Goal: Task Accomplishment & Management: Use online tool/utility

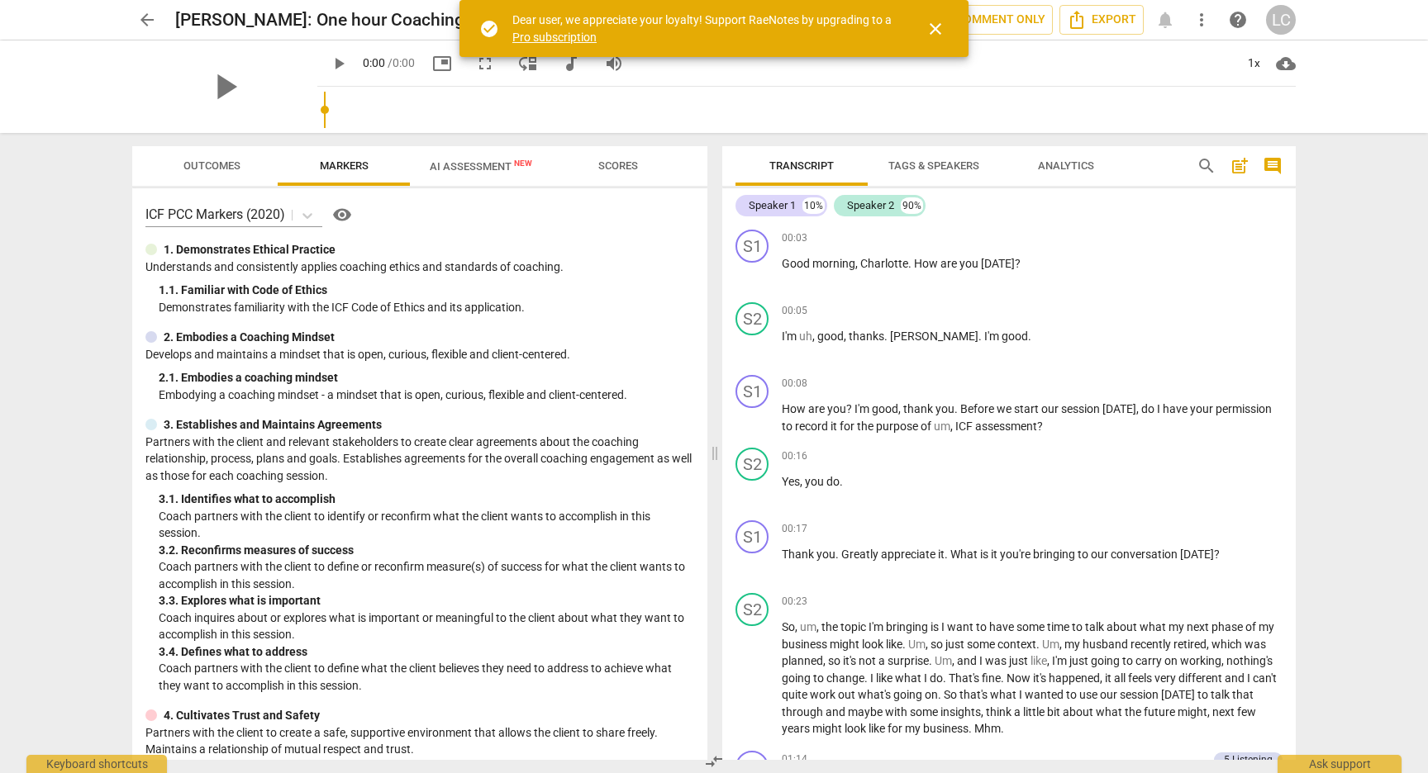
click at [935, 26] on span "close" at bounding box center [935, 29] width 20 height 20
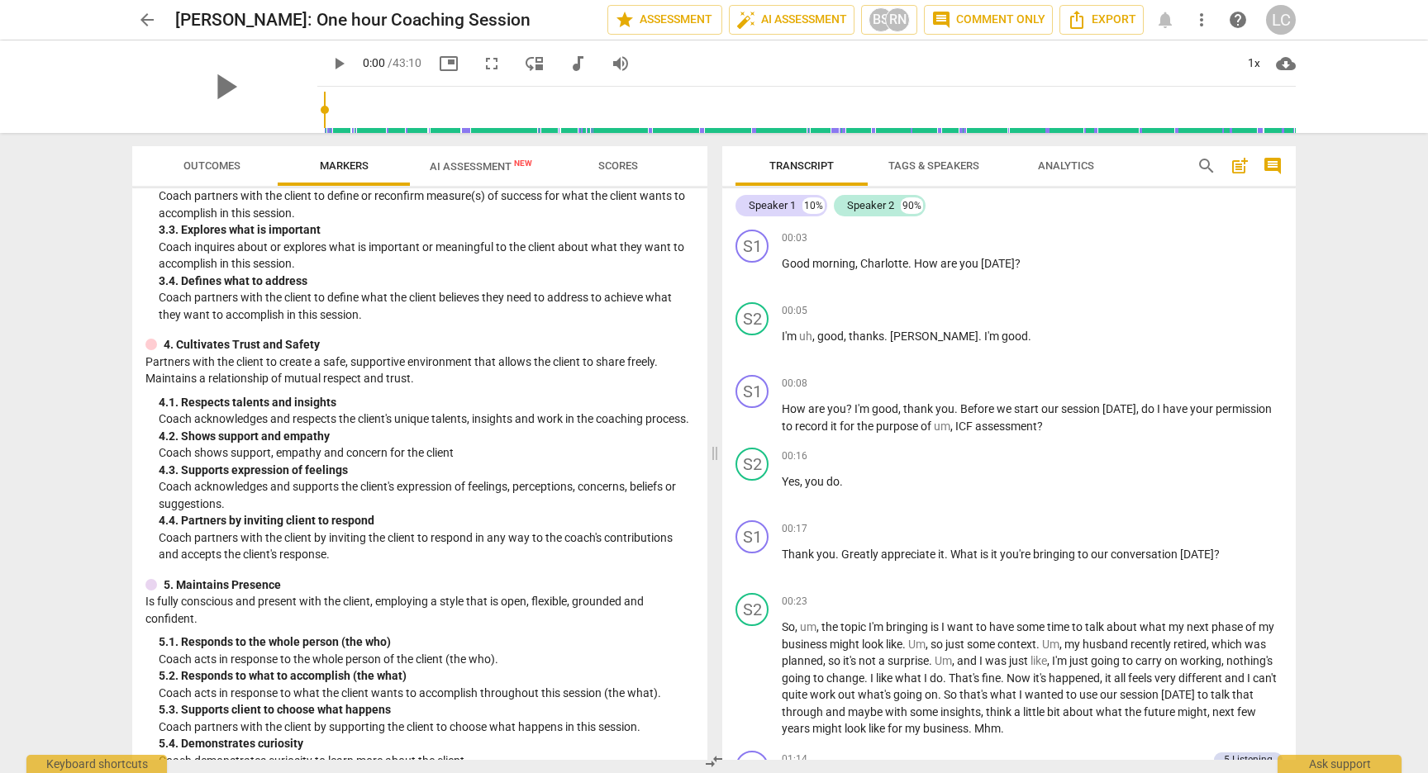
scroll to position [373, 0]
click at [1192, 236] on div "+" at bounding box center [1192, 238] width 17 height 17
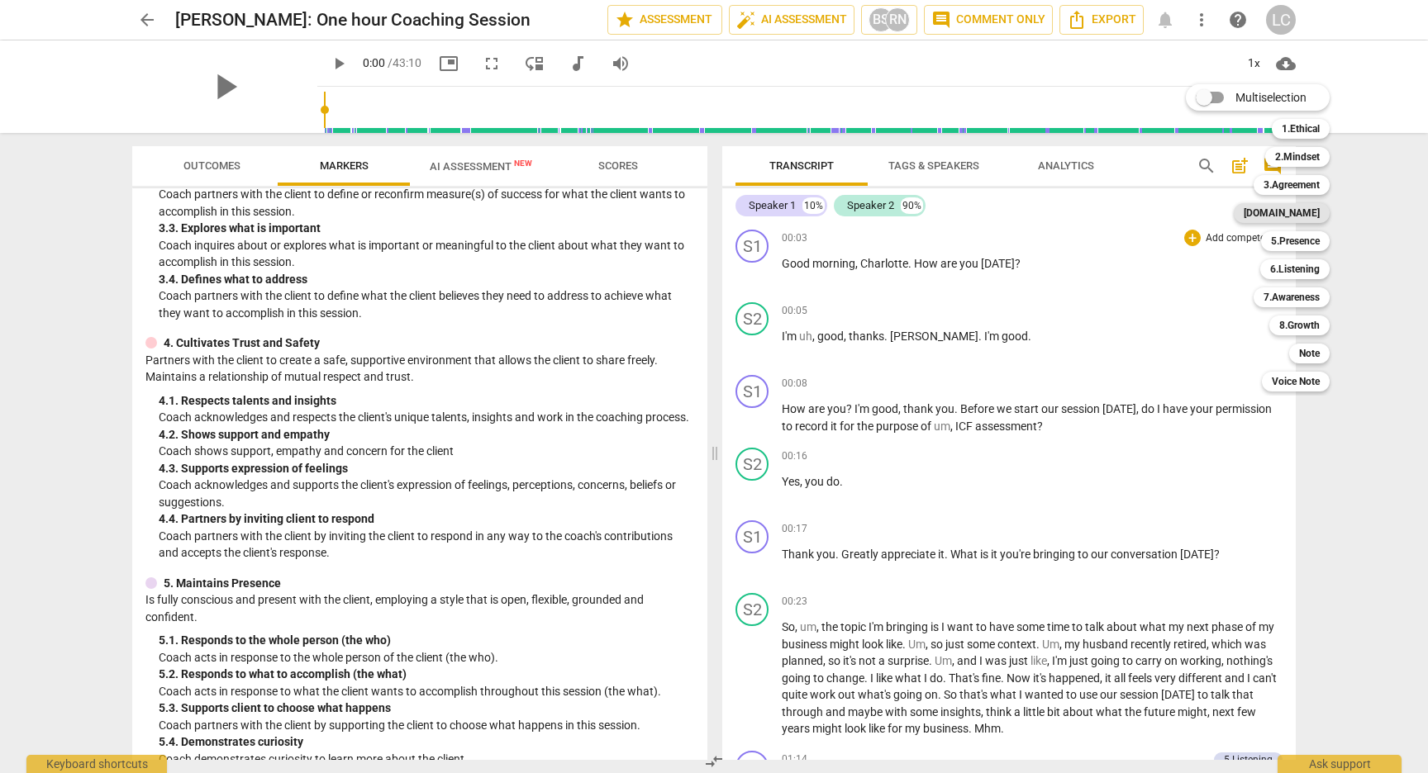
click at [1294, 213] on b "[DOMAIN_NAME]" at bounding box center [1281, 213] width 76 height 20
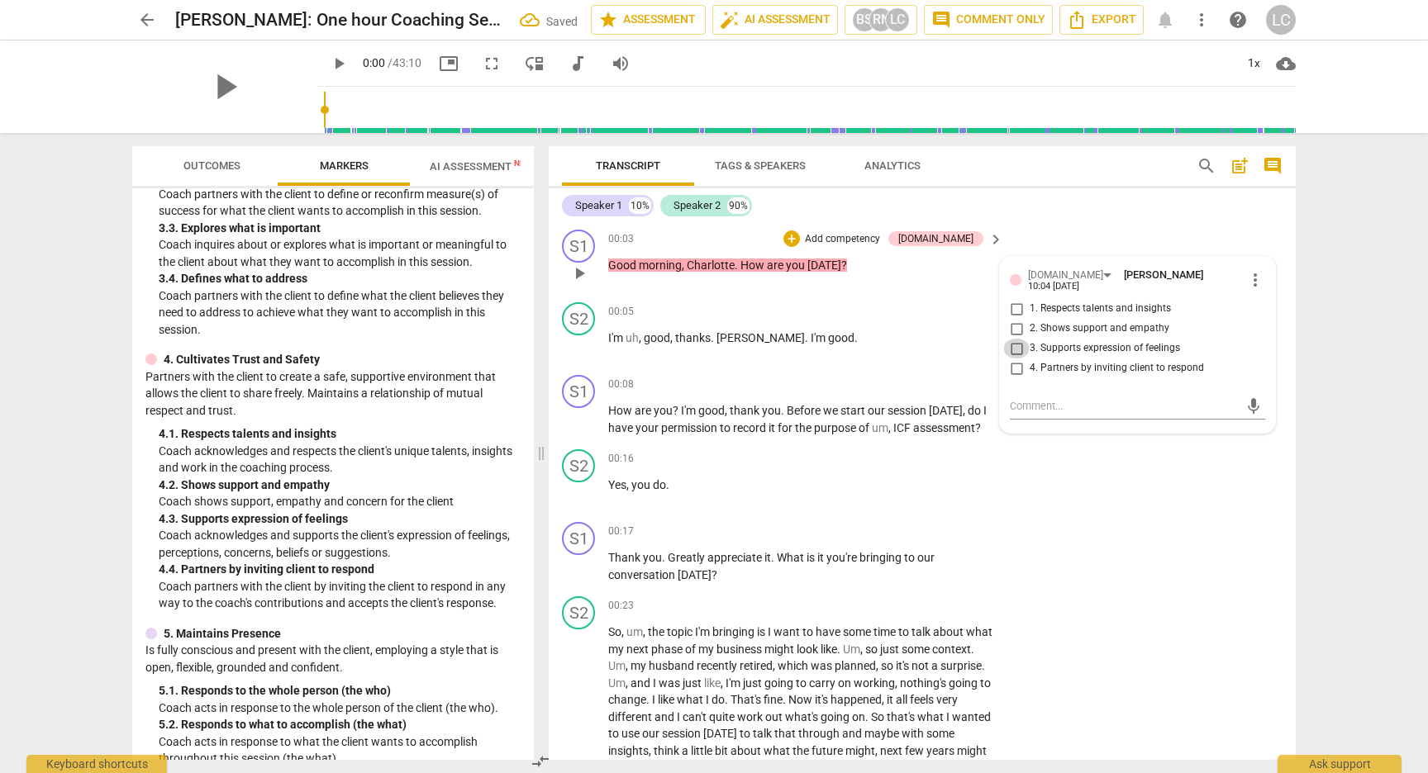
click at [1013, 342] on input "3. Supports expression of feelings" at bounding box center [1016, 349] width 26 height 20
checkbox input "true"
click at [891, 386] on div "+" at bounding box center [893, 384] width 17 height 17
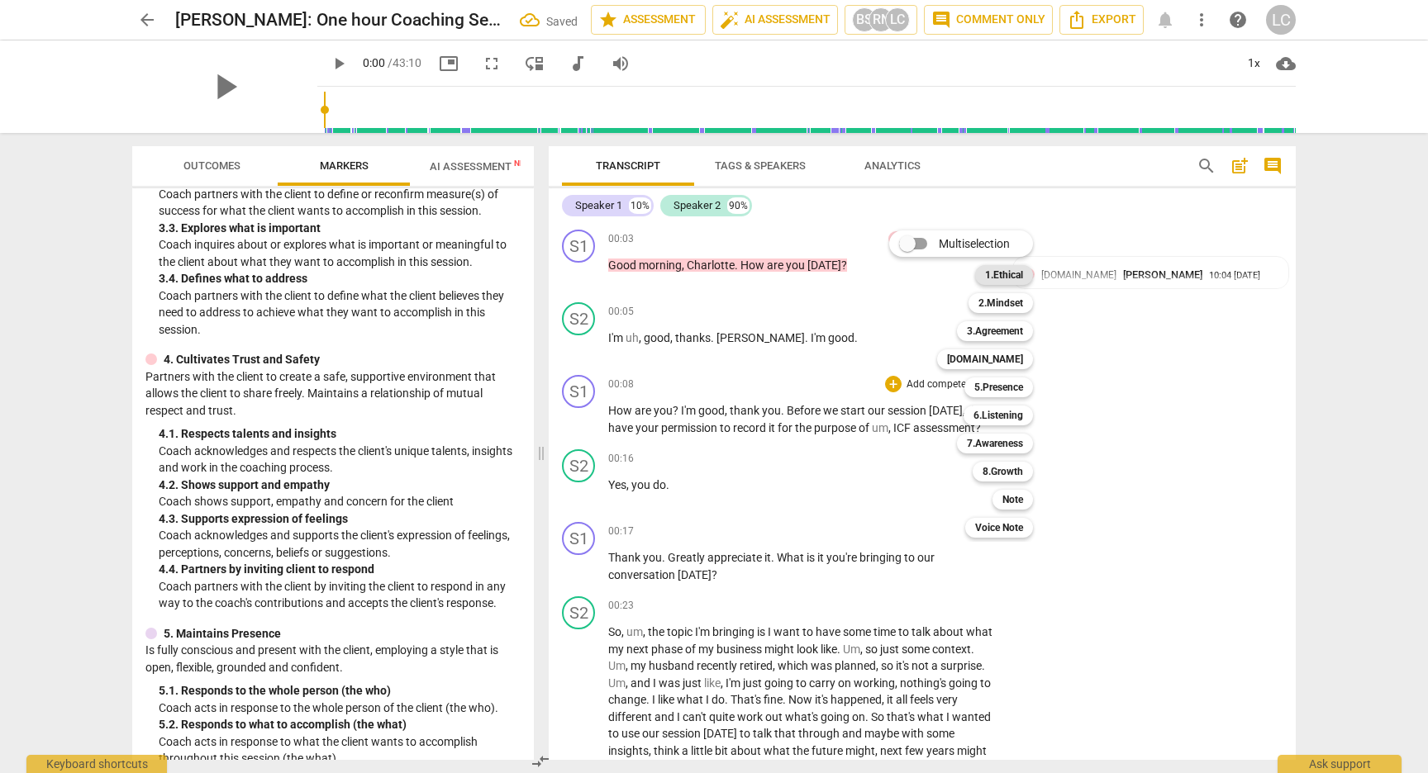
click at [1000, 278] on b "1.Ethical" at bounding box center [1004, 275] width 38 height 20
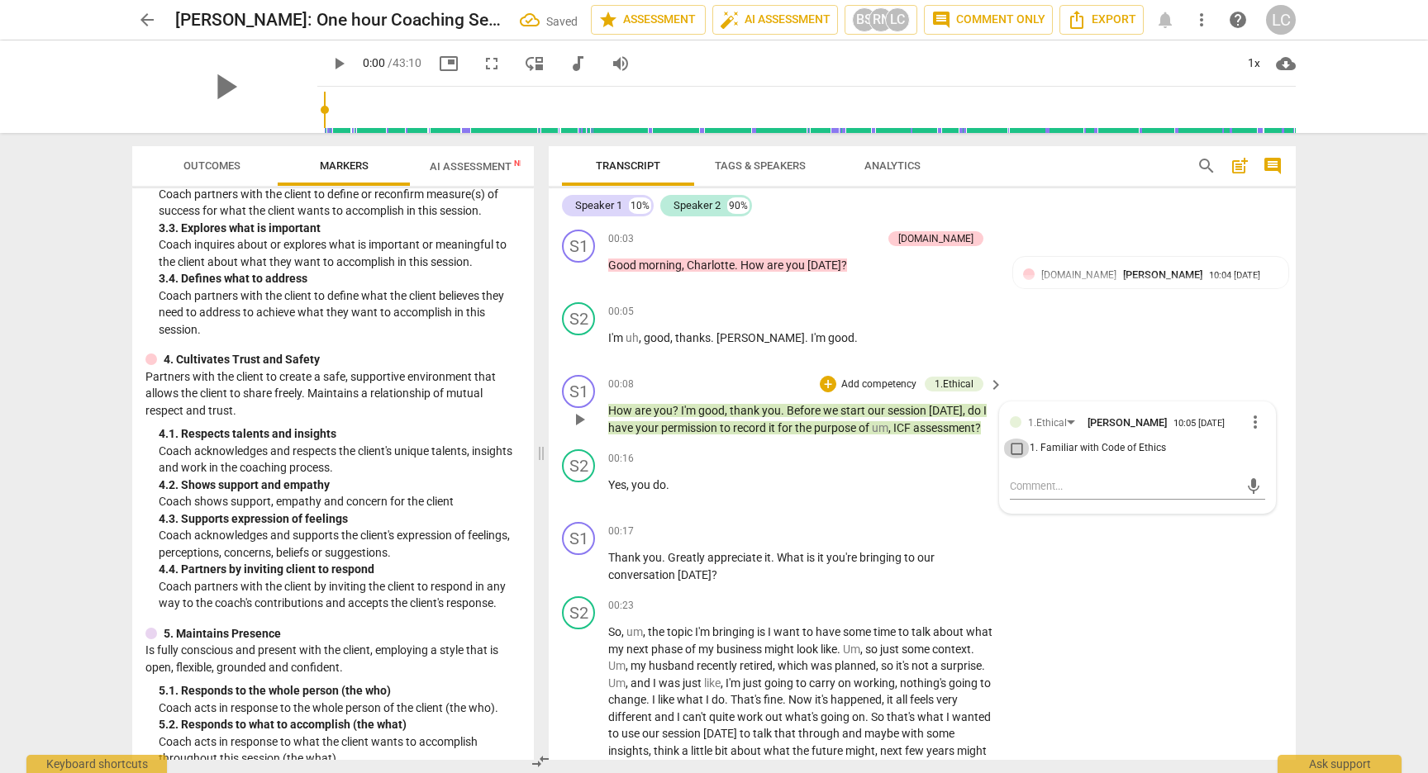
click at [1011, 447] on input "1. Familiar with Code of Ethics" at bounding box center [1016, 449] width 26 height 20
checkbox input "true"
click at [892, 536] on div "+" at bounding box center [893, 531] width 17 height 17
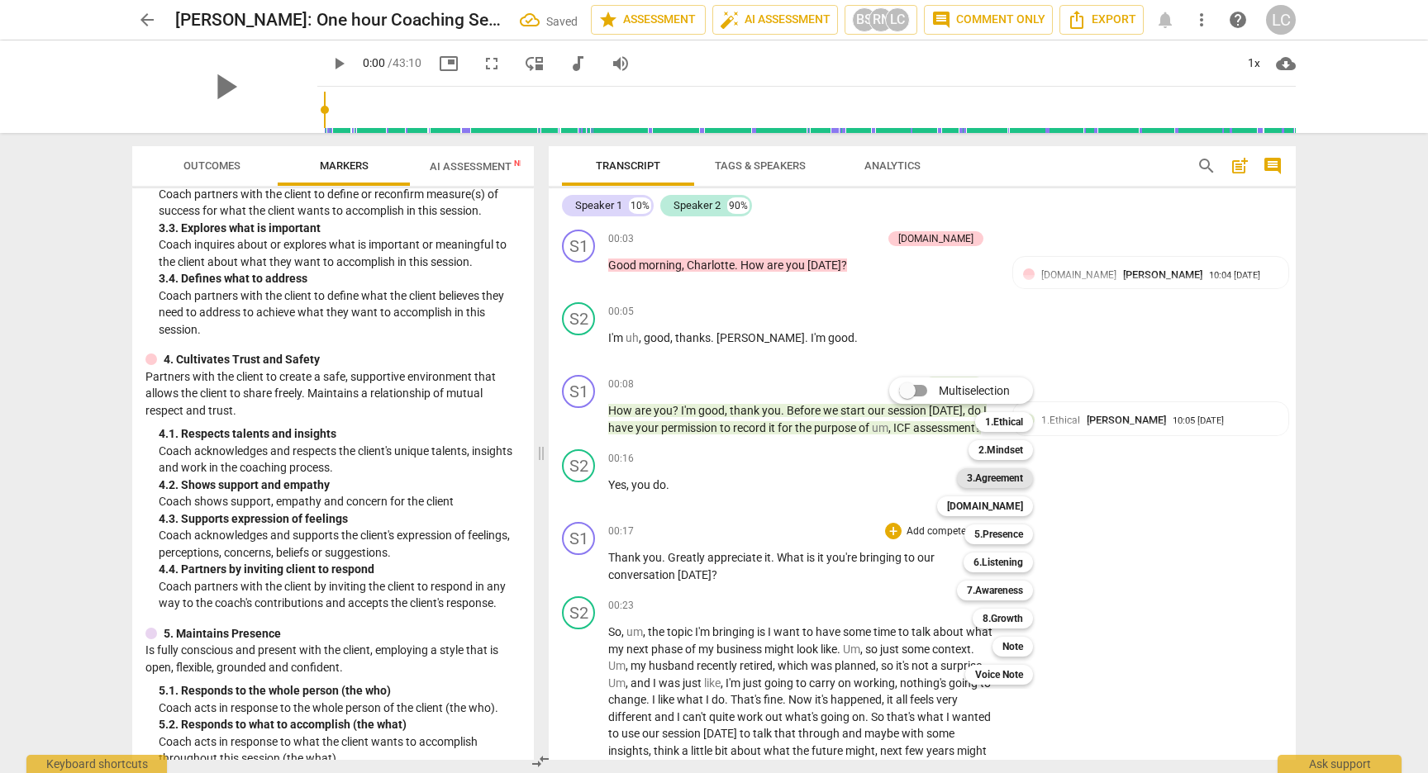
click at [994, 477] on b "3.Agreement" at bounding box center [995, 478] width 56 height 20
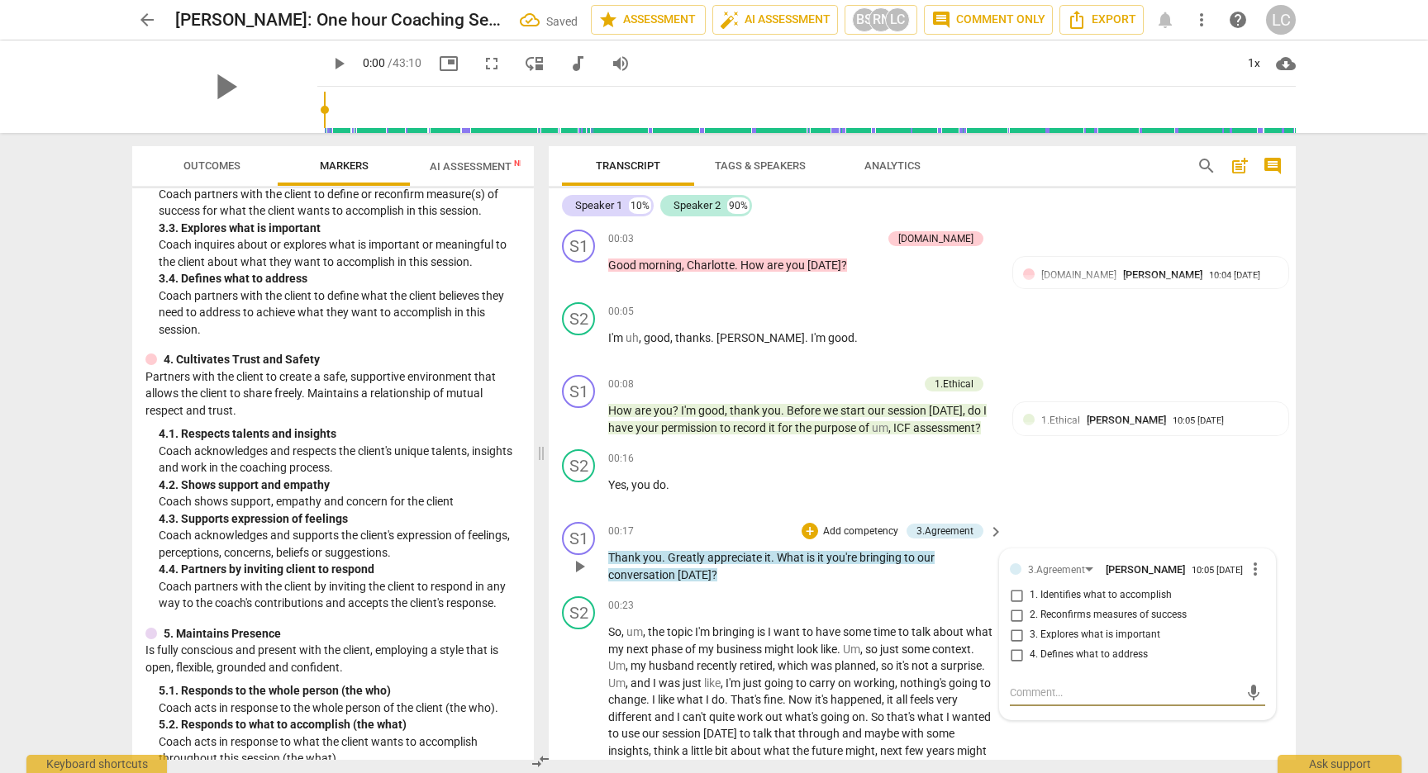
click at [1016, 597] on input "1. Identifies what to accomplish" at bounding box center [1016, 596] width 26 height 20
checkbox input "true"
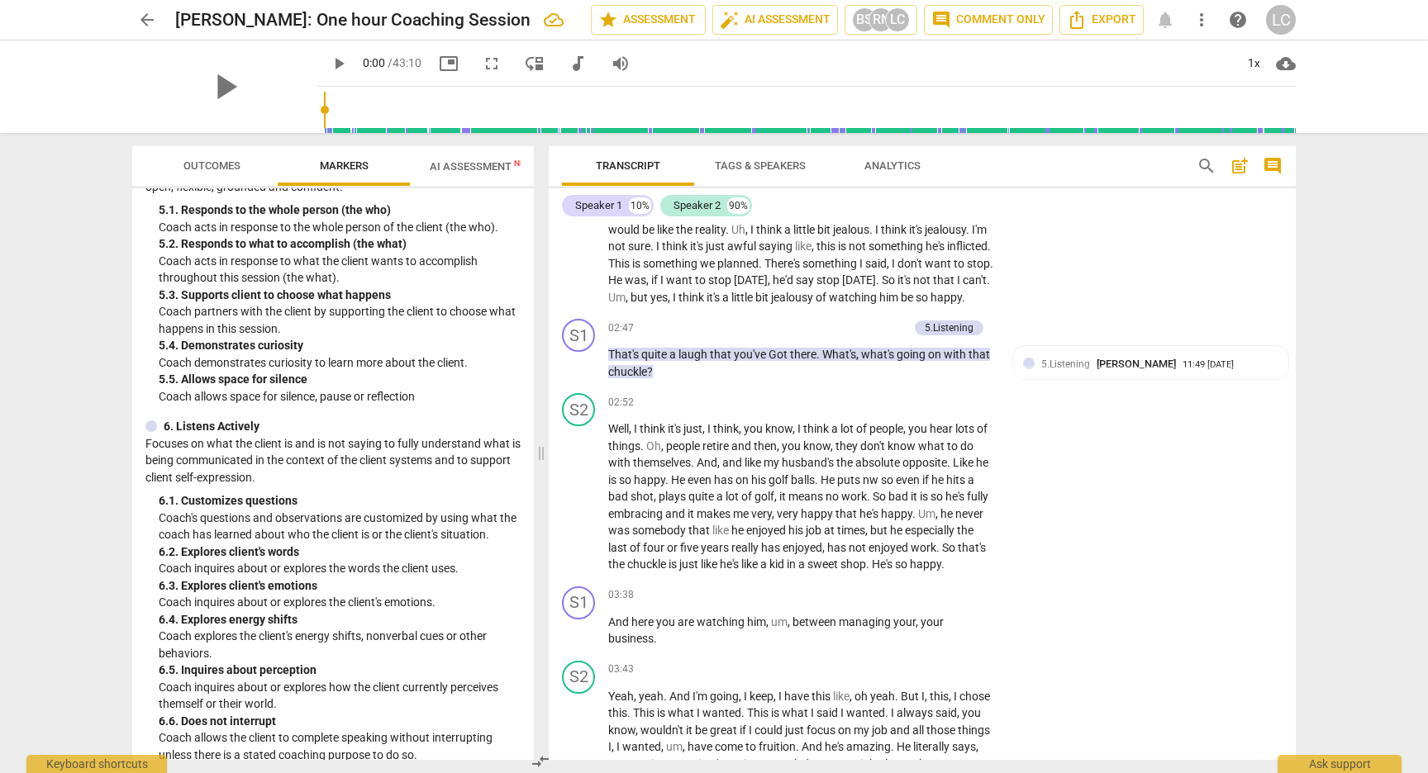
scroll to position [950, 0]
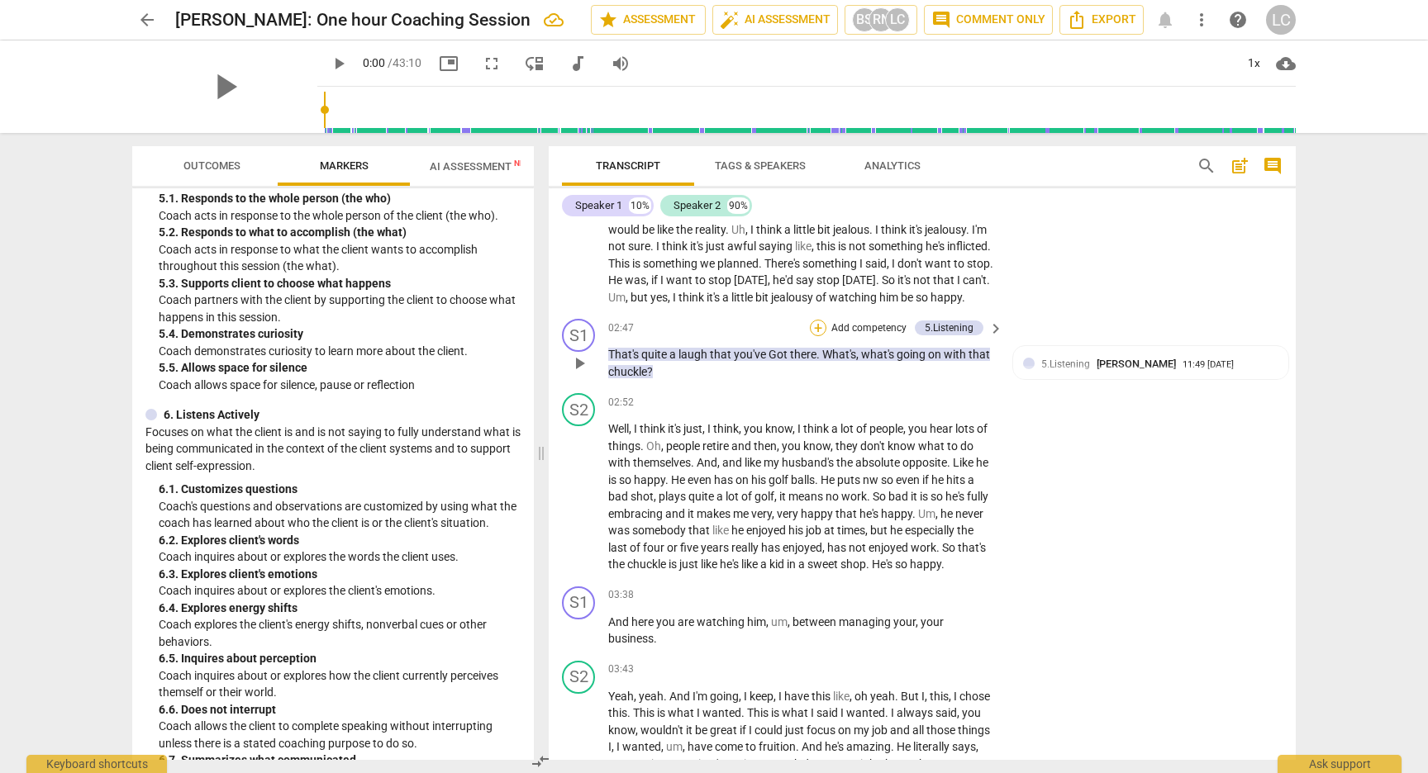
click at [814, 336] on div "+" at bounding box center [818, 328] width 17 height 17
click at [917, 377] on b "6.Listening" at bounding box center [923, 377] width 50 height 20
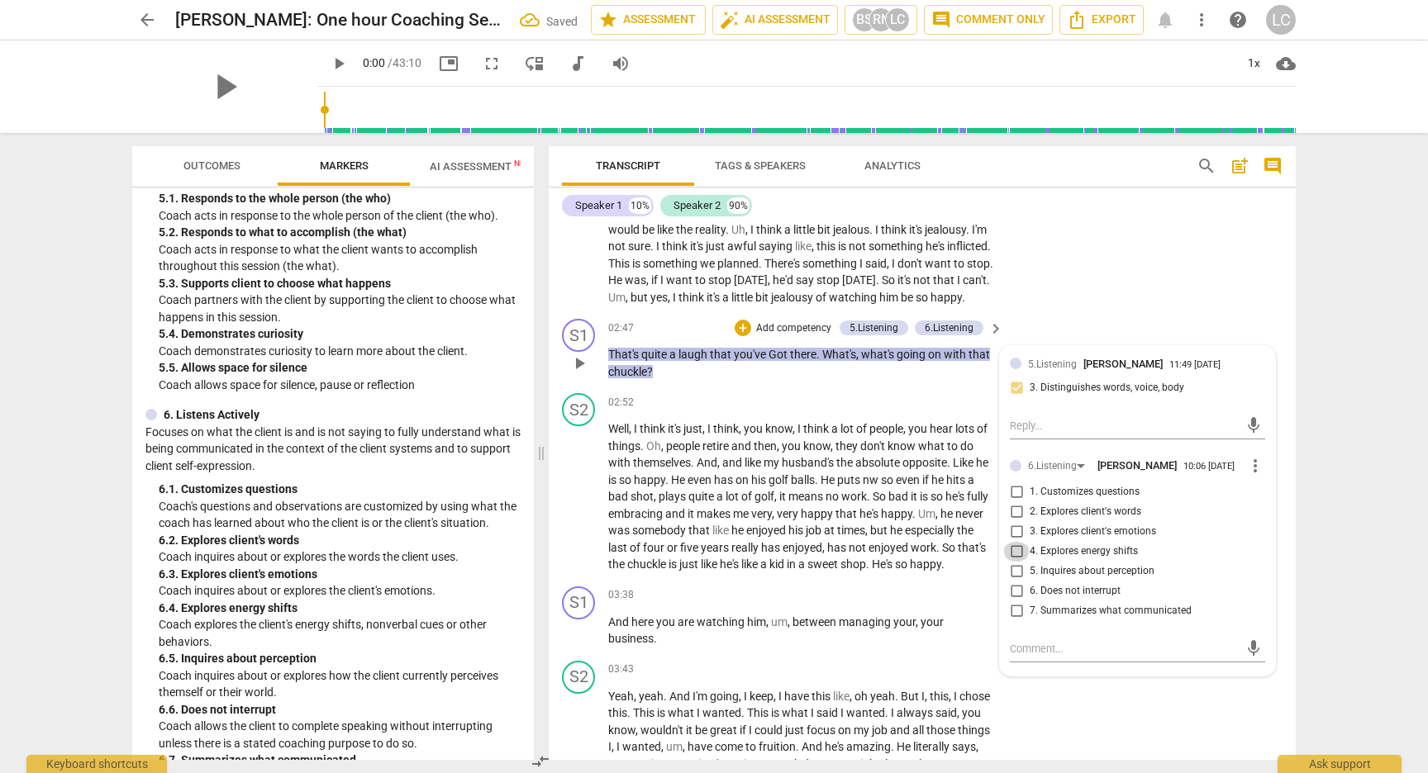
click at [1014, 562] on input "4. Explores energy shifts" at bounding box center [1016, 552] width 26 height 20
checkbox input "true"
click at [741, 336] on div "+" at bounding box center [743, 328] width 17 height 17
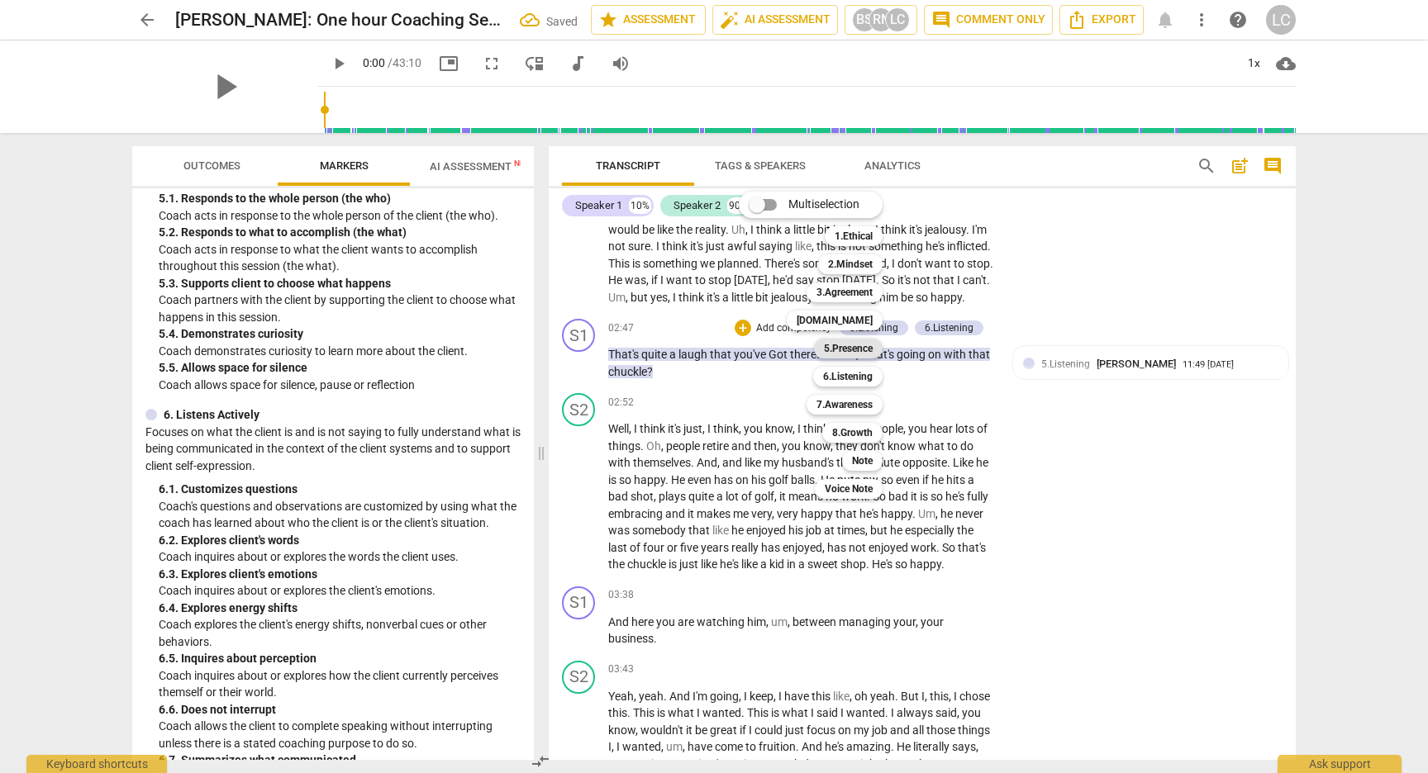
click at [839, 345] on b "5.Presence" at bounding box center [848, 349] width 49 height 20
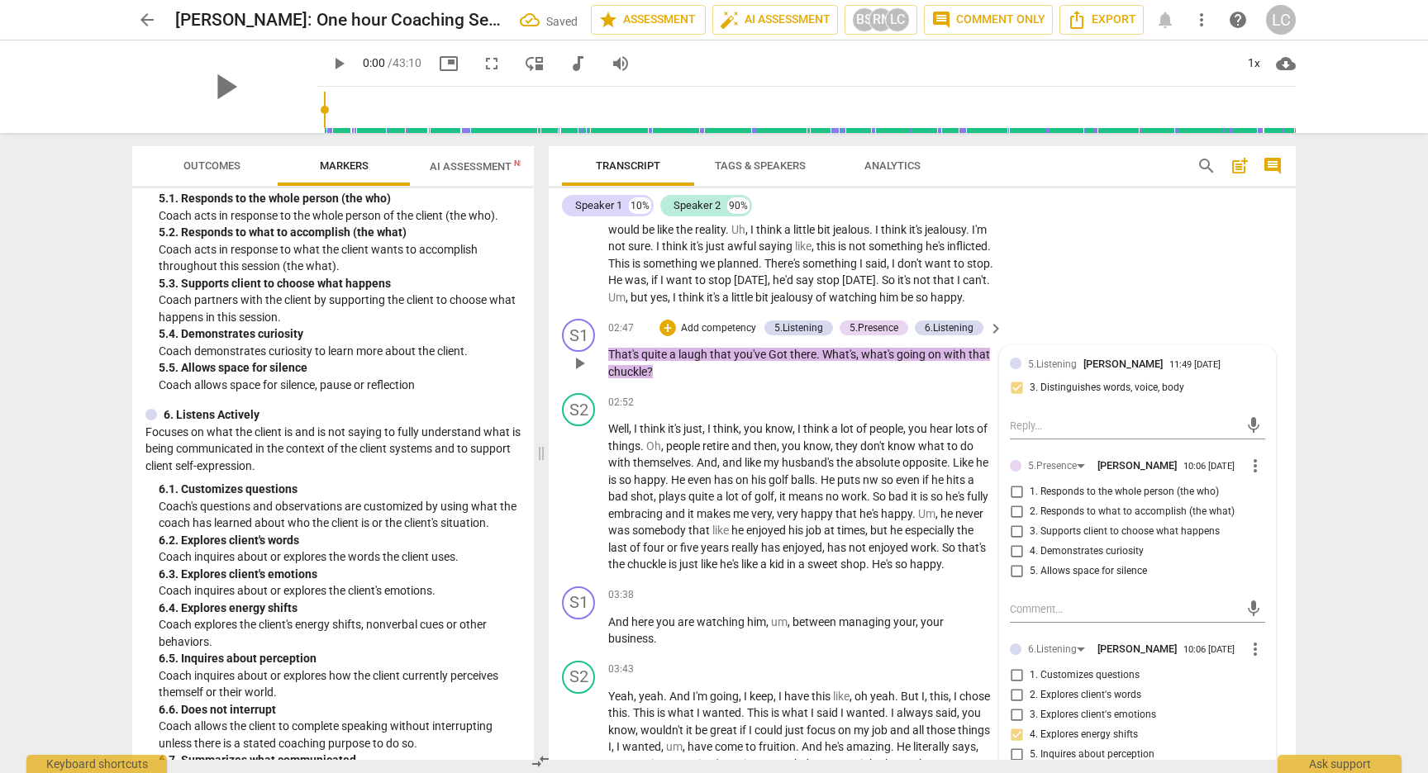
click at [1015, 562] on input "4. Demonstrates curiosity" at bounding box center [1016, 552] width 26 height 20
checkbox input "true"
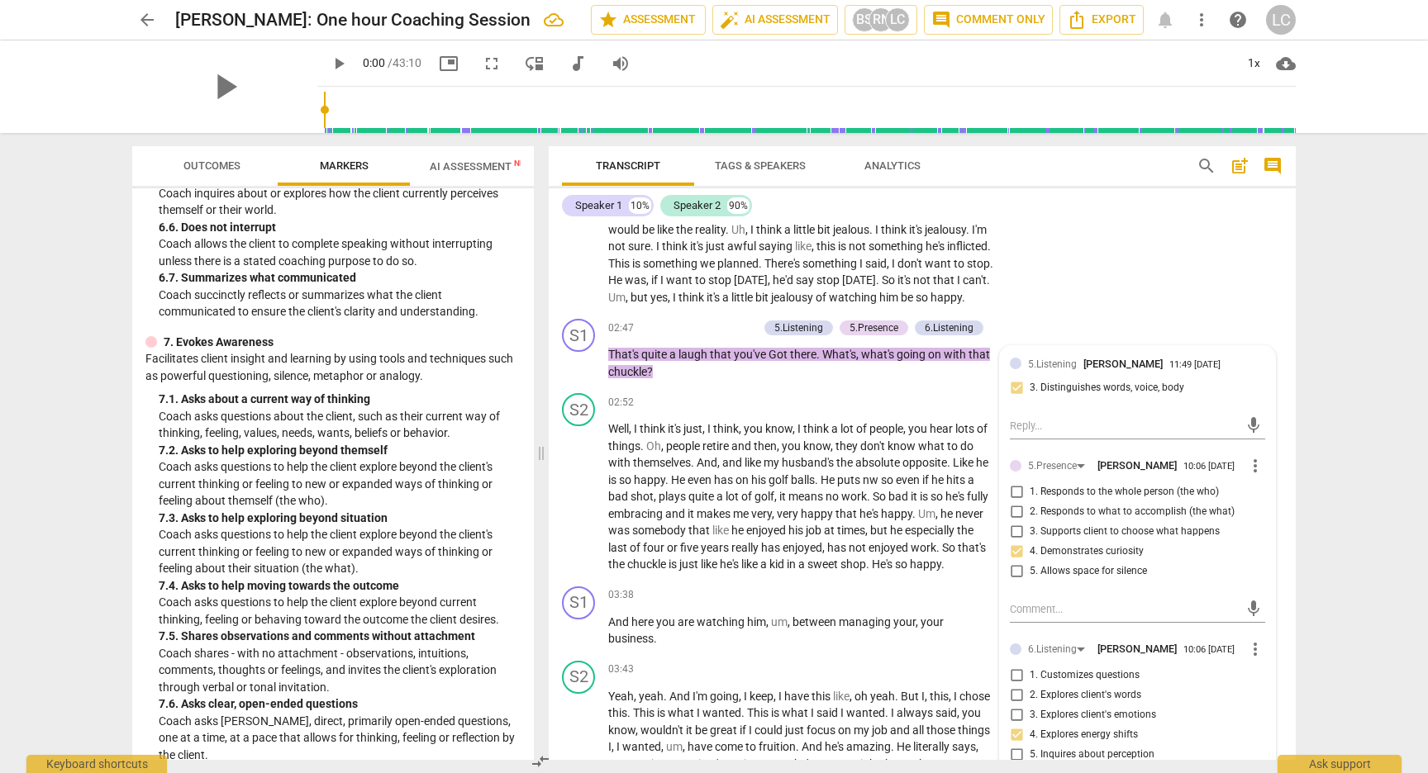
scroll to position [1433, 0]
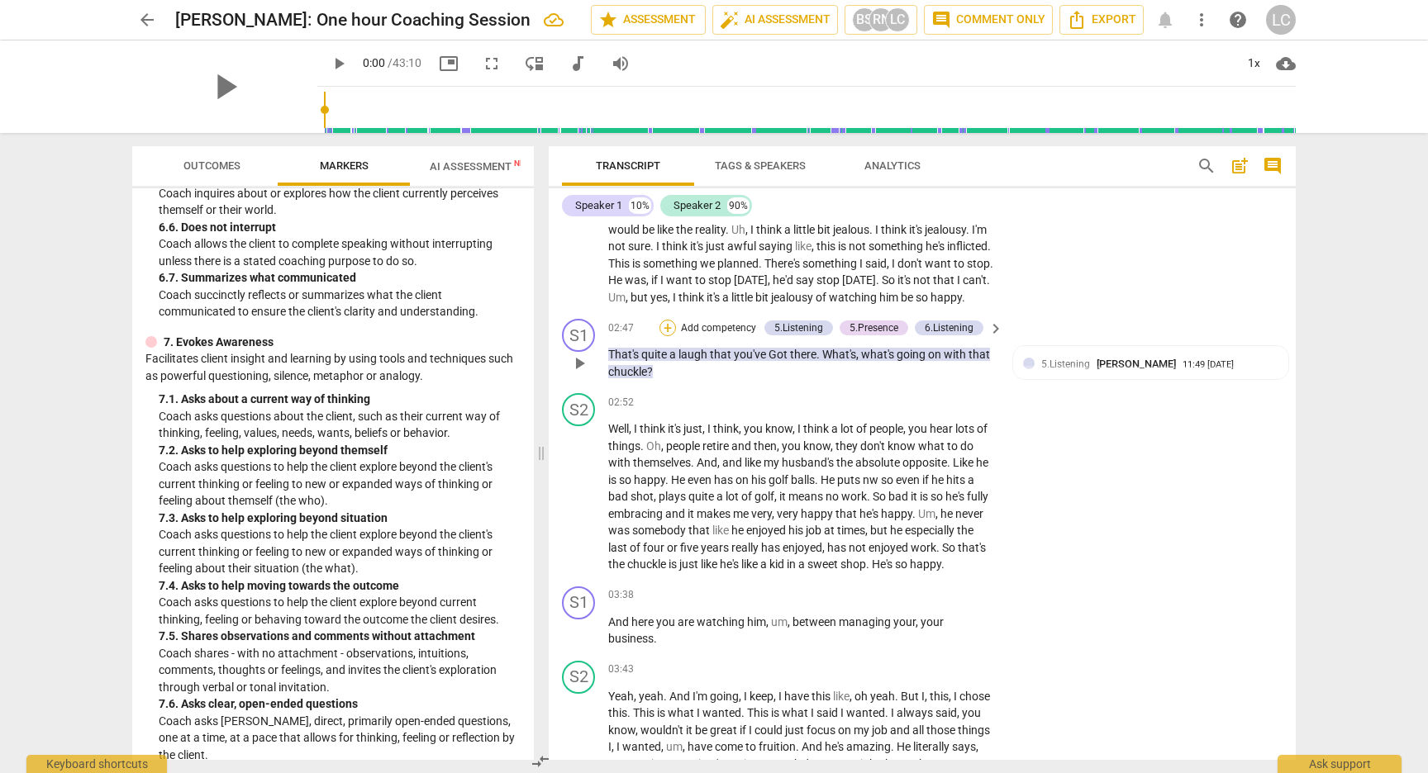
click at [667, 336] on div "+" at bounding box center [667, 328] width 17 height 17
click at [748, 402] on b "7.Awareness" at bounding box center [769, 405] width 56 height 20
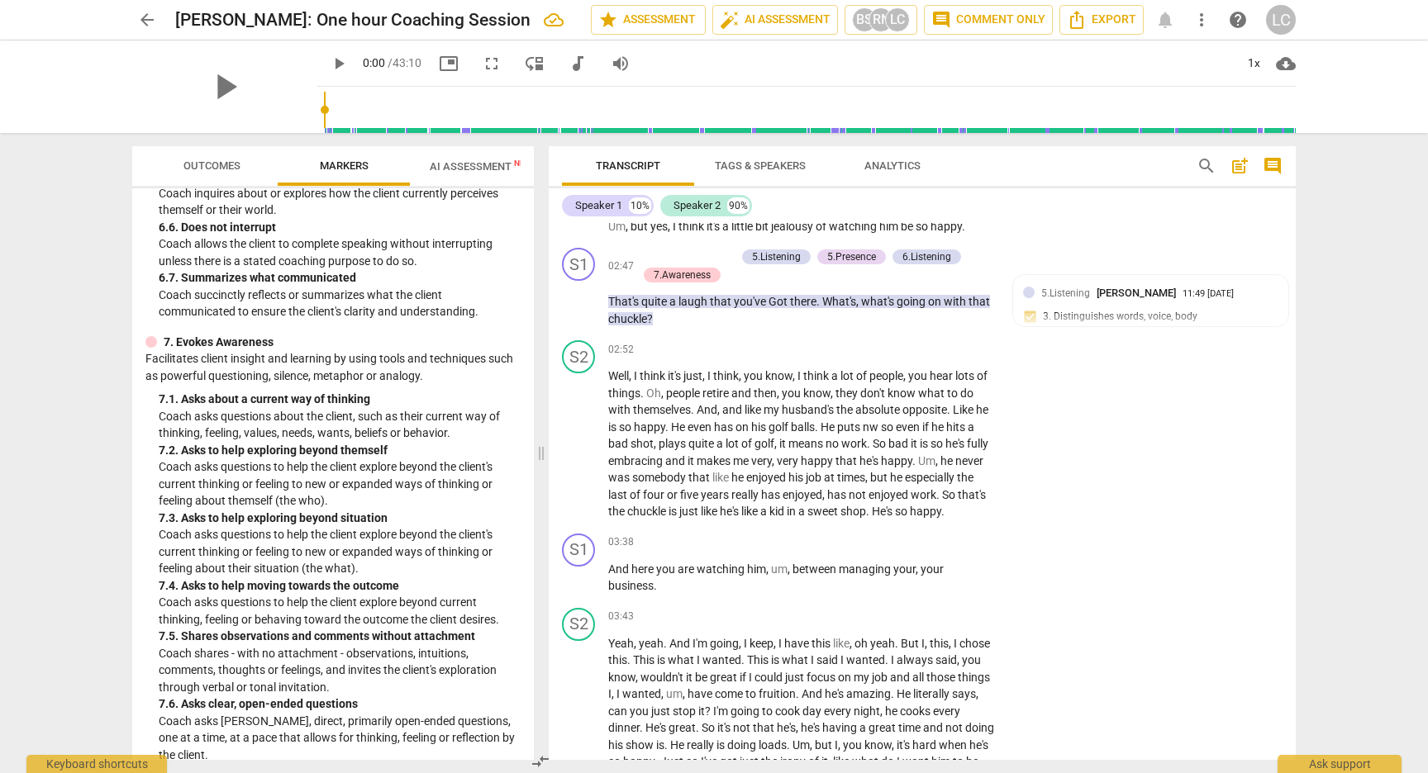
scroll to position [996, 0]
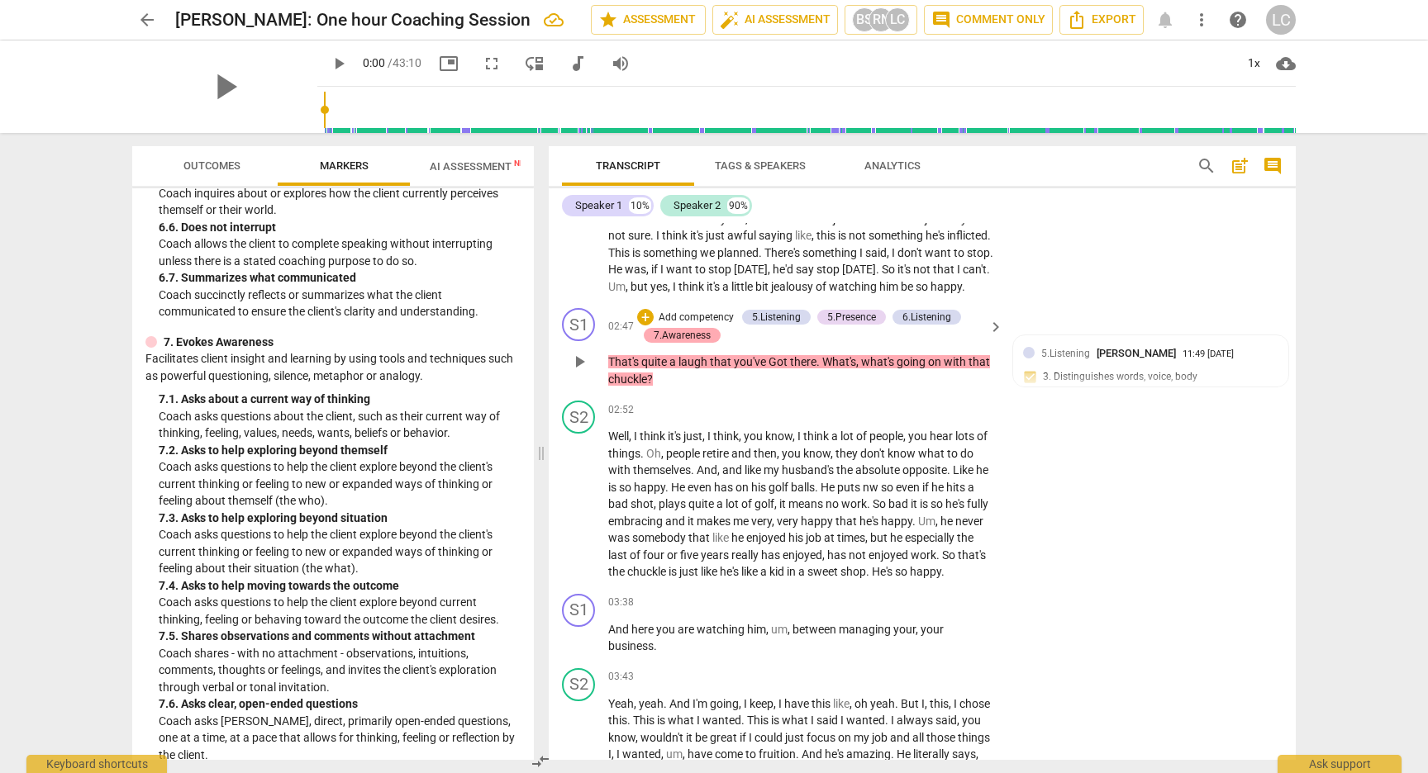
click at [680, 343] on div "7.Awareness" at bounding box center [682, 335] width 57 height 15
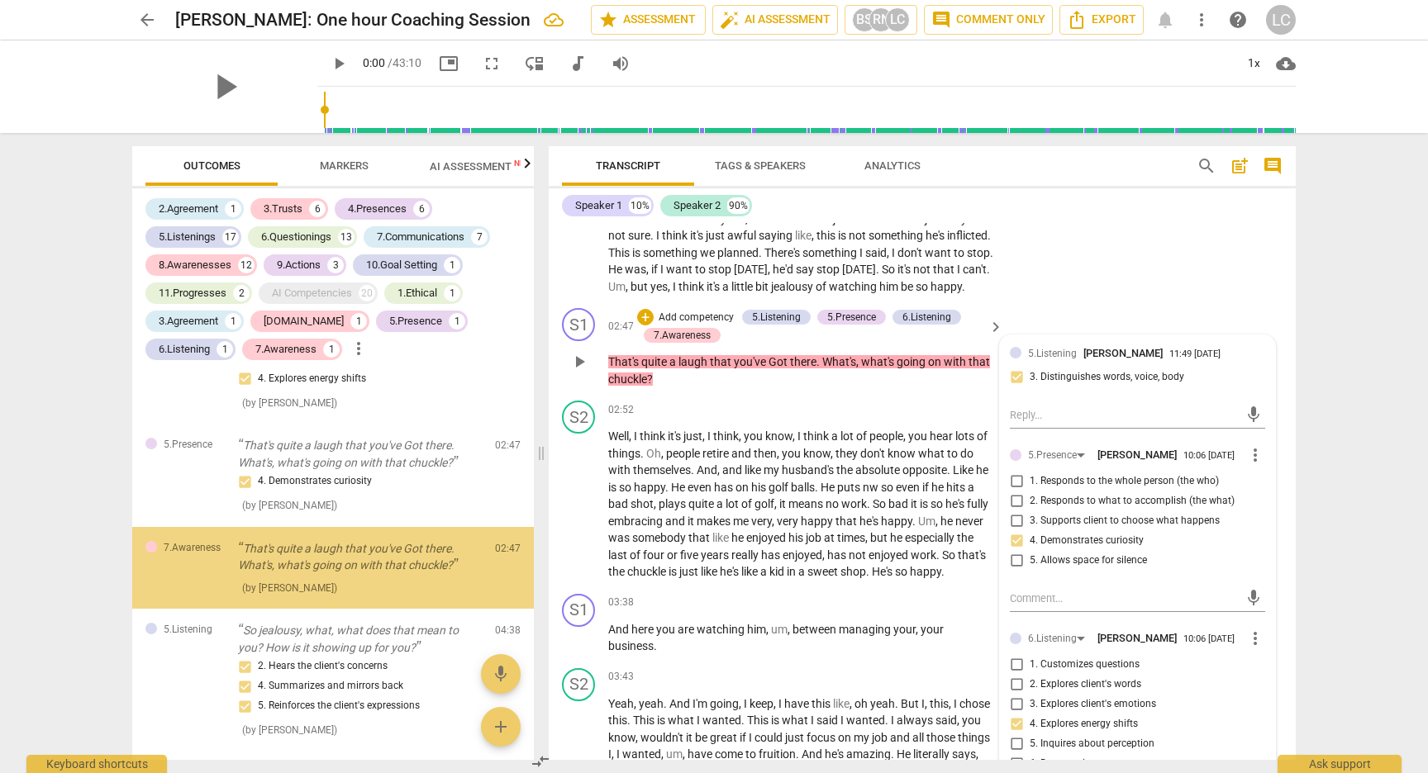
scroll to position [600, 0]
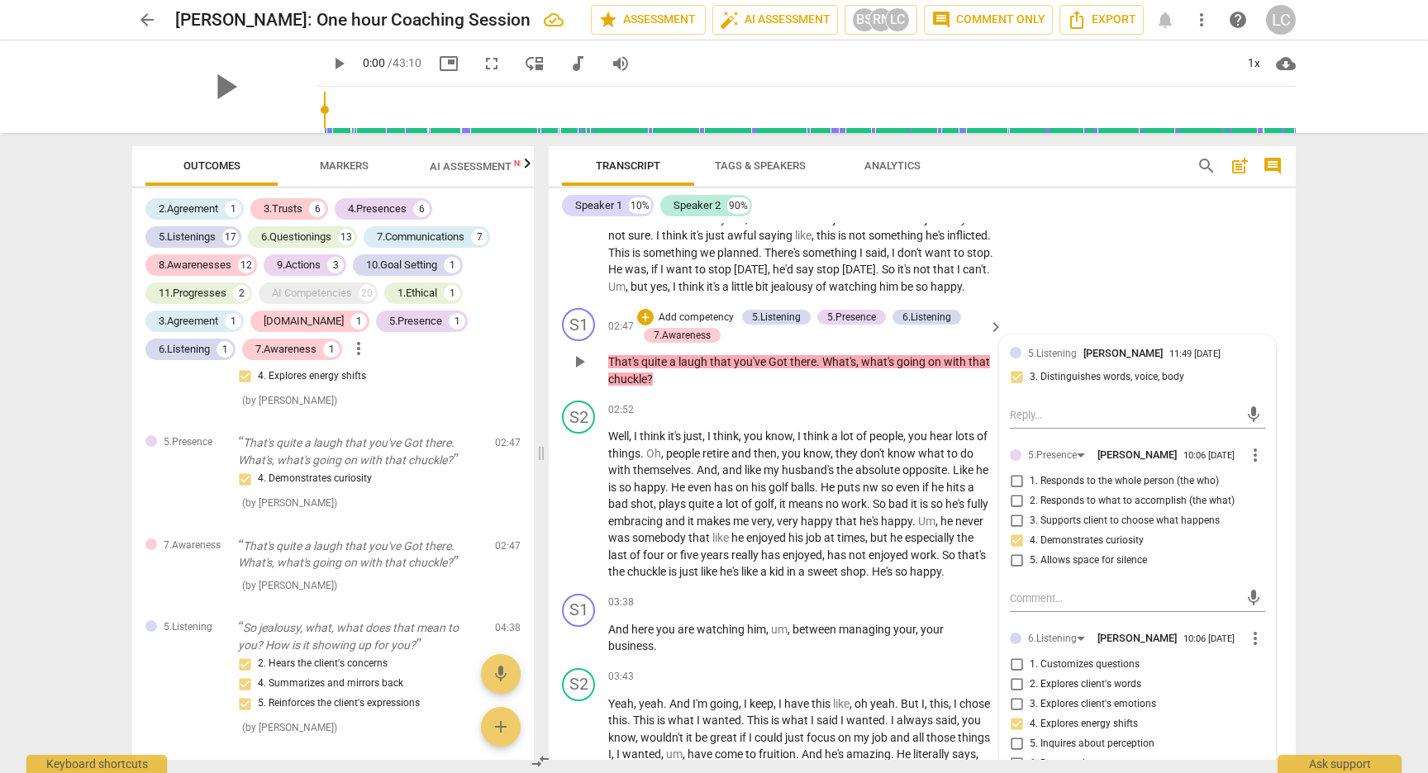
click at [1015, 571] on input "5. Allows space for silence" at bounding box center [1016, 561] width 26 height 20
checkbox input "false"
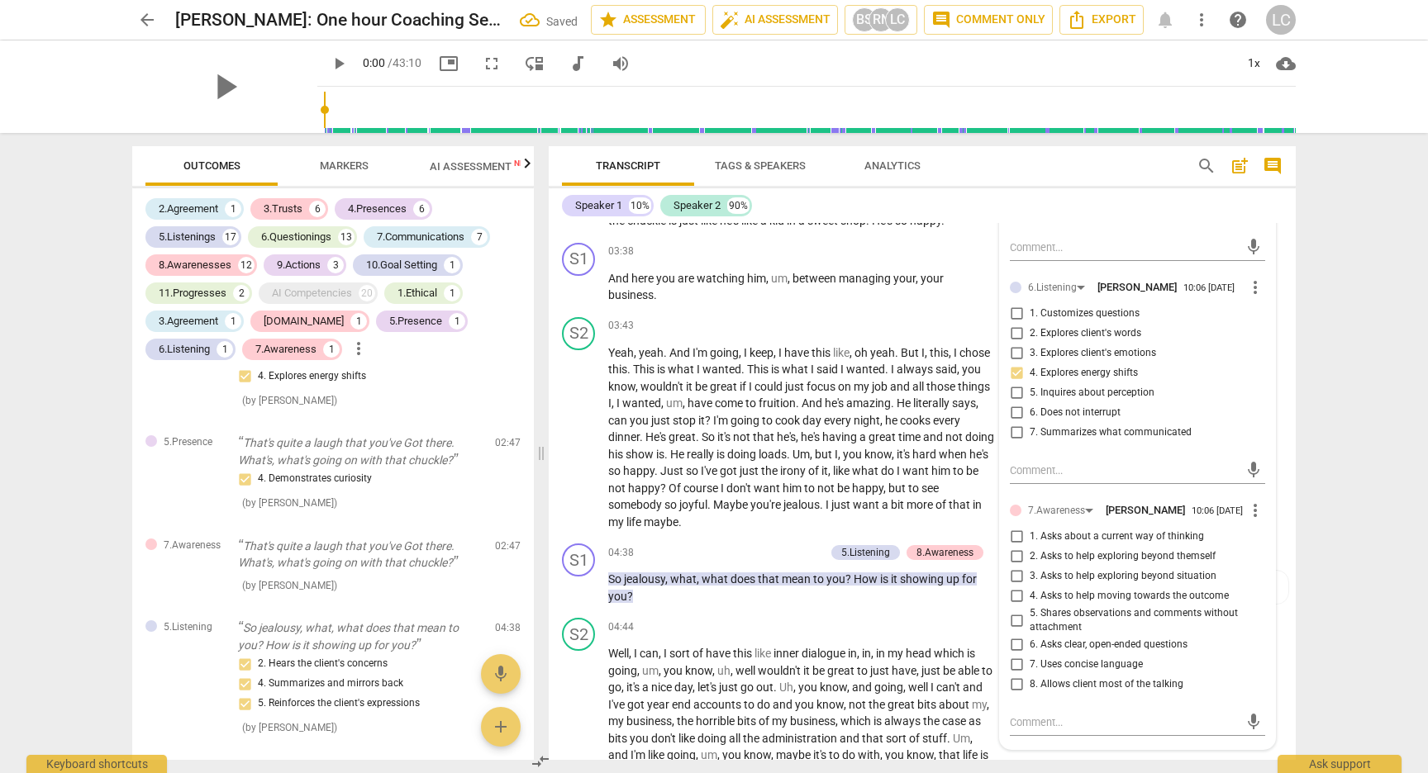
scroll to position [1392, 0]
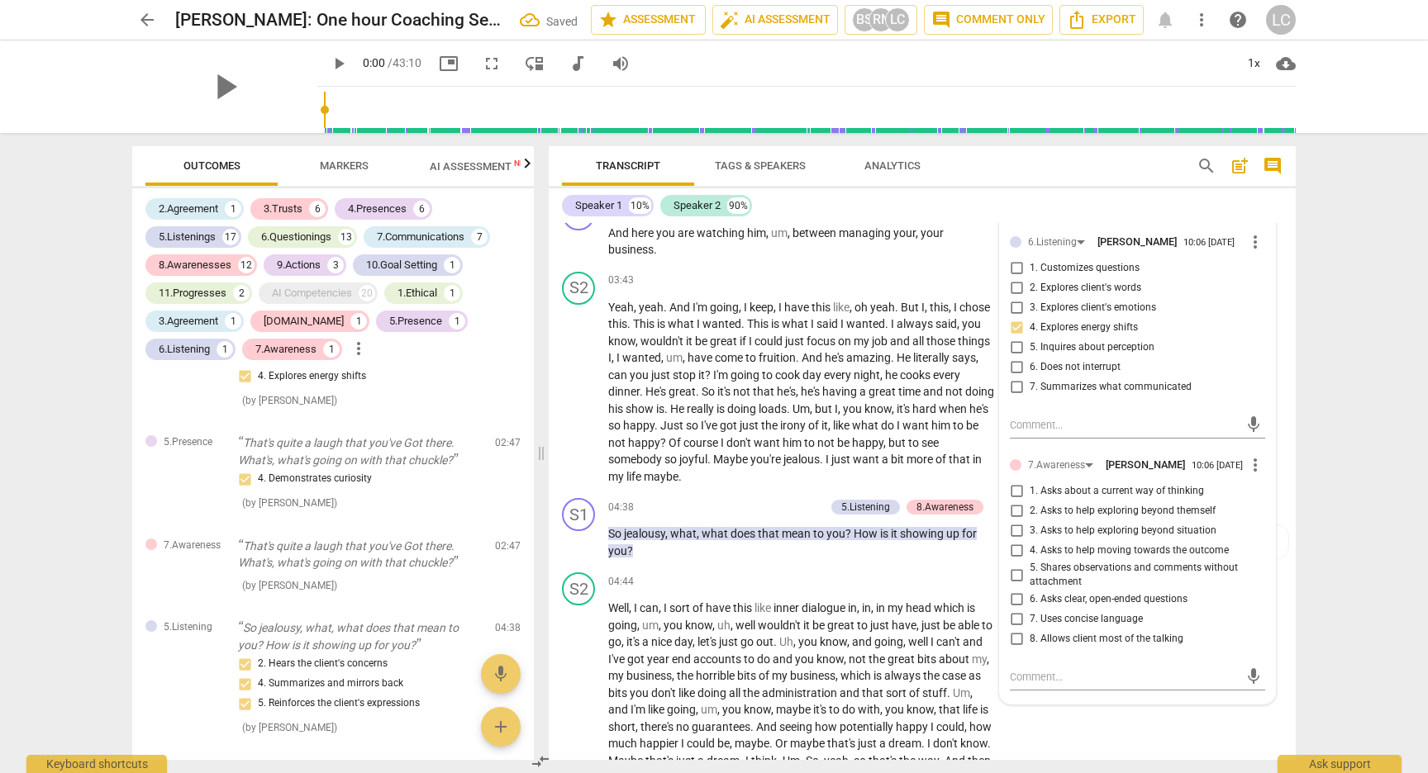
click at [1014, 585] on input "5. Shares observations and comments without attachment" at bounding box center [1016, 575] width 26 height 20
checkbox input "true"
click at [1353, 292] on div "arrow_back [PERSON_NAME]: One hour Coaching Session Saved star Assessment auto_…" at bounding box center [714, 386] width 1428 height 773
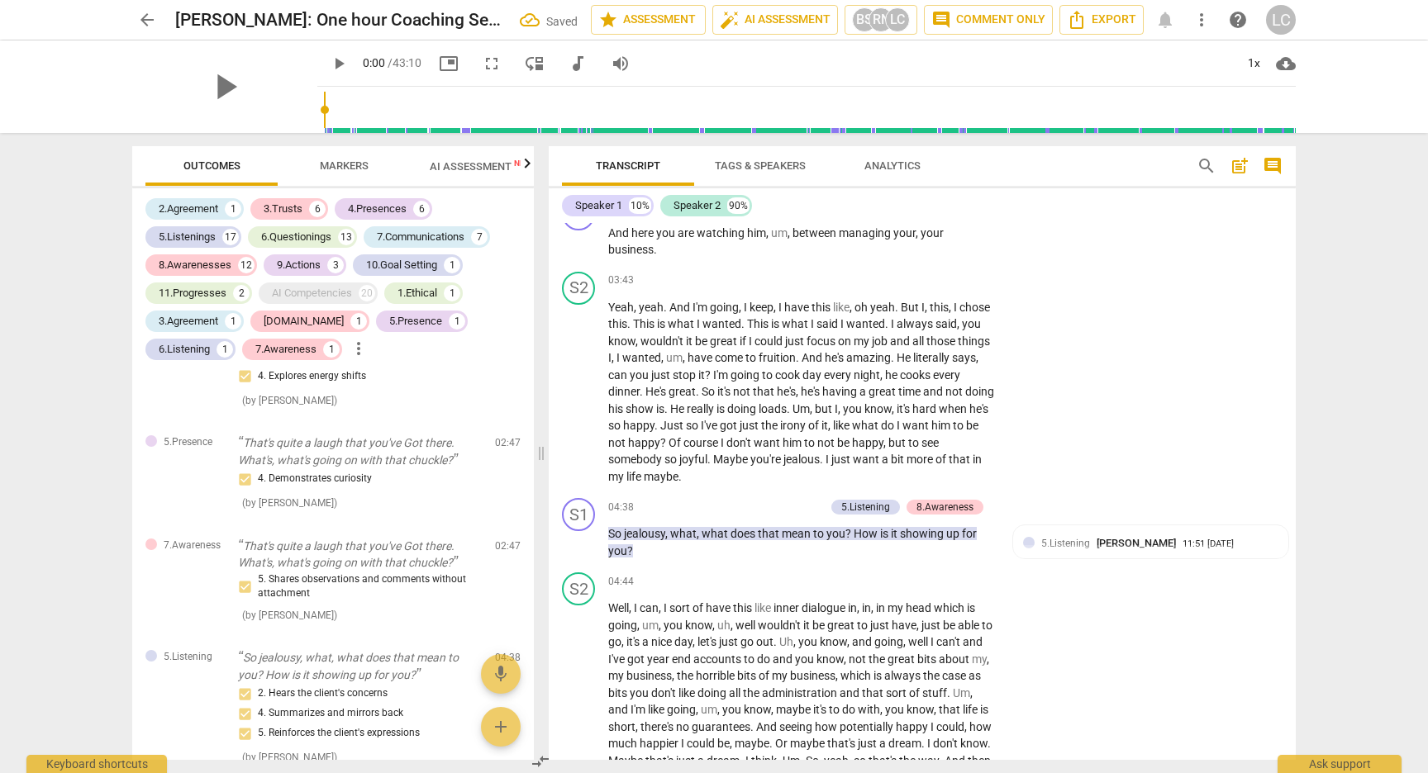
click at [324, 157] on span "Markers" at bounding box center [344, 166] width 88 height 22
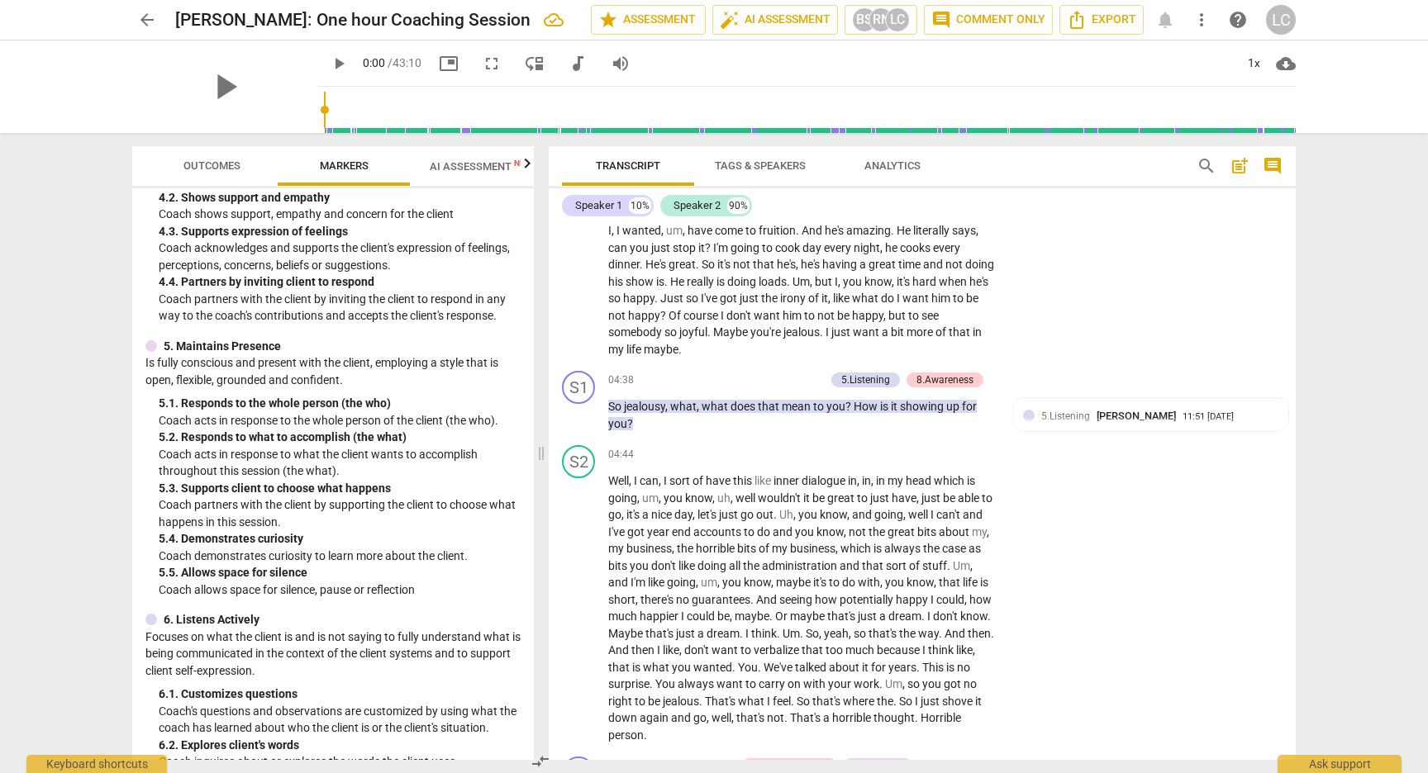
scroll to position [744, 0]
click at [736, 388] on div "+" at bounding box center [734, 380] width 17 height 17
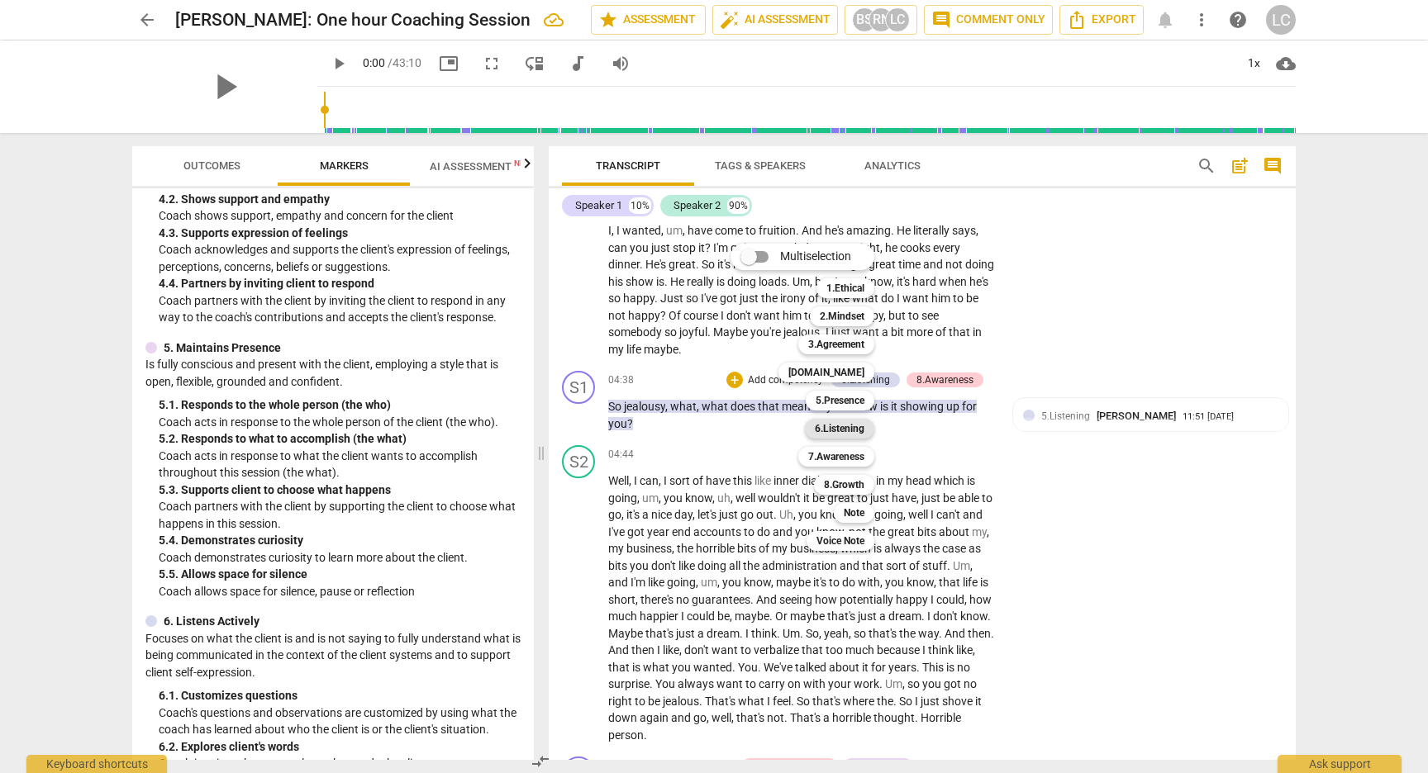
click at [833, 430] on b "6.Listening" at bounding box center [840, 429] width 50 height 20
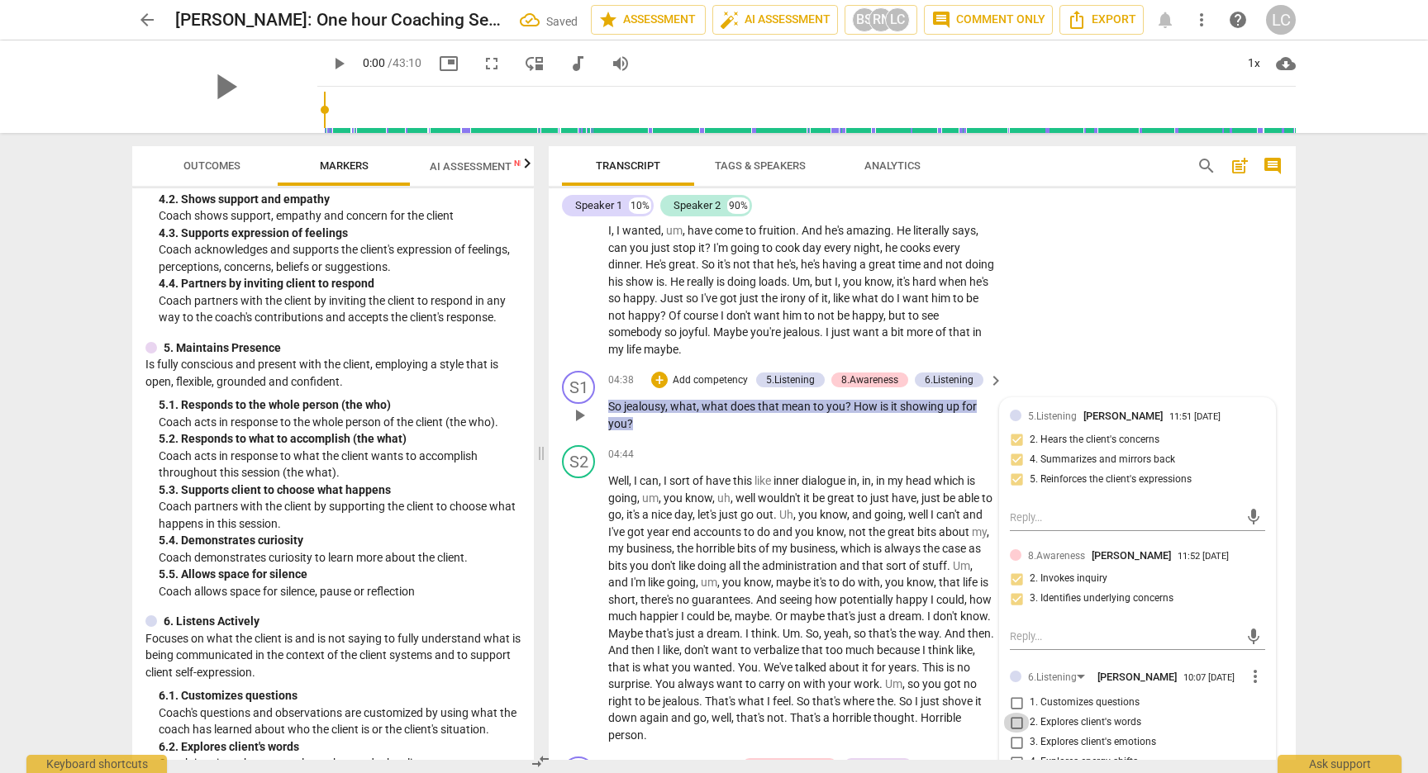
click at [1015, 733] on input "2. Explores client's words" at bounding box center [1016, 723] width 26 height 20
checkbox input "true"
click at [1324, 449] on div "arrow_back [PERSON_NAME]: One hour Coaching Session star Assessment auto_fix_hi…" at bounding box center [714, 386] width 1428 height 773
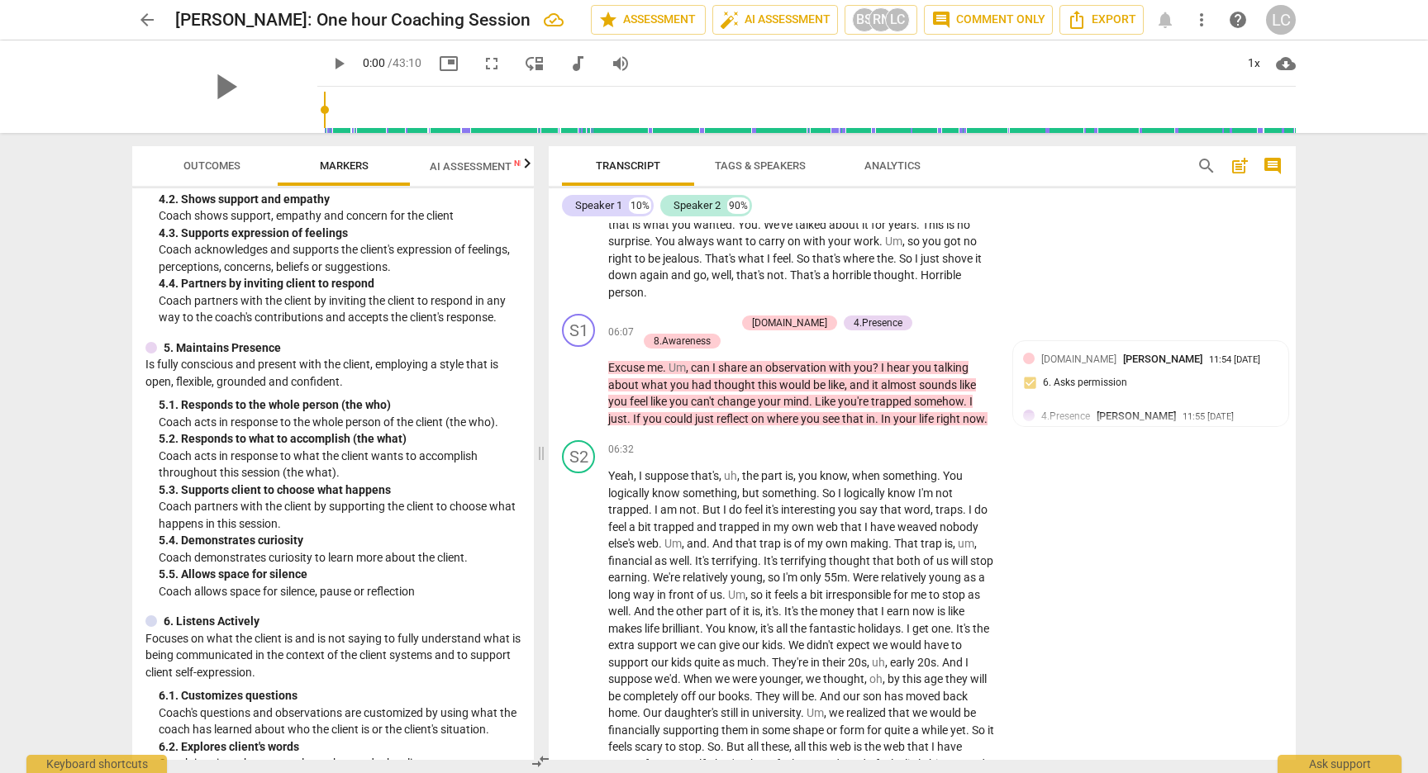
scroll to position [1952, 0]
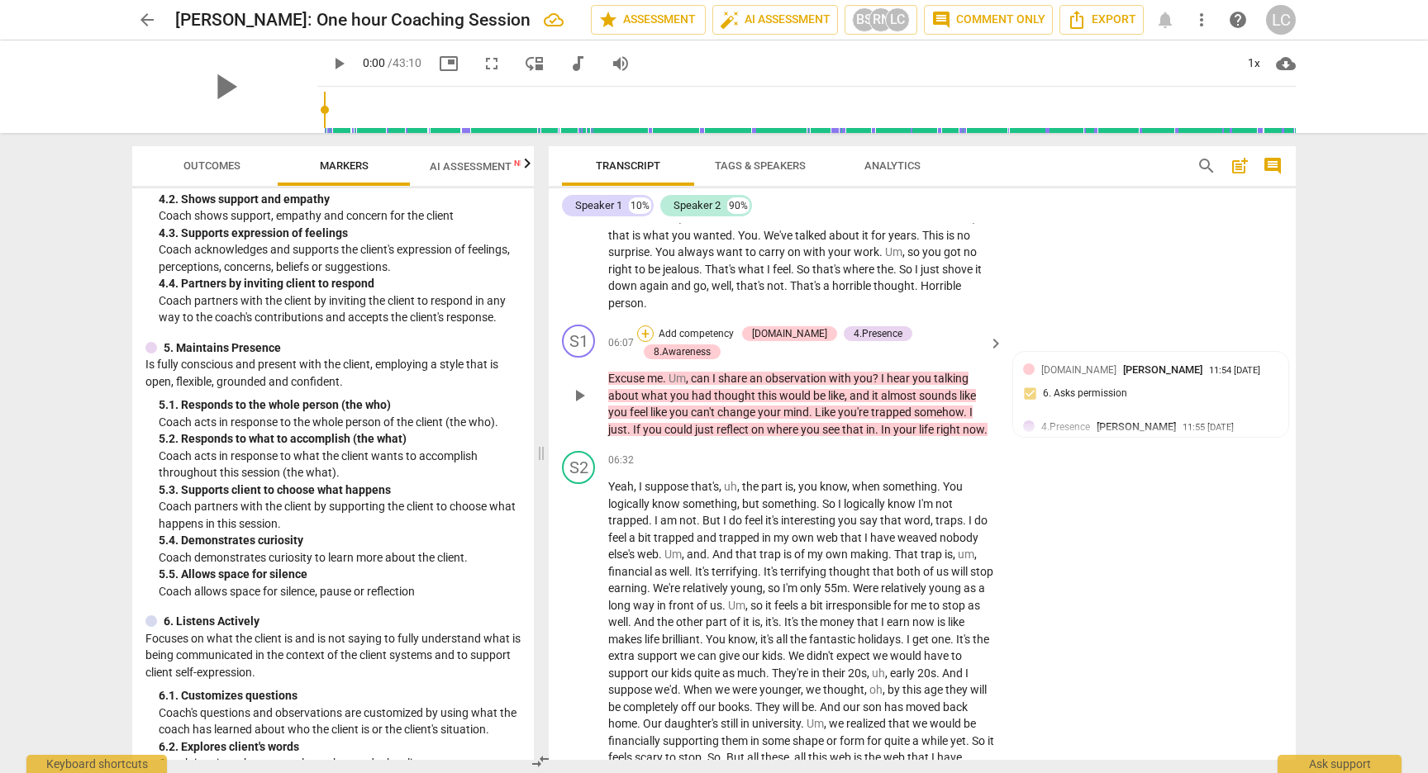
click at [654, 342] on div "+" at bounding box center [645, 334] width 17 height 17
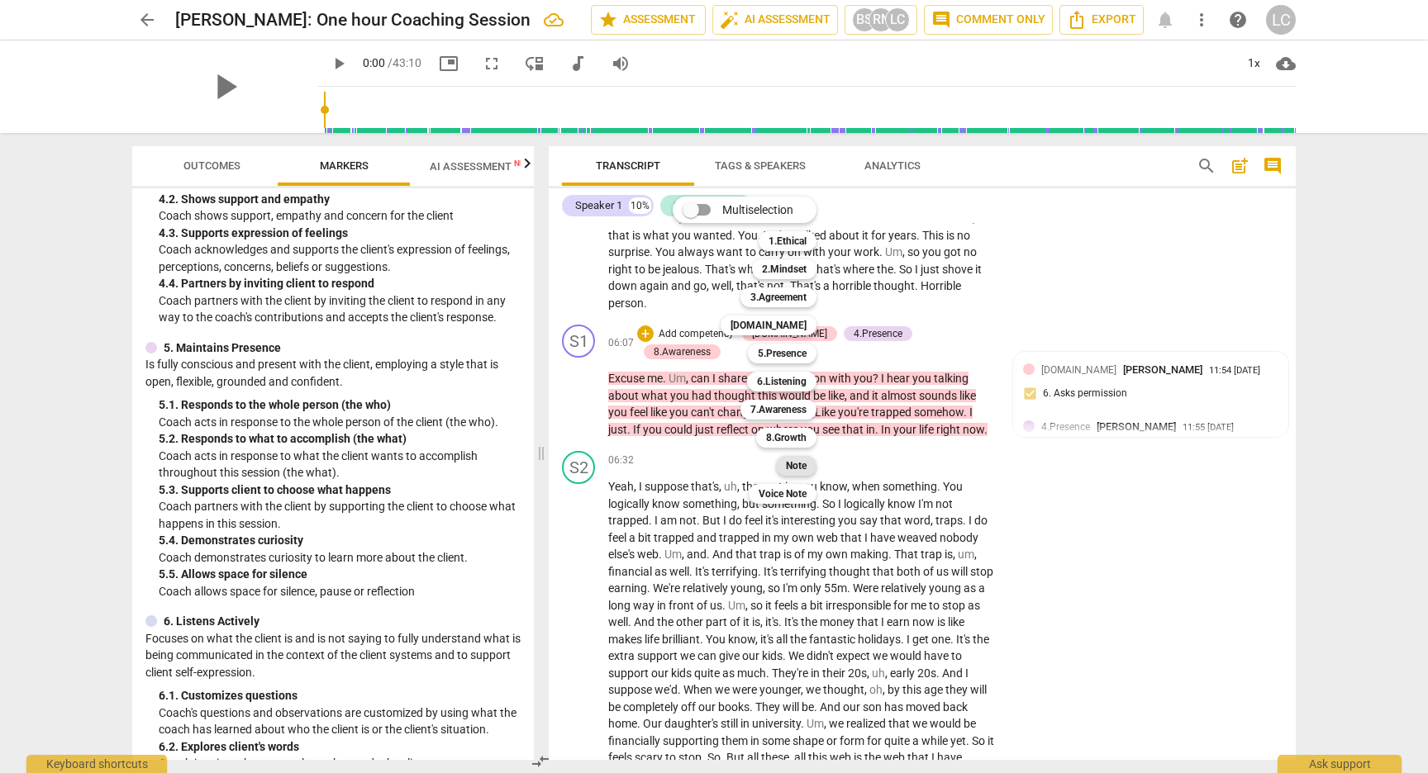
click at [788, 470] on b "Note" at bounding box center [796, 466] width 21 height 20
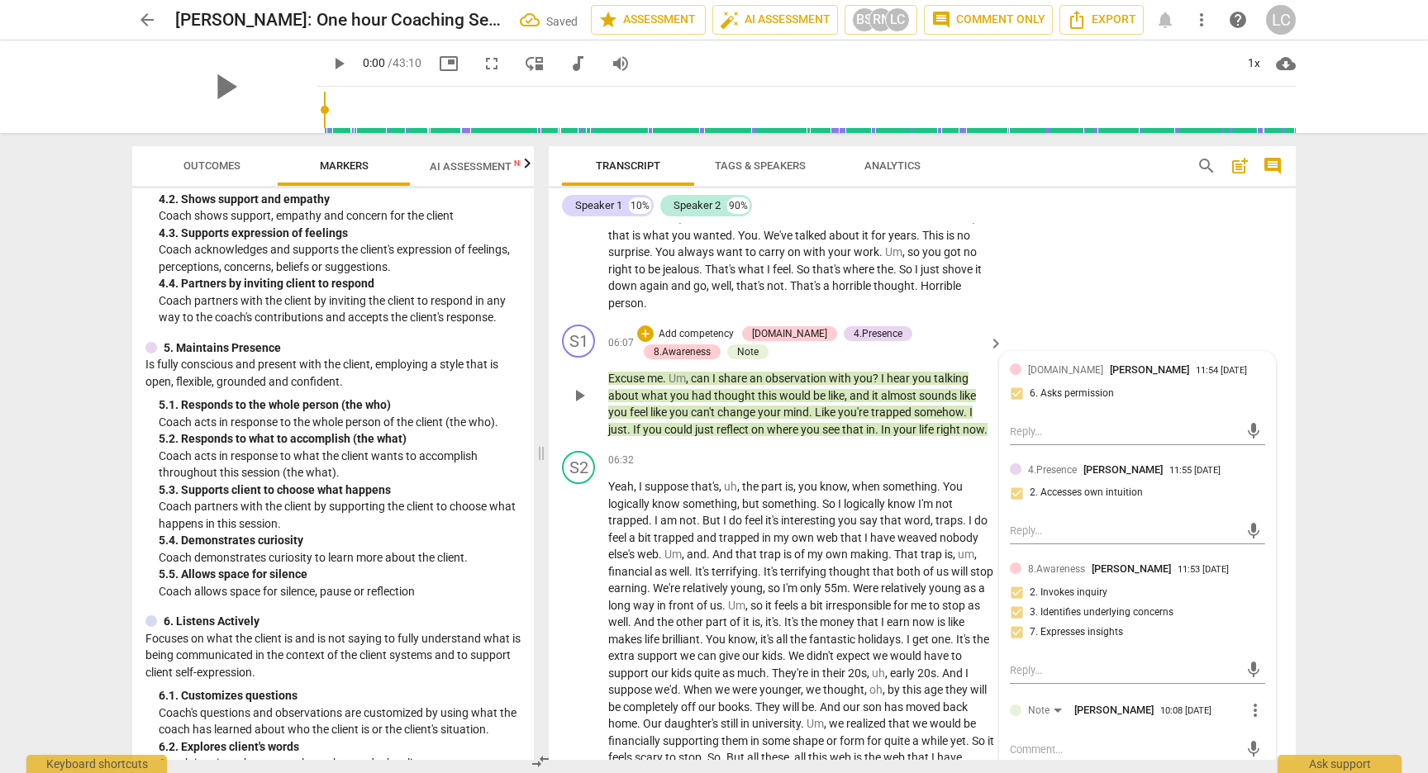
click at [1099, 716] on span "[PERSON_NAME]" at bounding box center [1113, 710] width 79 height 12
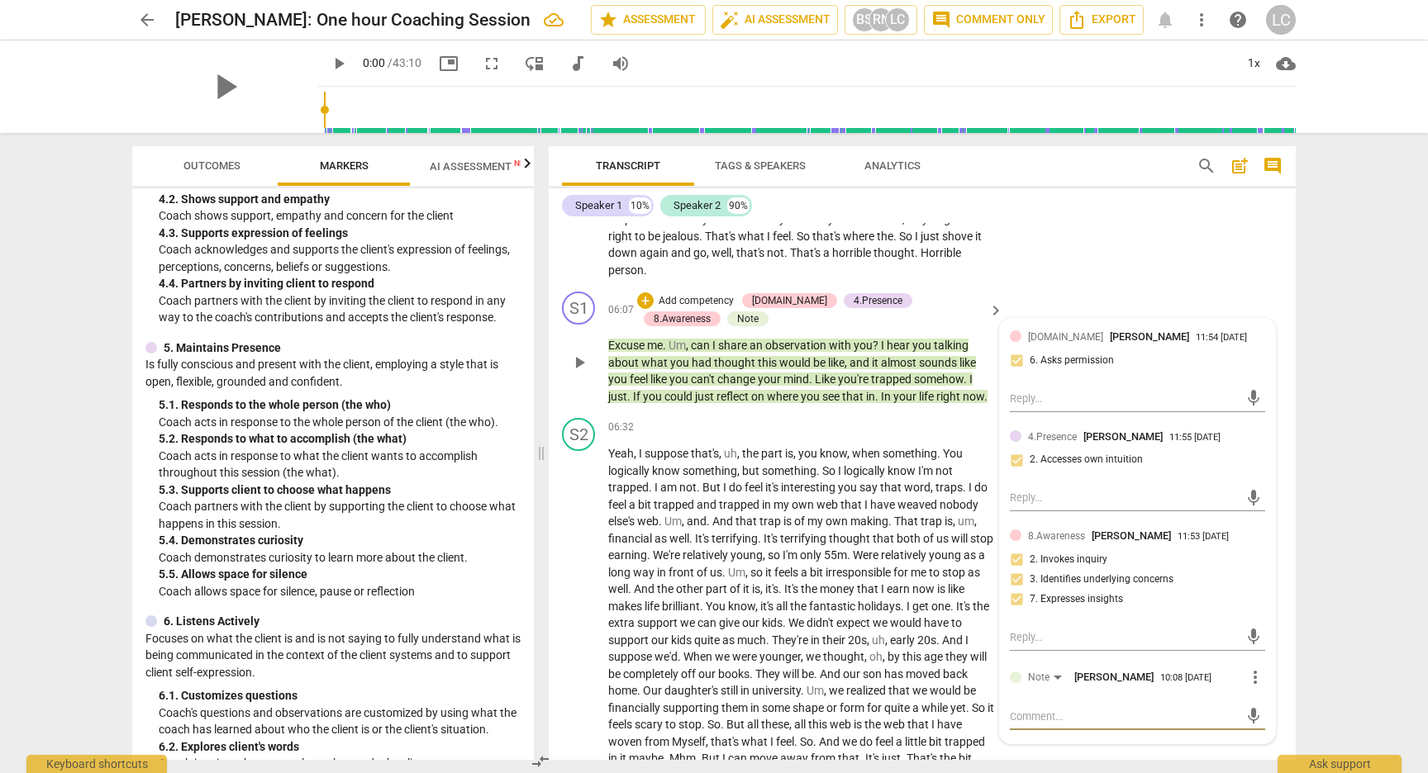
click at [1035, 725] on textarea at bounding box center [1124, 717] width 229 height 16
type textarea "B"
type textarea "Be"
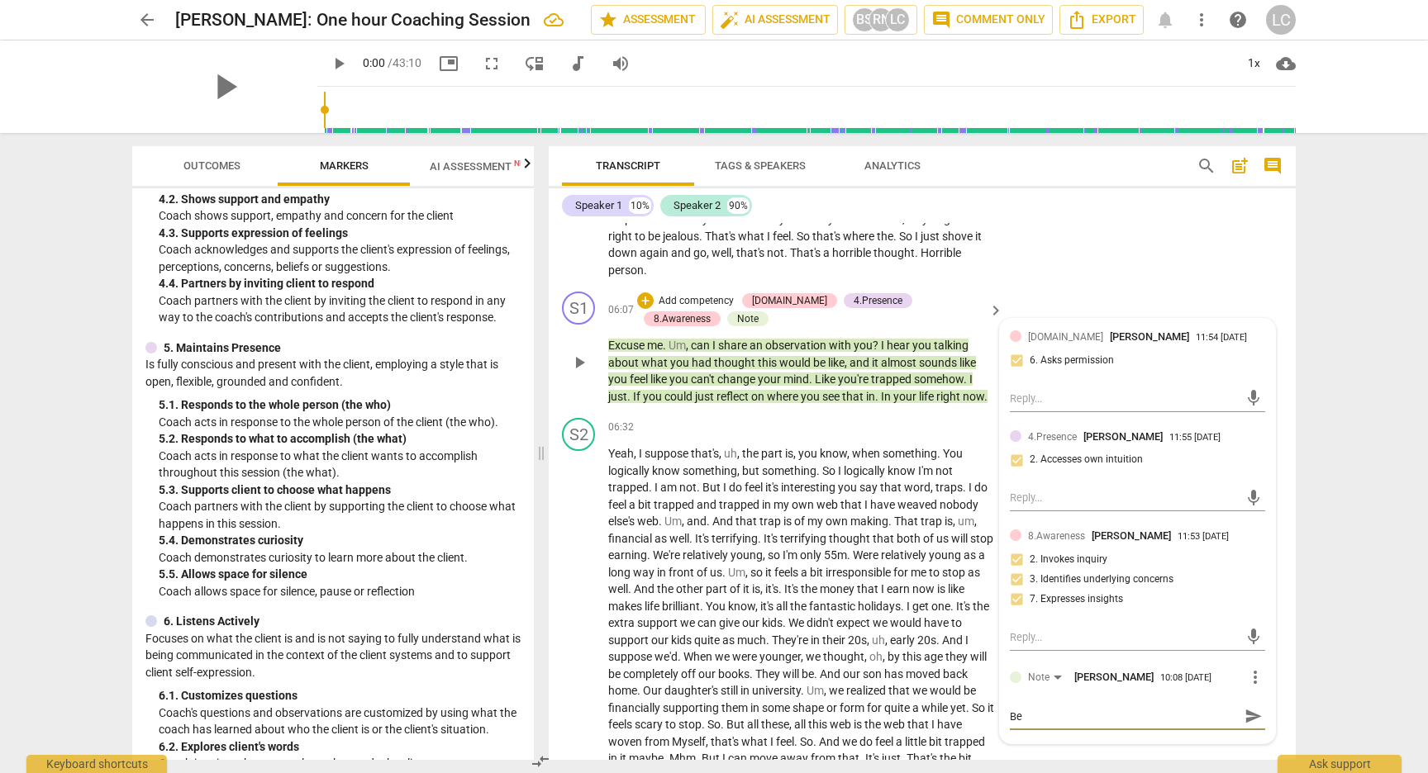
type textarea "Be"
type textarea "Be m"
type textarea "Be mo"
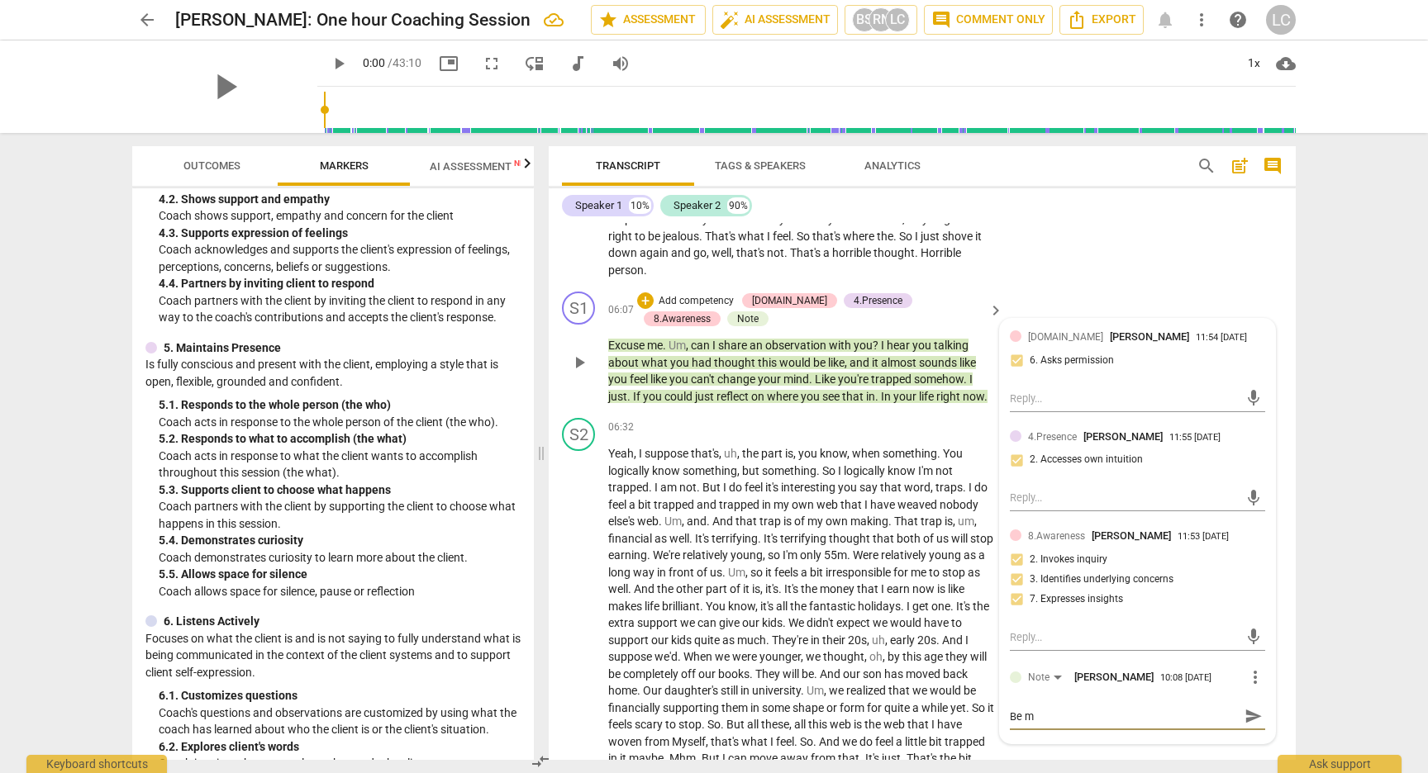
type textarea "Be mo"
type textarea "Be mor"
type textarea "Be more"
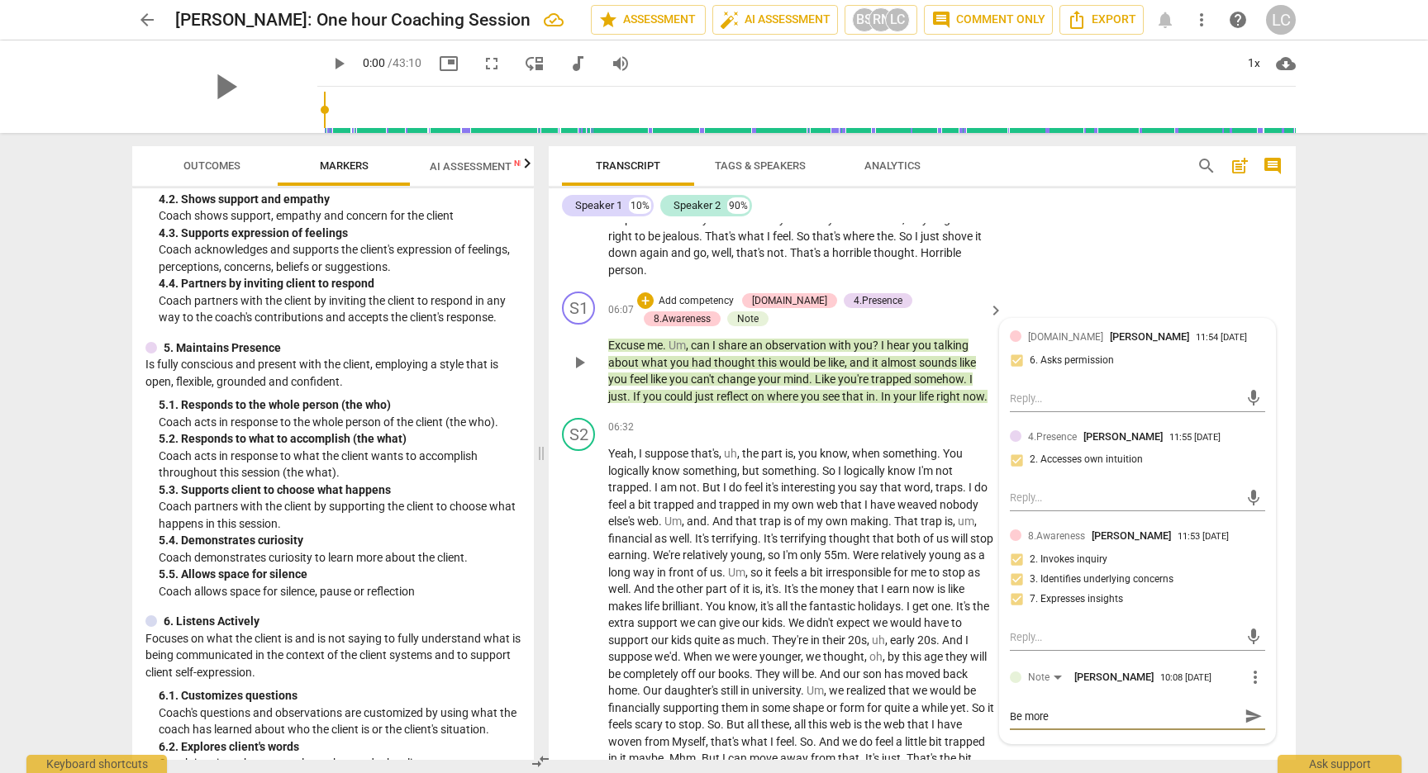
type textarea "Be more"
type textarea "Be more u"
type textarea "Be more un"
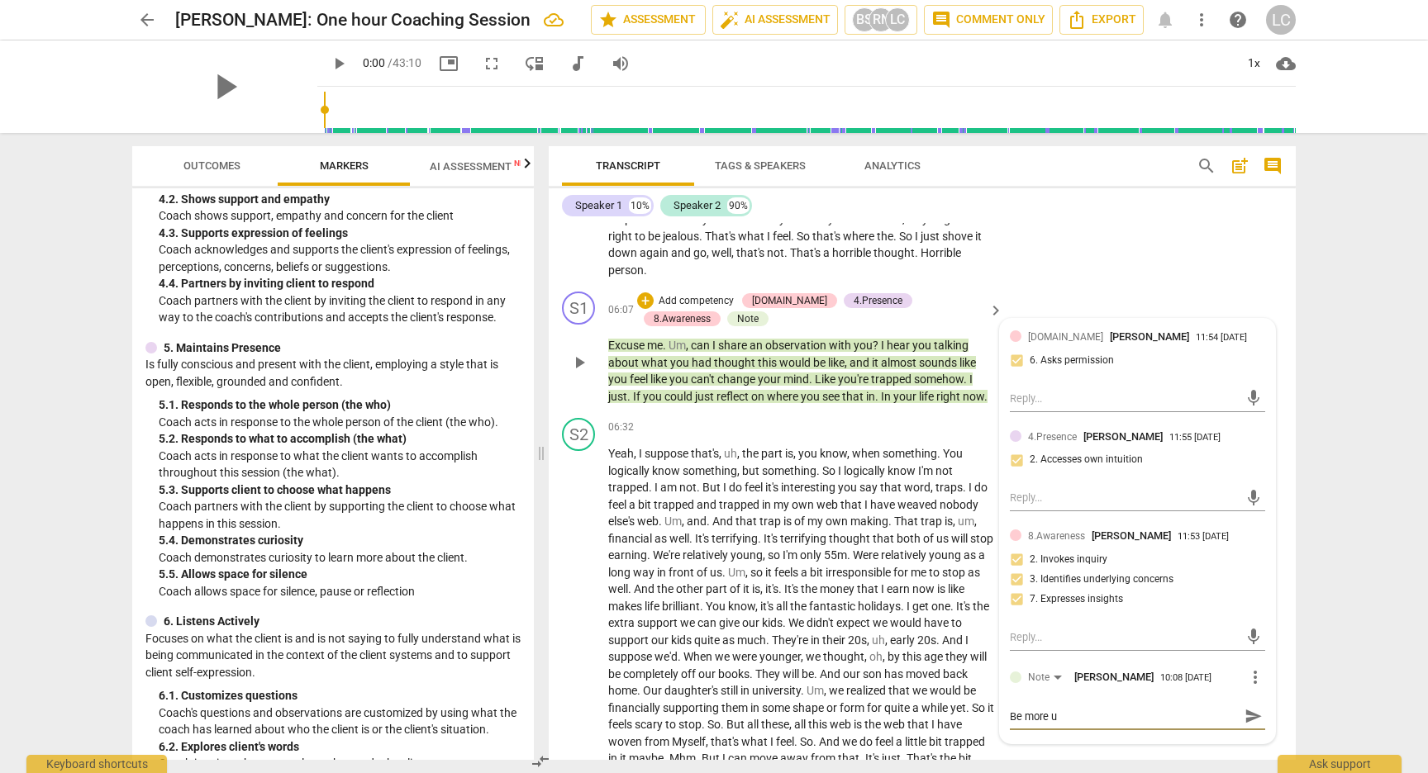
type textarea "Be more un"
type textarea "Be more u"
type textarea "Be more"
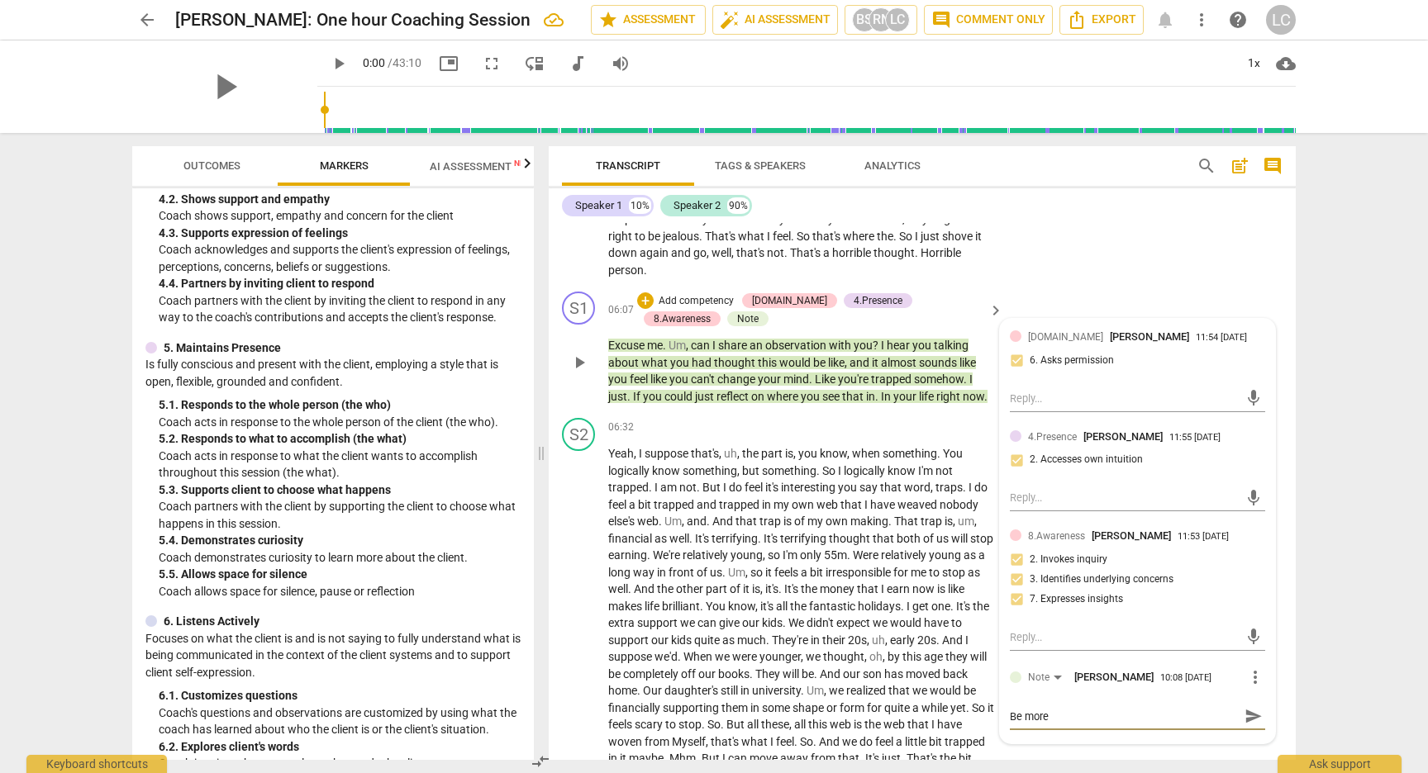
type textarea "Be more :"
type textarea "Be more :u"
type textarea "Be more :"
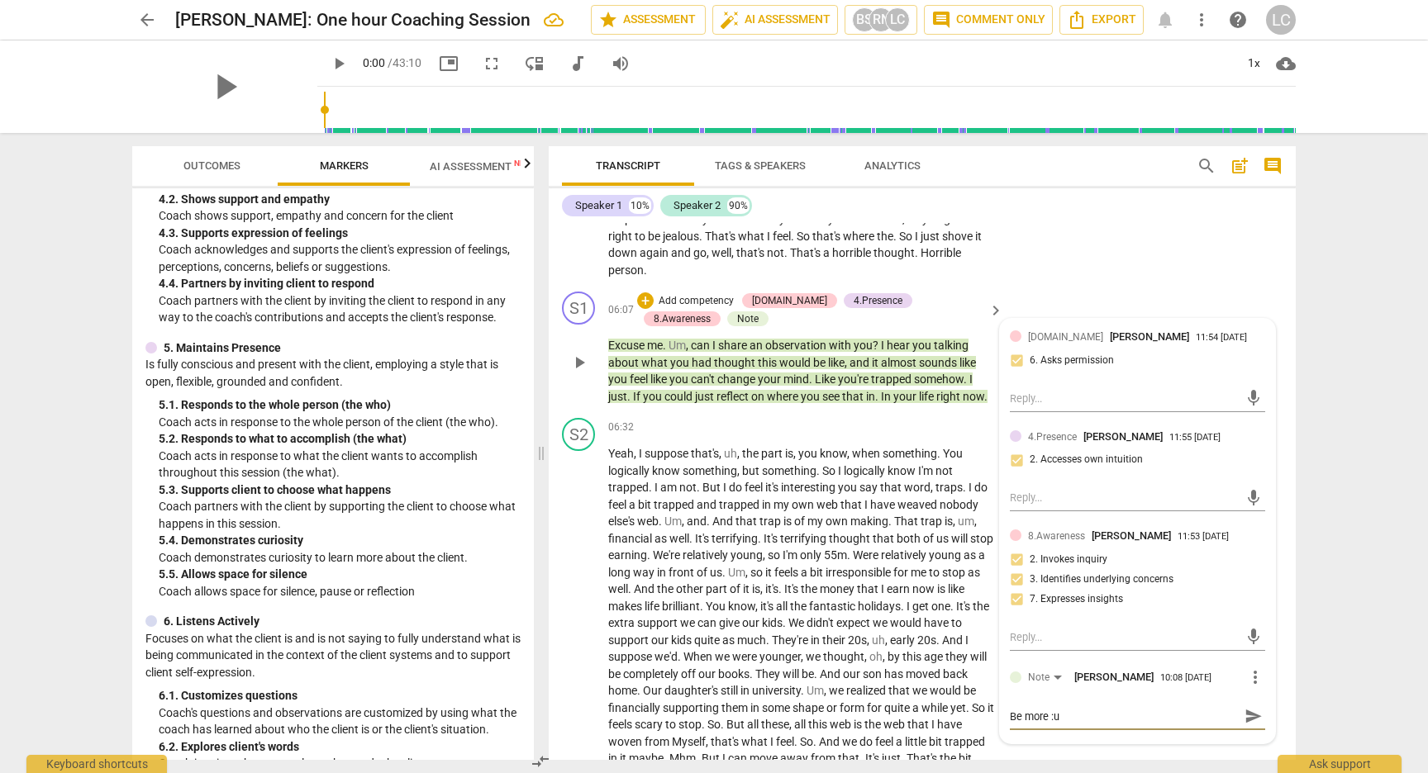
type textarea "Be more :"
type textarea "Be more"
type textarea "Be more ""
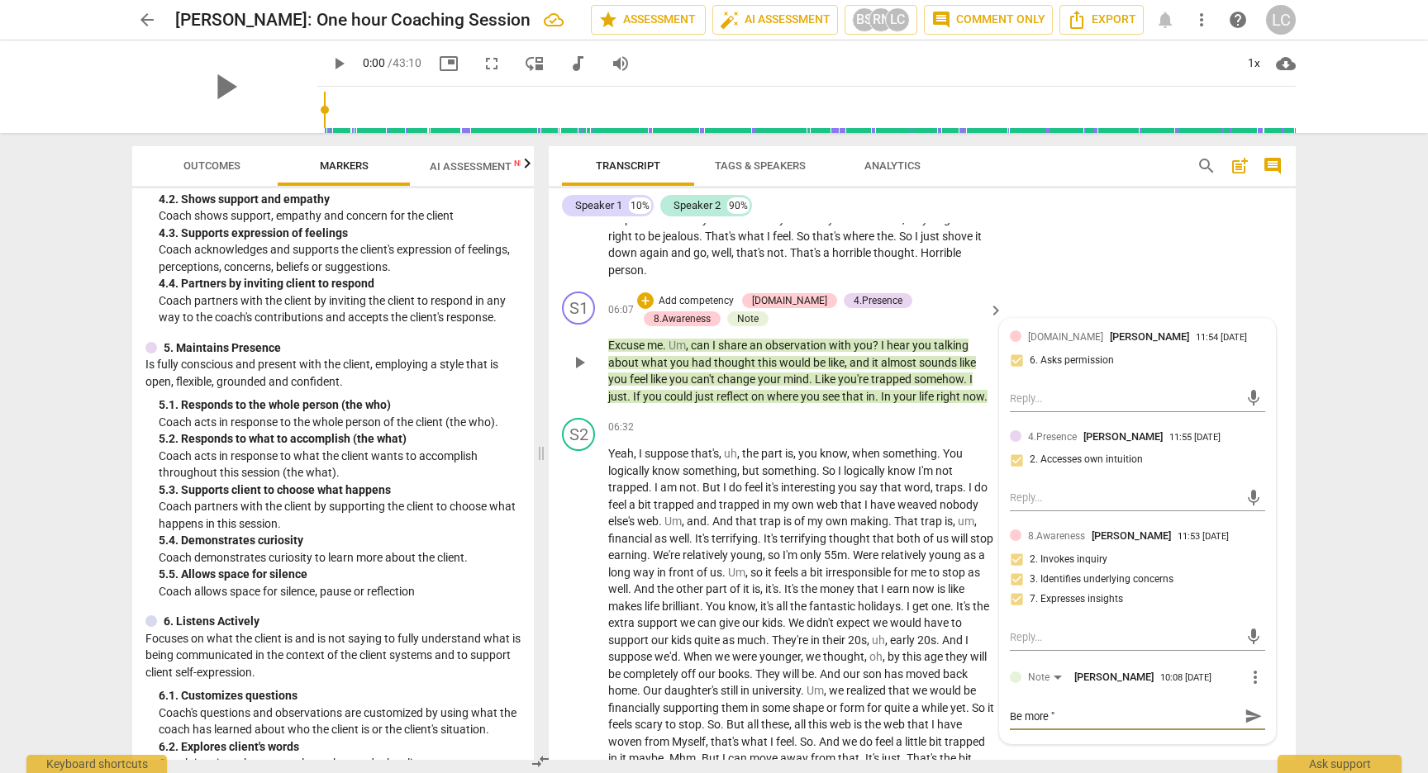
type textarea "Be more "u"
type textarea "Be more "un"
type textarea "Be more "una"
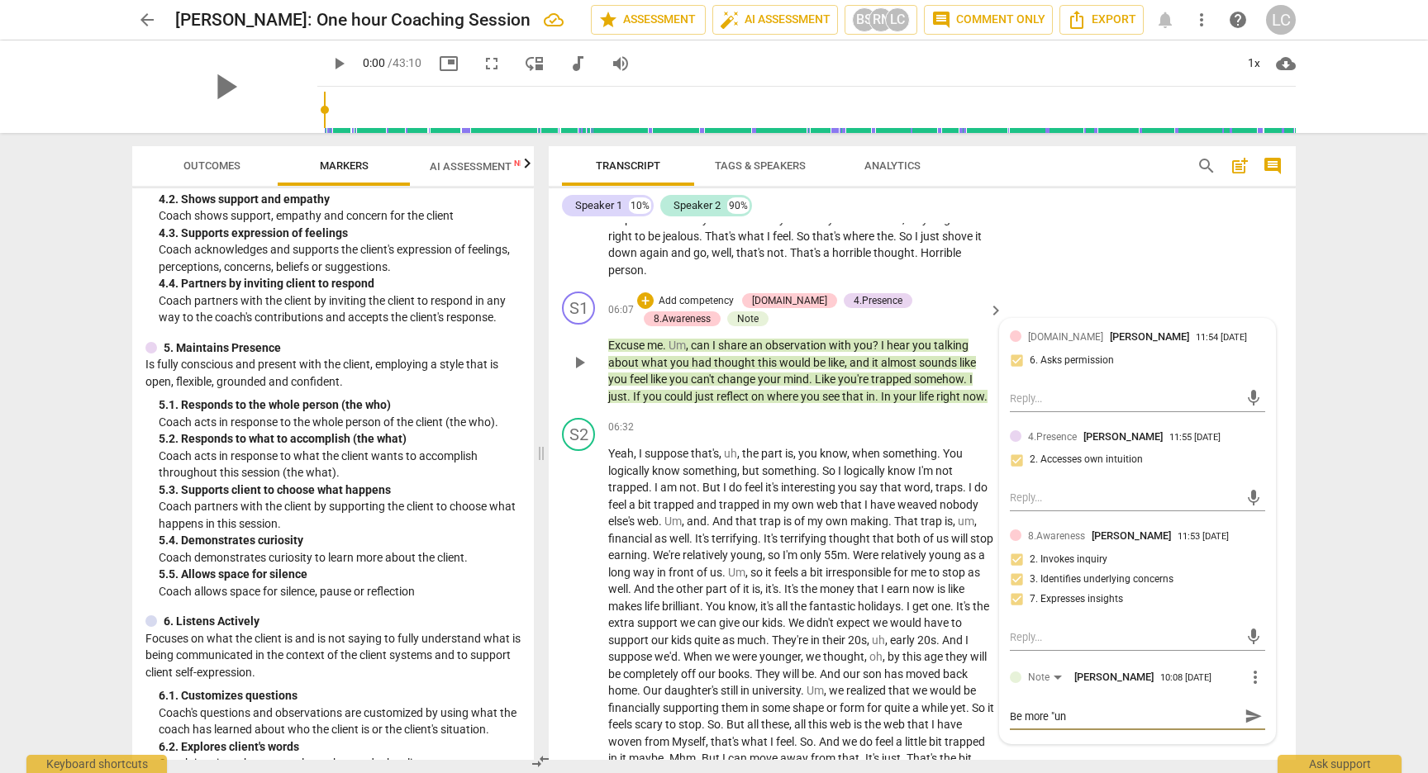
type textarea "Be more "una"
type textarea "Be more "unat"
type textarea "Be more "unatt"
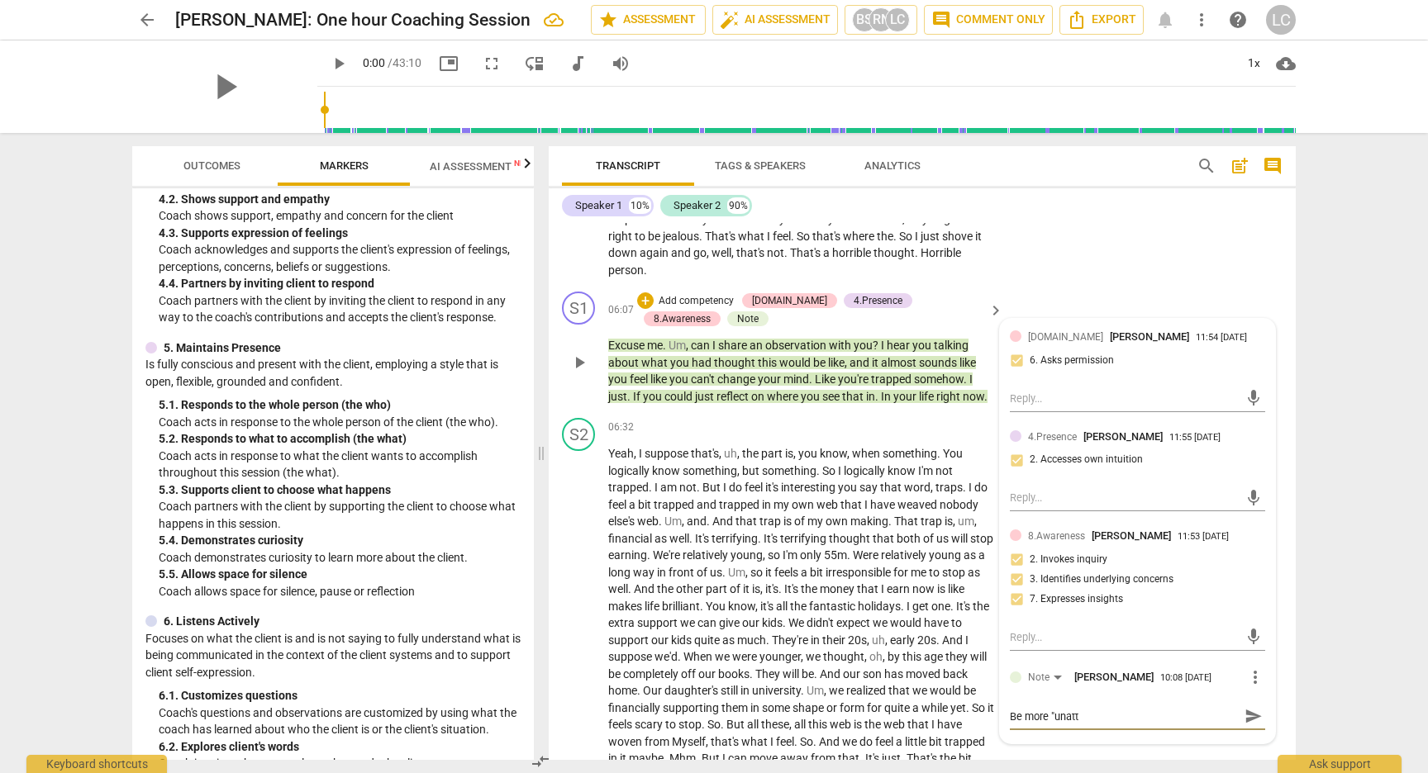
type textarea "Be more "unatta"
type textarea "Be more "unattac"
type textarea "Be more "unattach"
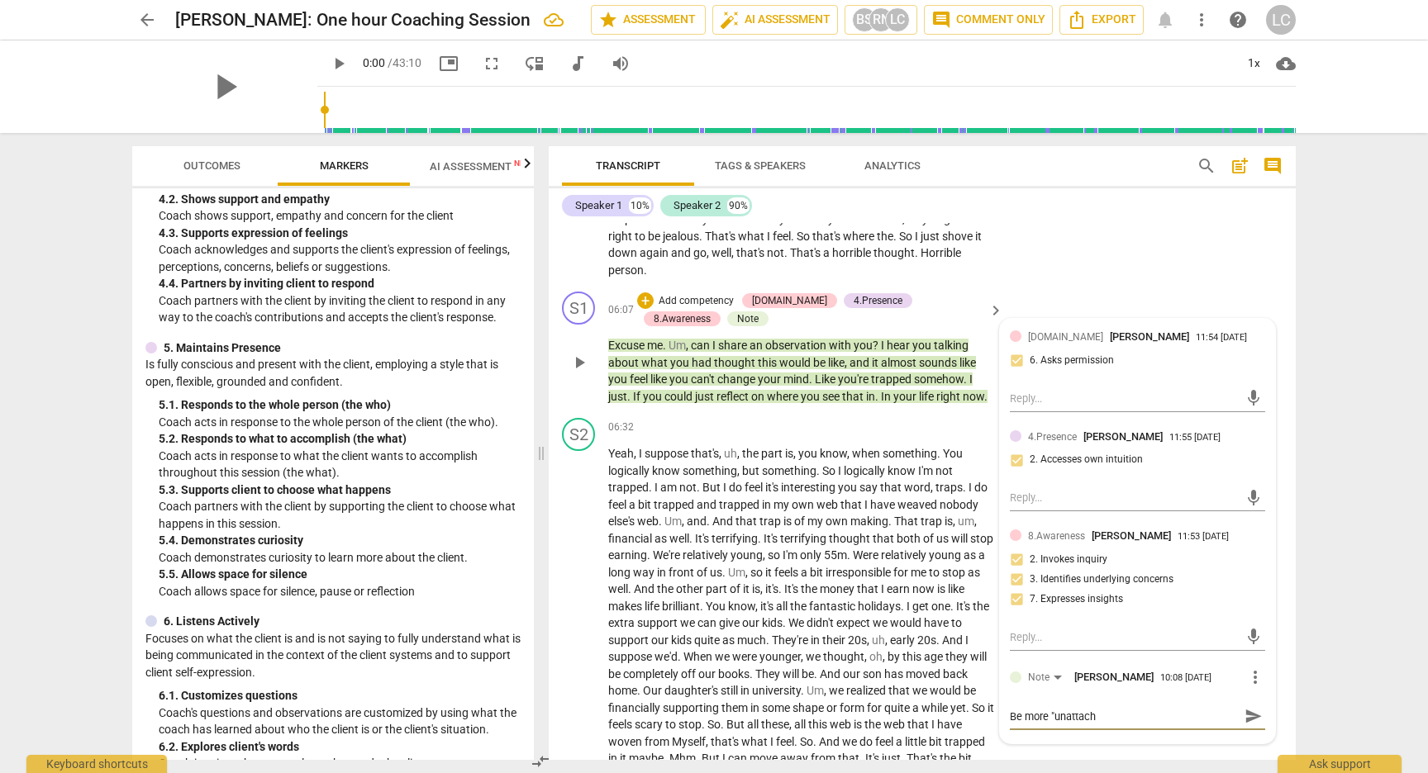
type textarea "Be more "unattache"
type textarea "Be more "unattached"
type textarea "Be more "unattached""
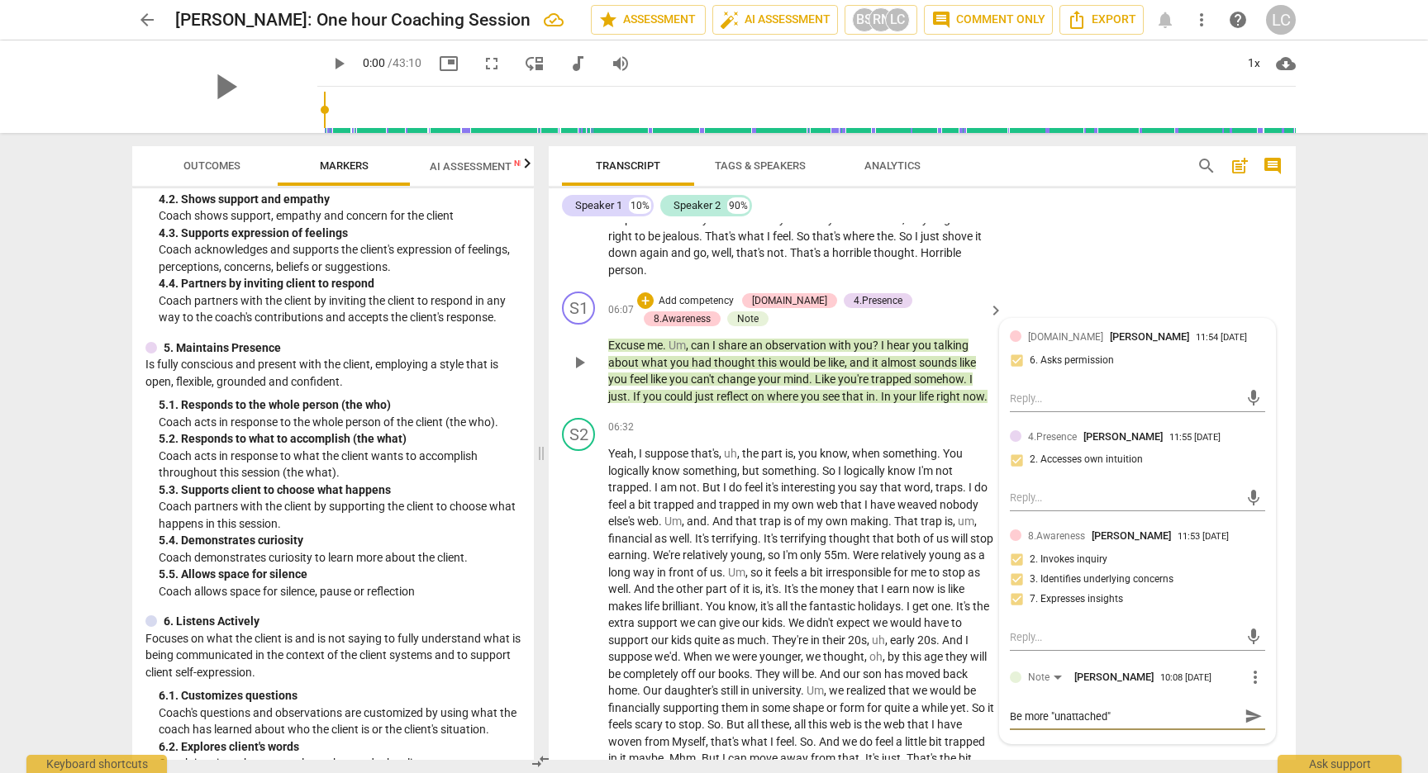
type textarea "Be more "unattached"."
type textarea "Be more "unattached".."
type textarea "Be more "unattached"..."
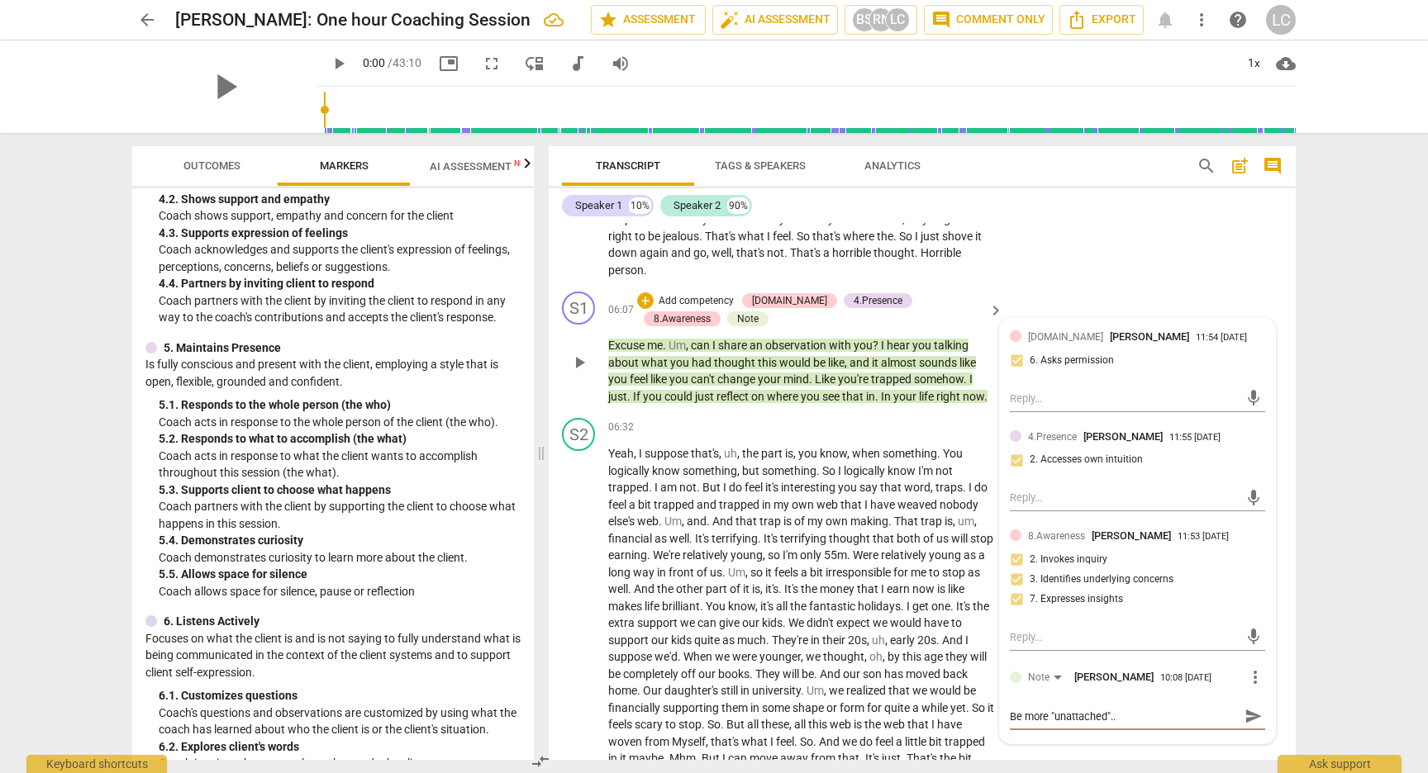
type textarea "Be more "unattached"..."
type textarea "Be more "unattached"...""
type textarea "Be more "unattached"..."d"
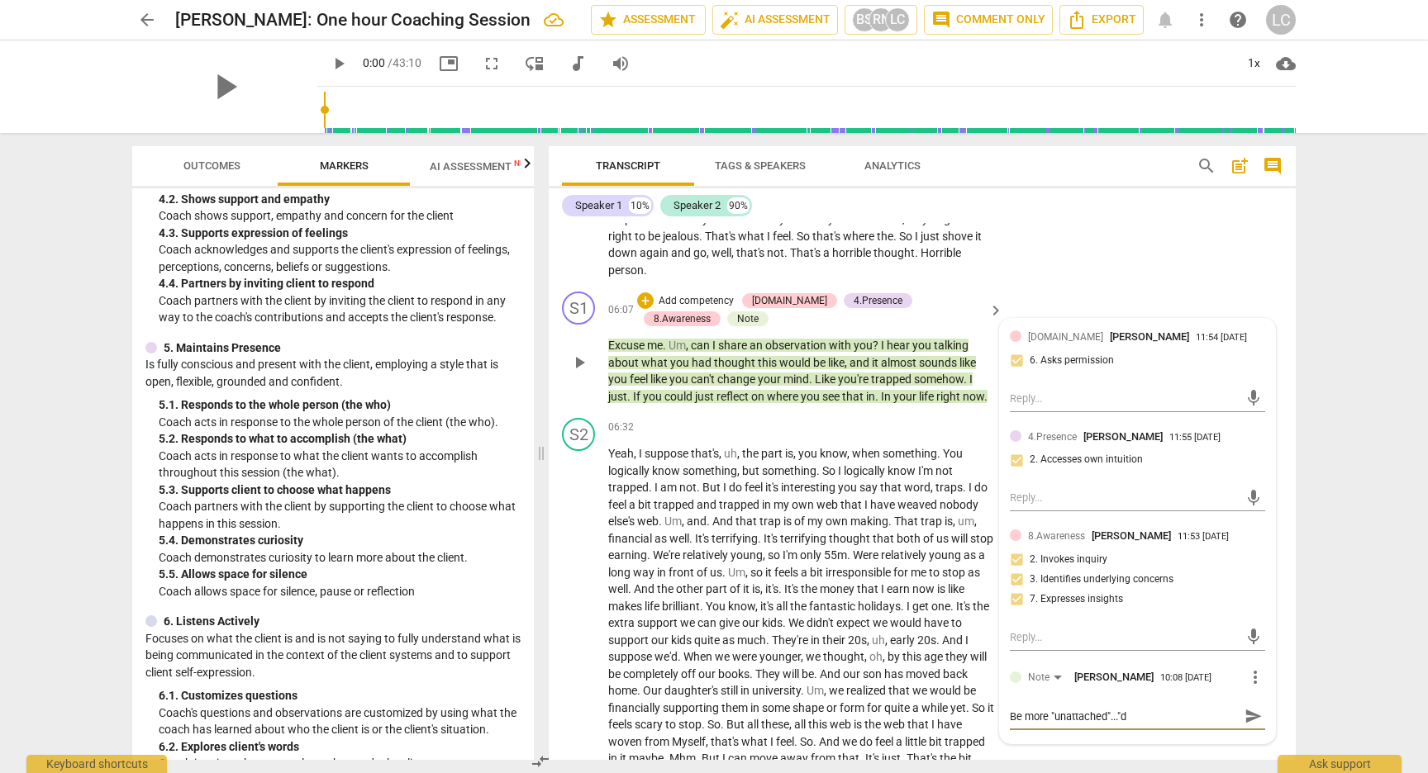
type textarea "Be more "unattached"..."do"
type textarea "Be more "unattached"..."doe"
type textarea "Be more "unattached"..."does"
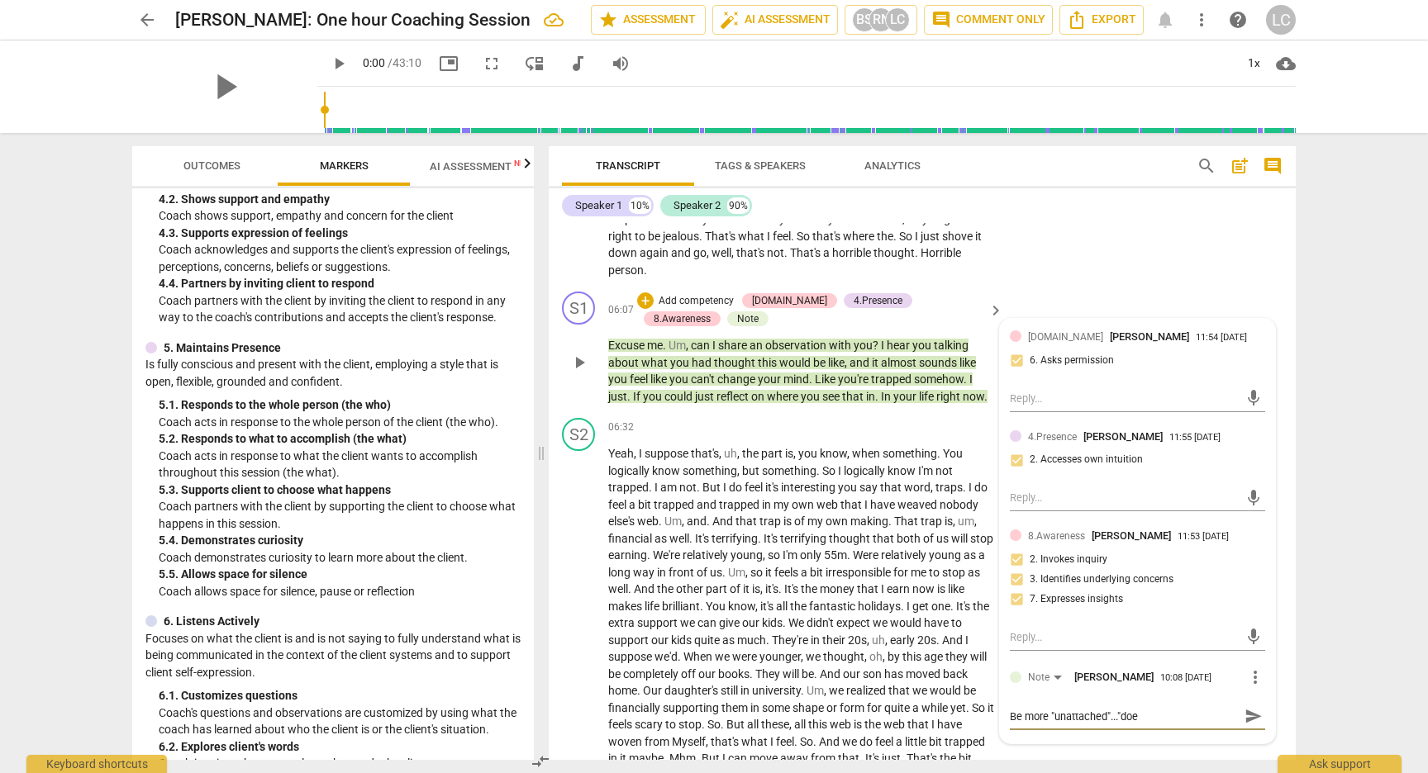
type textarea "Be more "unattached"..."does"
type textarea "Be more "unattached"..."doe"
type textarea "Be more "unattached"..."do"
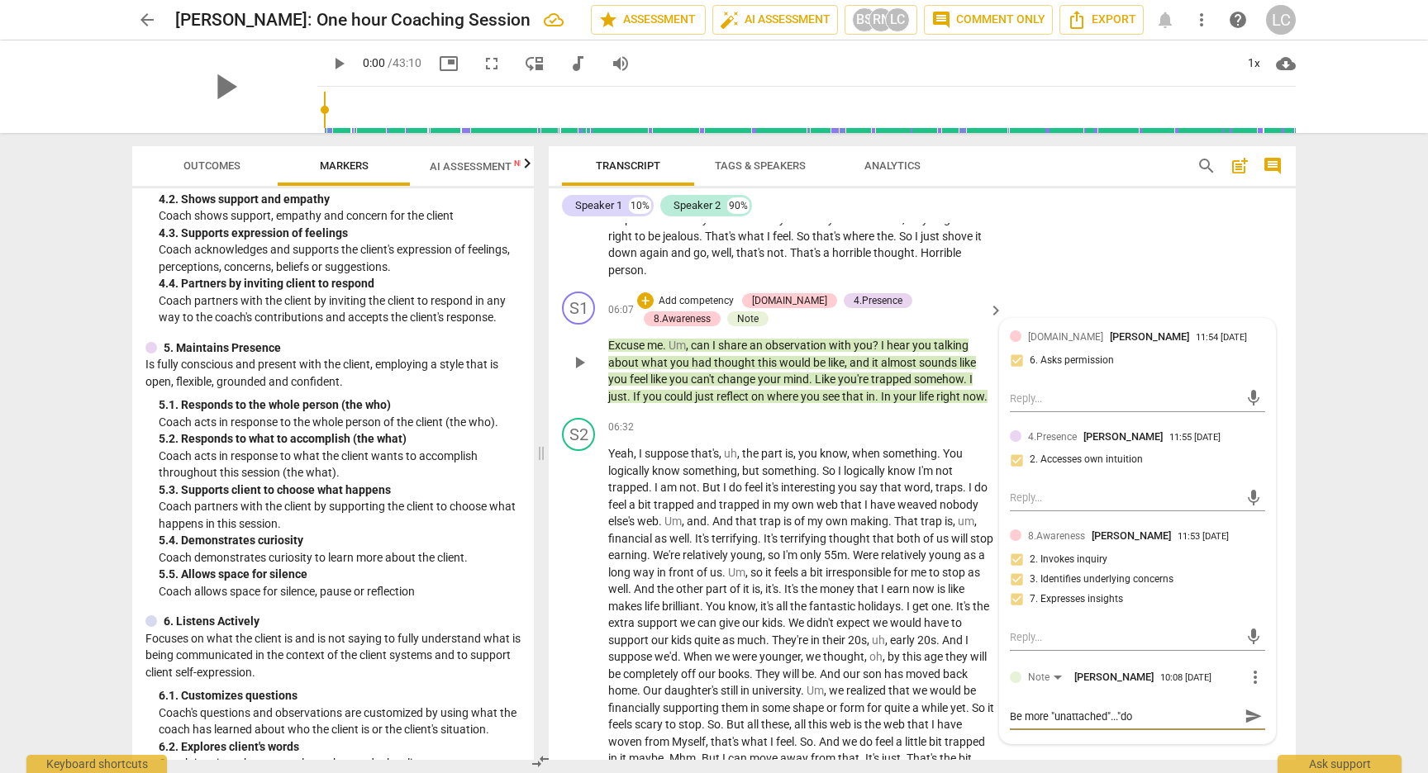
type textarea "Be more "unattached"..."d"
type textarea "Be more "unattached"...""
type textarea "Be more "unattached"..."
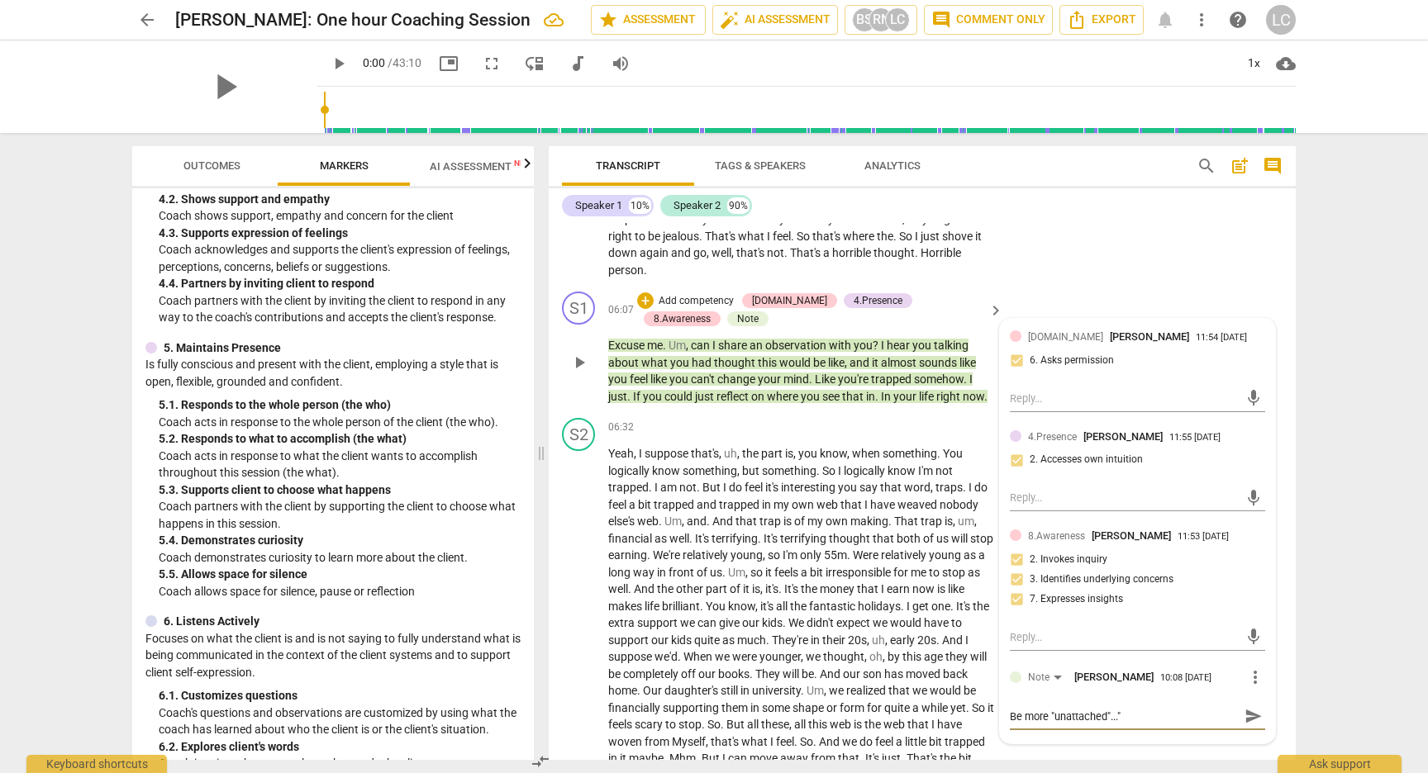
type textarea "Be more "unattached"..."
type textarea "Be more "unattached"...a"
type textarea "Be more "unattached"...as"
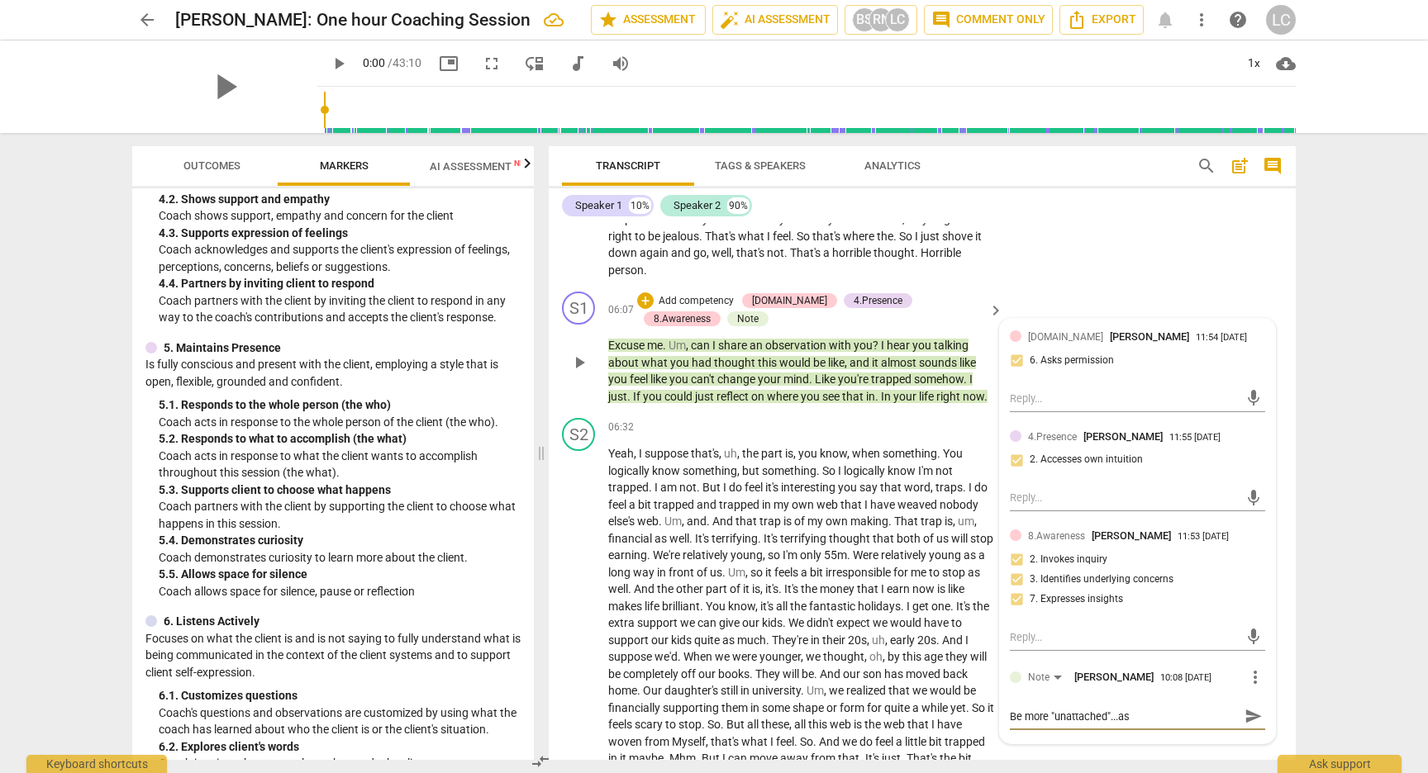
type textarea "Be more "unattached"...ask"
type textarea "Be more "unattached"...ask s"
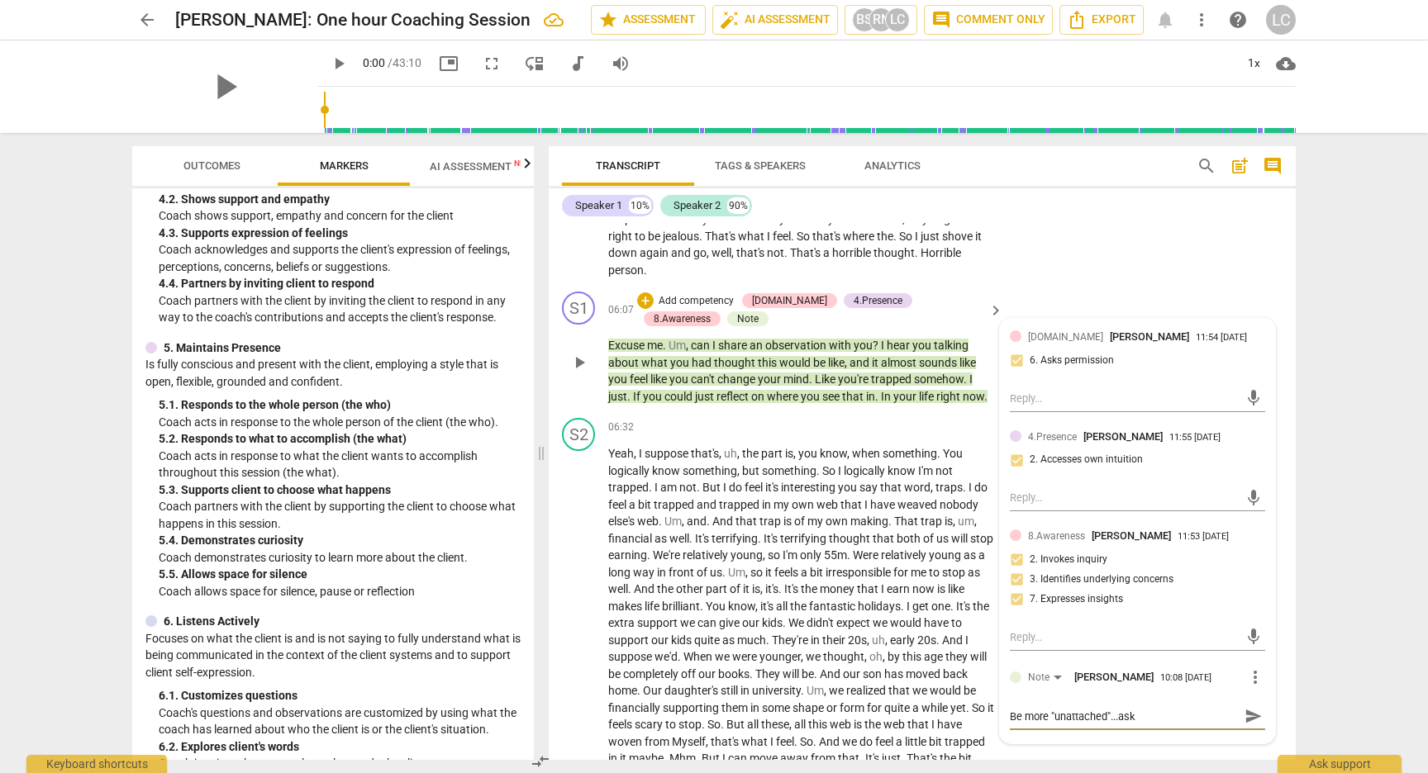
type textarea "Be more "unattached"...ask s"
type textarea "Be more "unattached"...ask so"
type textarea "Be more "unattached"...ask som"
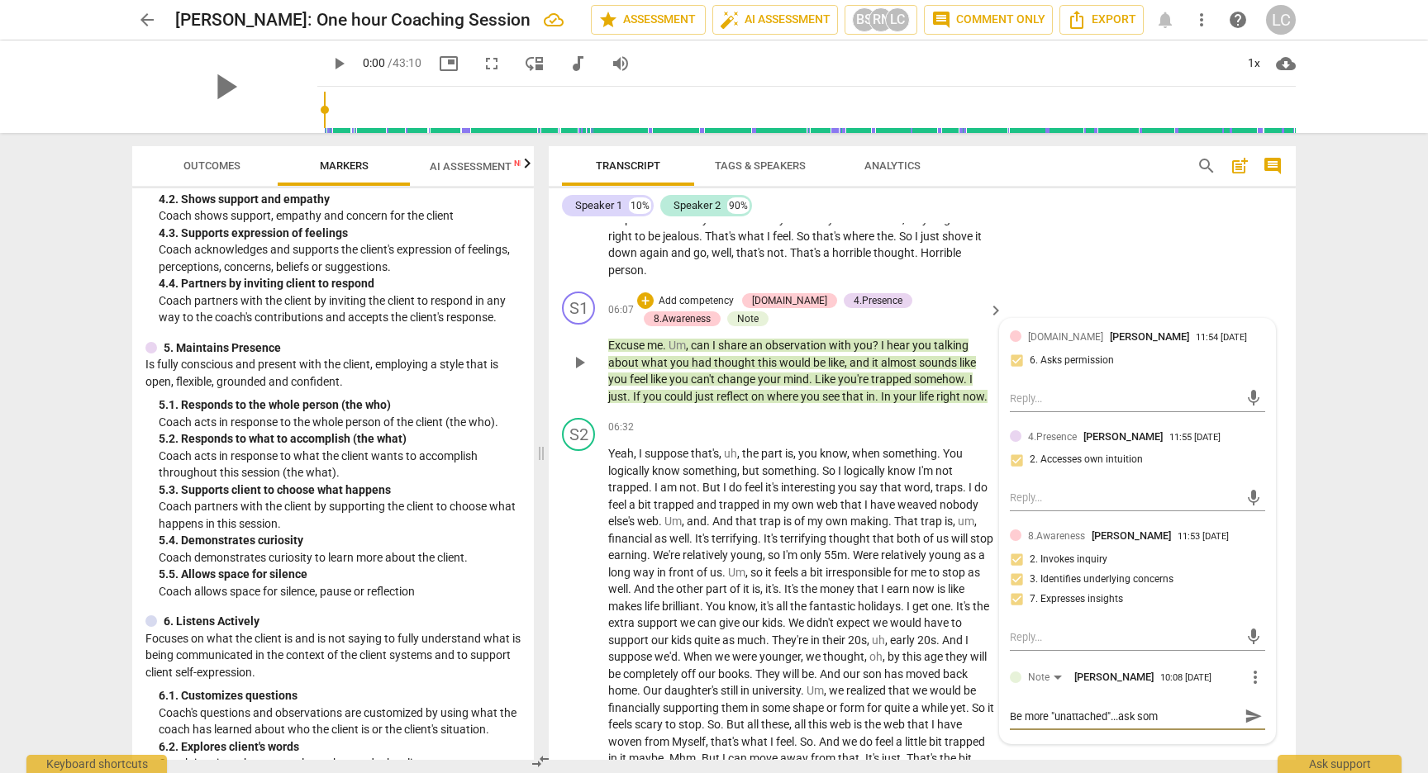
type textarea "Be more "unattached"...ask some"
type textarea "Be more "unattached"...ask somet"
type textarea "Be more "unattached"...ask someth"
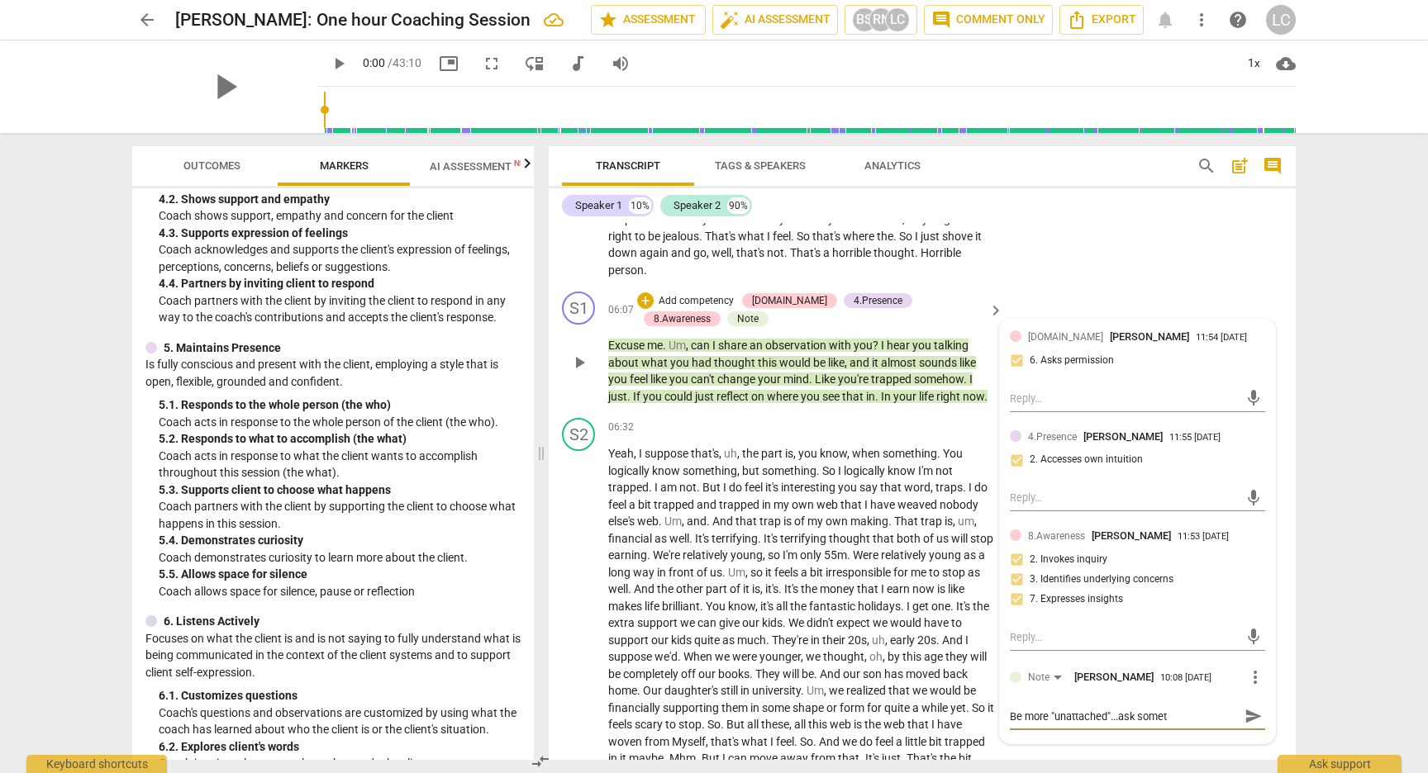
type textarea "Be more "unattached"...ask someth"
type textarea "Be more "unattached"...ask somethi"
type textarea "Be more "unattached"...ask somethin"
type textarea "Be more "unattached"...ask something"
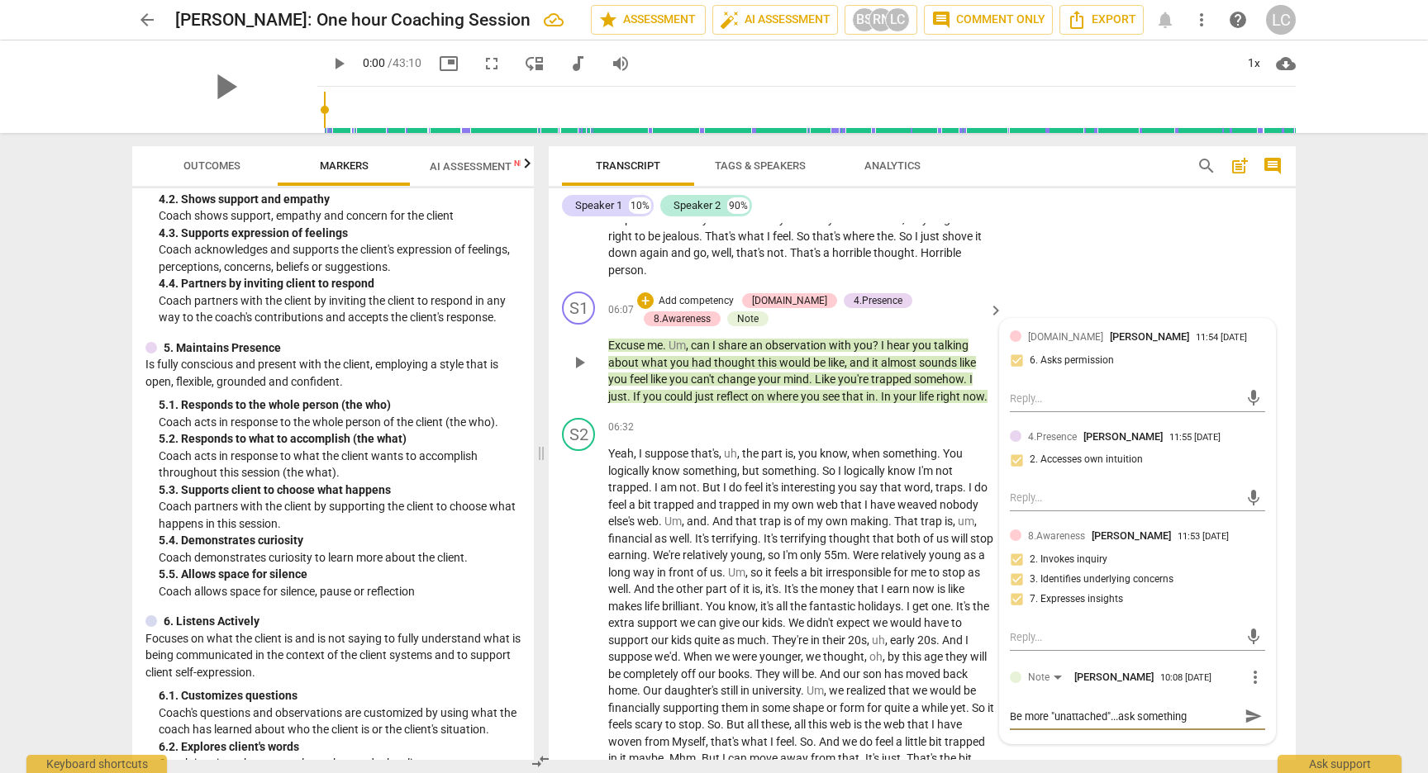
type textarea "Be more "unattached"...ask something"
type textarea "Be more "unattached"...ask something l"
type textarea "Be more "unattached"...ask something li"
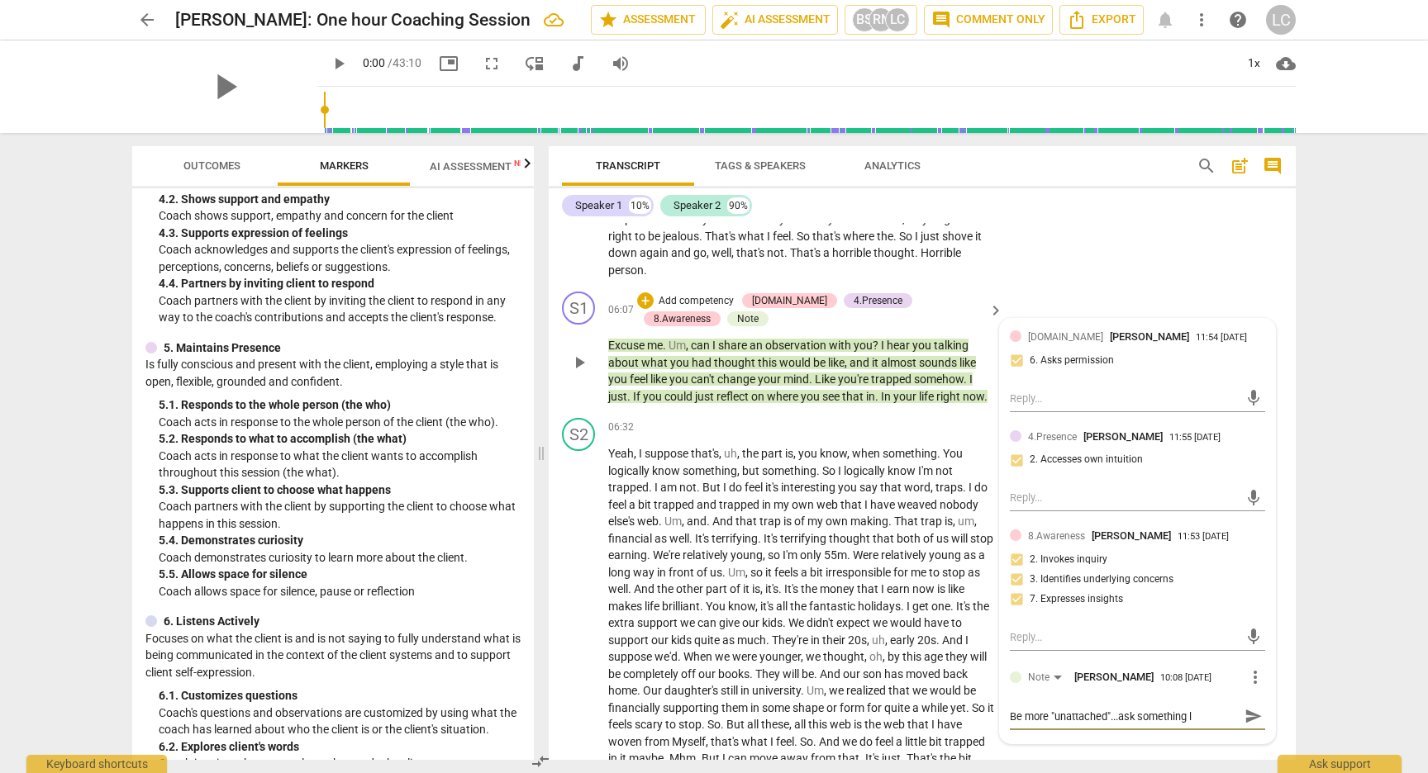
type textarea "Be more "unattached"...ask something li"
type textarea "Be more "unattached"...ask something lik"
type textarea "Be more "unattached"...ask something like"
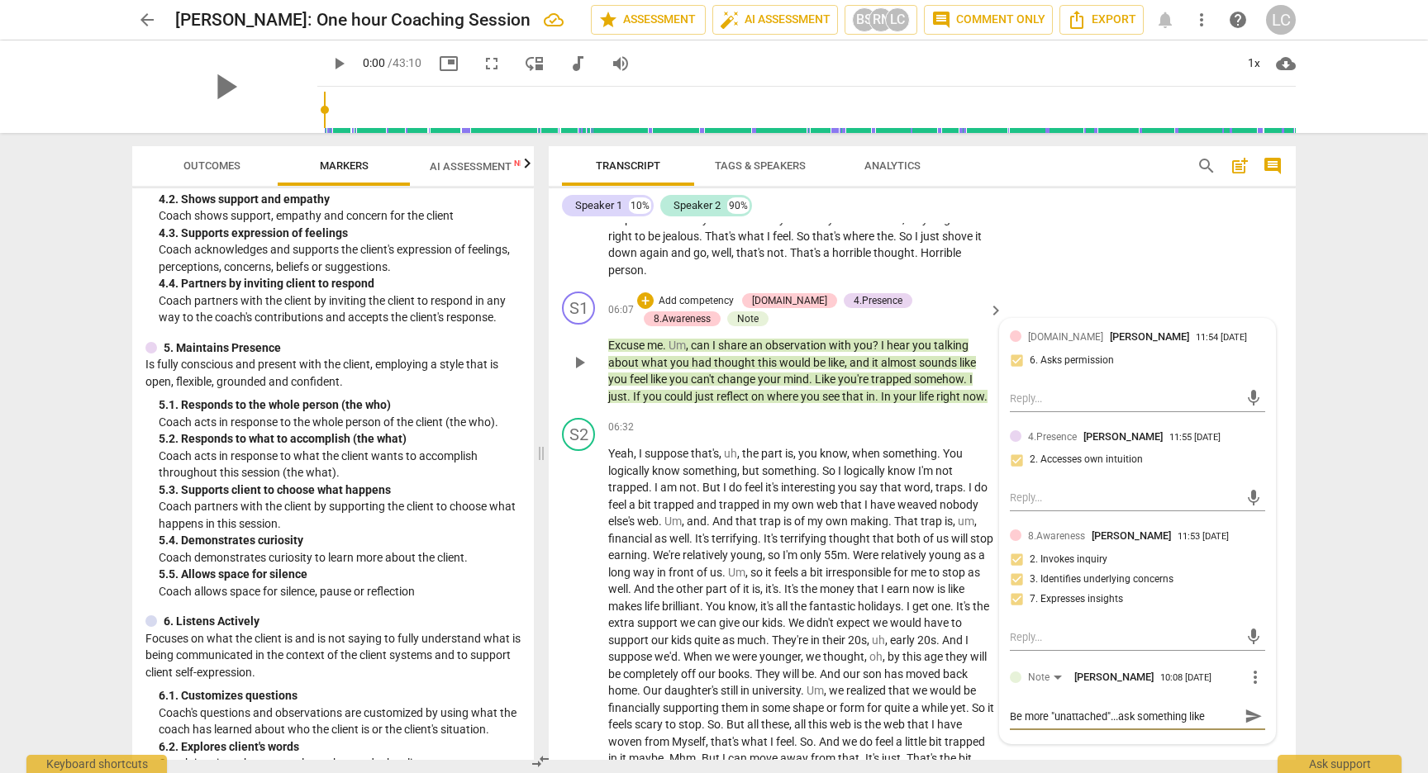
type textarea "Be more "unattached"...ask something like,"
type textarea "Be more "unattached"...ask something like, ""
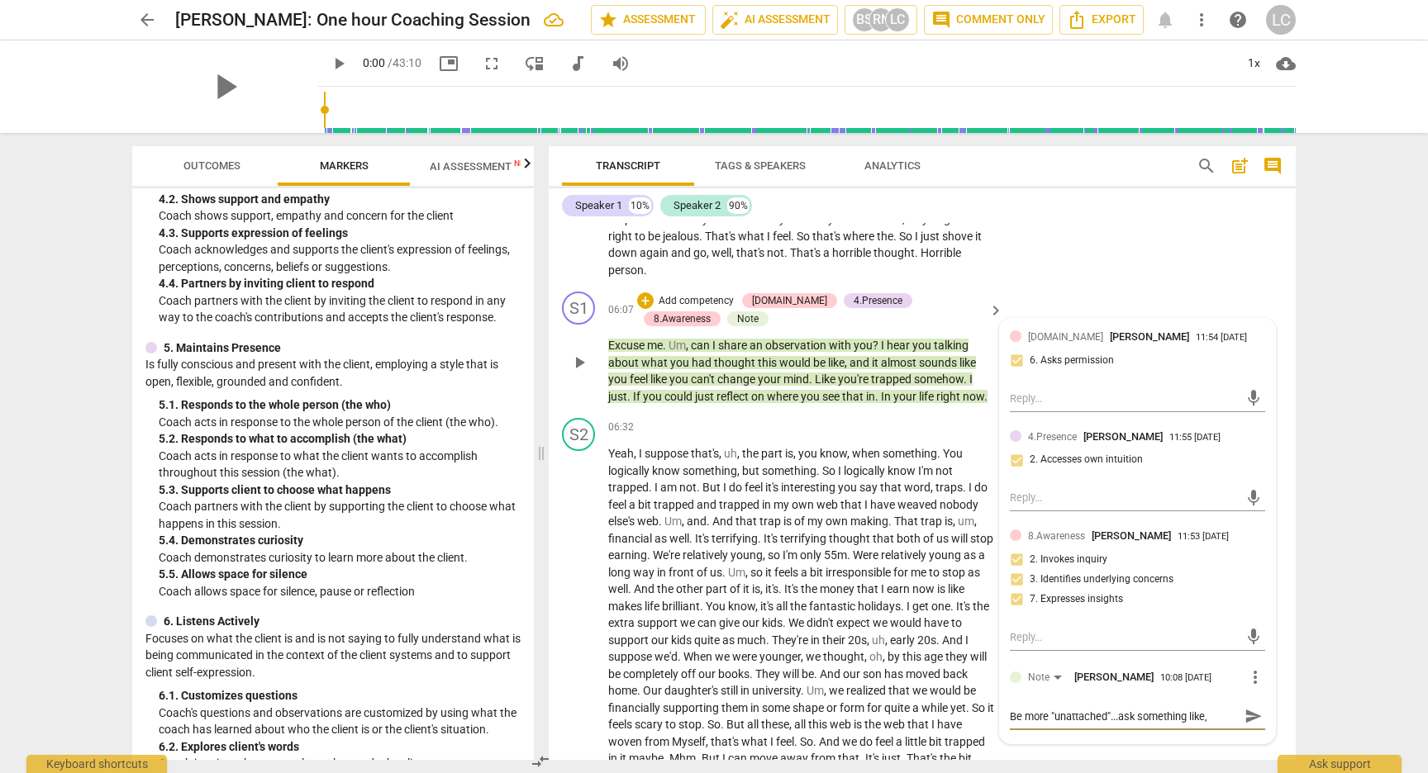
type textarea "Be more "unattached"...ask something like, ""
type textarea "Be more "unattached"...ask something like, "d"
type textarea "Be more "unattached"...ask something like, "do"
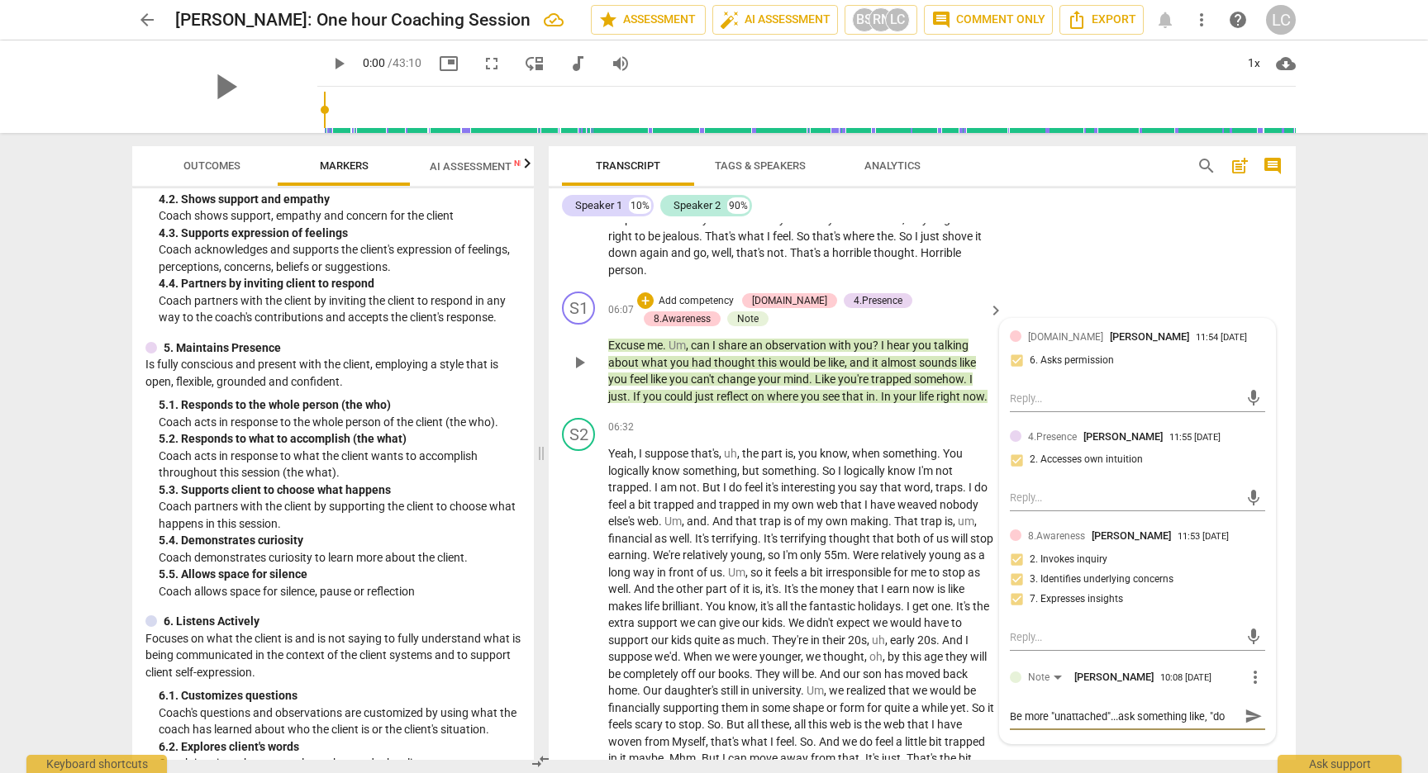
type textarea "Be more "unattached"...ask something like, "doe"
type textarea "Be more "unattached"...ask something like, "does"
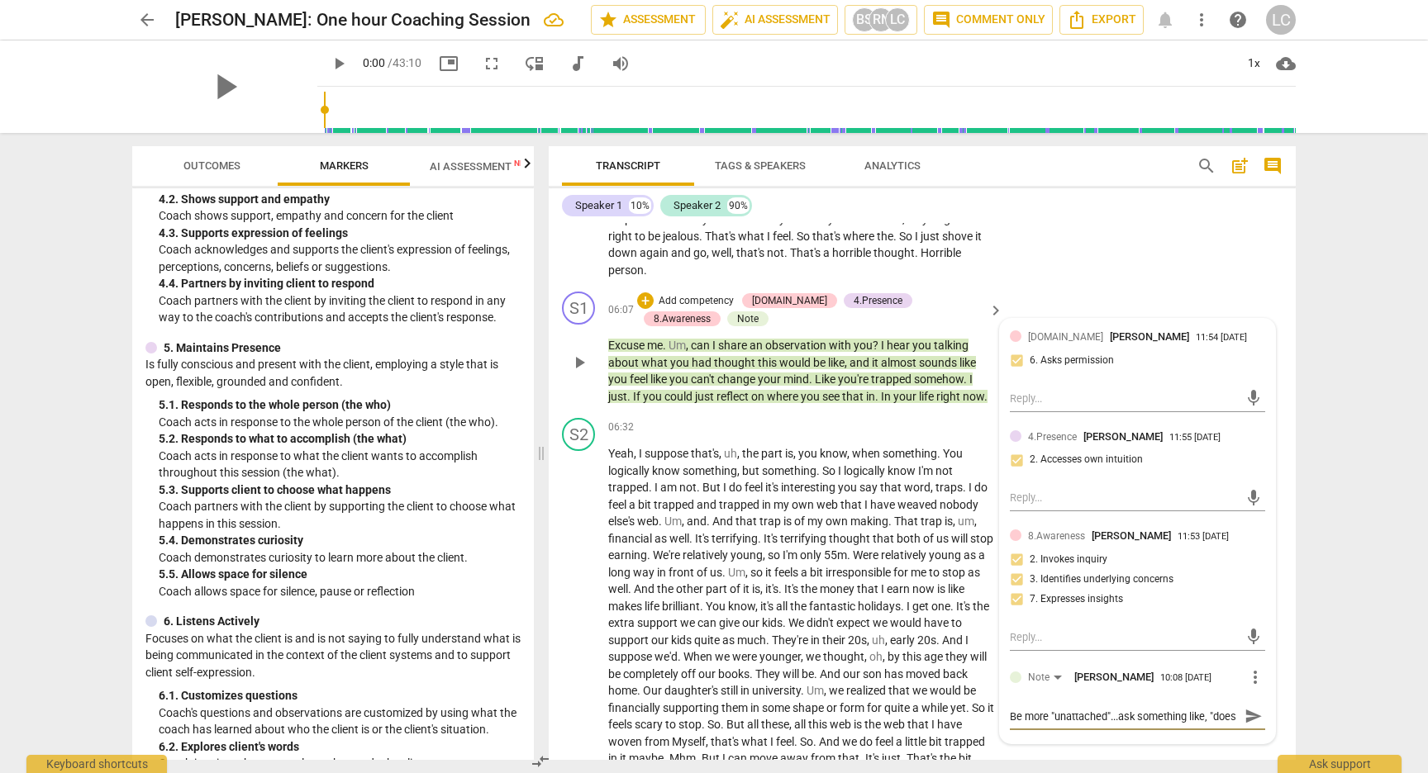
type textarea "Be more "unattached"...ask something like, "does t"
type textarea "Be more "unattached"...ask something like, "does th"
type textarea "Be more "unattached"...ask something like, "does t"
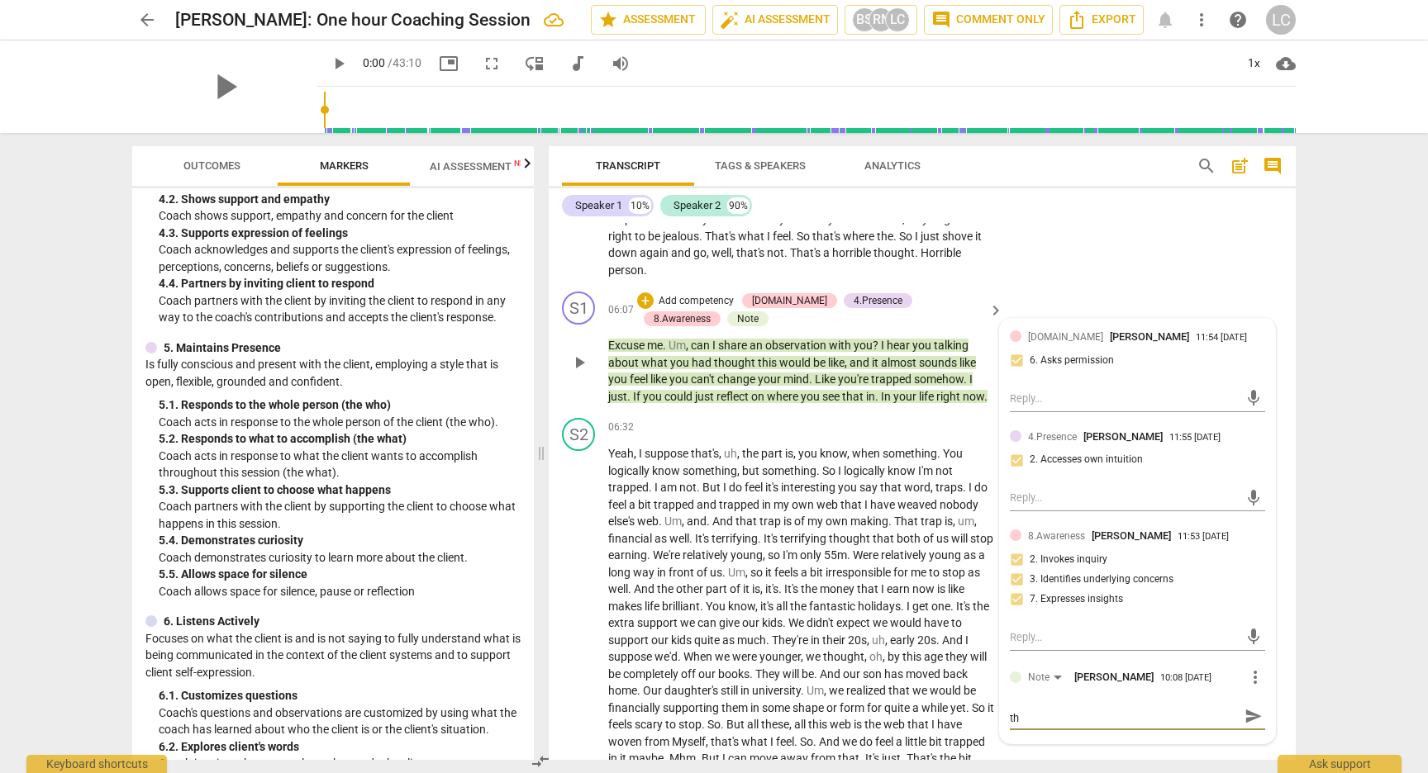
type textarea "Be more "unattached"...ask something like, "does t"
type textarea "Be more "unattached"...ask something like, "does"
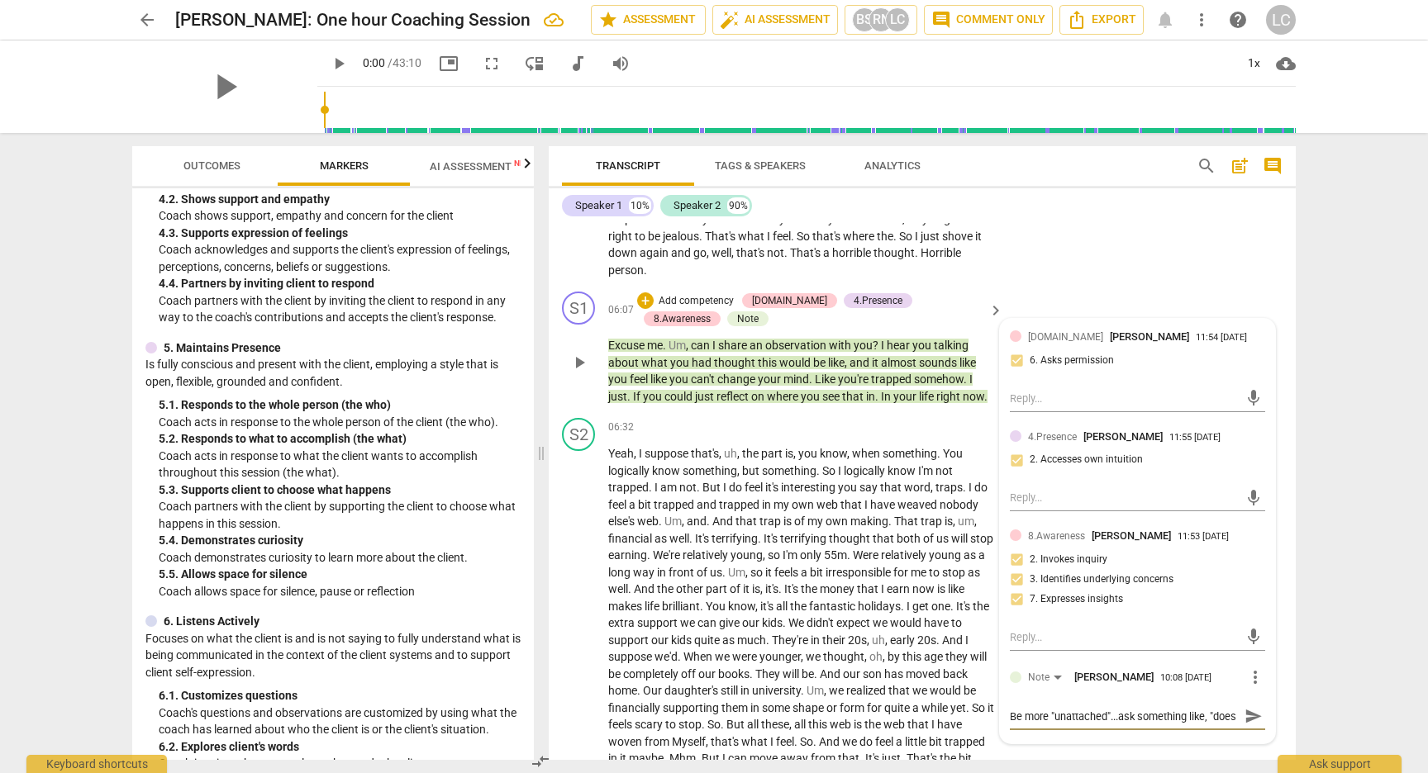
type textarea "Be more "unattached"...ask something like, "doe"
type textarea "Be more "unattached"...ask something like, "do"
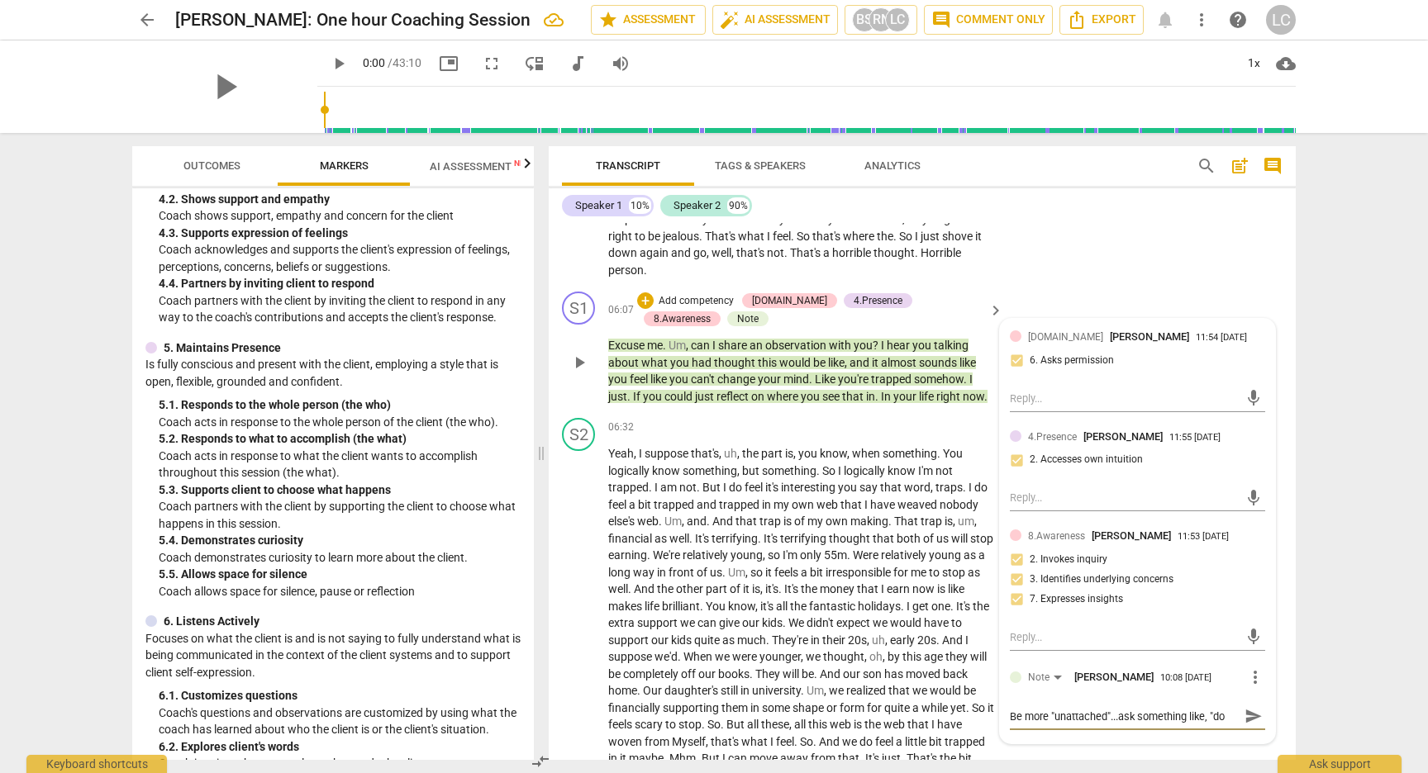
type textarea "Be more "unattached"...ask something like, "d"
type textarea "Be more "unattached"...ask something like, ""
type textarea "Be more "unattached"...ask something like, "h"
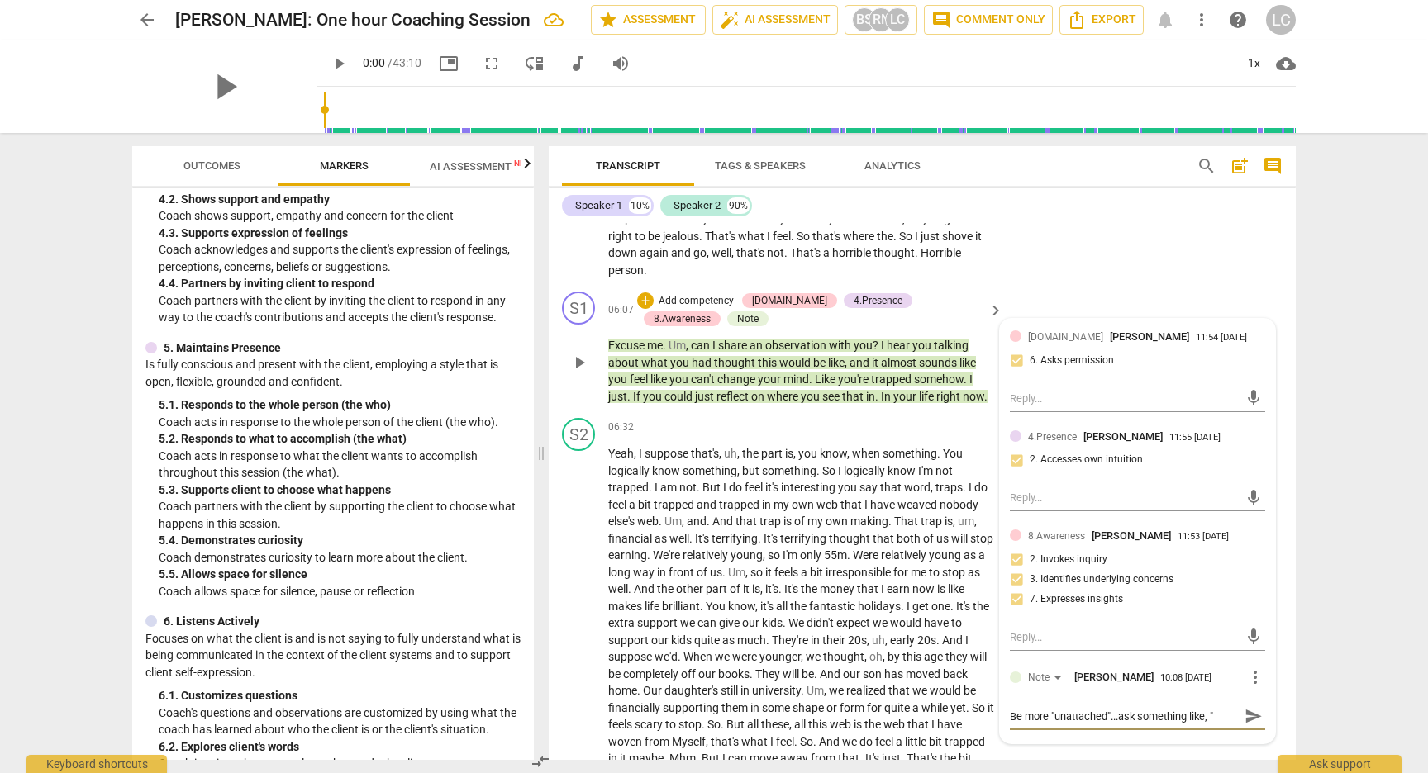
type textarea "Be more "unattached"...ask something like, "h"
type textarea "Be more "unattached"...ask something like, "ho"
type textarea "Be more "unattached"...ask something like, "how"
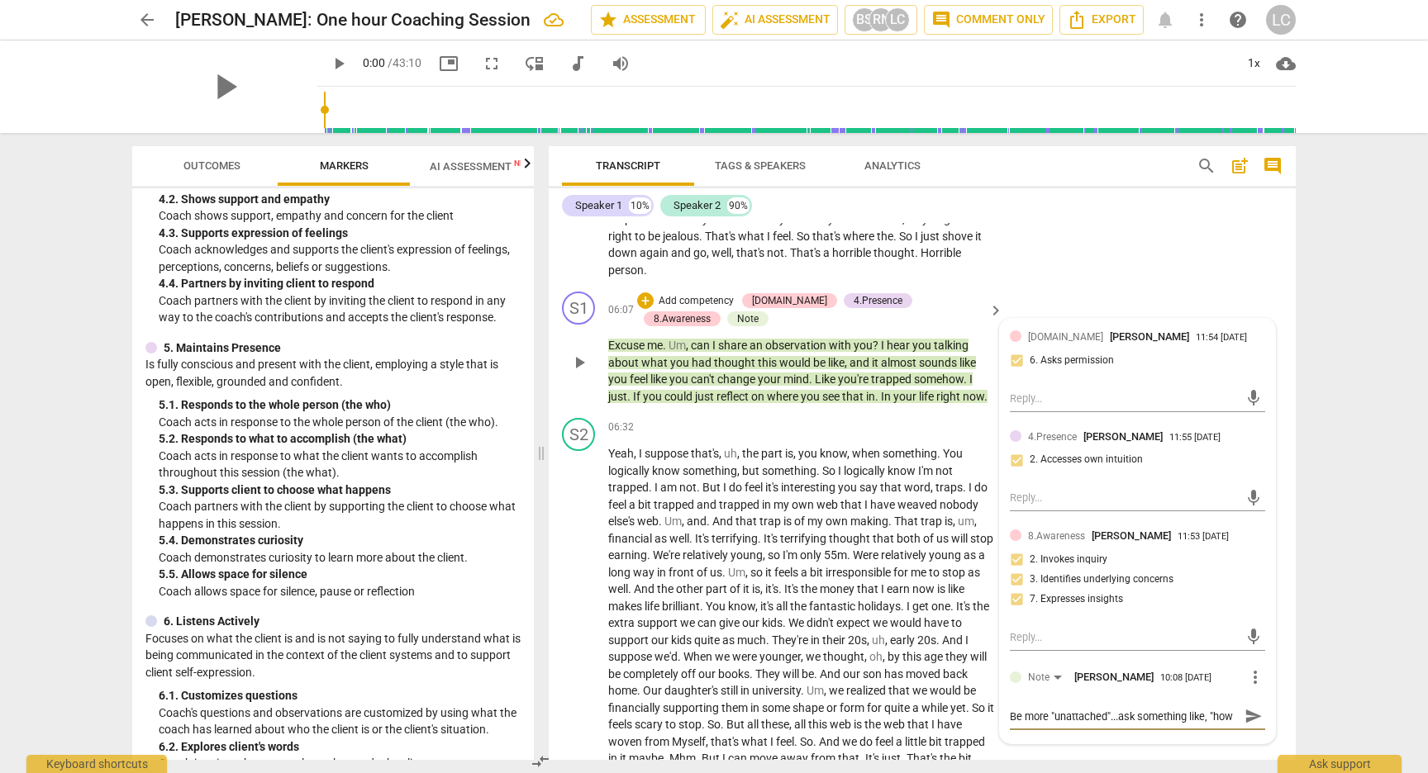
type textarea "Be more "unattached"...ask something like, "how"
type textarea "Be more "unattached"...ask something like, "how t"
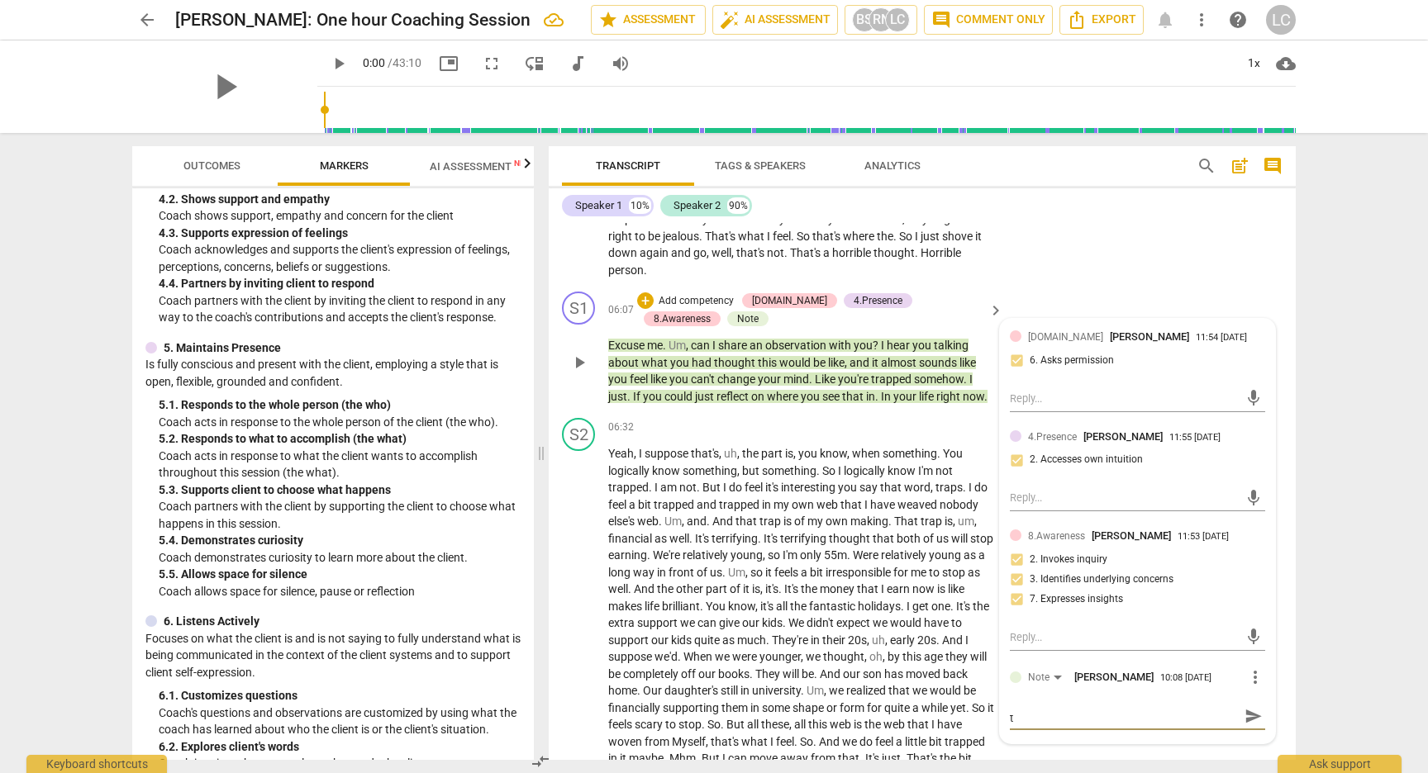
type textarea "Be more "unattached"...ask something like, "how"
type textarea "Be more "unattached"...ask something like, "how d"
type textarea "Be more "unattached"...ask something like, "how do"
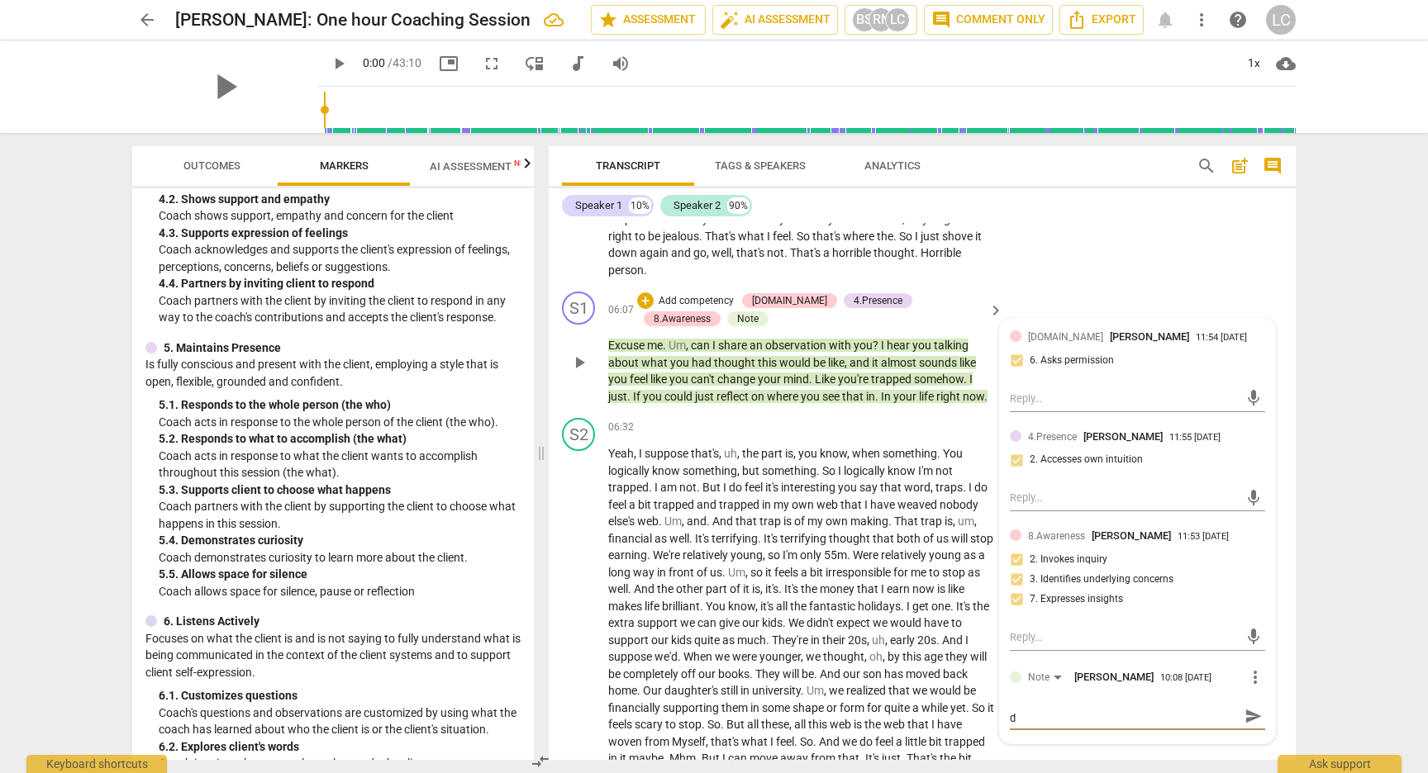
type textarea "Be more "unattached"...ask something like, "how do"
type textarea "Be more "unattached"...ask something like, "how doe"
type textarea "Be more "unattached"...ask something like, "how does"
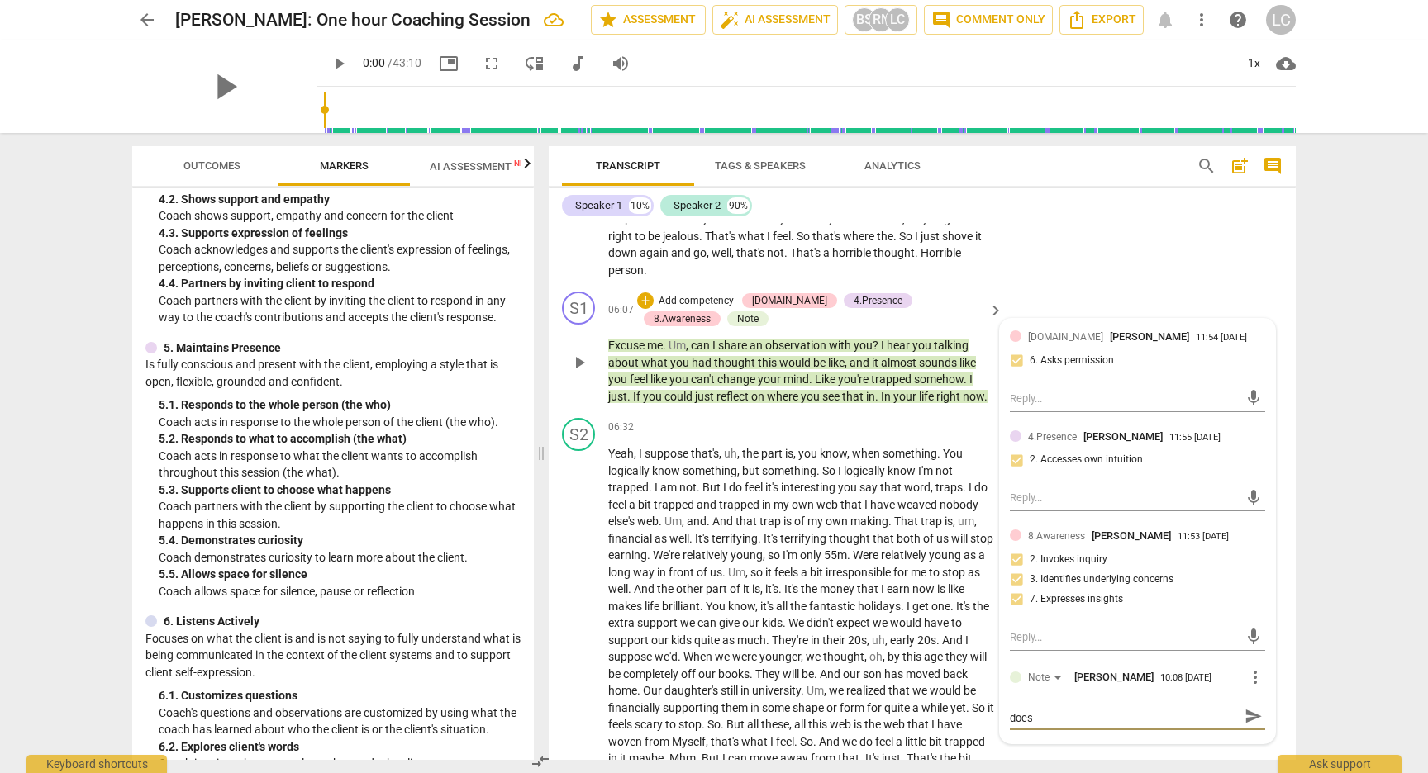
type textarea "Be more "unattached"...ask something like, "how does"
type textarea "Be more "unattached"...ask something like, "how does t"
type textarea "Be more "unattached"...ask something like, "how does th"
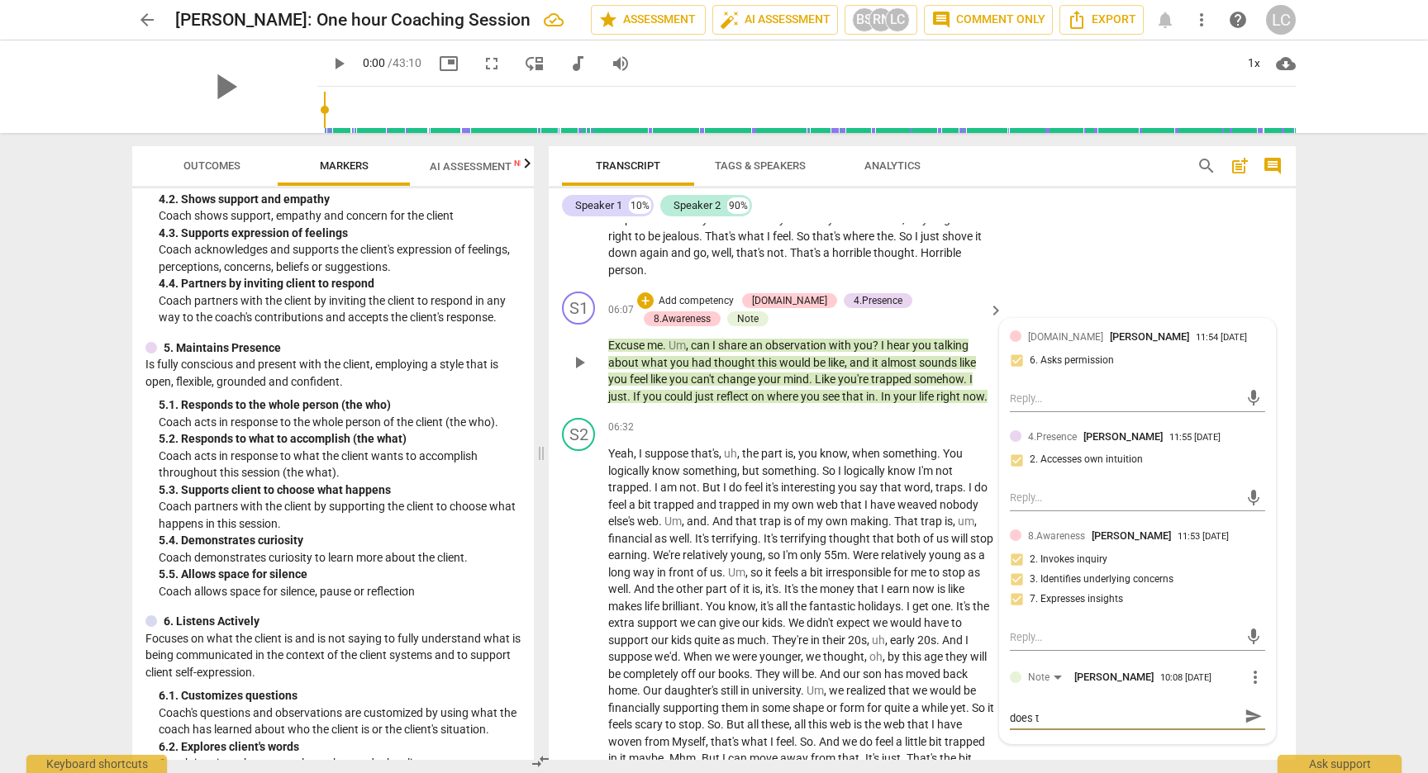
type textarea "Be more "unattached"...ask something like, "how does th"
type textarea "Be more "unattached"...ask something like, "how does tha"
type textarea "Be more "unattached"...ask something like, "how does that"
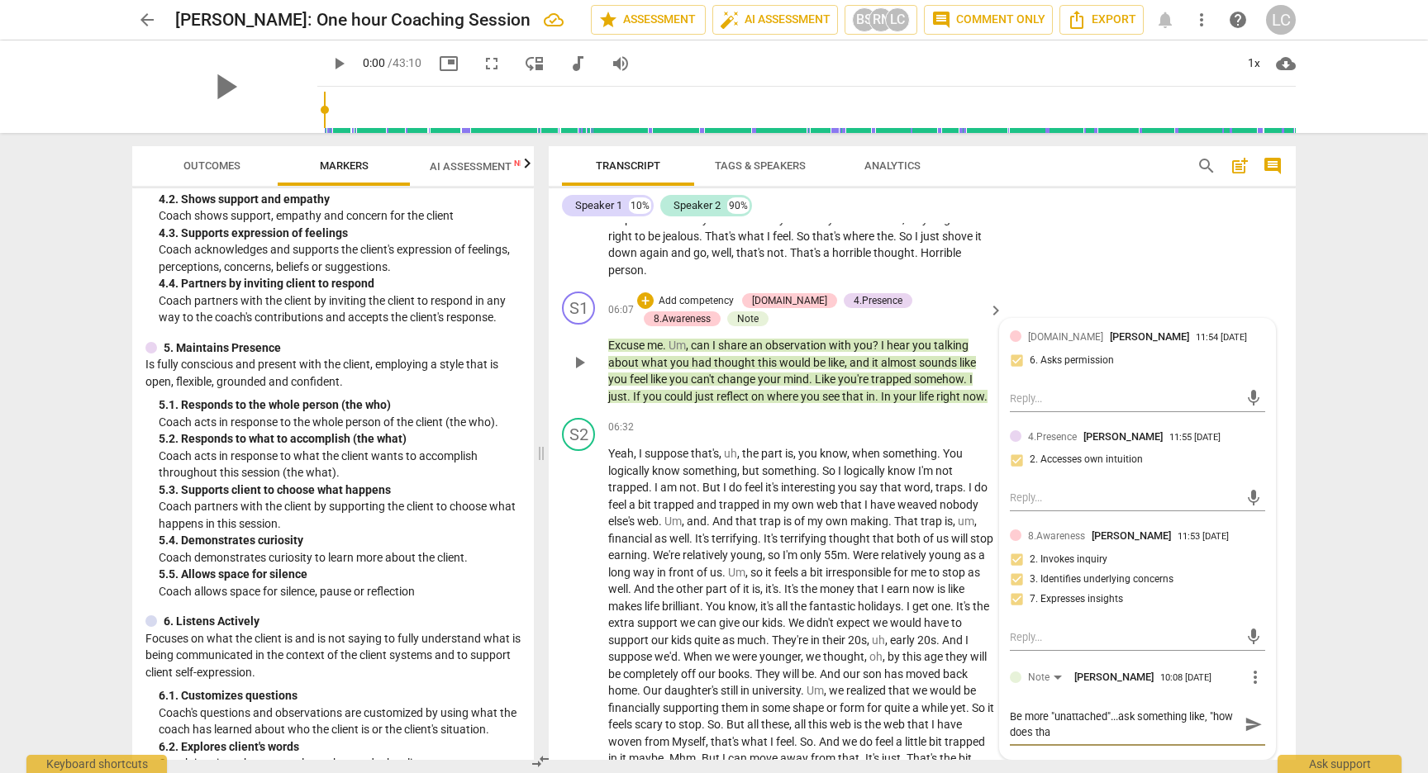
type textarea "Be more "unattached"...ask something like, "how does that"
type textarea "Be more "unattached"...ask something like, "how does that r"
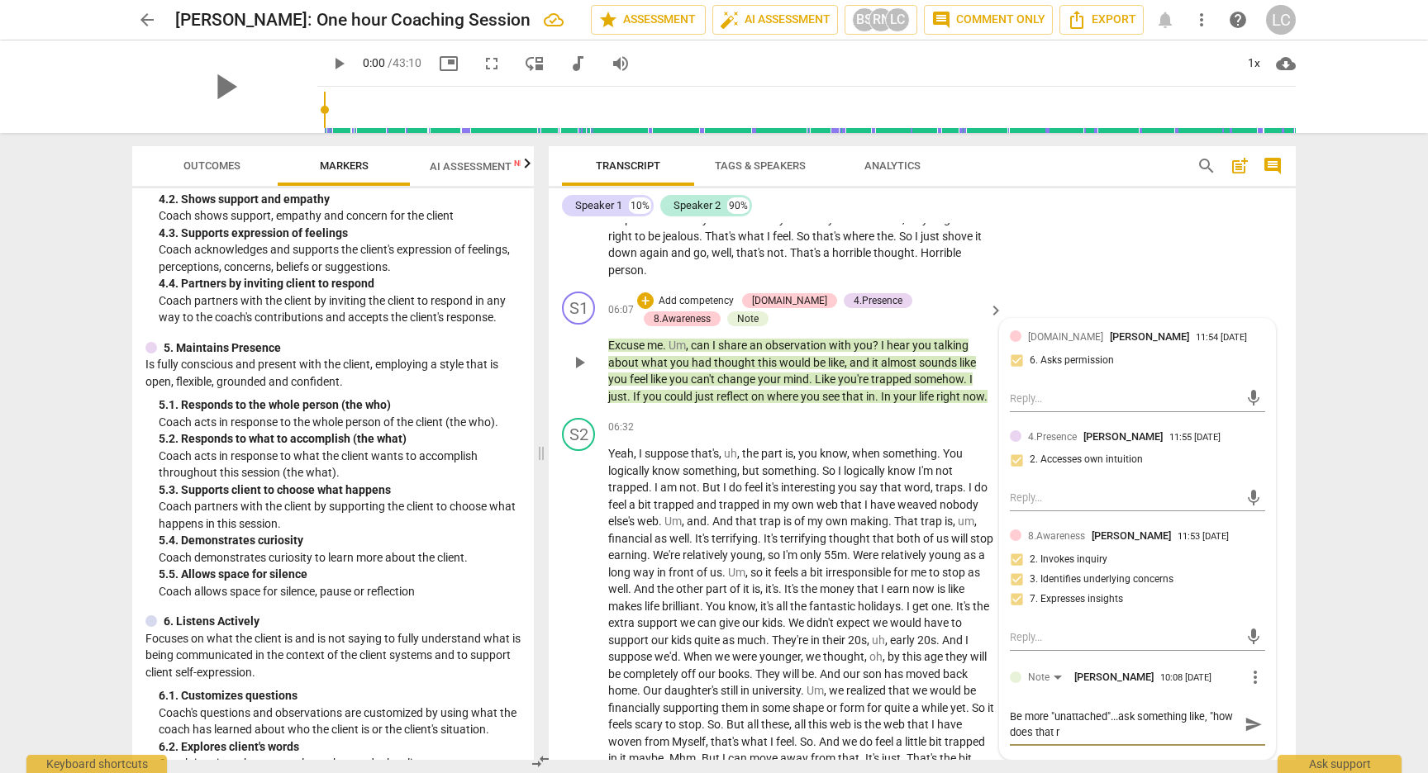
type textarea "Be more "unattached"...ask something like, "how does that re"
type textarea "Be more "unattached"...ask something like, "how does that res"
type textarea "Be more "unattached"...ask something like, "how does that reso"
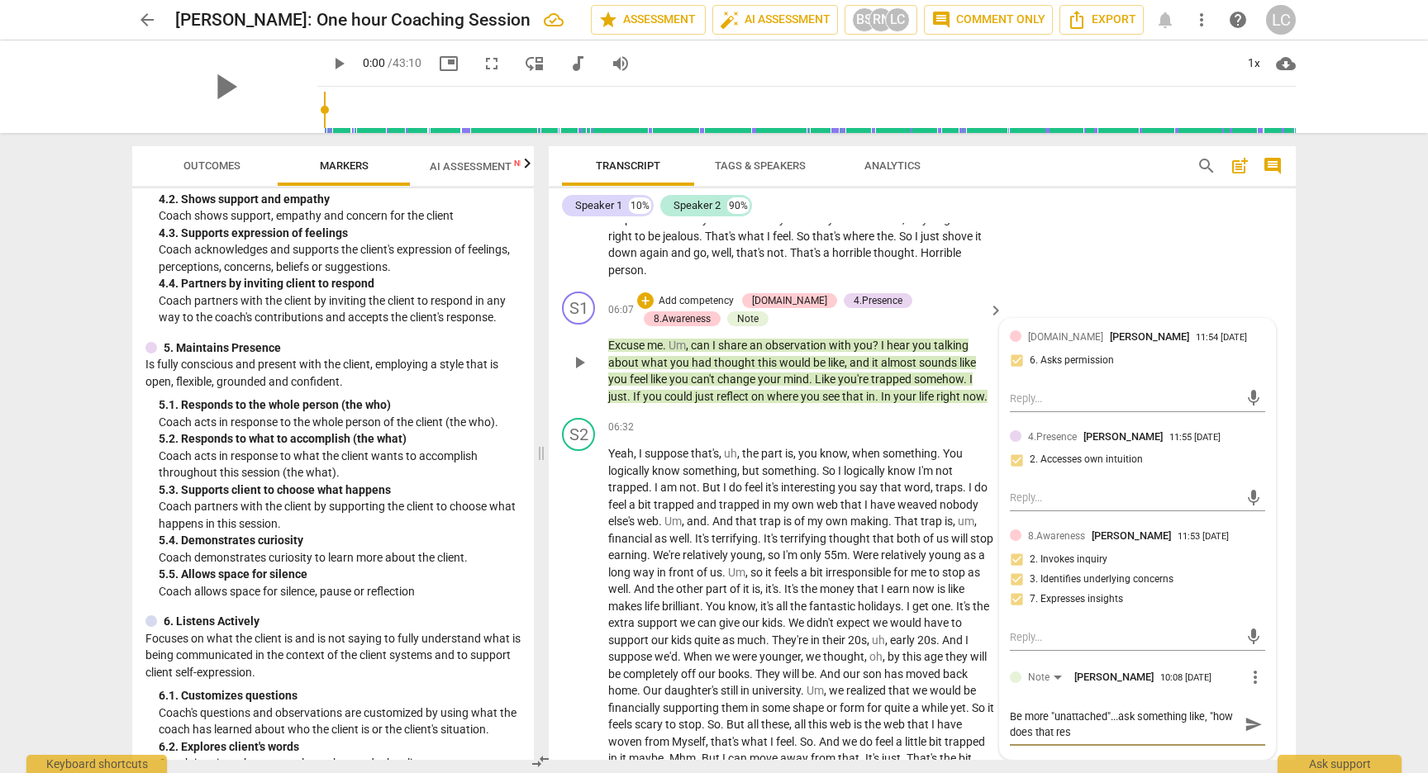
type textarea "Be more "unattached"...ask something like, "how does that reso"
type textarea "Be more "unattached"...ask something like, "how does that reson"
type textarea "Be more "unattached"...ask something like, "how does that resona"
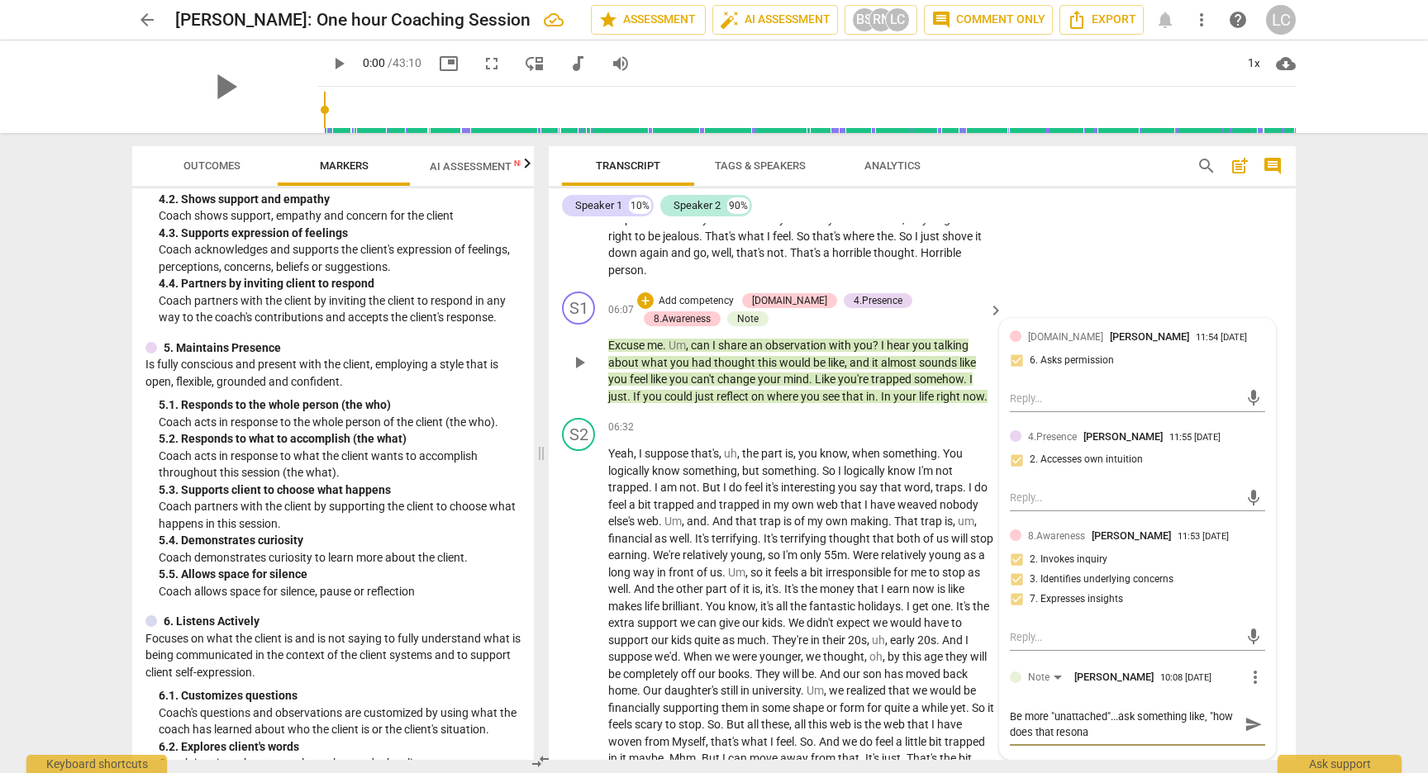
type textarea "Be more "unattached"...ask something like, "how does that resonat"
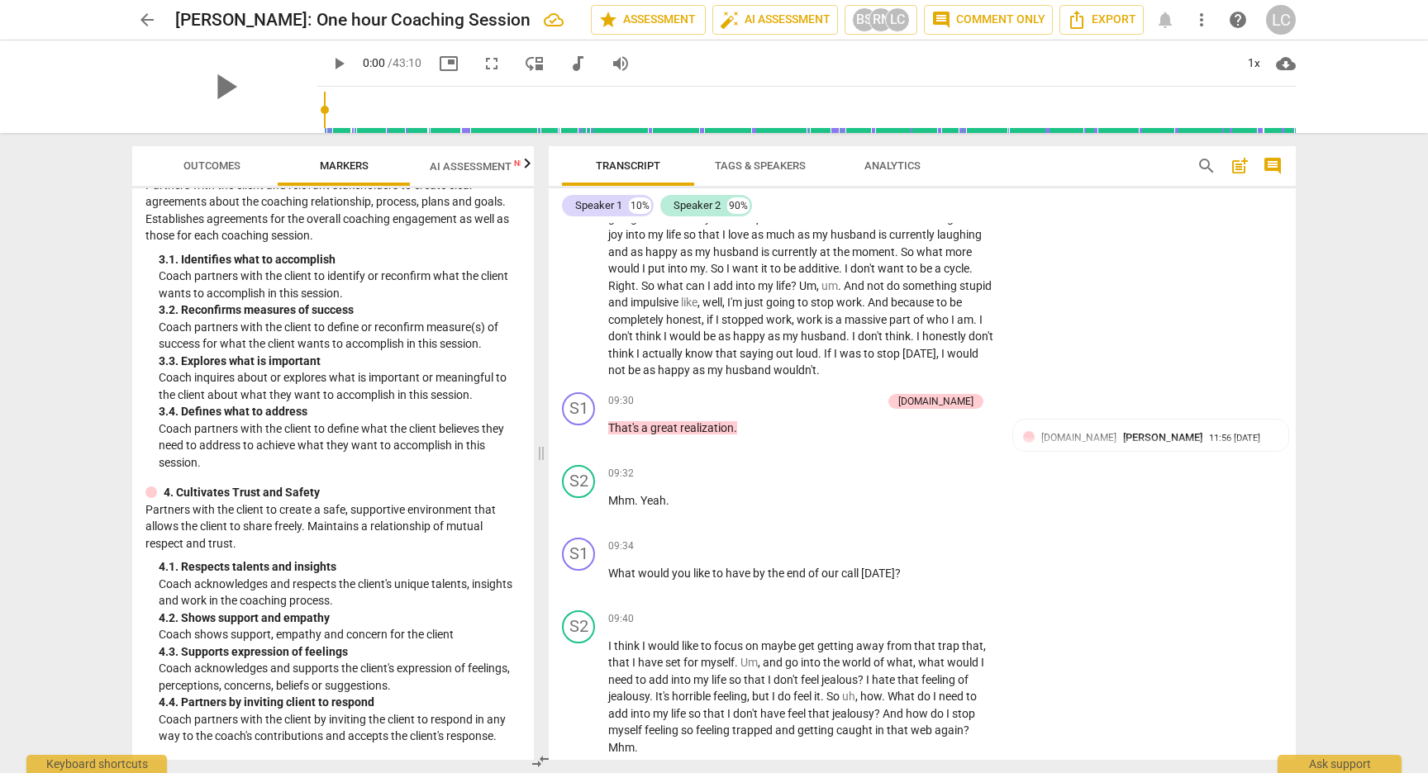
scroll to position [317, 0]
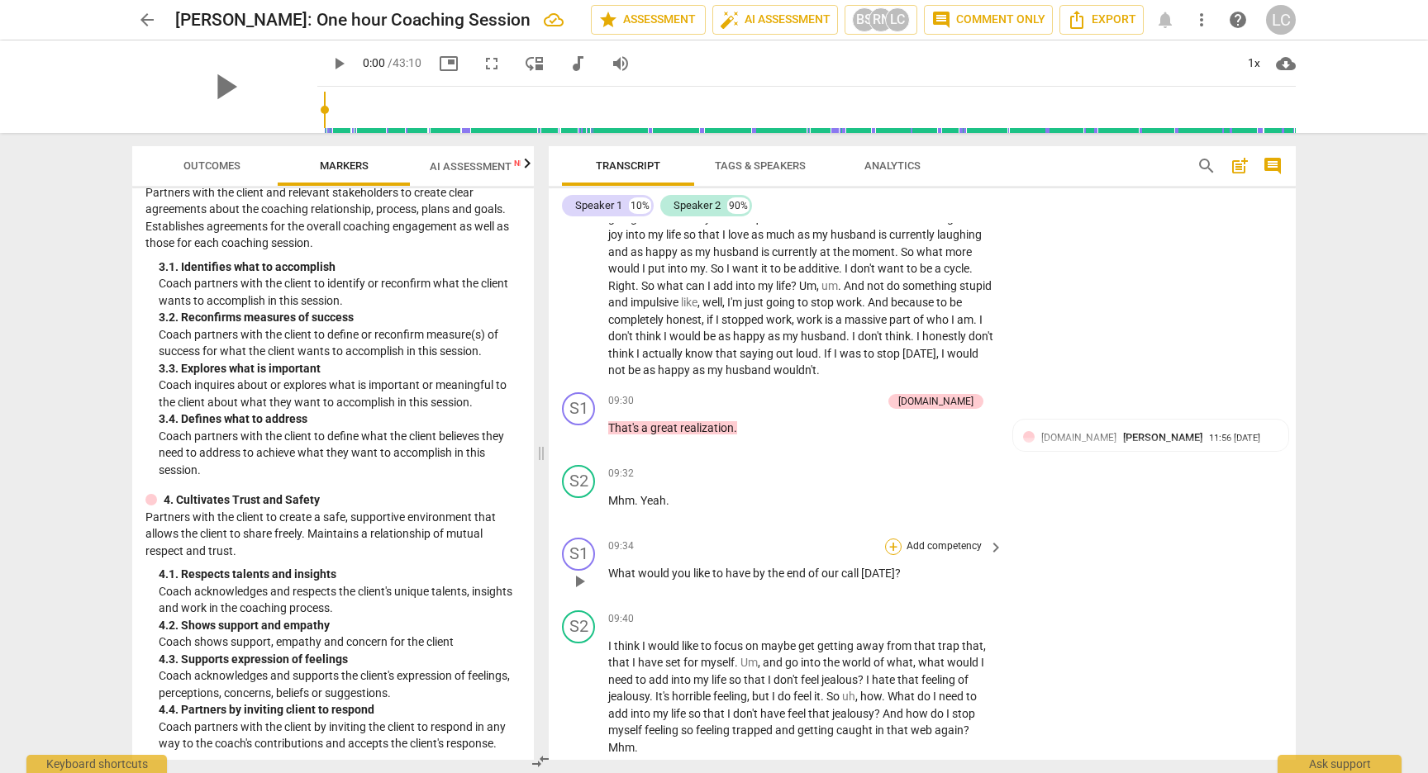
click at [892, 555] on div "+" at bounding box center [893, 547] width 17 height 17
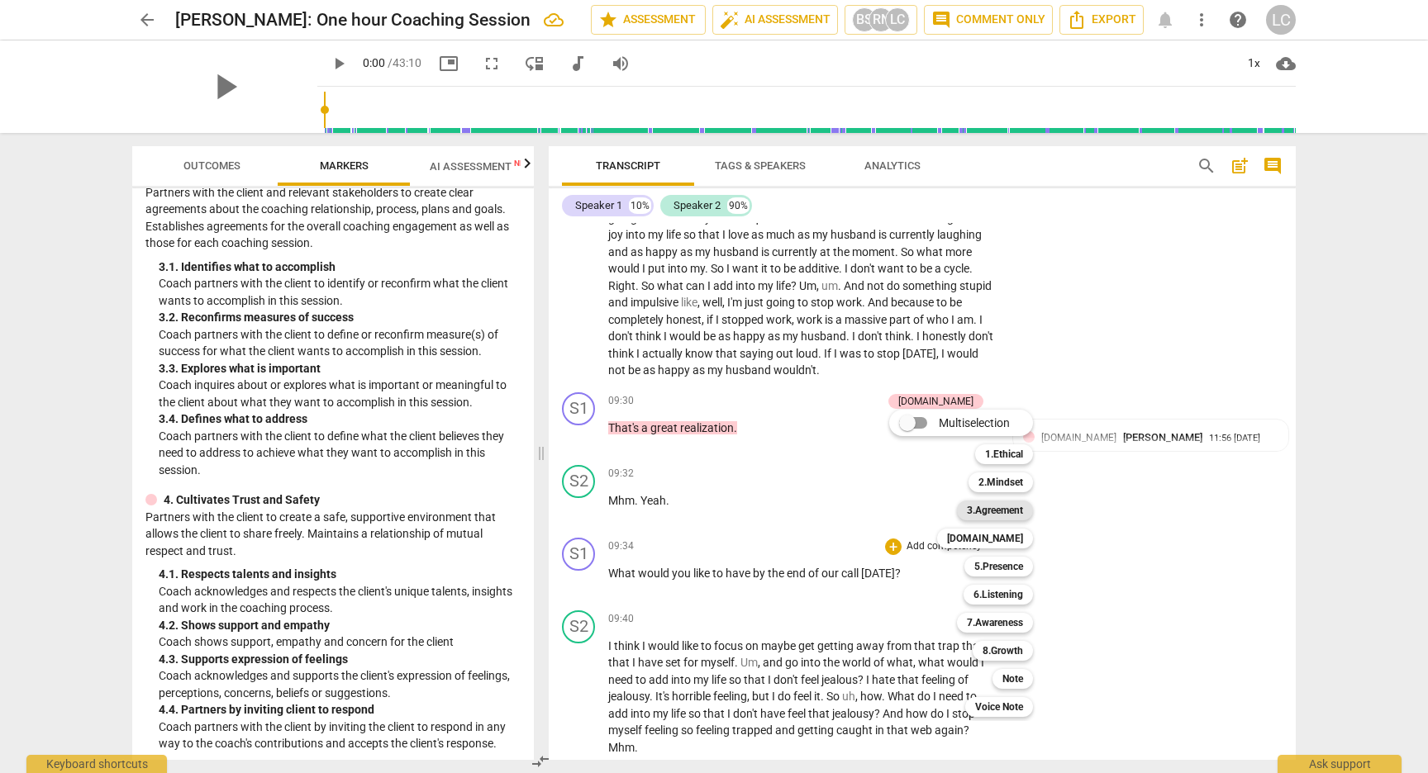
click at [968, 511] on b "3.Agreement" at bounding box center [995, 511] width 56 height 20
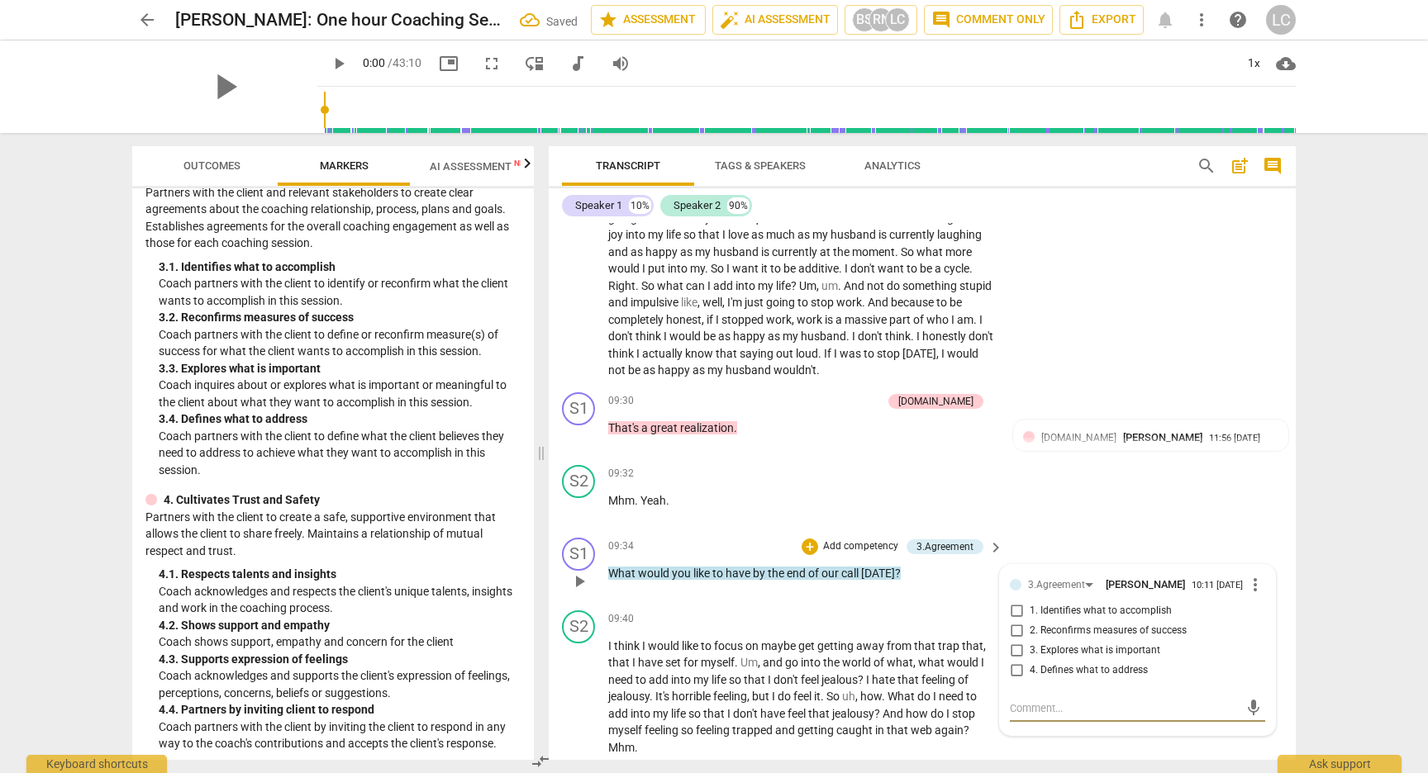
click at [1013, 621] on input "1. Identifies what to accomplish" at bounding box center [1016, 611] width 26 height 20
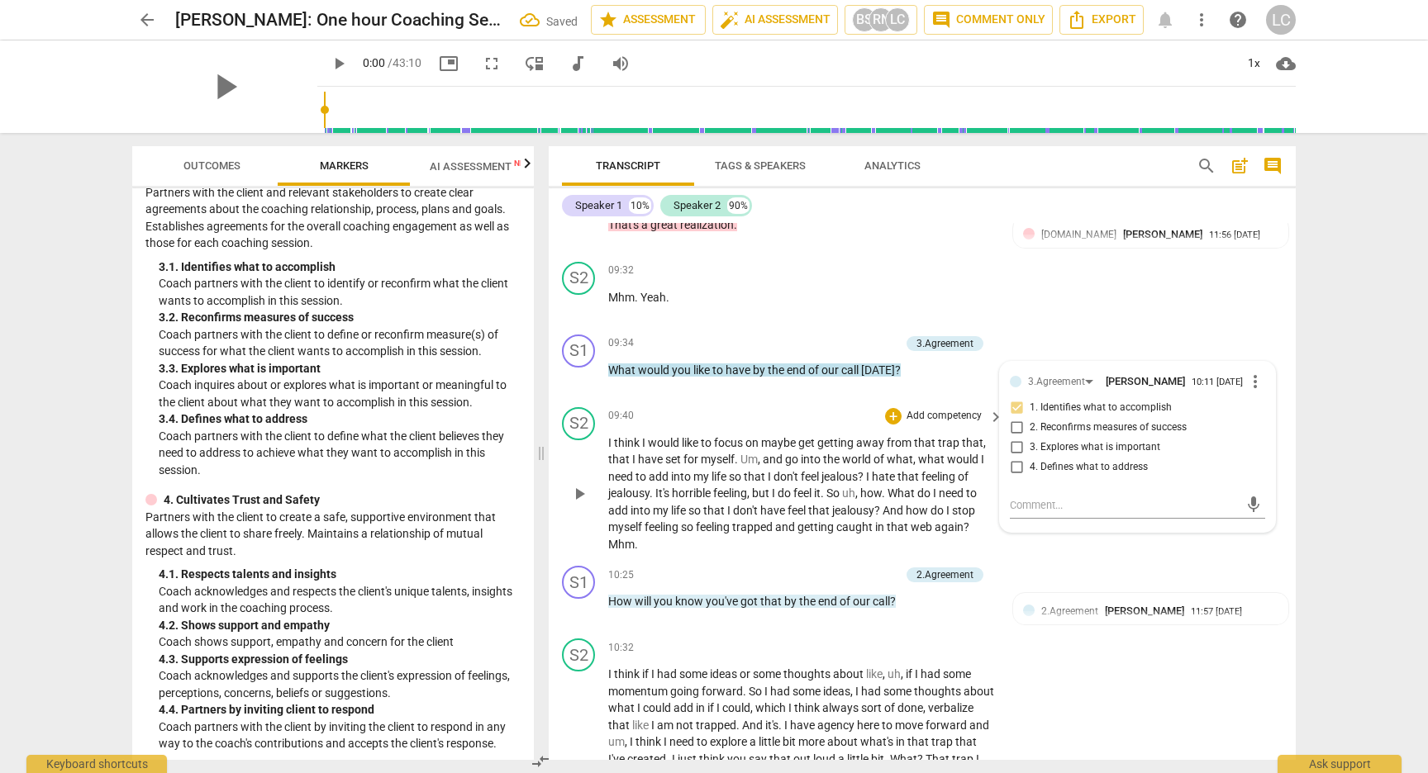
scroll to position [2841, 0]
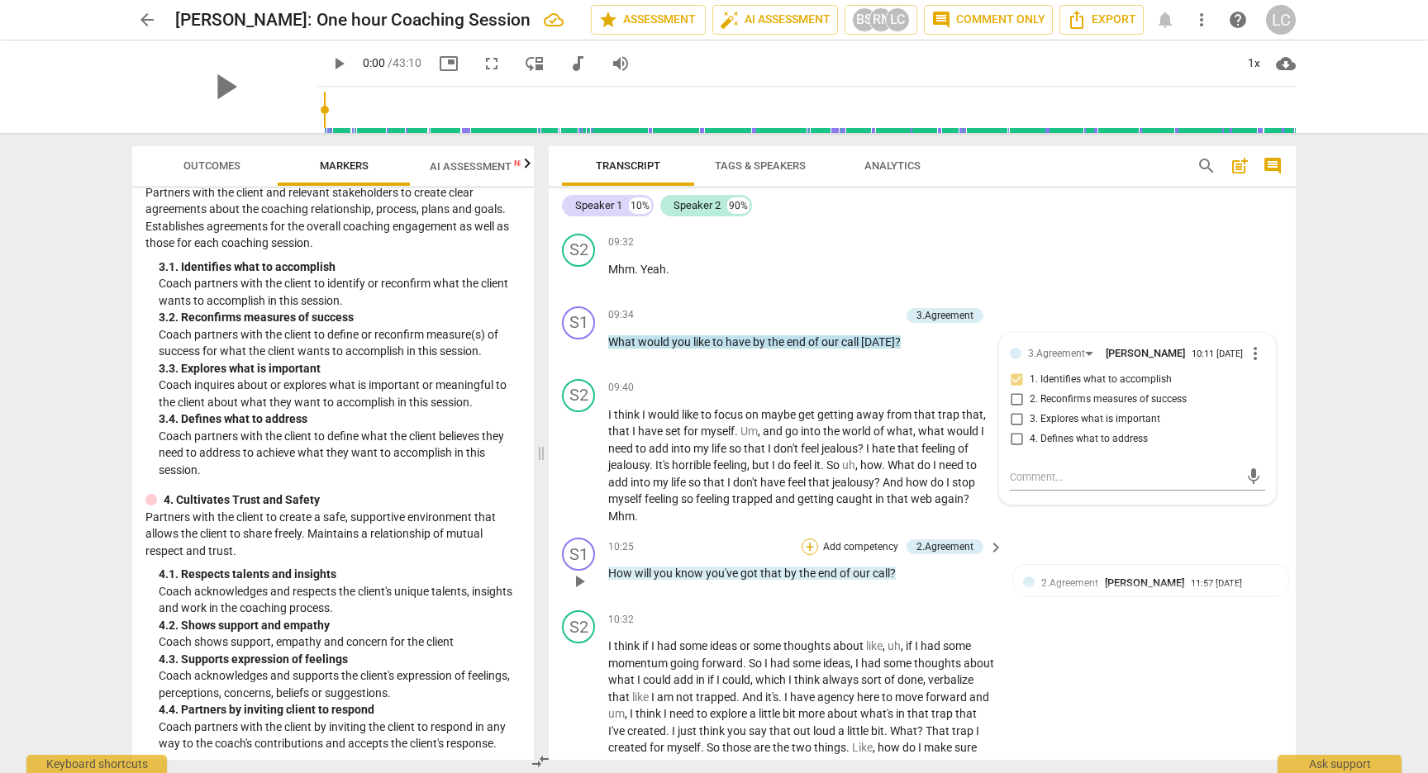
click at [808, 555] on div "+" at bounding box center [809, 547] width 17 height 17
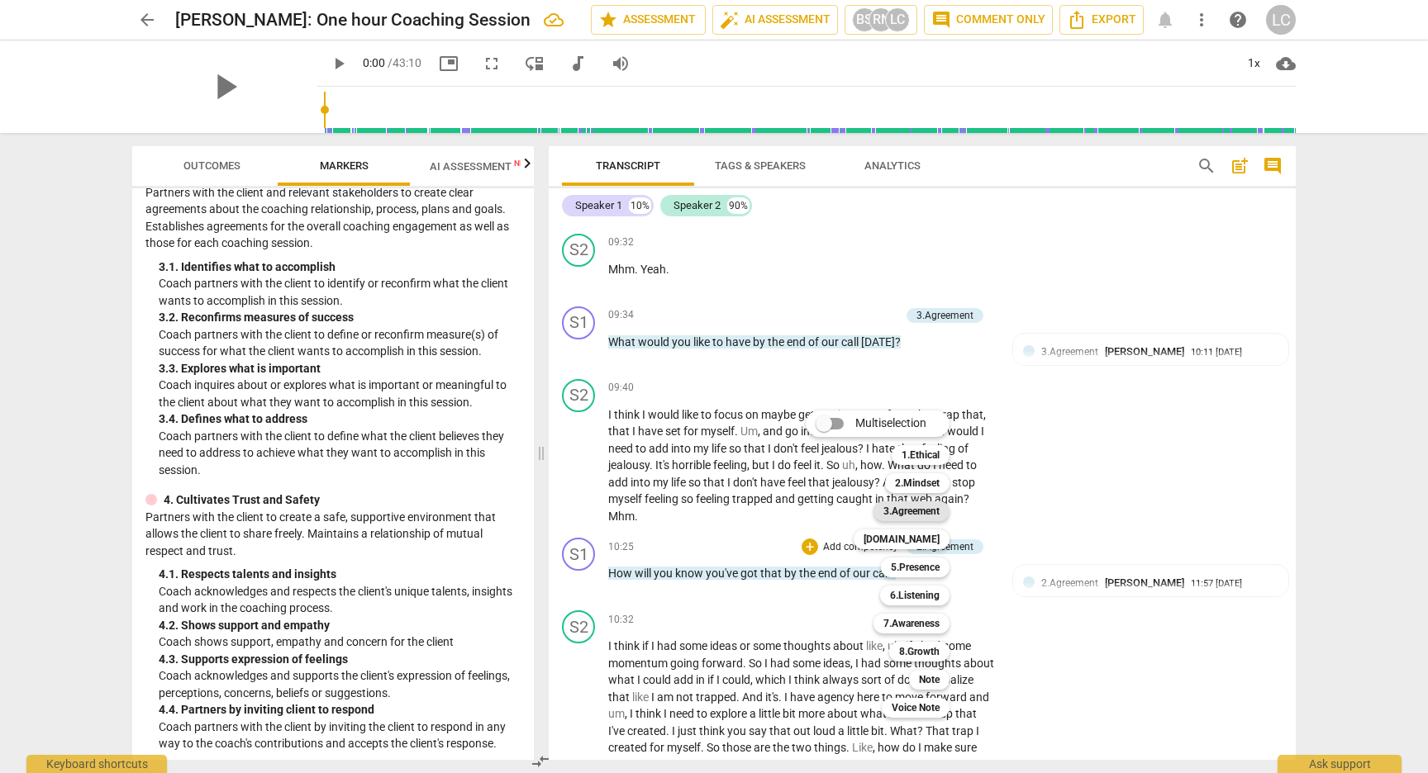
click at [903, 512] on b "3.Agreement" at bounding box center [911, 512] width 56 height 20
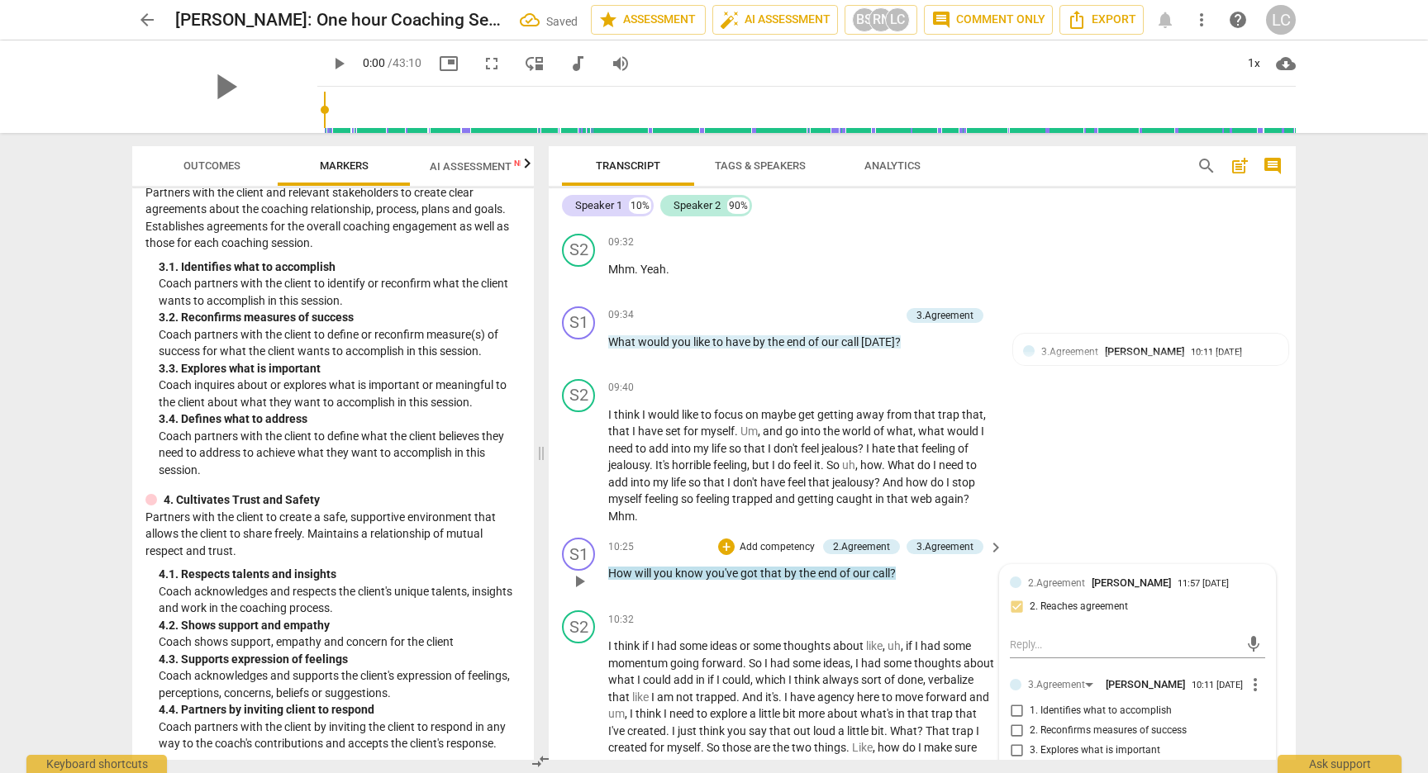
click at [1017, 741] on input "2. Reconfirms measures of success" at bounding box center [1016, 731] width 26 height 20
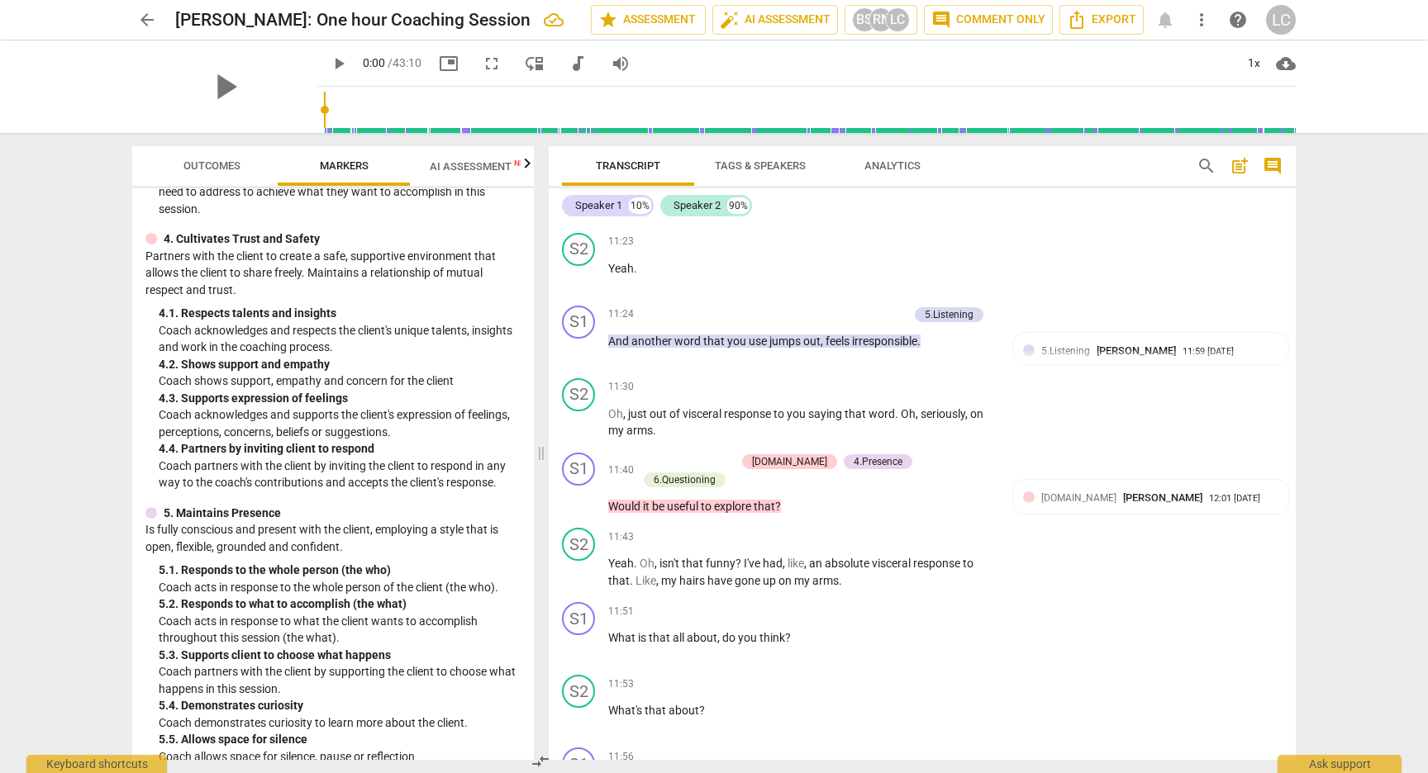
scroll to position [3516, 0]
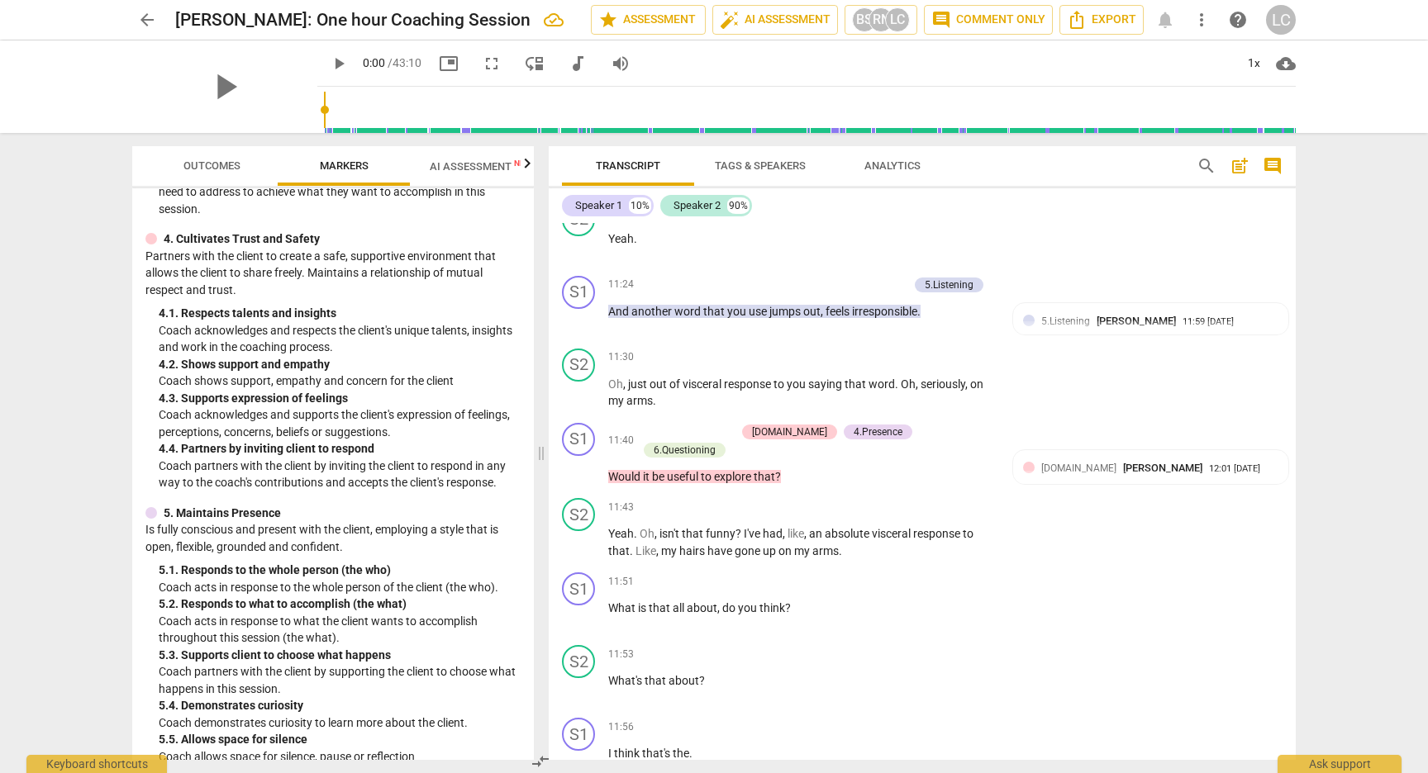
drag, startPoint x: 1295, startPoint y: 377, endPoint x: 1293, endPoint y: 392, distance: 15.8
click at [1293, 392] on div "Transcript Tags & Speakers Analytics search post_add comment Speaker 1 10% Spea…" at bounding box center [925, 453] width 767 height 640
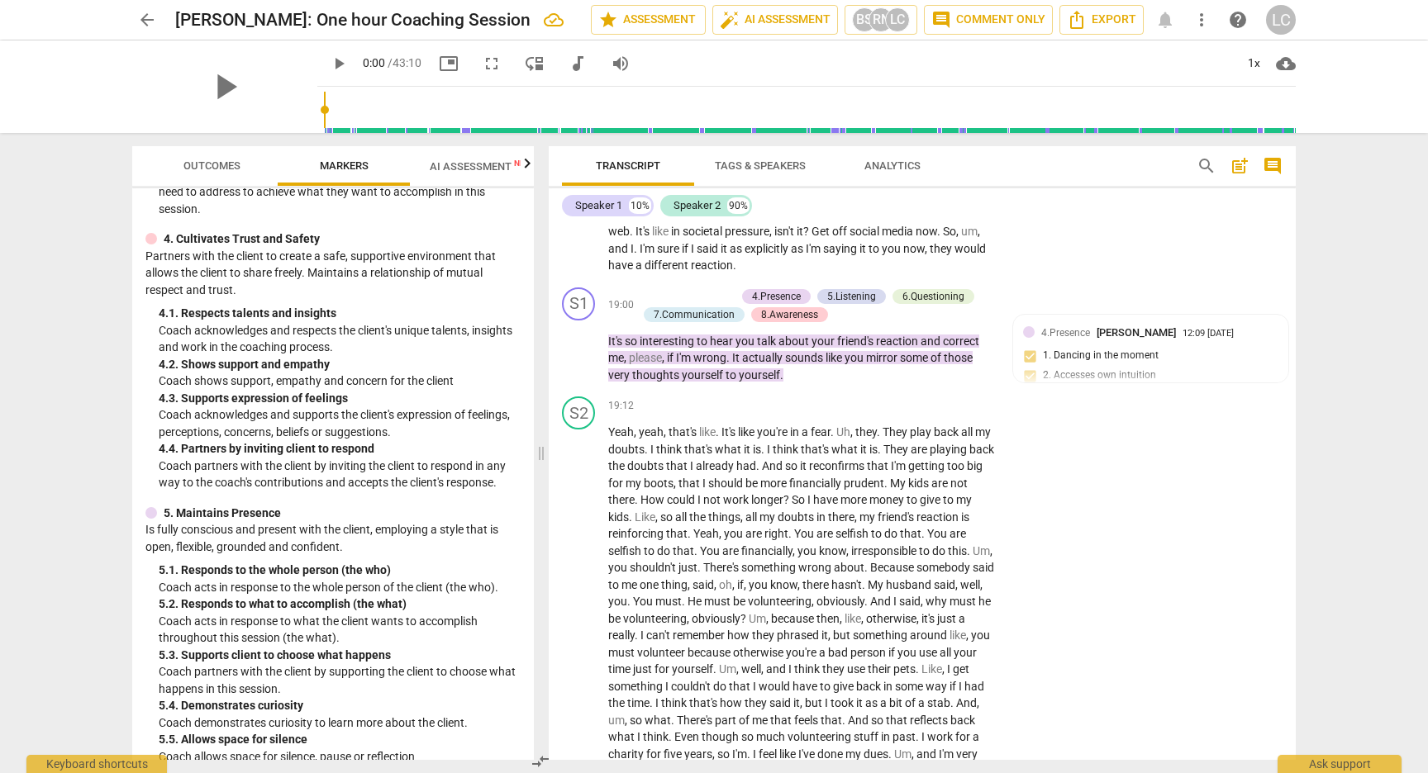
scroll to position [5663, 0]
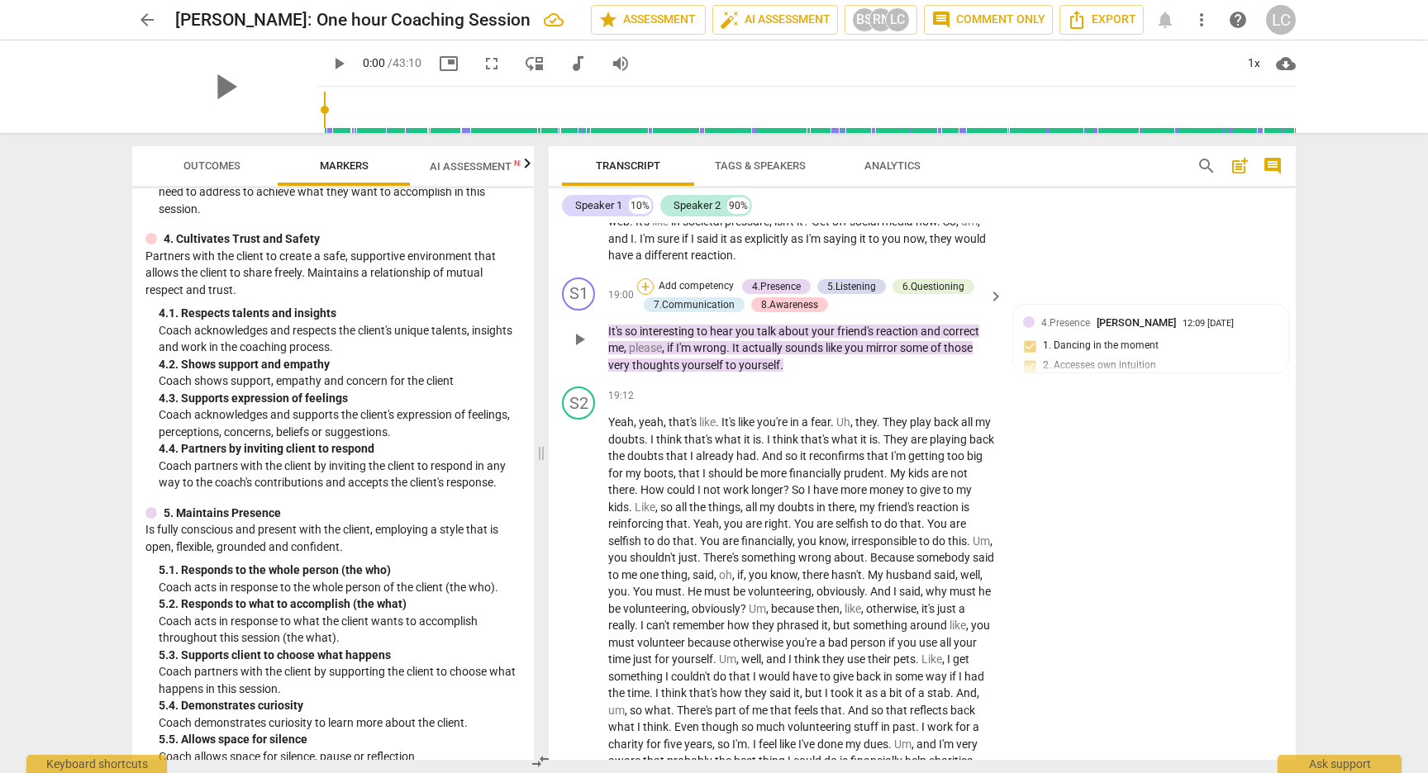
click at [641, 295] on div "+" at bounding box center [645, 286] width 17 height 17
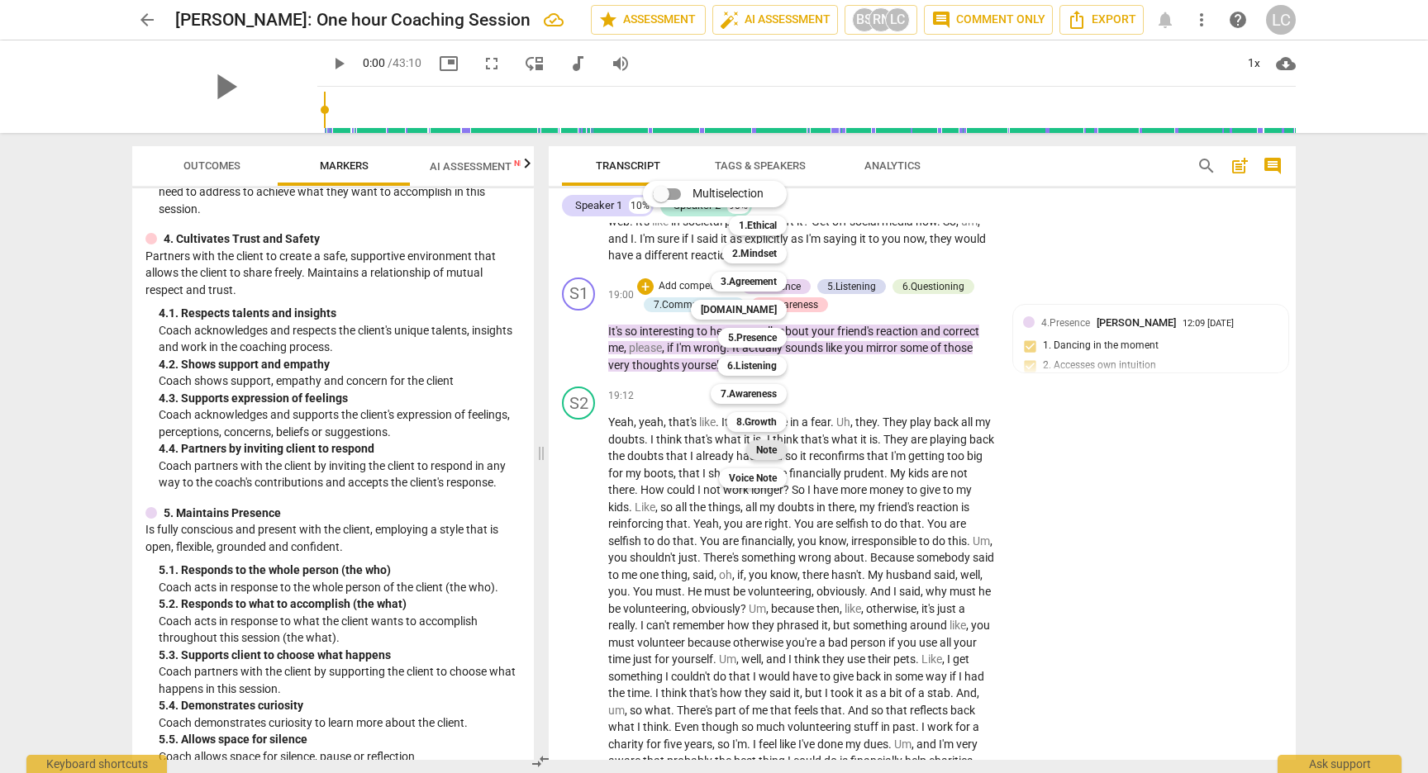
click at [768, 449] on b "Note" at bounding box center [766, 450] width 21 height 20
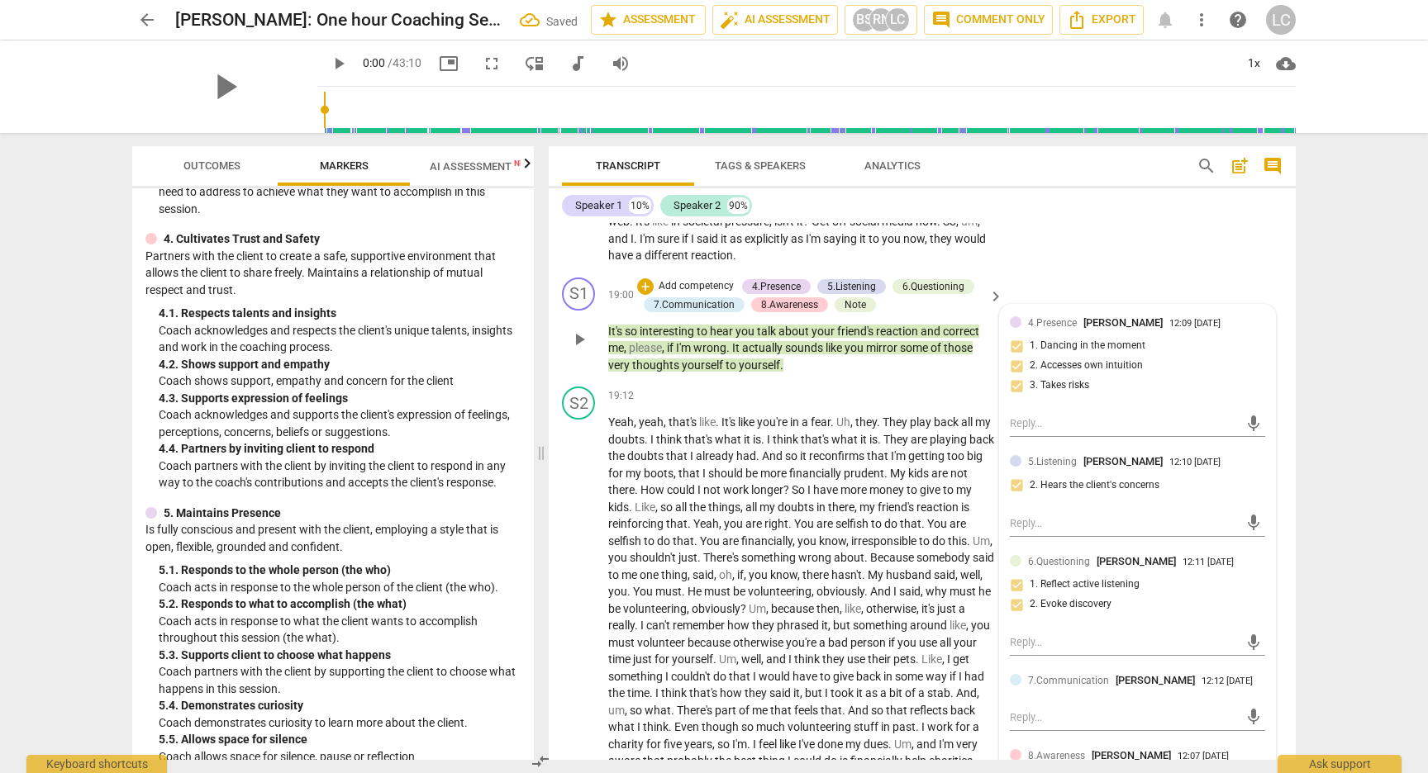
click at [1062, 504] on div "5.Listening [PERSON_NAME] 12:10 [DATE] 2. Hears the client's concerns" at bounding box center [1137, 479] width 255 height 50
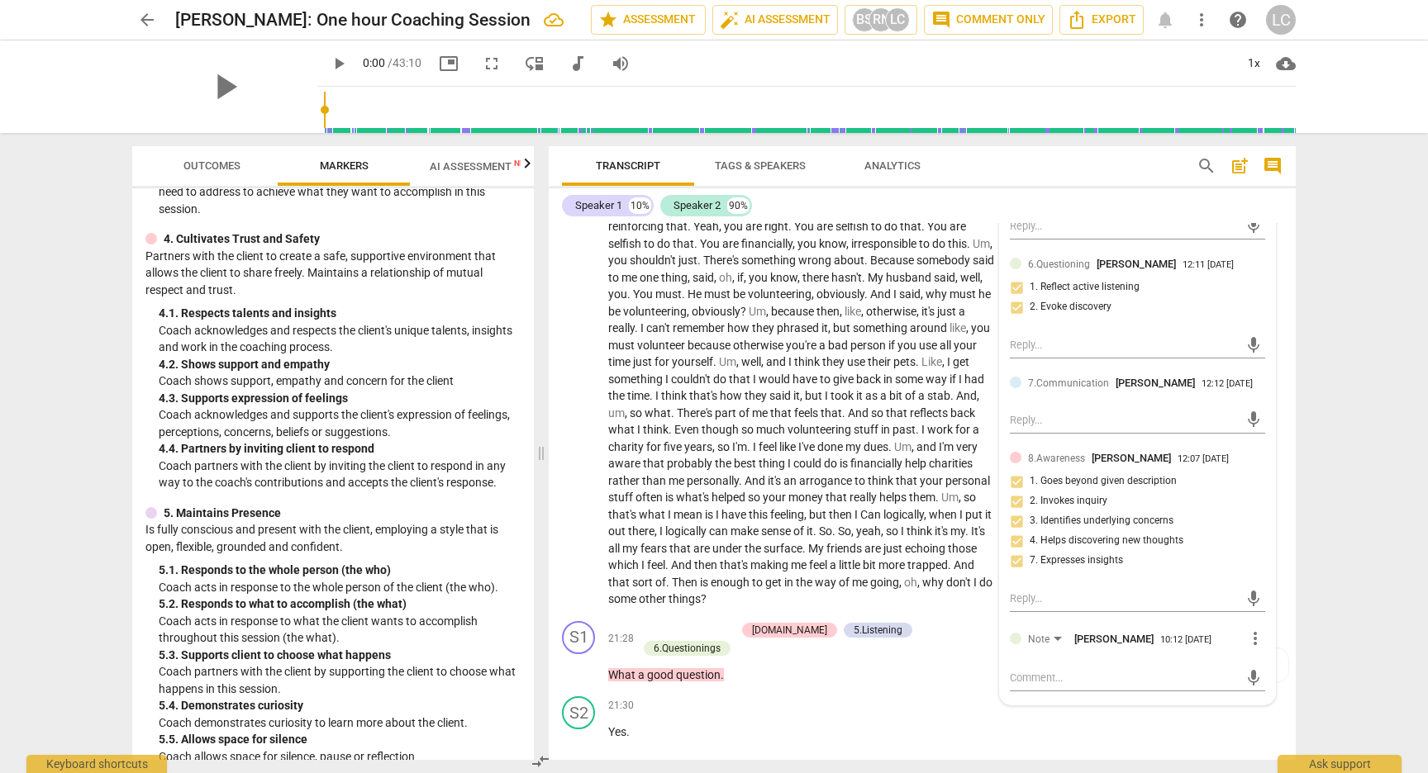
scroll to position [5993, 0]
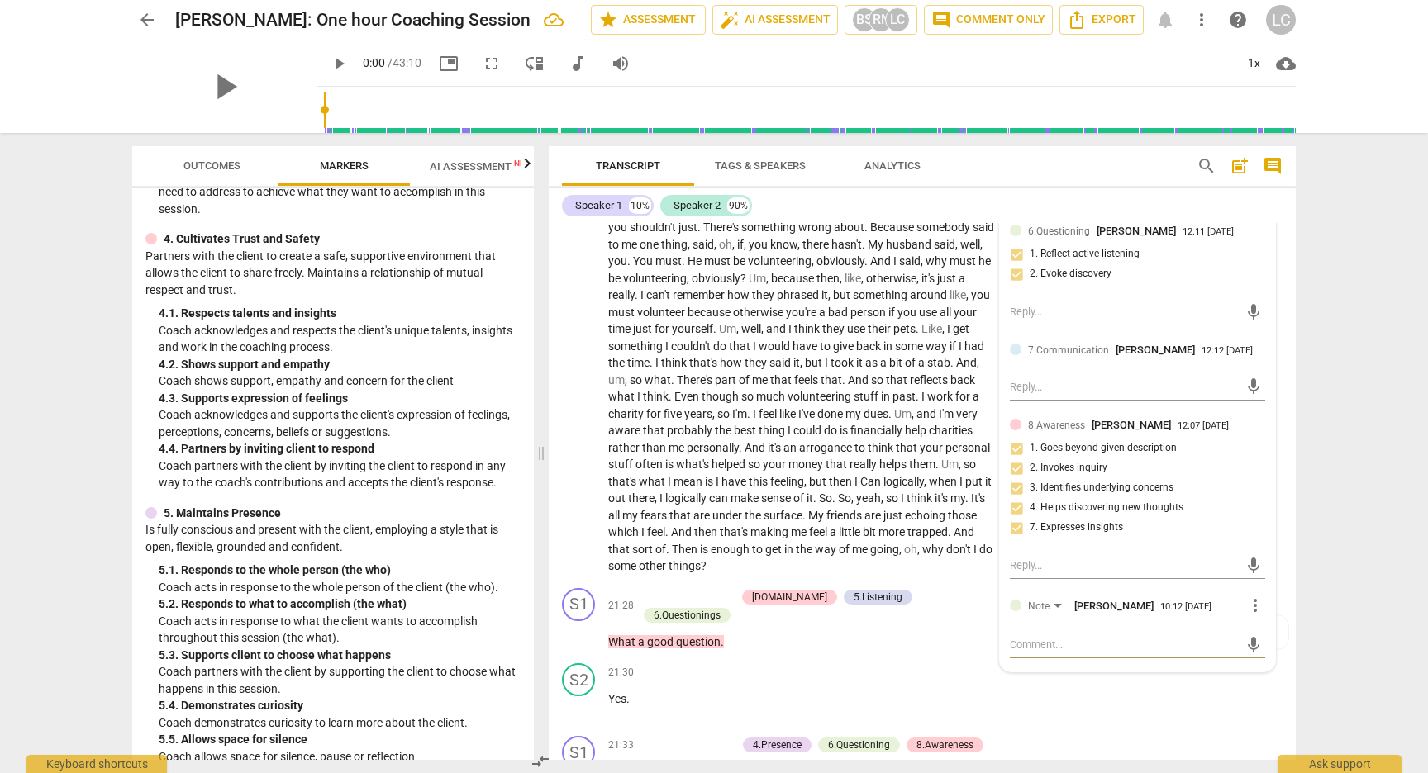
click at [1019, 653] on textarea at bounding box center [1124, 645] width 229 height 16
click at [1248, 670] on span "send" at bounding box center [1253, 661] width 18 height 18
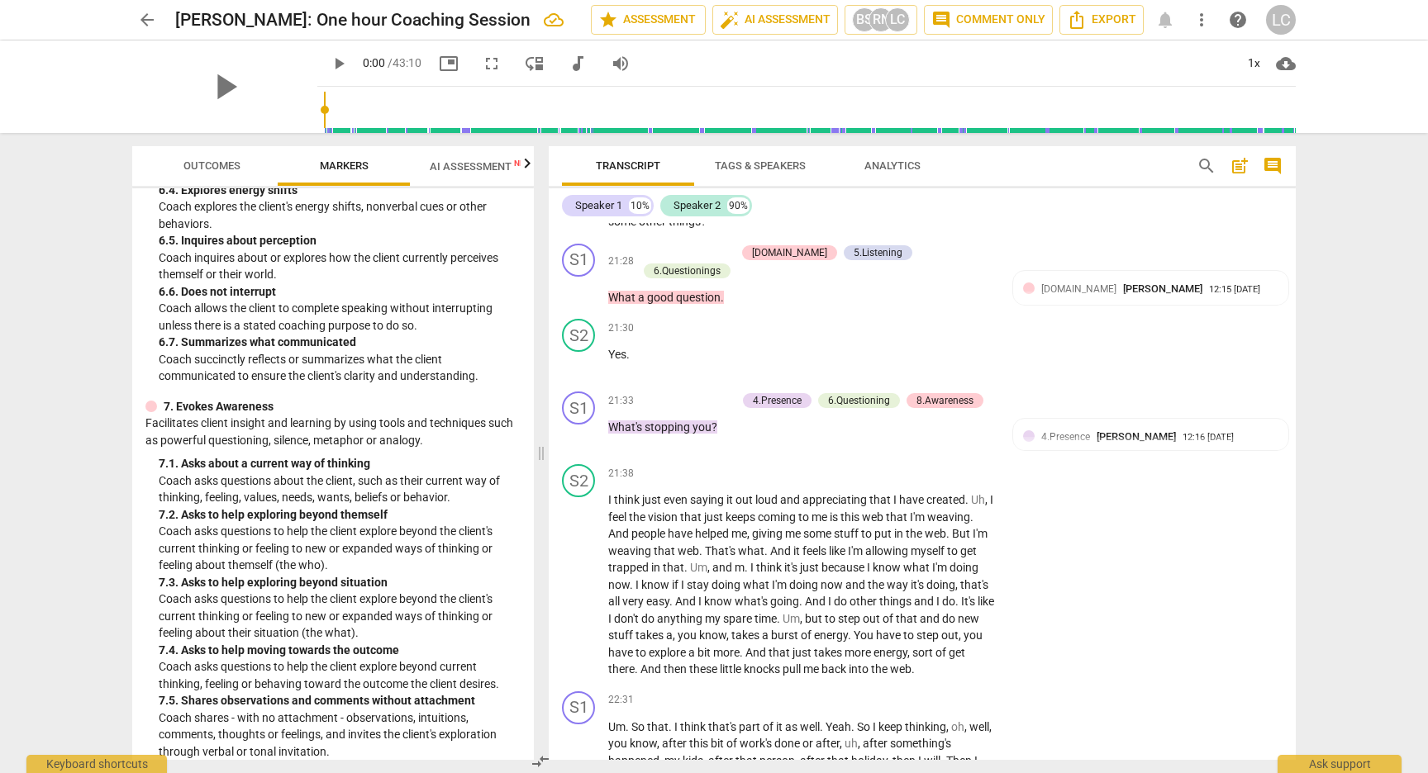
scroll to position [1369, 0]
click at [645, 409] on div "+" at bounding box center [646, 400] width 17 height 17
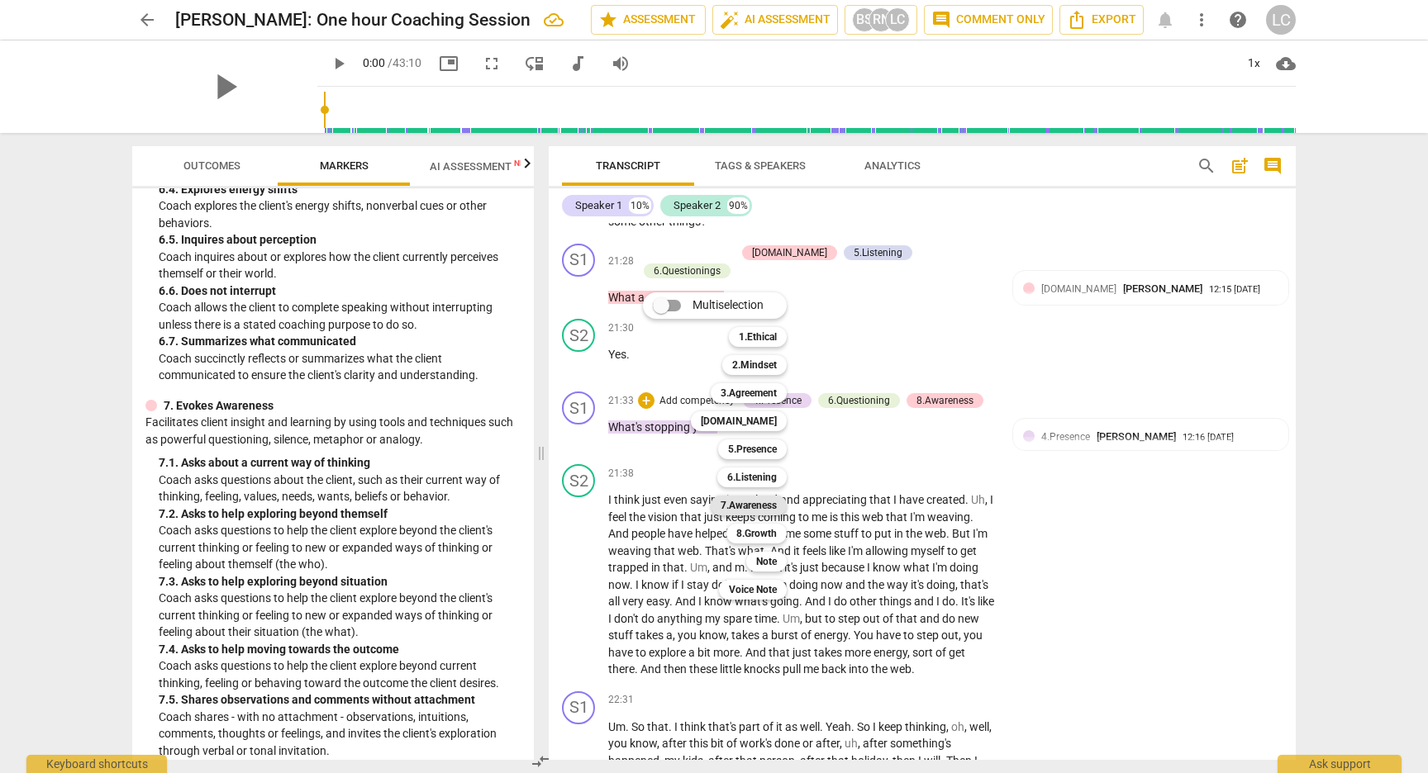
click at [729, 505] on b "7.Awareness" at bounding box center [748, 506] width 56 height 20
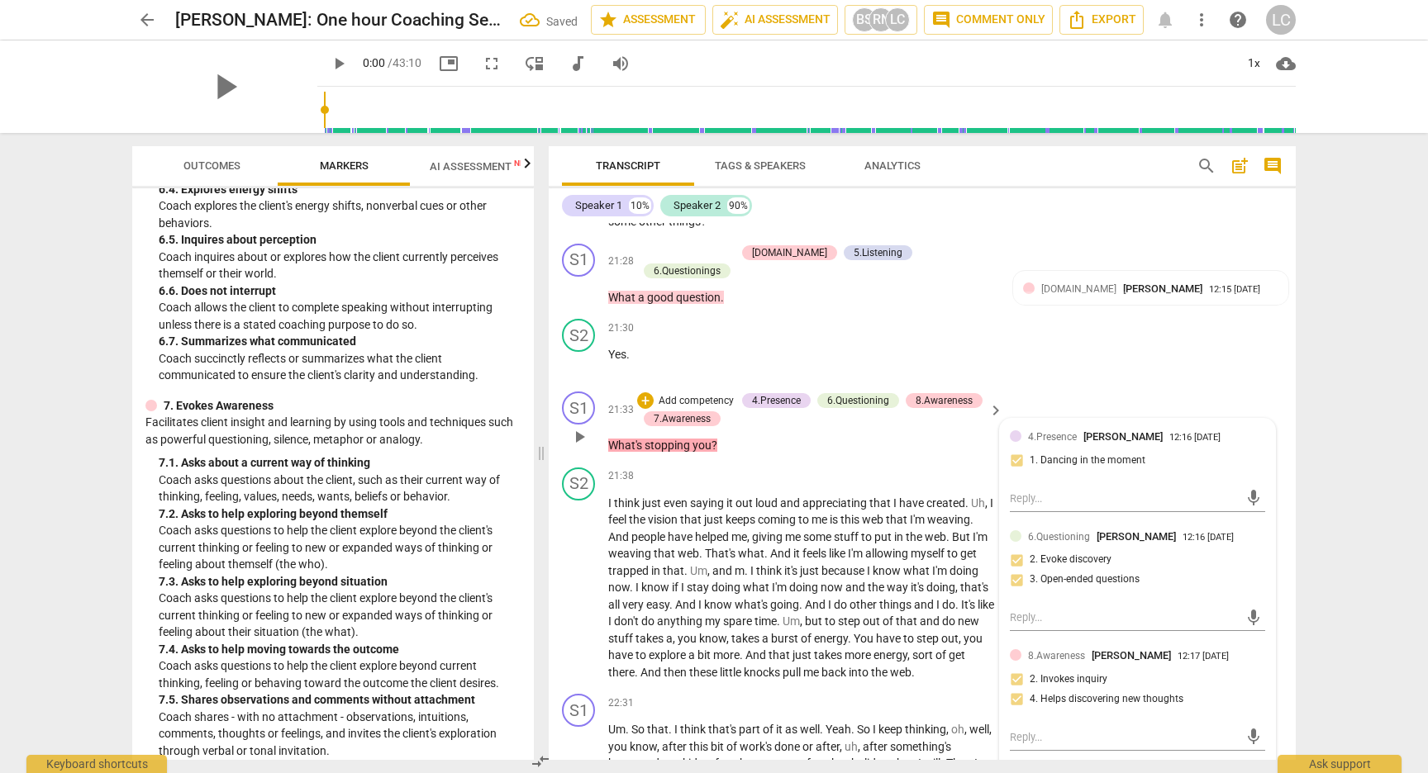
click at [1049, 599] on div "6.Questioning [PERSON_NAME] 12:16 [DATE] 2. Evoke discovery 3. Open-ended quest…" at bounding box center [1137, 564] width 255 height 70
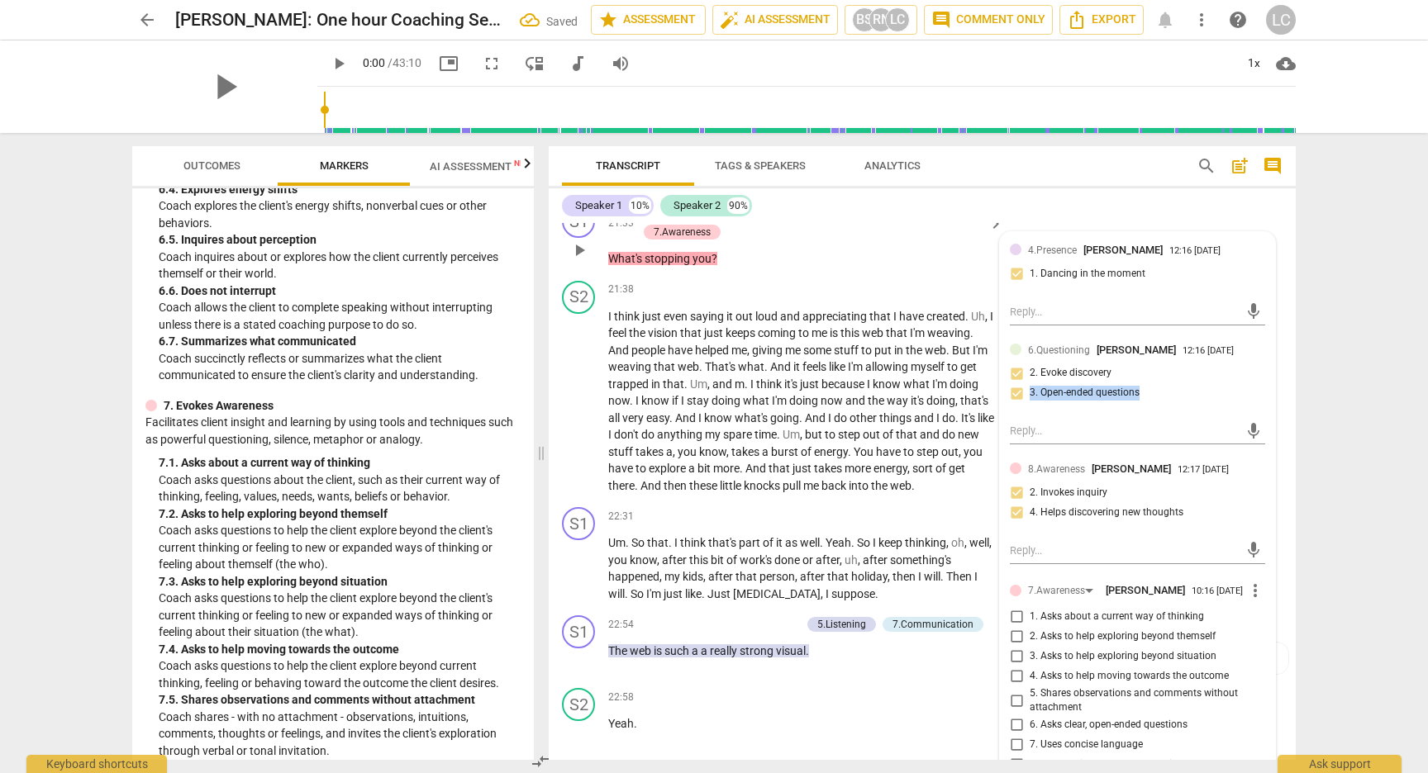
scroll to position [6536, 0]
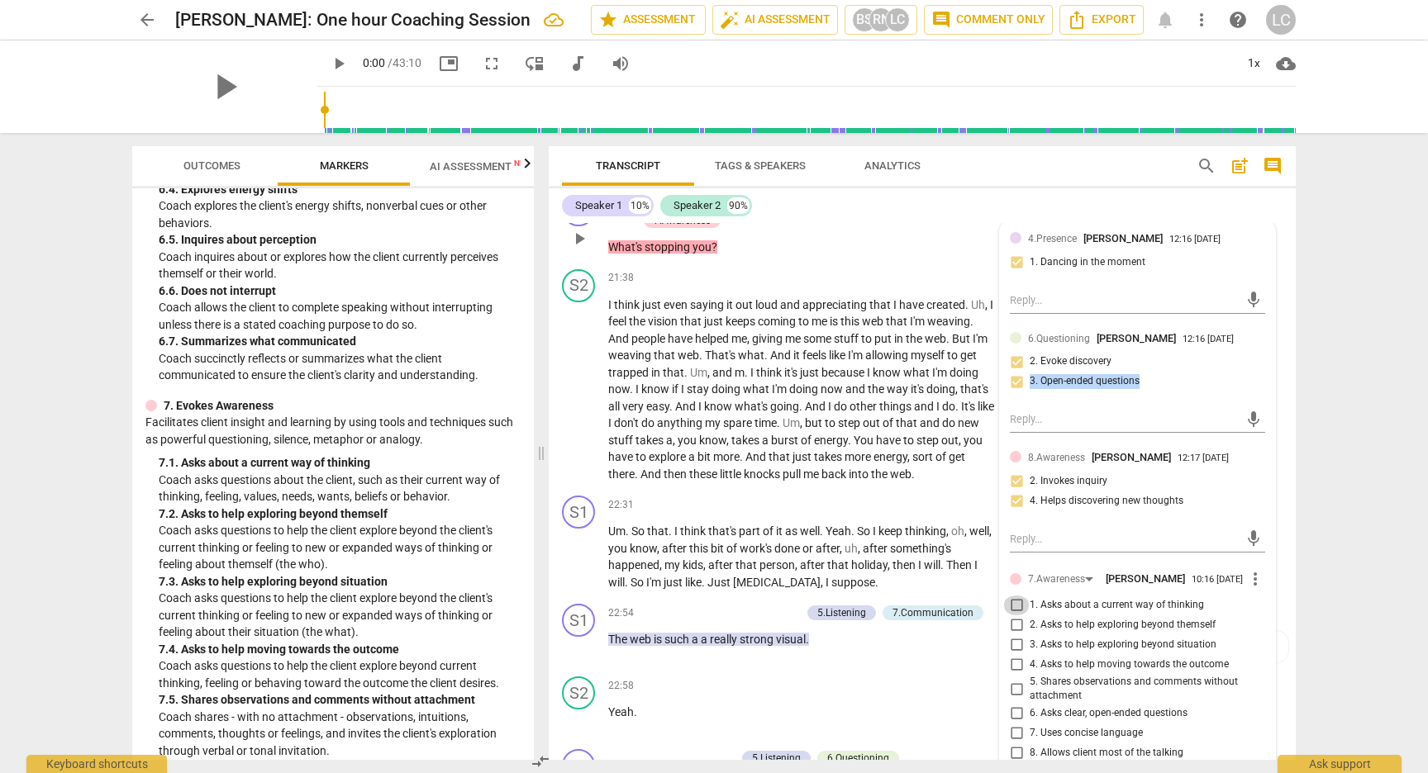
click at [1012, 616] on input "1. Asks about a current way of thinking" at bounding box center [1016, 606] width 26 height 20
click at [887, 670] on div "S1 play_arrow pause 22:54 + Add competency 5.Listening 7.Communication keyboard…" at bounding box center [922, 633] width 747 height 73
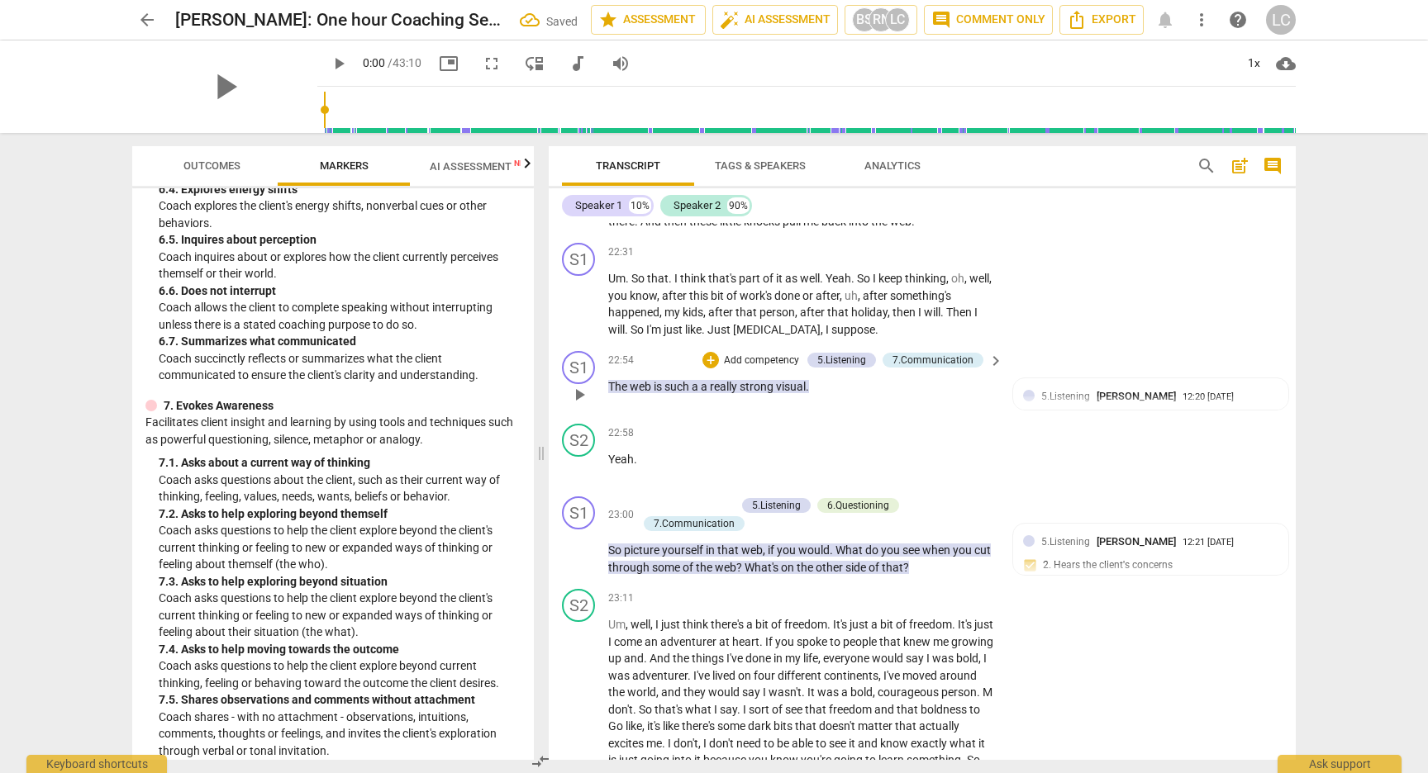
scroll to position [6834, 0]
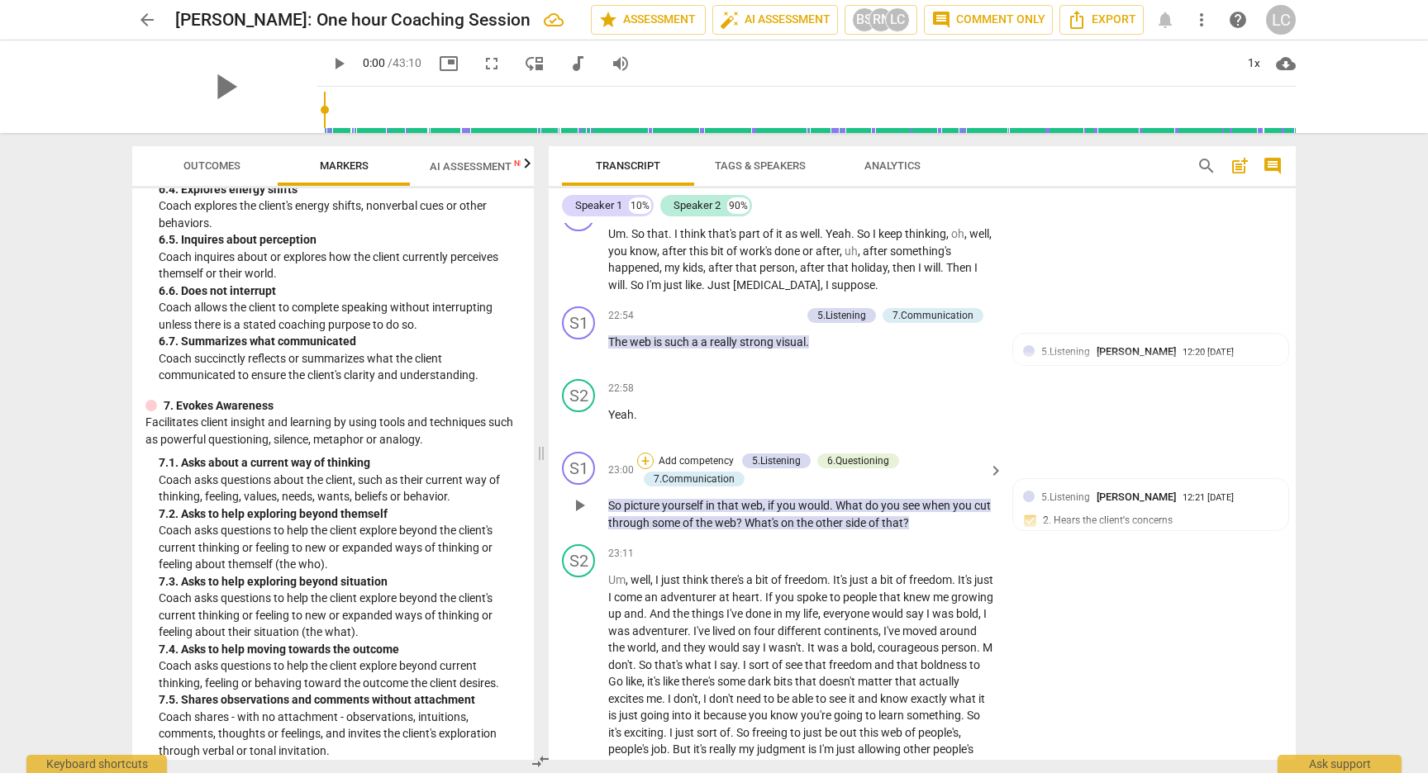
click at [644, 469] on div "+" at bounding box center [645, 461] width 17 height 17
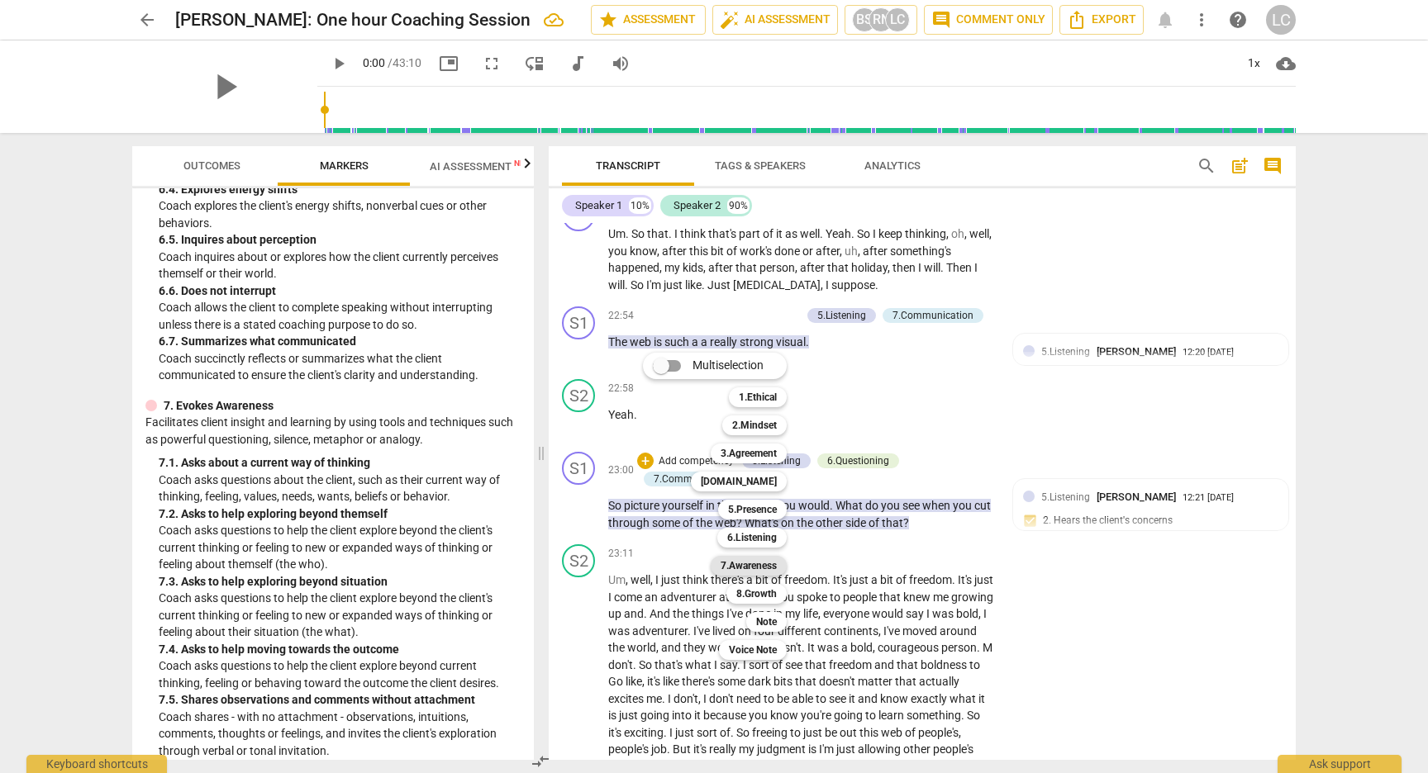
click at [717, 565] on div "7.Awareness" at bounding box center [749, 566] width 76 height 20
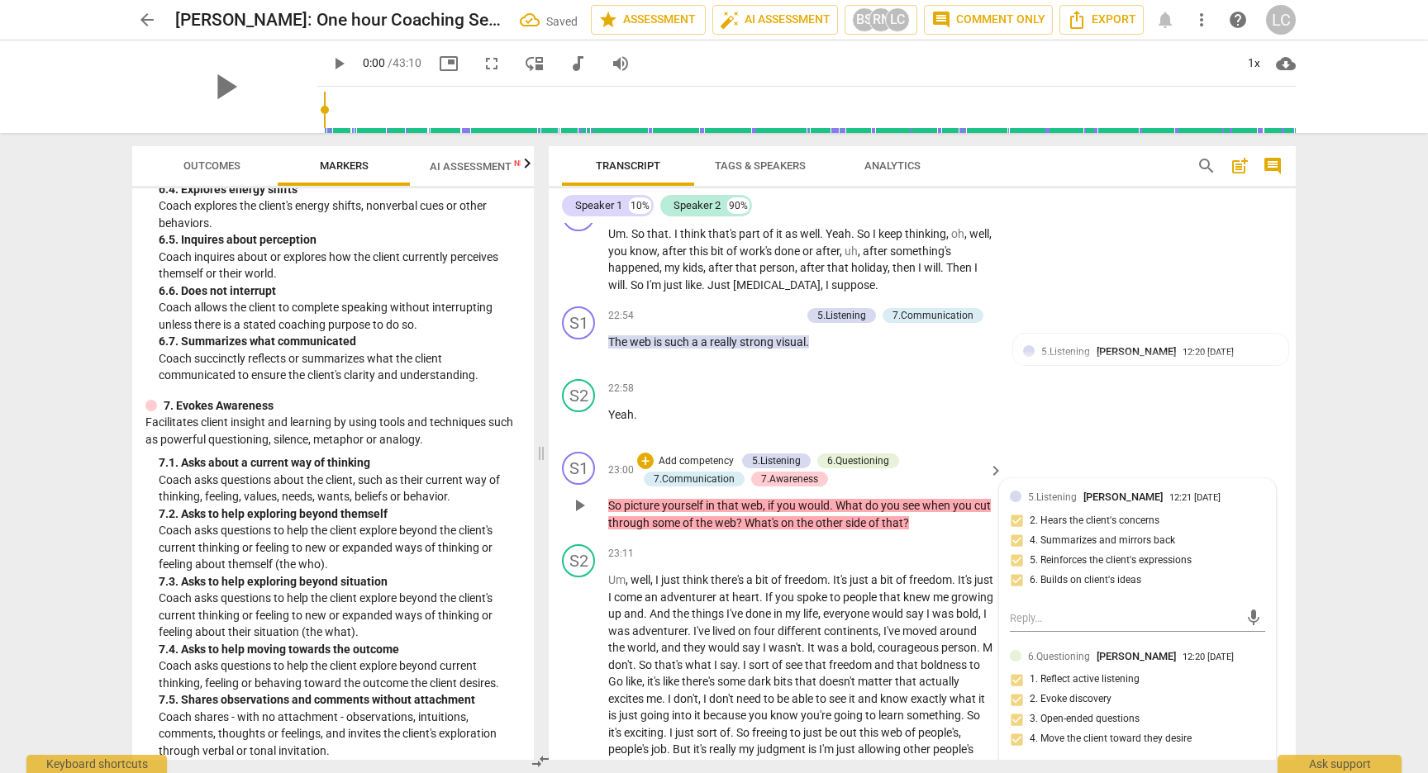
click at [1058, 599] on div "5.Listening [PERSON_NAME] 12:21 [DATE] 2. Hears the client's concerns 4. Summar…" at bounding box center [1137, 544] width 255 height 110
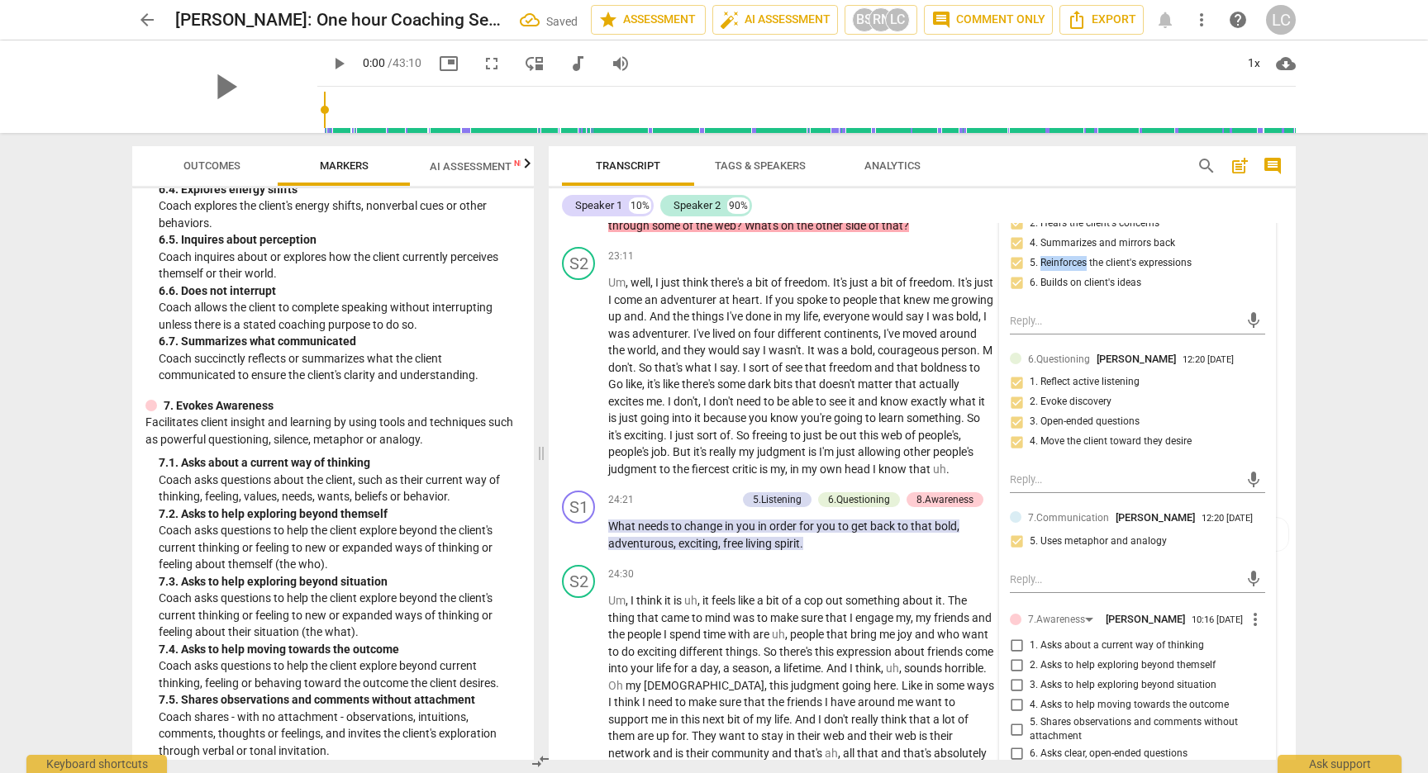
scroll to position [7164, 0]
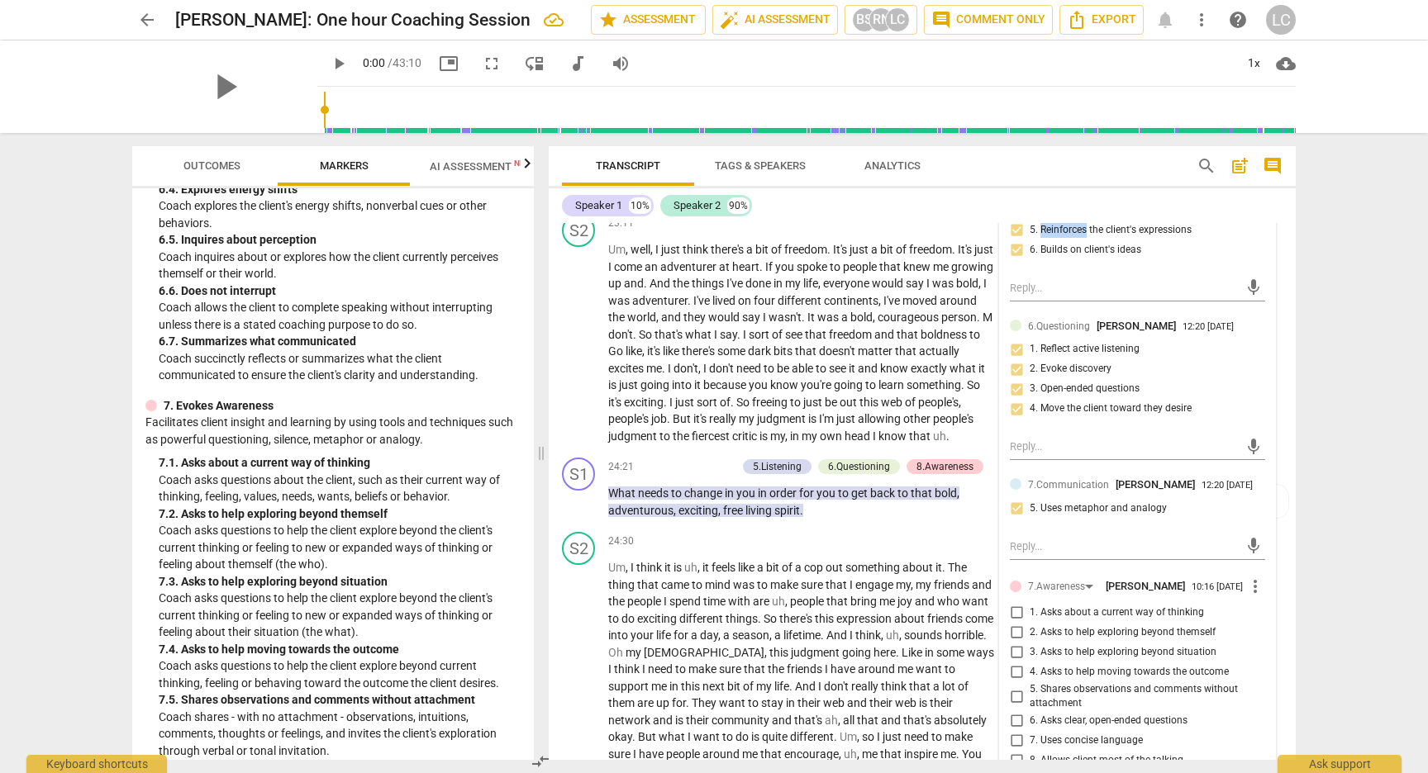
click at [1015, 643] on input "2. Asks to help exploring beyond themself" at bounding box center [1016, 633] width 26 height 20
click at [635, 676] on span "think" at bounding box center [628, 669] width 28 height 13
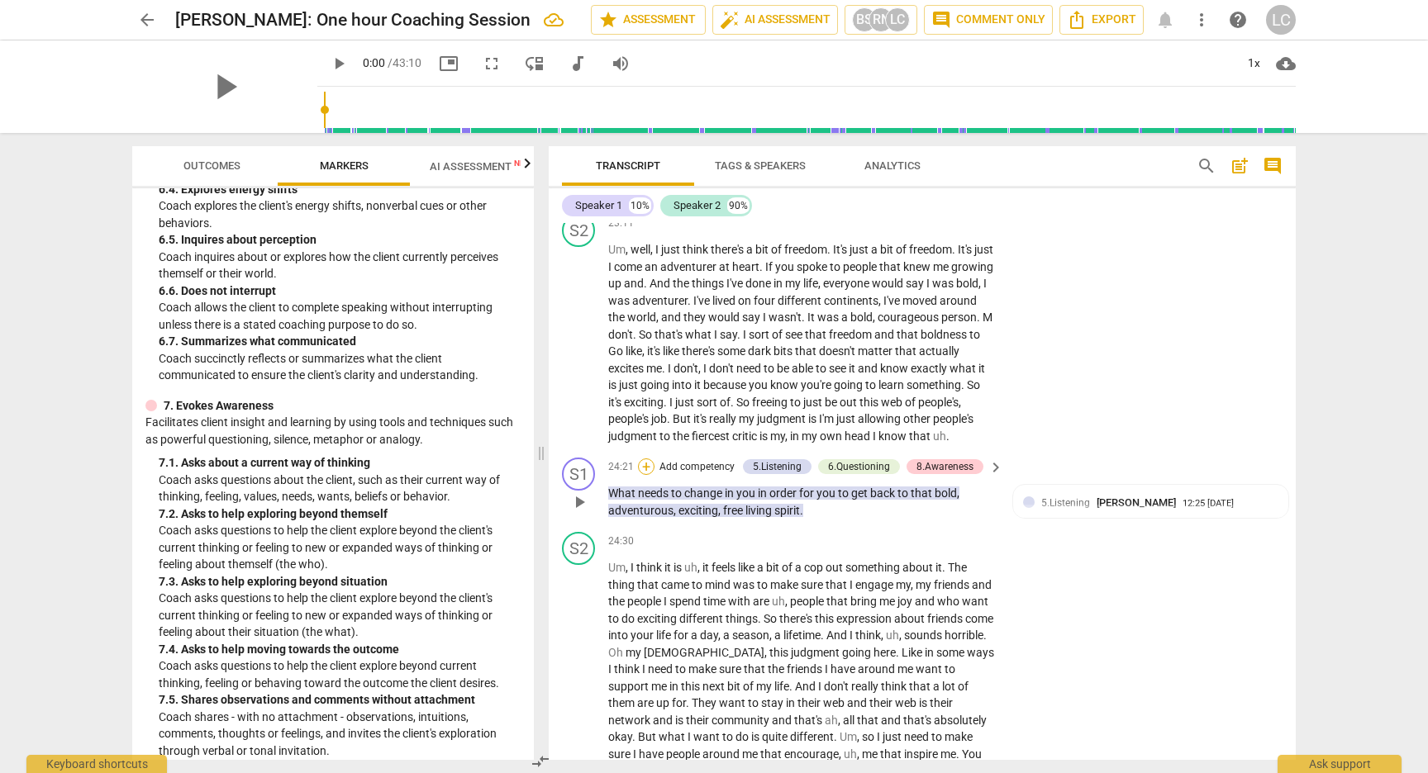
click at [649, 475] on div "+" at bounding box center [646, 467] width 17 height 17
click at [741, 588] on b "7.Awareness" at bounding box center [748, 588] width 56 height 20
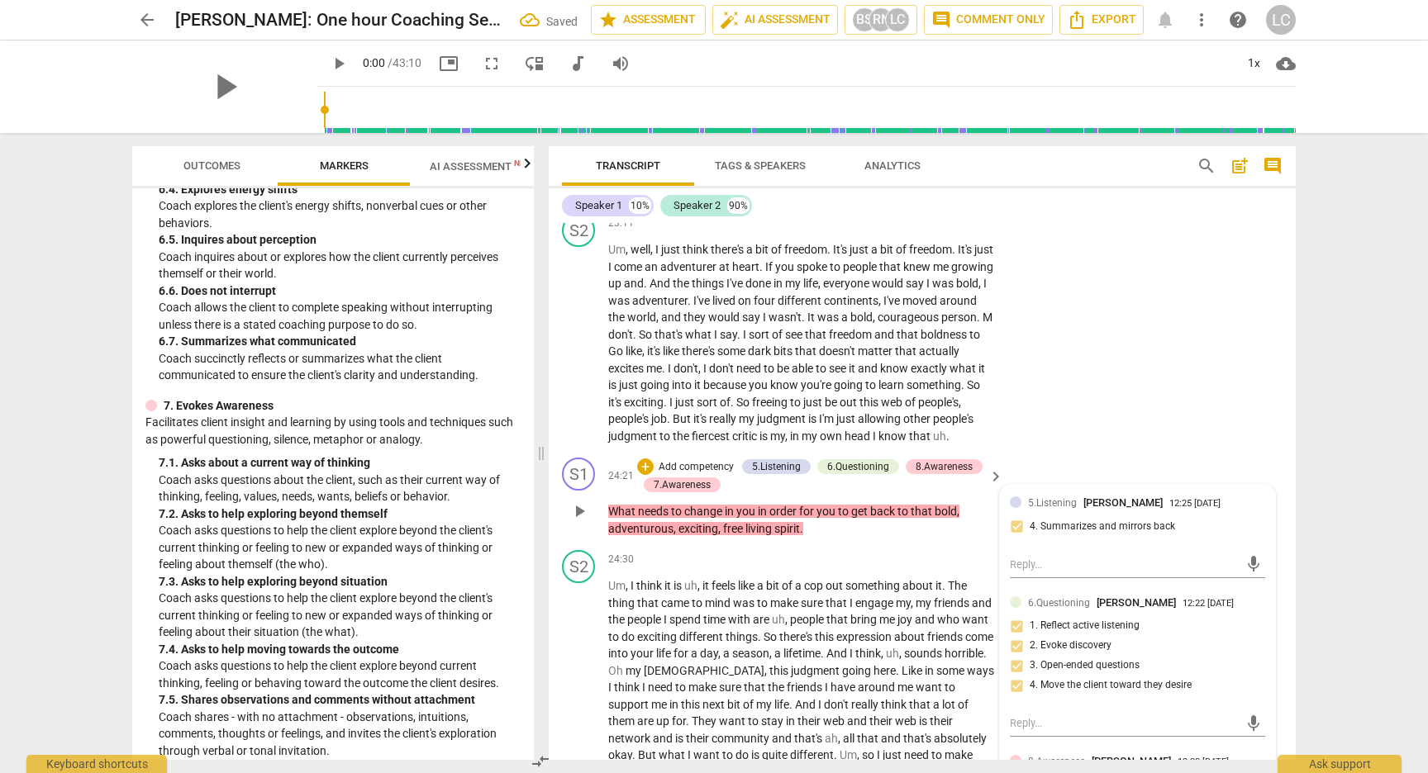
click at [1049, 688] on div "6.Questioning [PERSON_NAME] 12:22 [DATE] 1. Reflect active listening 2. Evoke d…" at bounding box center [1137, 650] width 255 height 110
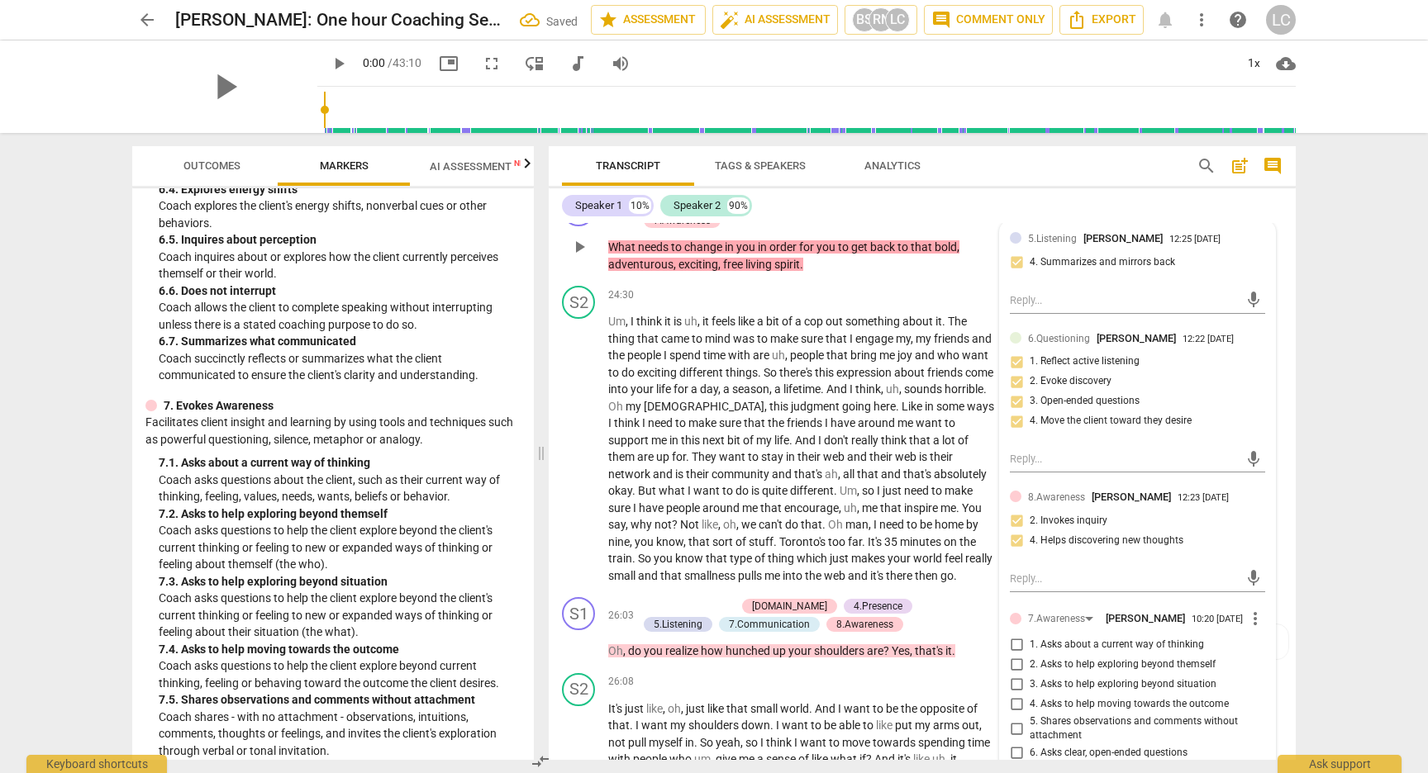
scroll to position [7462, 0]
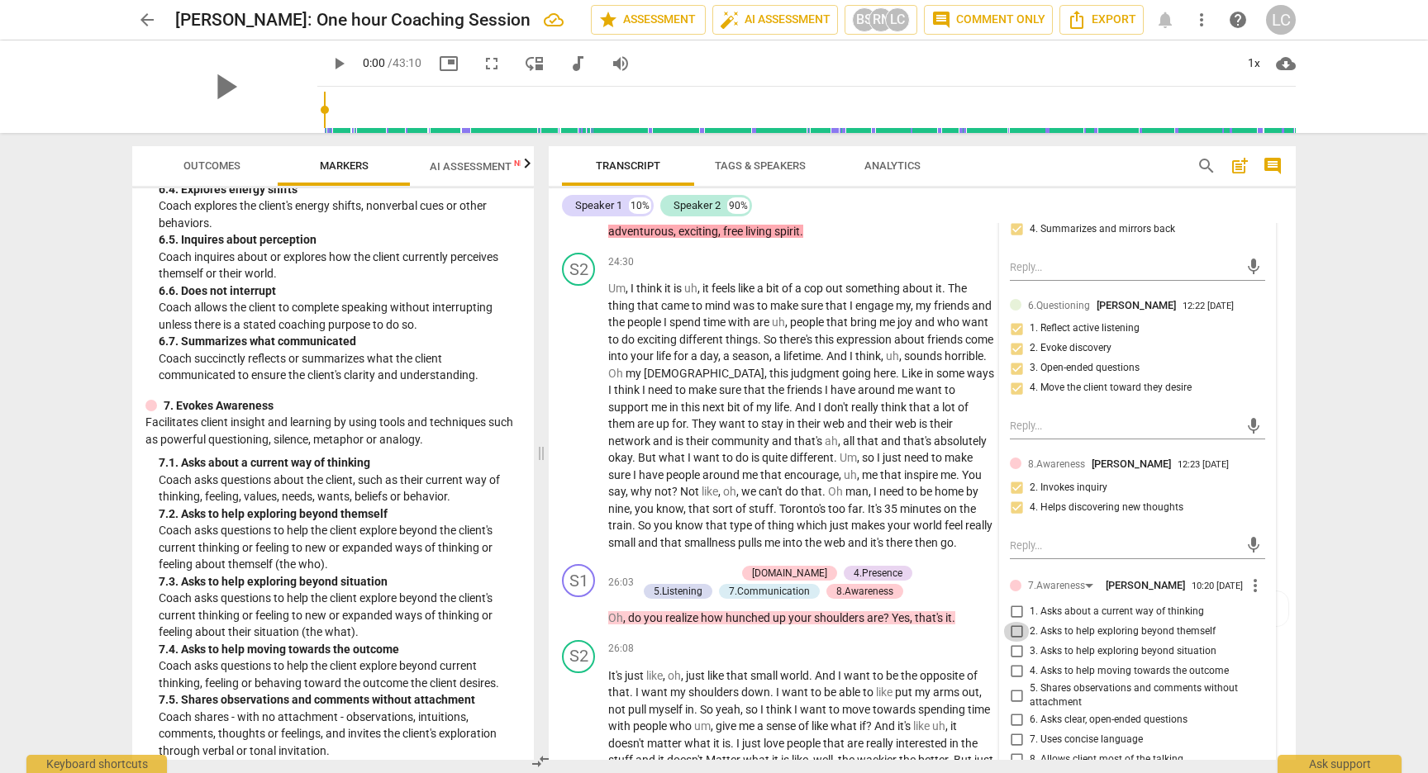
click at [1014, 642] on input "2. Asks to help exploring beyond themself" at bounding box center [1016, 632] width 26 height 20
click at [1330, 620] on div "arrow_back [PERSON_NAME]: One hour Coaching Session star Assessment auto_fix_hi…" at bounding box center [714, 386] width 1428 height 773
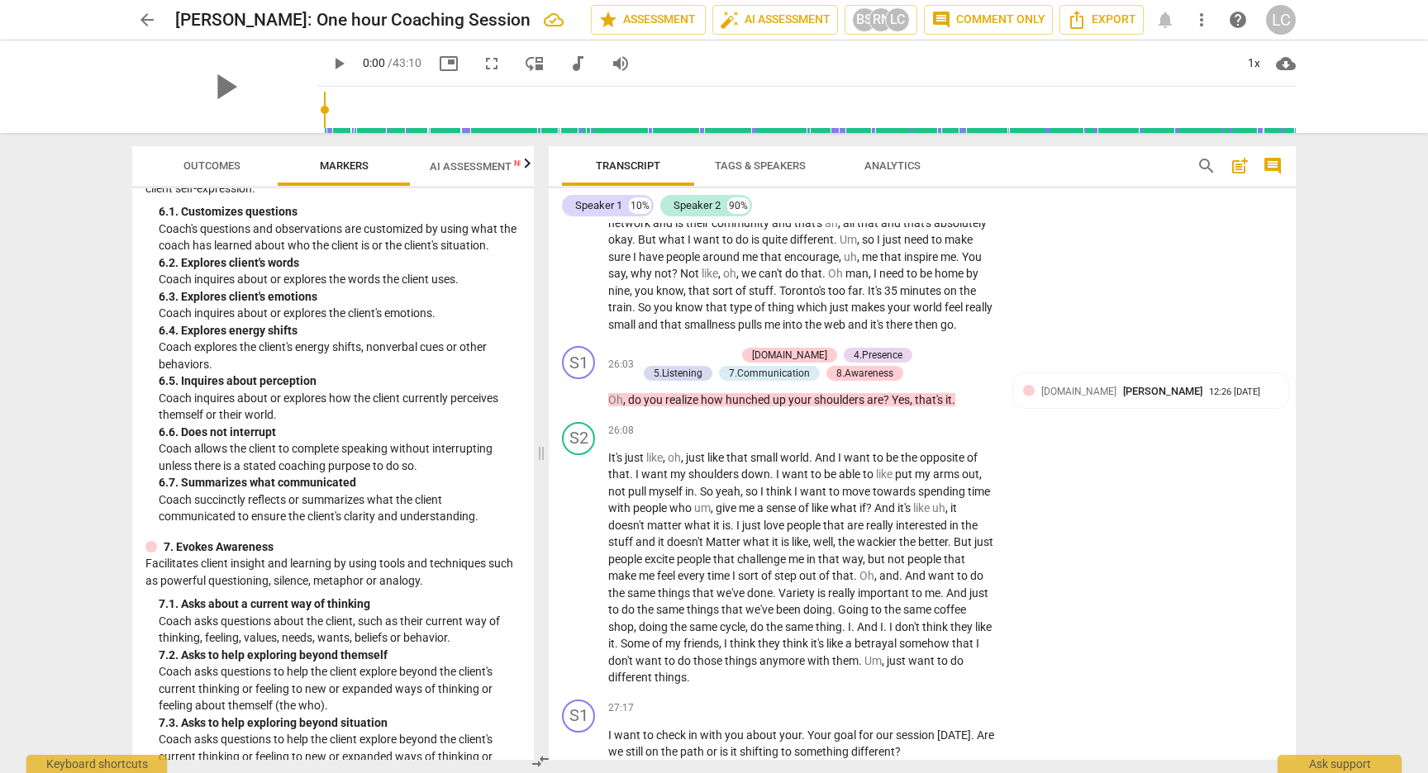
scroll to position [1228, 0]
click at [645, 364] on div "+" at bounding box center [645, 355] width 17 height 17
click at [749, 467] on b "6.Listening" at bounding box center [752, 466] width 50 height 20
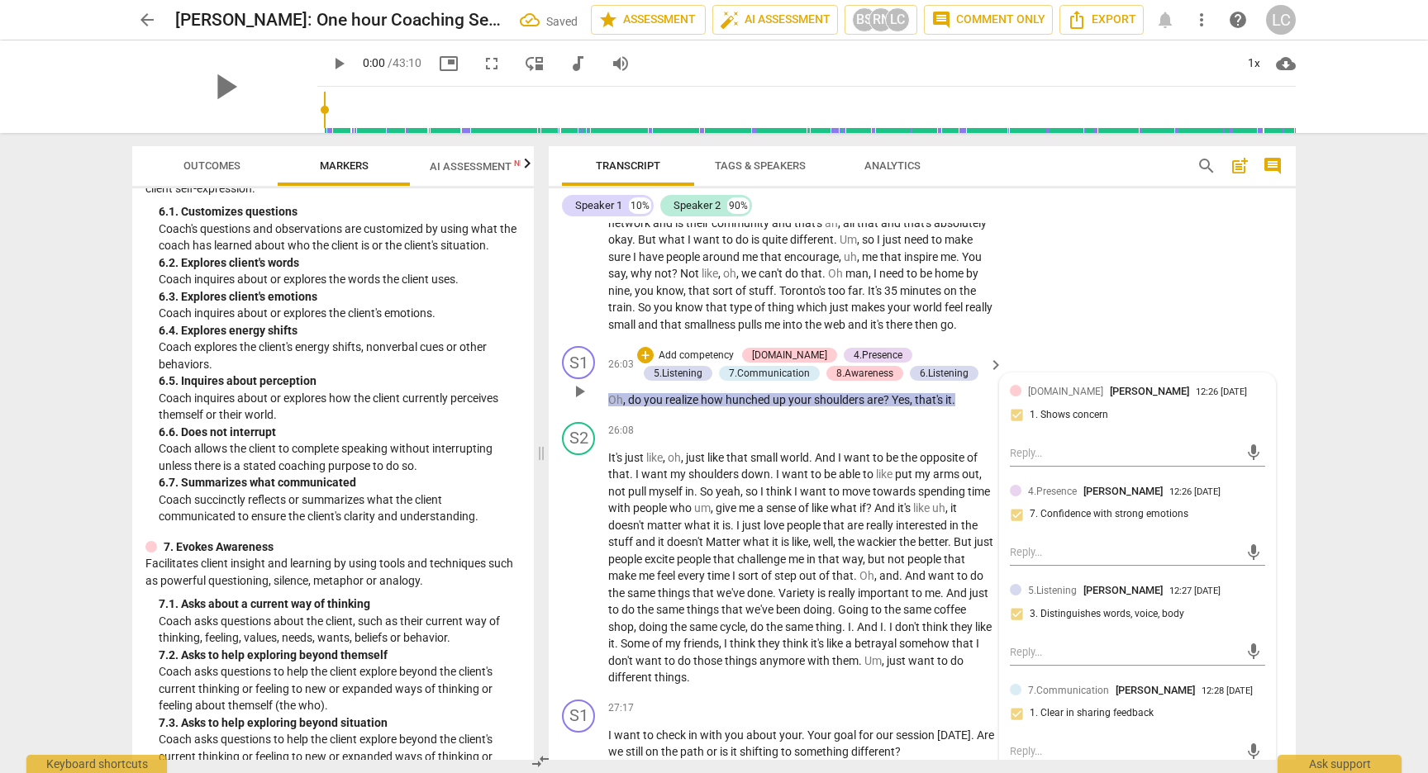
click at [1086, 633] on div "5.Listening [PERSON_NAME] 12:27 [DATE] 3. Distinguishes words, voice, body" at bounding box center [1137, 607] width 255 height 50
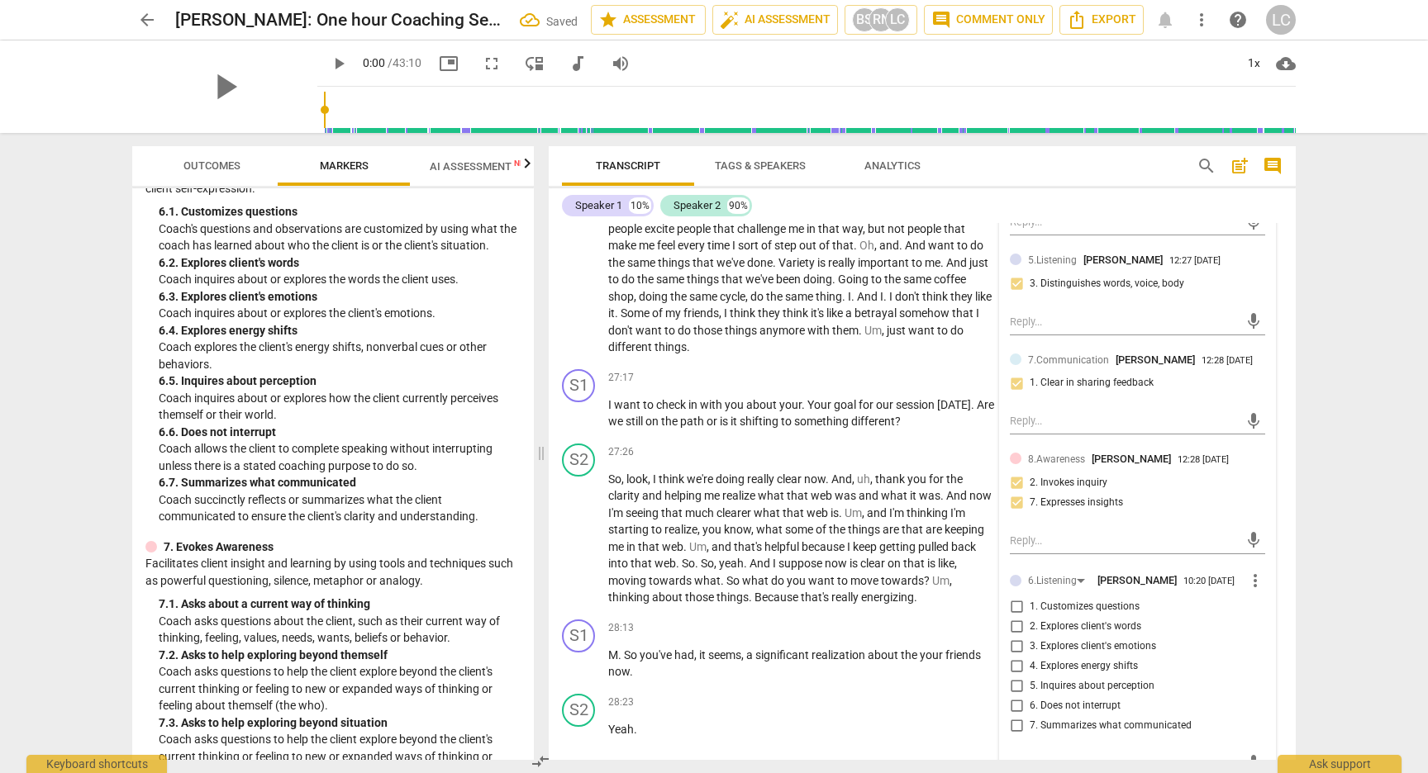
scroll to position [8043, 0]
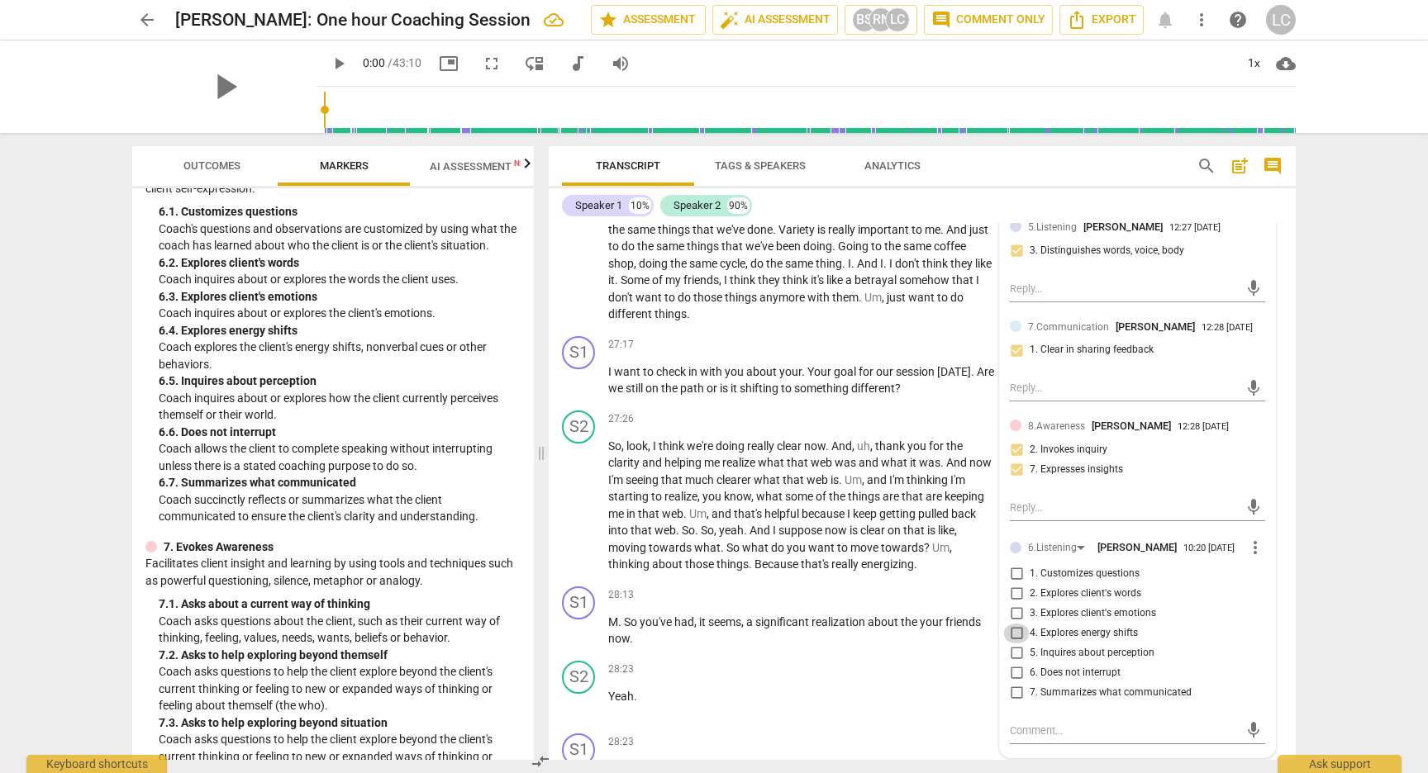
click at [1012, 644] on input "4. Explores energy shifts" at bounding box center [1016, 634] width 26 height 20
click at [1367, 625] on div "arrow_back [PERSON_NAME]: One hour Coaching Session star Assessment auto_fix_hi…" at bounding box center [714, 386] width 1428 height 773
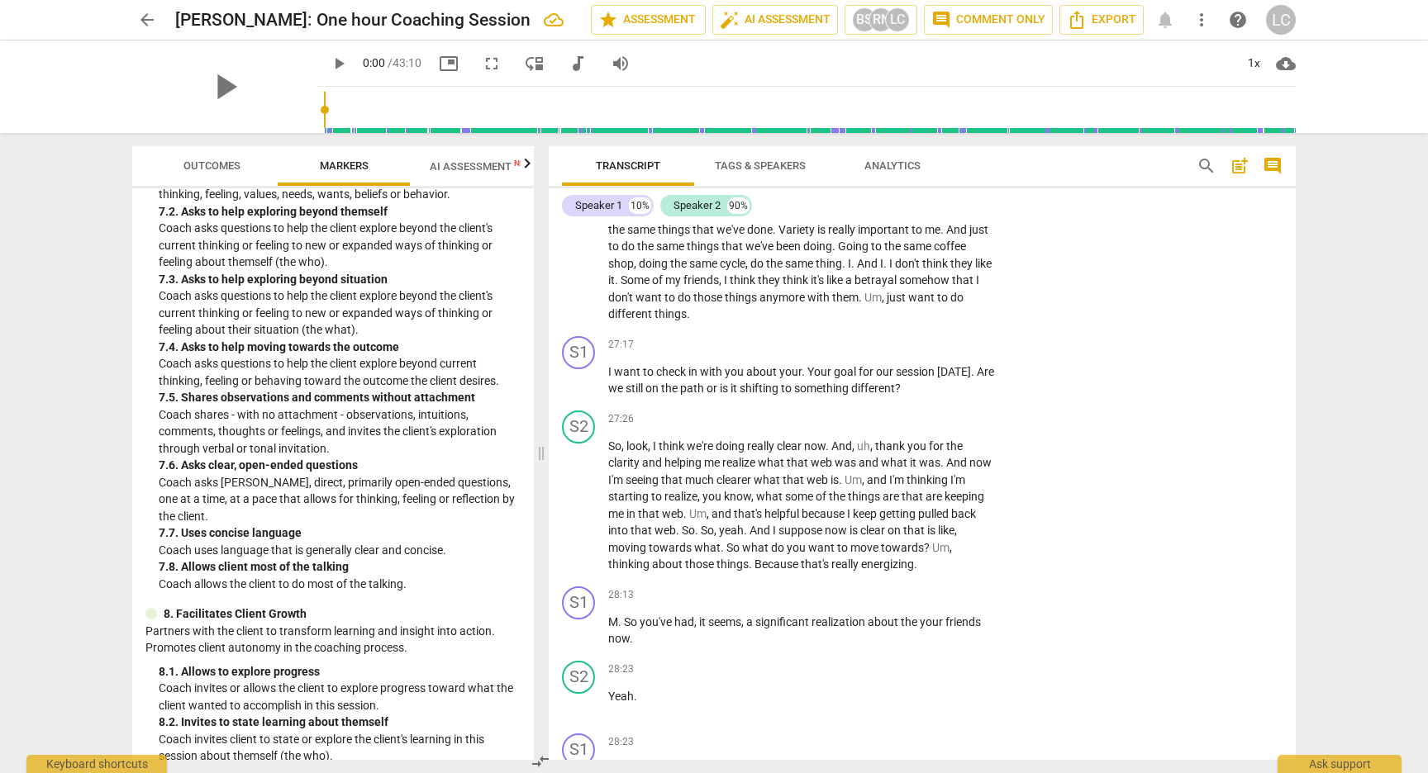
scroll to position [1681, 0]
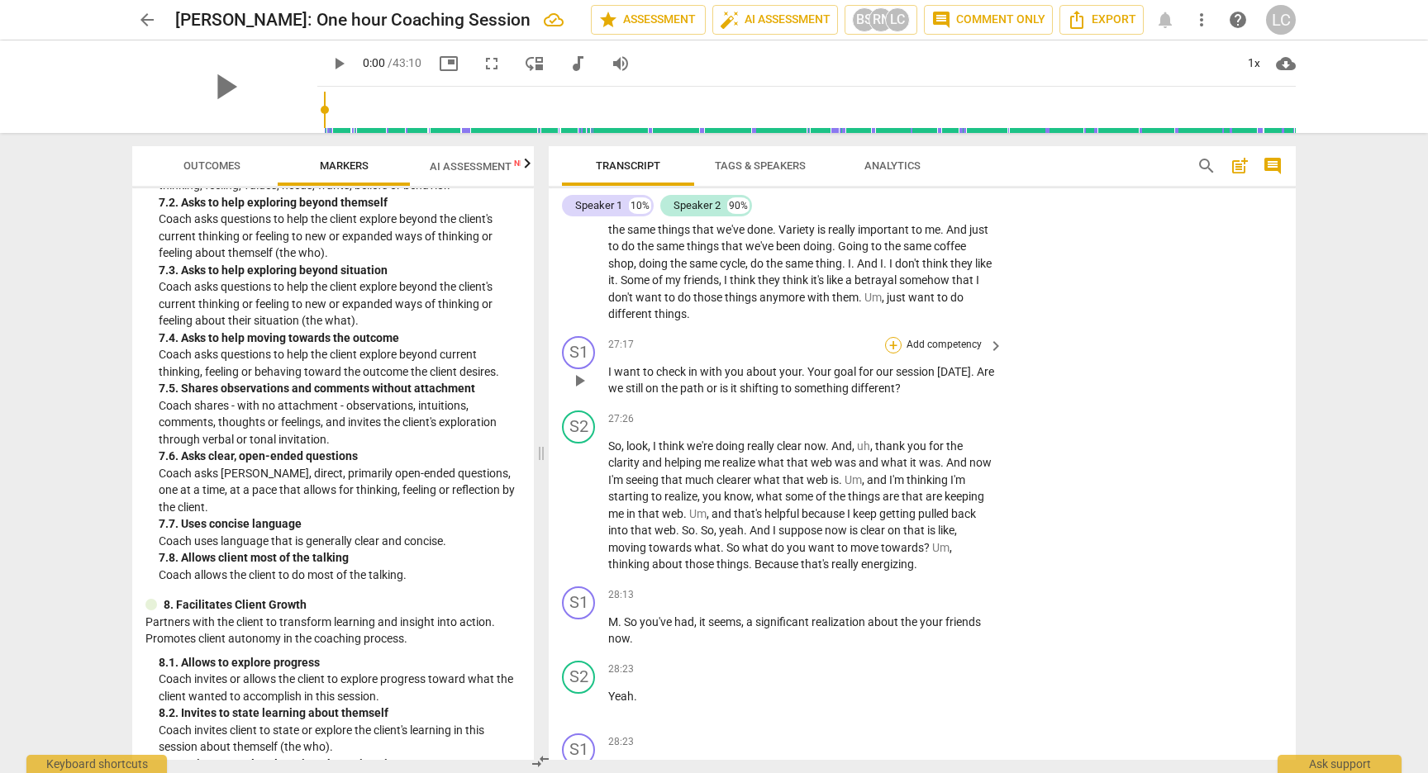
click at [893, 354] on div "+" at bounding box center [893, 345] width 17 height 17
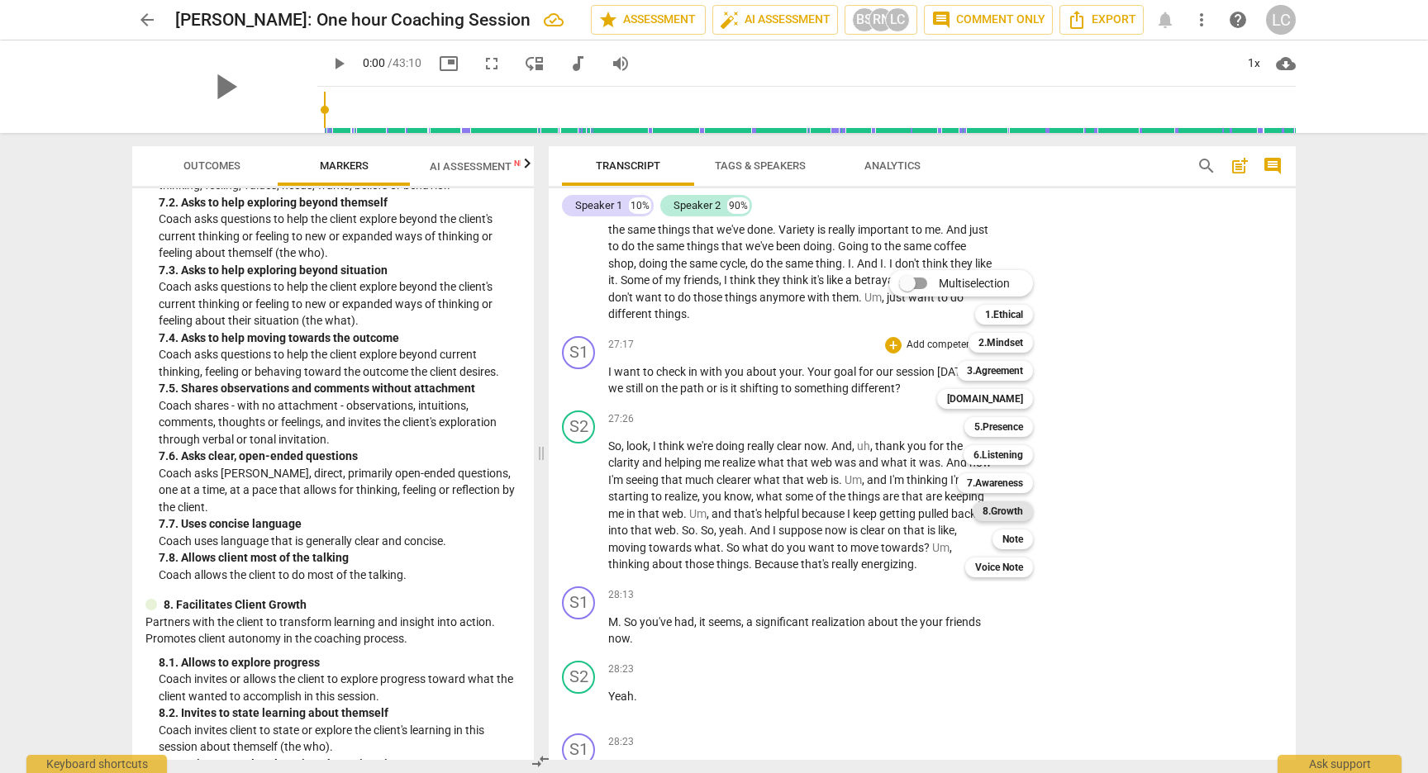
click at [989, 511] on b "8.Growth" at bounding box center [1002, 512] width 40 height 20
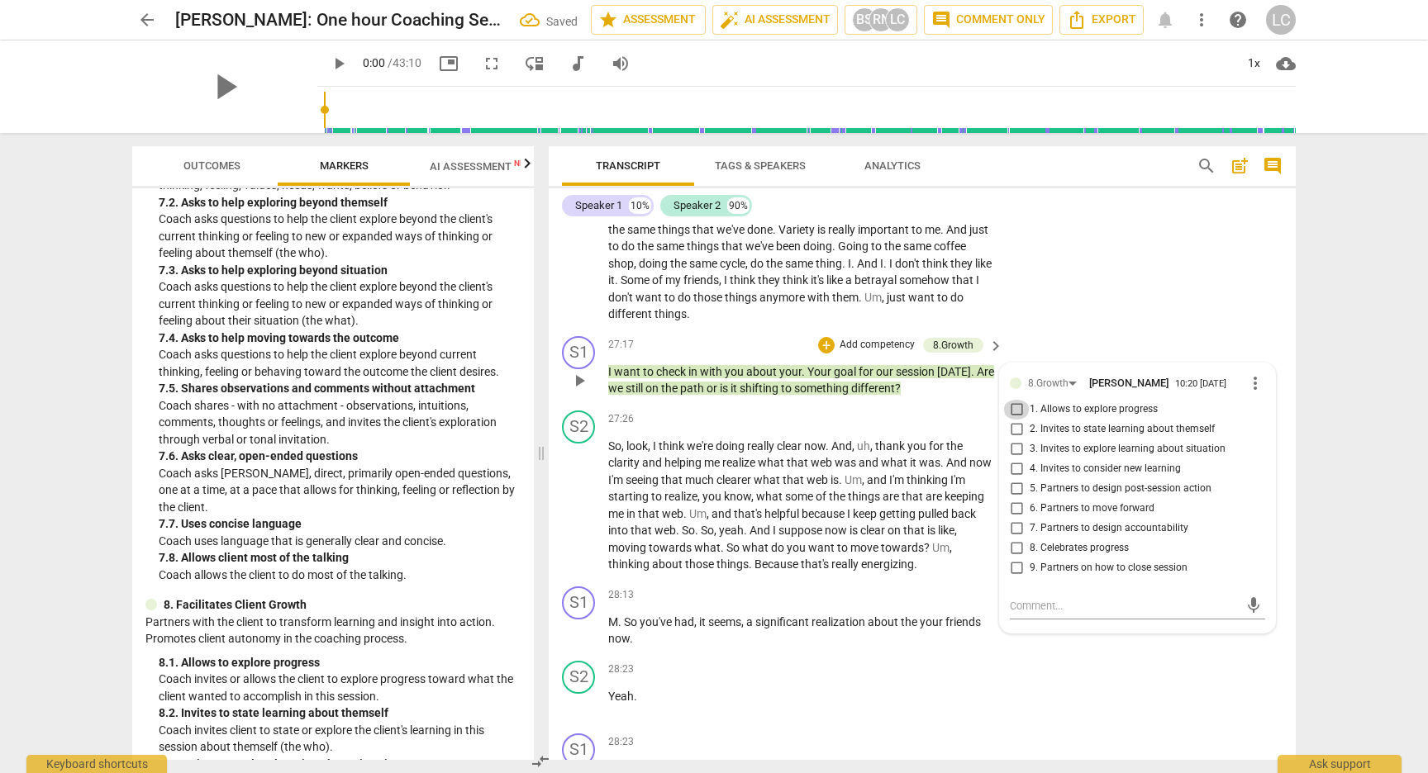
click at [1016, 420] on input "1. Allows to explore progress" at bounding box center [1016, 410] width 26 height 20
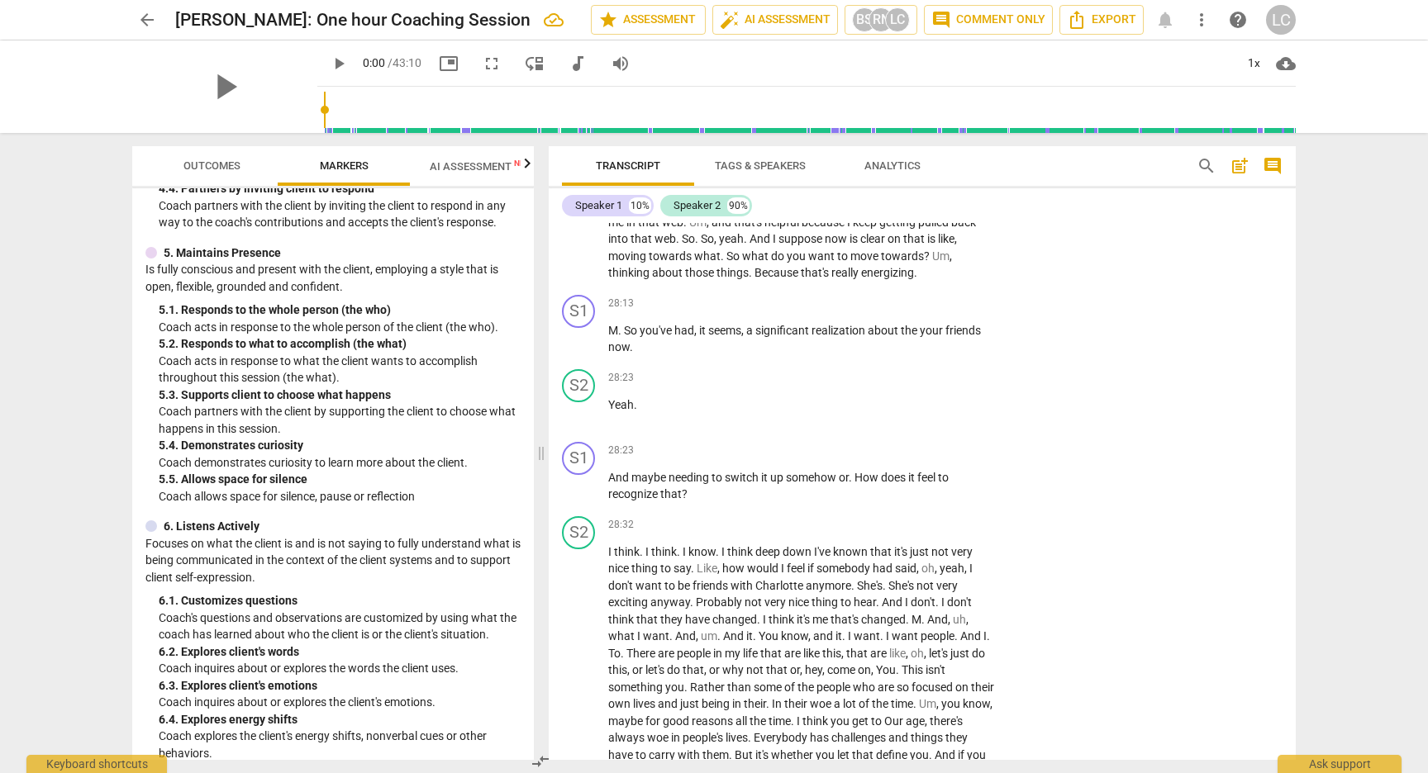
scroll to position [811, 0]
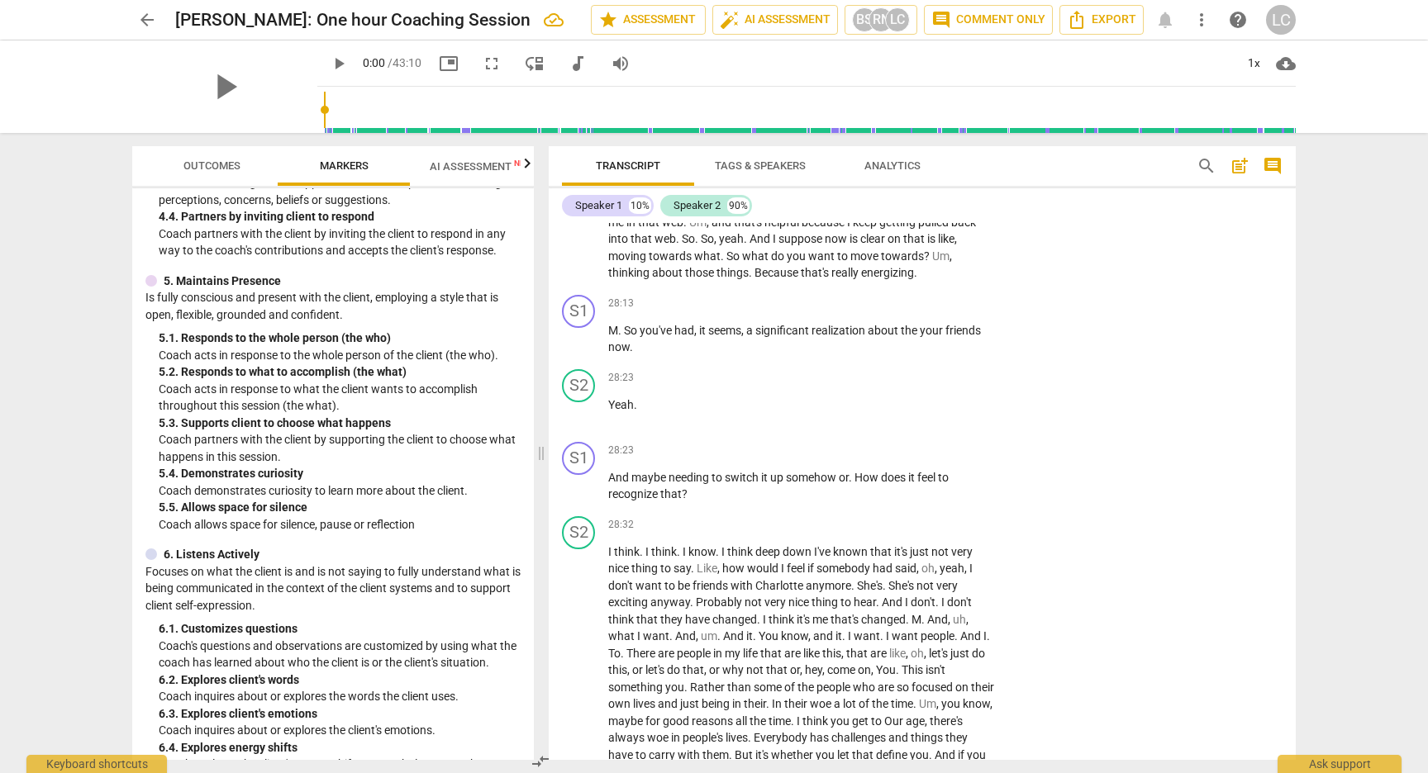
click at [523, 468] on div "ICF PCC Markers (2020) visibility 1. Demonstrates Ethical Practice Understands …" at bounding box center [333, 474] width 402 height 572
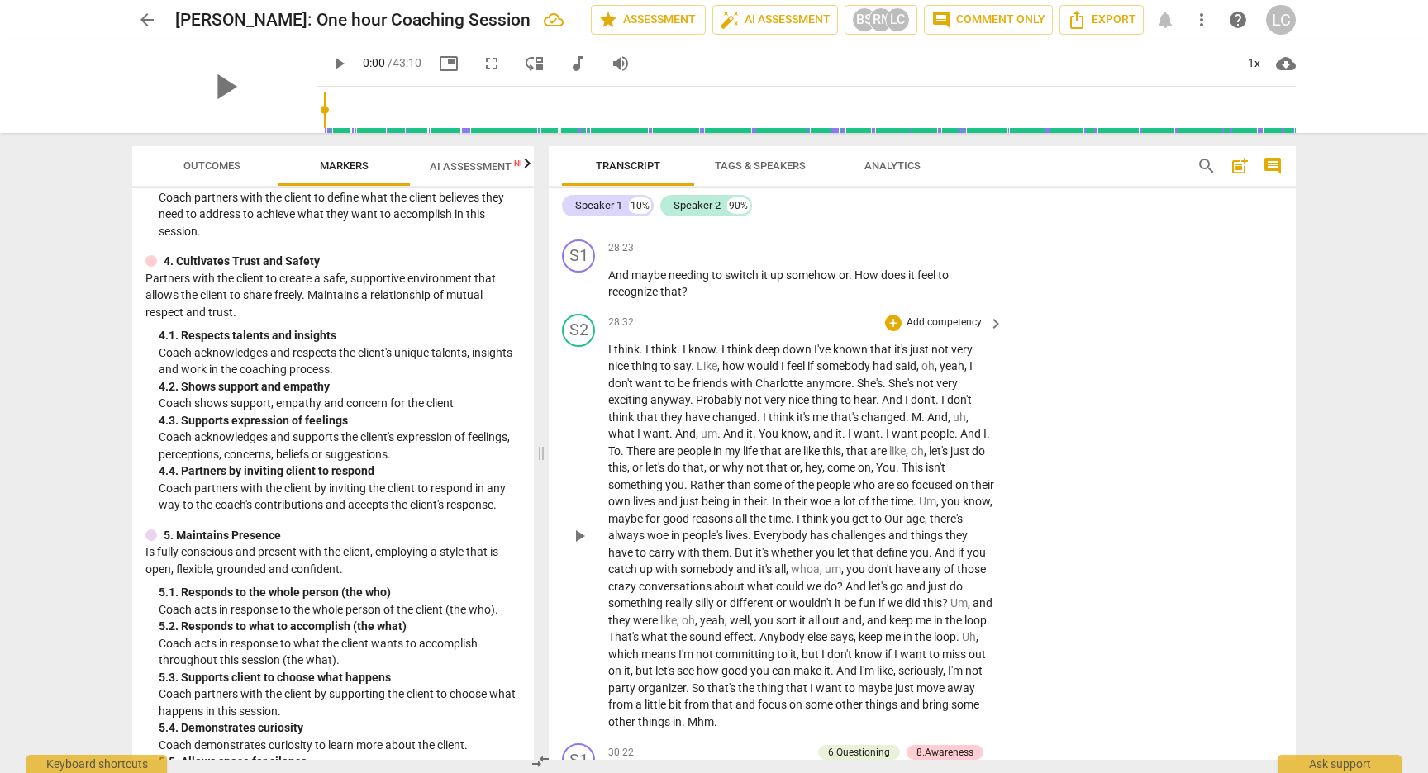
scroll to position [576, 0]
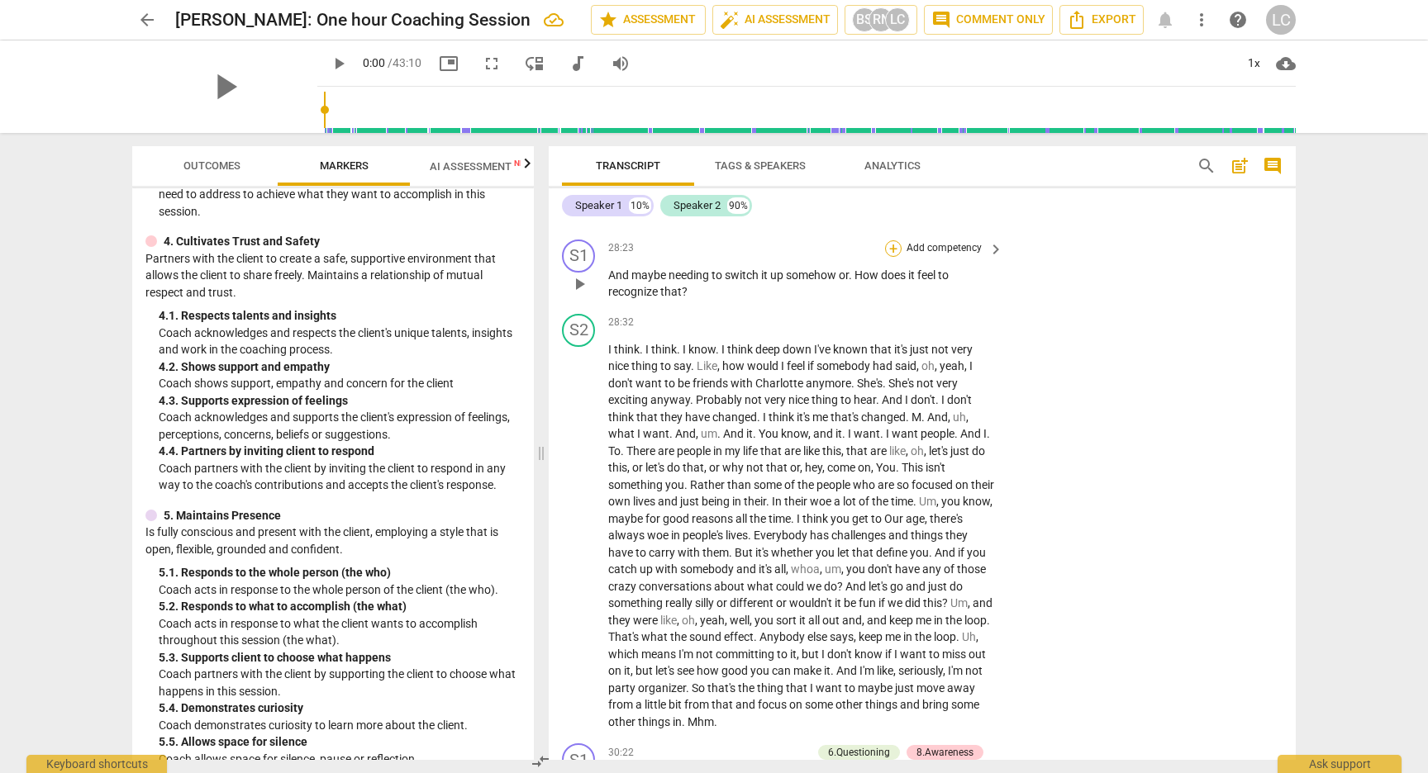
click at [888, 257] on div "+" at bounding box center [893, 248] width 17 height 17
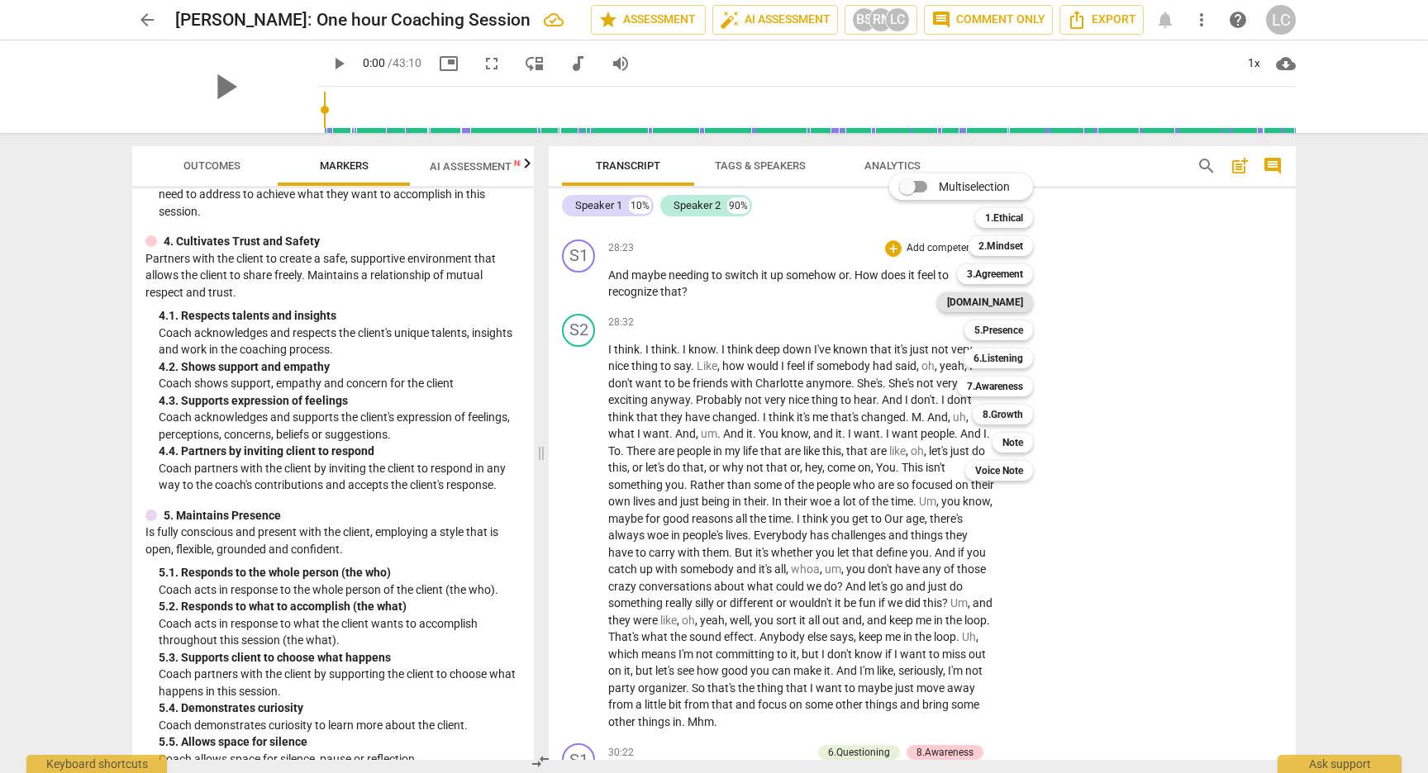
click at [1007, 305] on b "[DOMAIN_NAME]" at bounding box center [985, 302] width 76 height 20
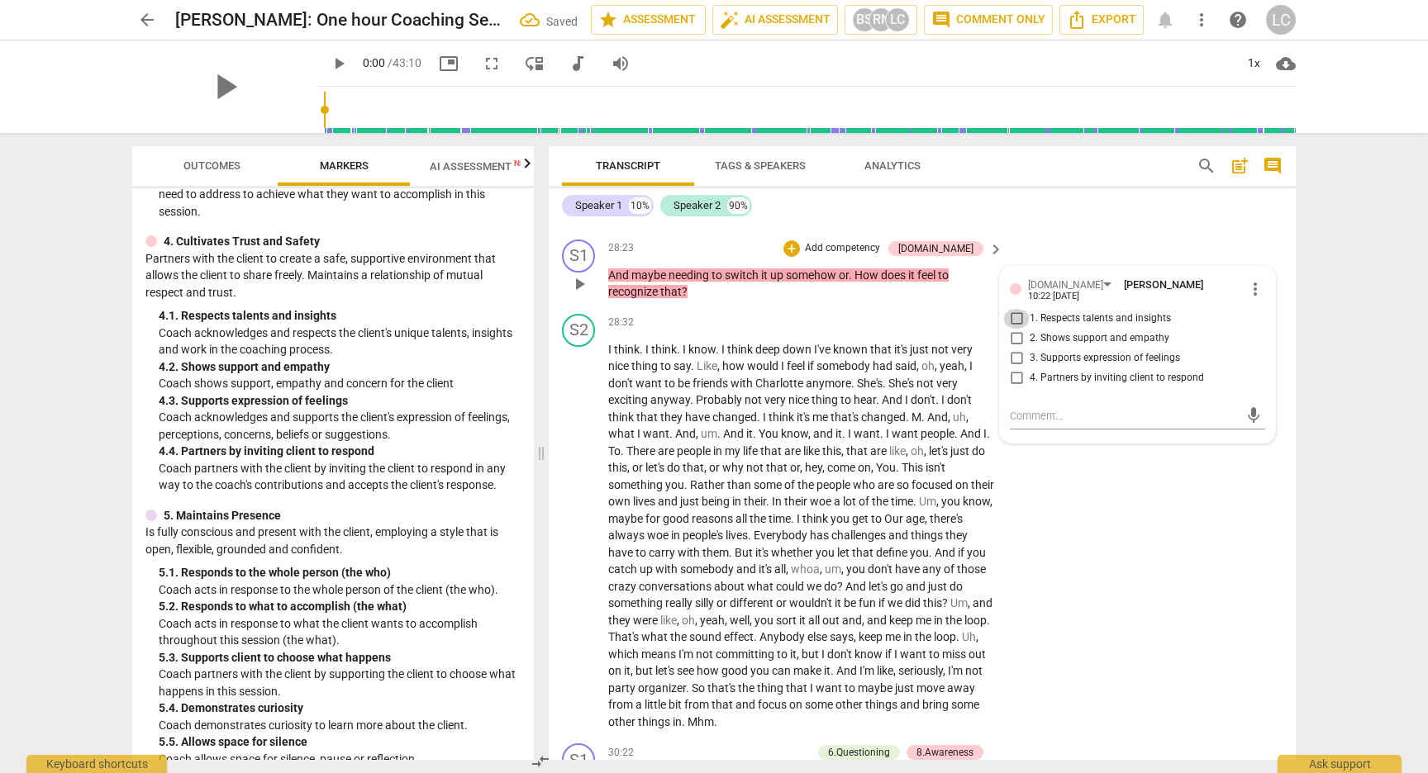
click at [1012, 329] on input "1. Respects talents and insights" at bounding box center [1016, 319] width 26 height 20
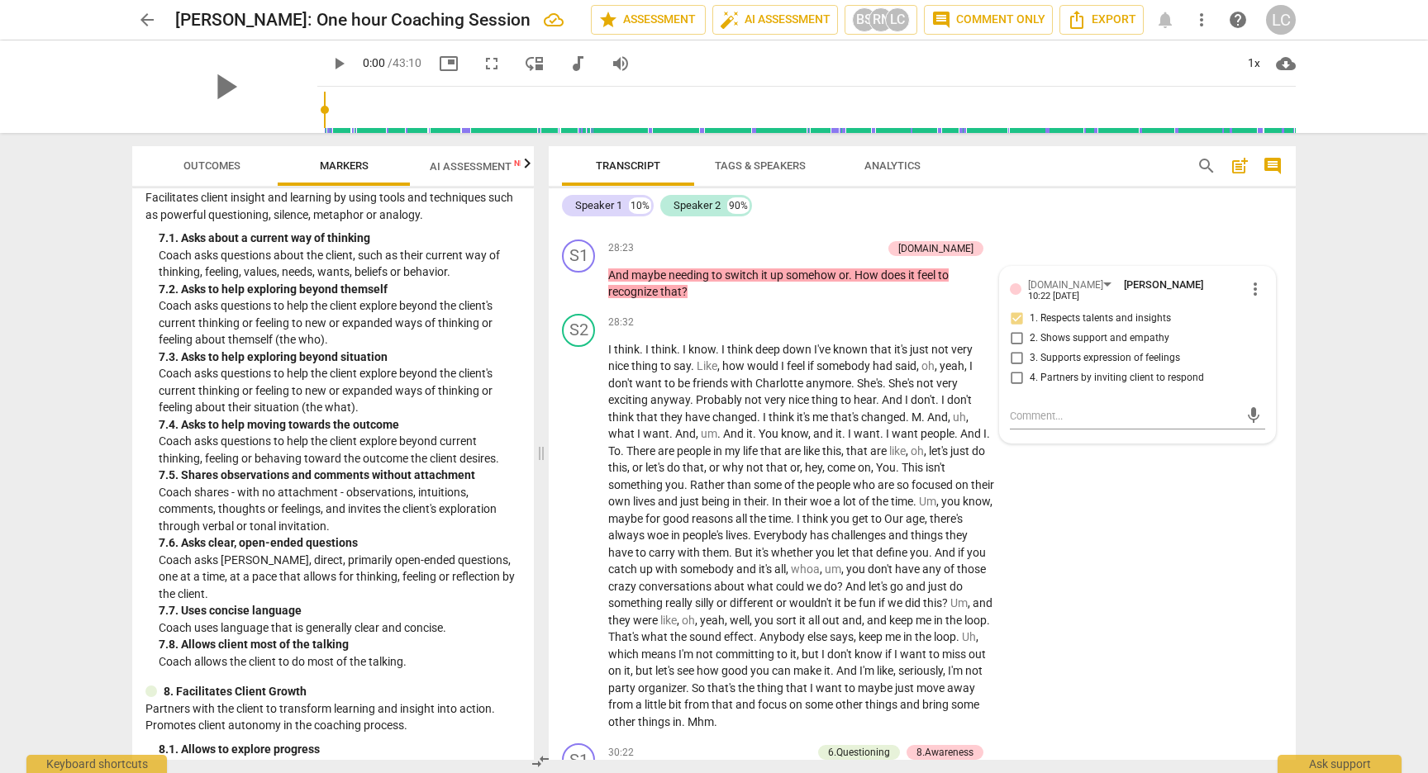
scroll to position [1595, 0]
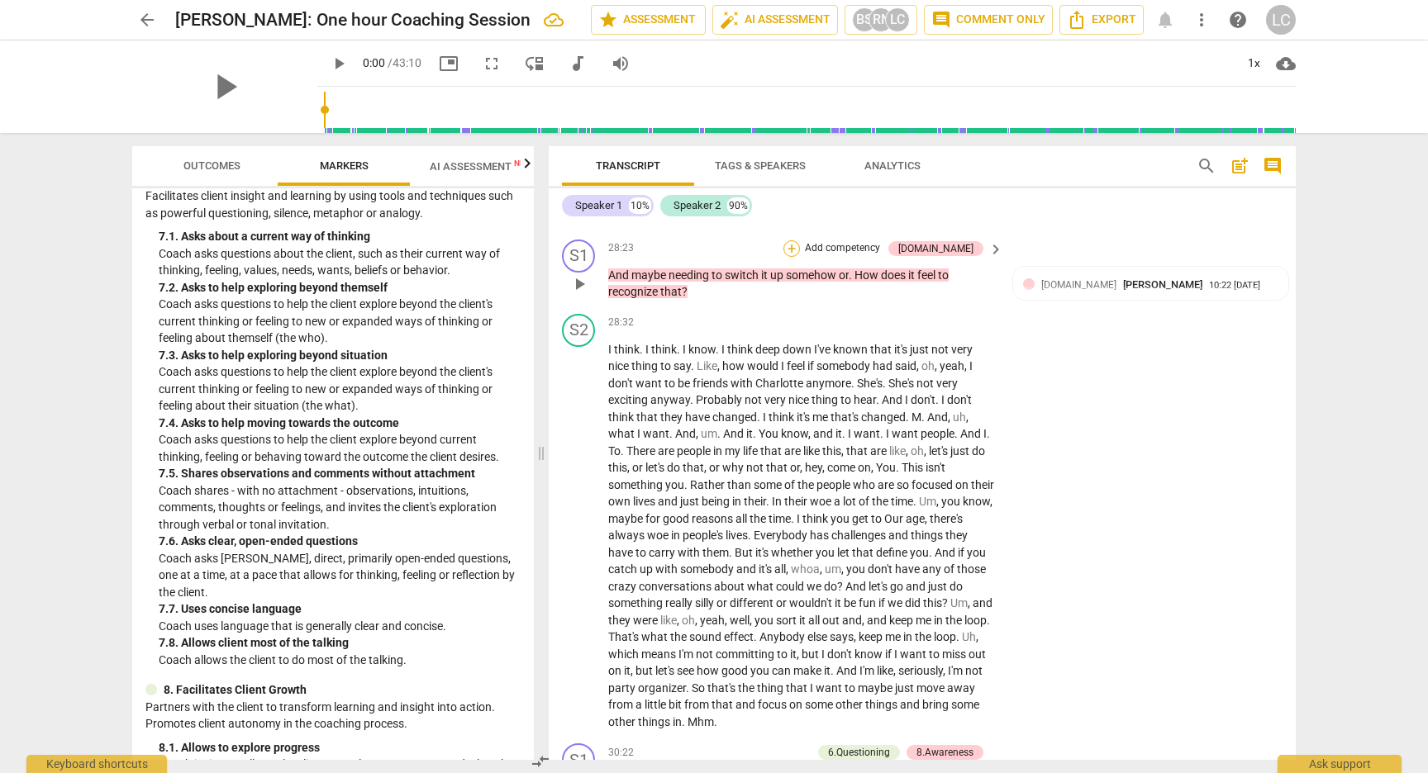
click at [800, 257] on div "+" at bounding box center [791, 248] width 17 height 17
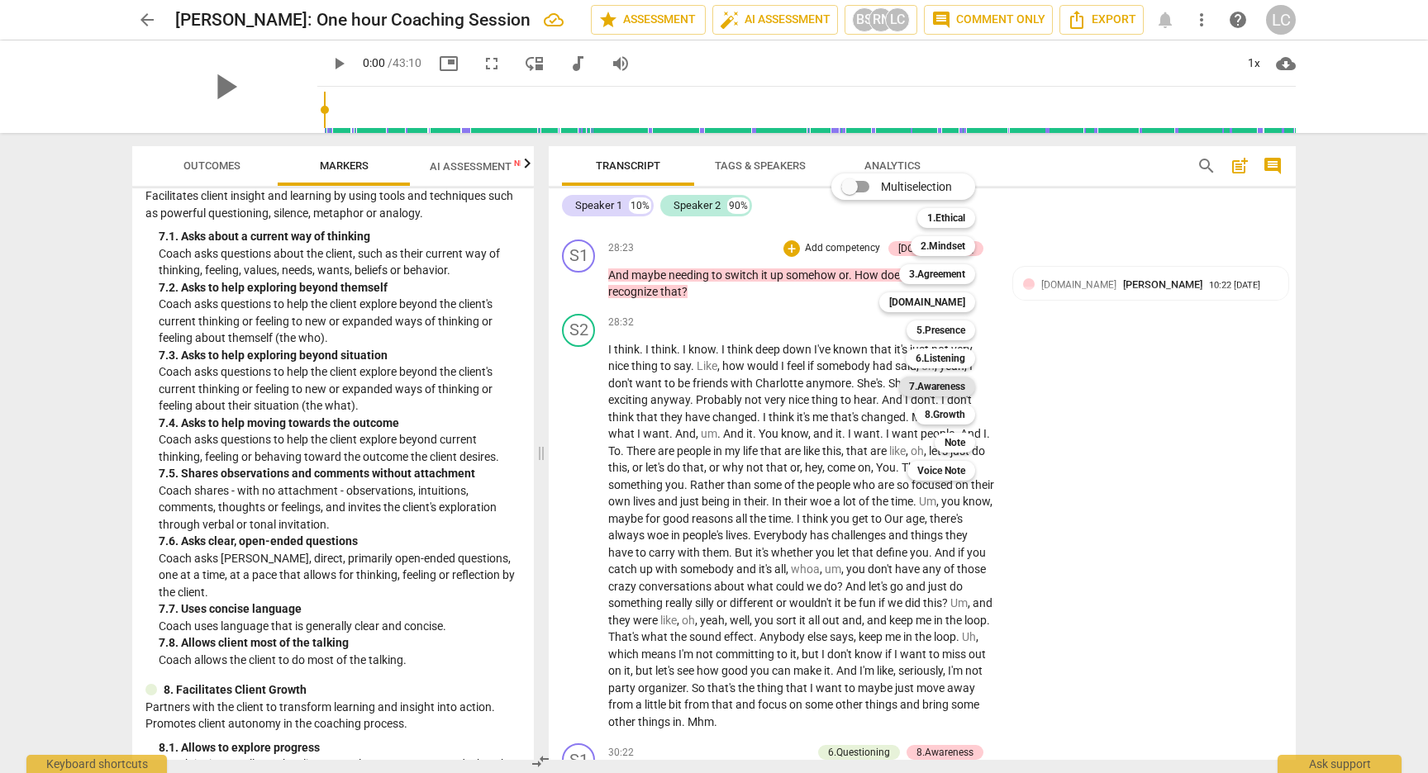
click at [927, 388] on b "7.Awareness" at bounding box center [937, 387] width 56 height 20
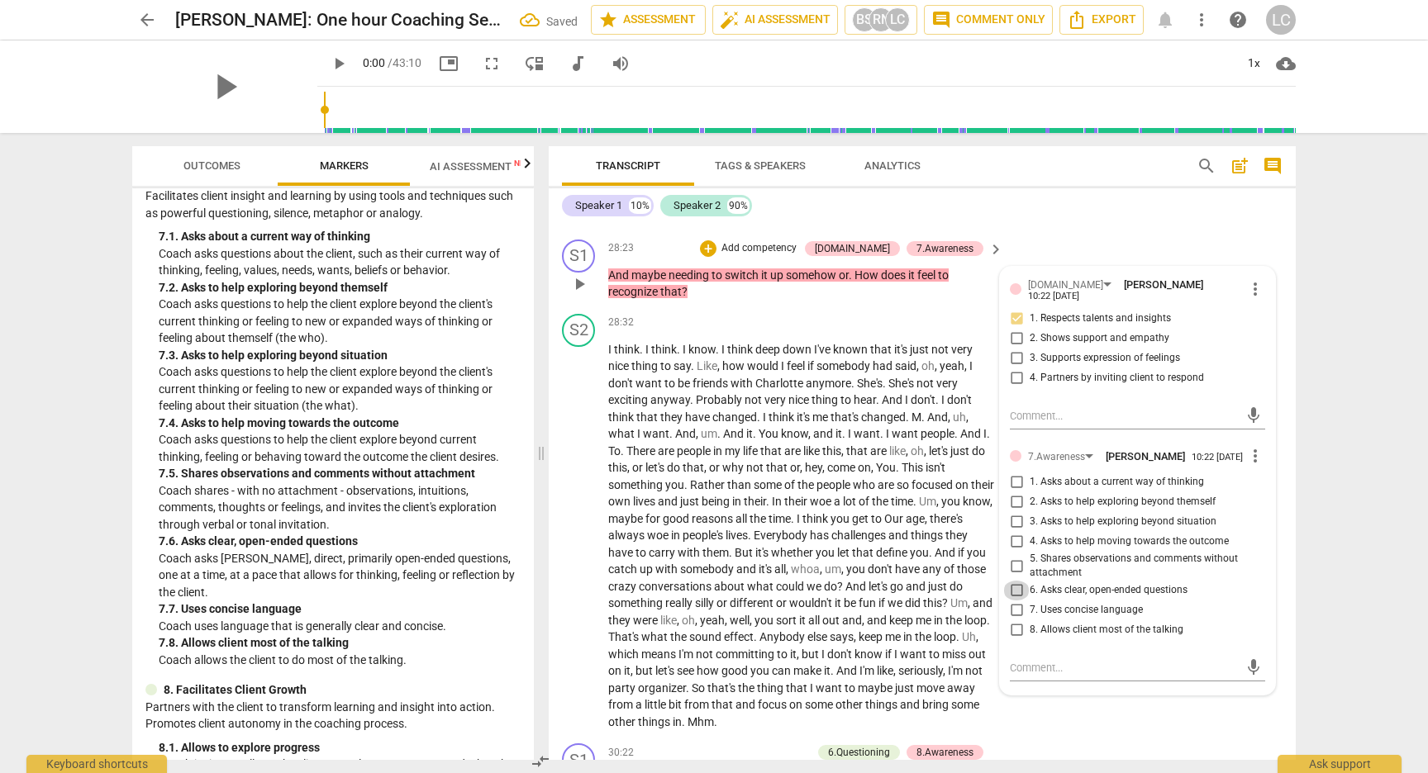
click at [1010, 601] on input "6. Asks clear, open-ended questions" at bounding box center [1016, 591] width 26 height 20
click at [1013, 620] on input "7. Uses concise language" at bounding box center [1016, 611] width 26 height 20
click at [1014, 640] on input "8. Allows client most of the talking" at bounding box center [1016, 630] width 26 height 20
click at [1333, 554] on div "arrow_back [PERSON_NAME]: One hour Coaching Session star Assessment auto_fix_hi…" at bounding box center [714, 386] width 1428 height 773
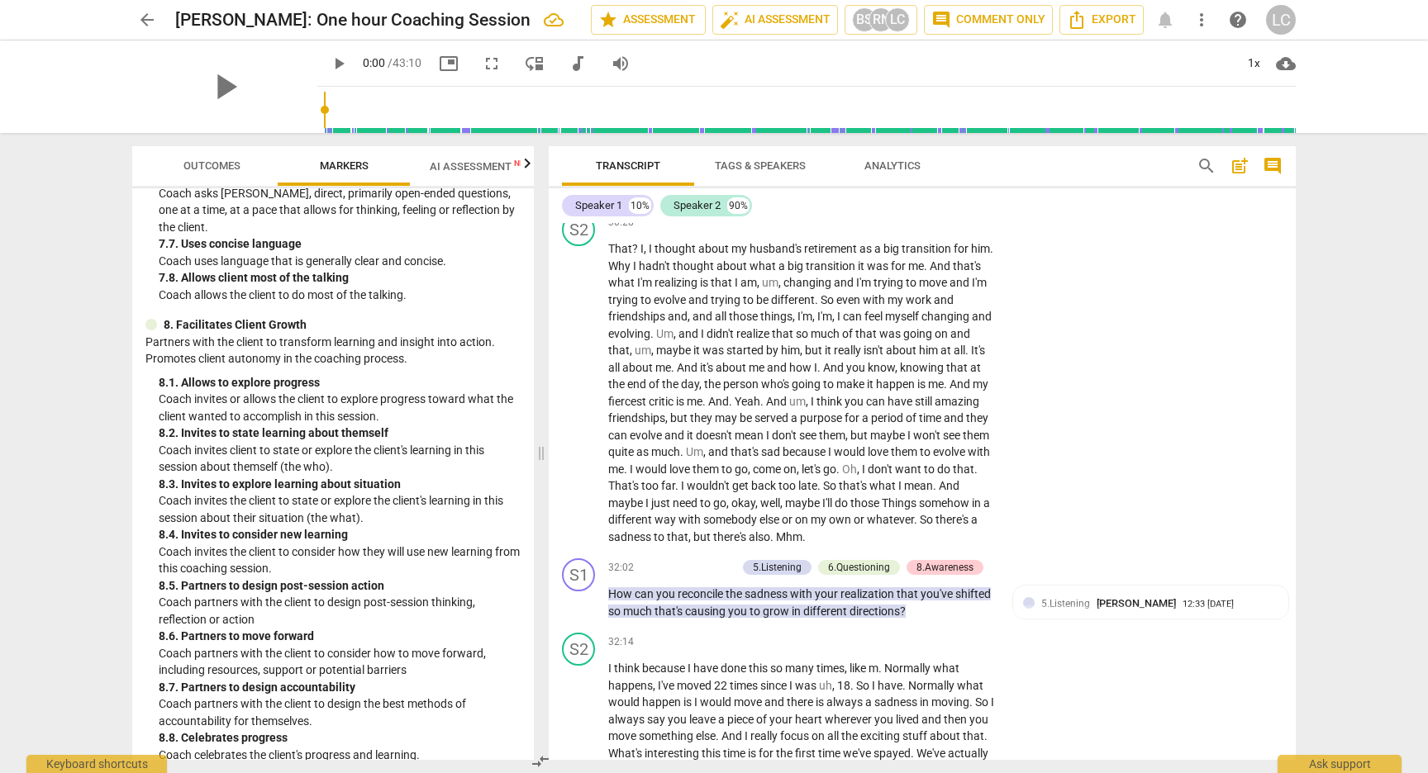
scroll to position [1970, 0]
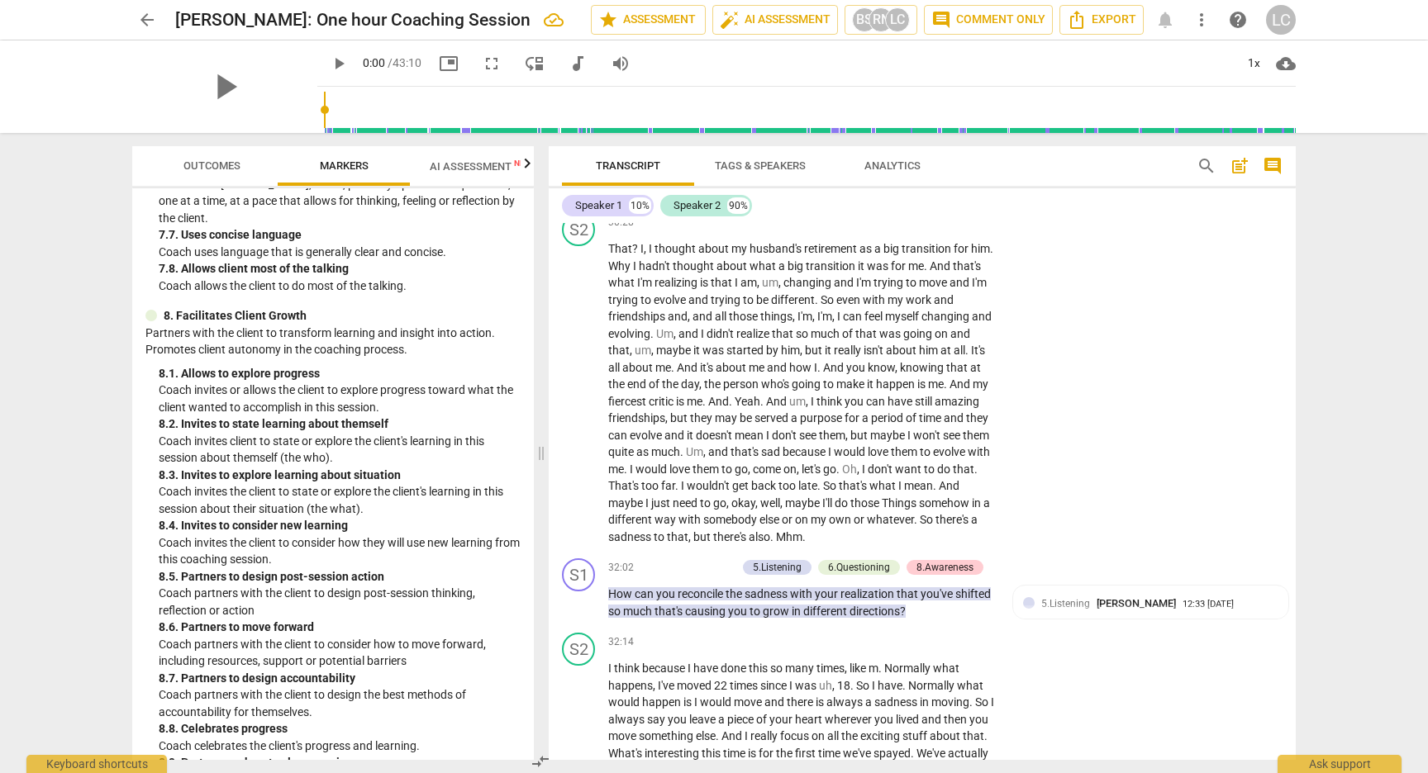
click at [720, 156] on div "+" at bounding box center [721, 148] width 17 height 17
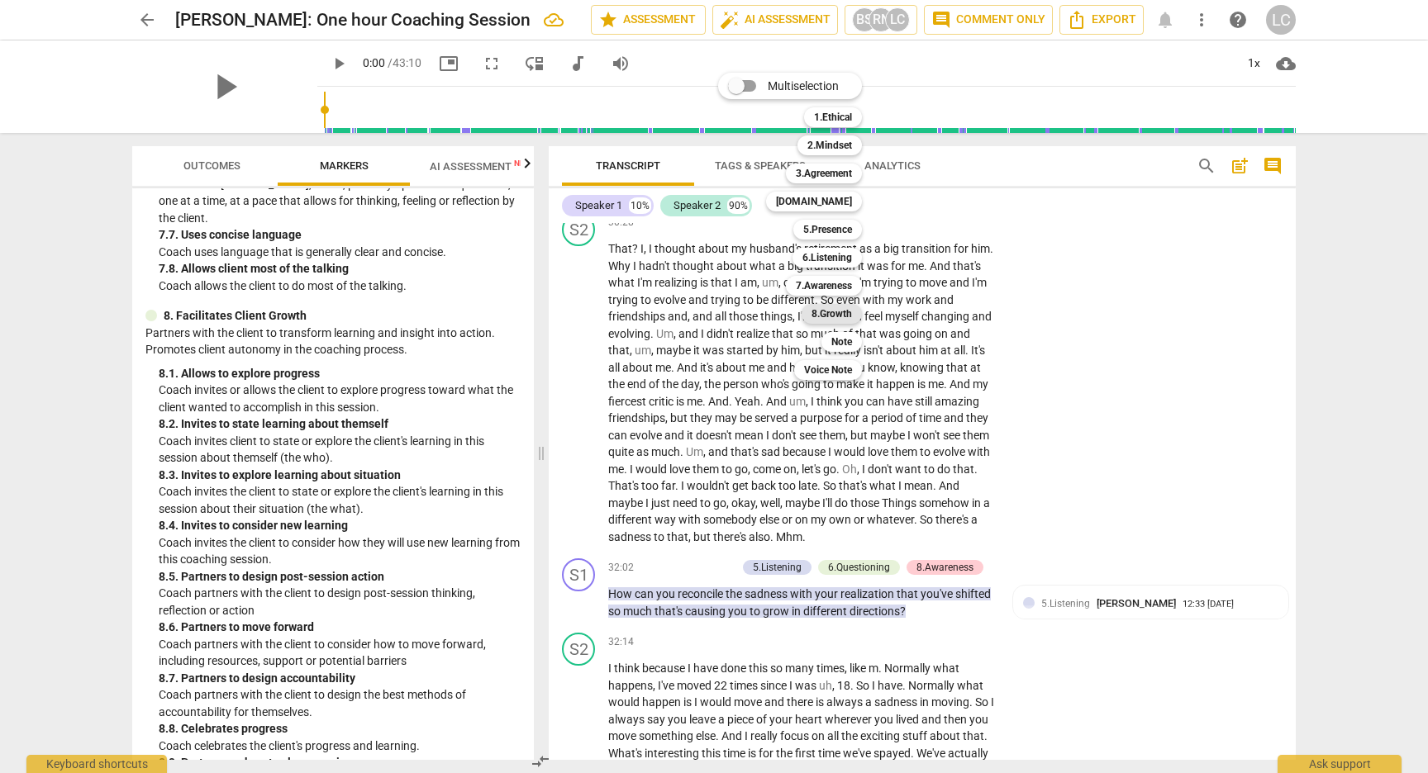
click at [815, 313] on b "8.Growth" at bounding box center [831, 314] width 40 height 20
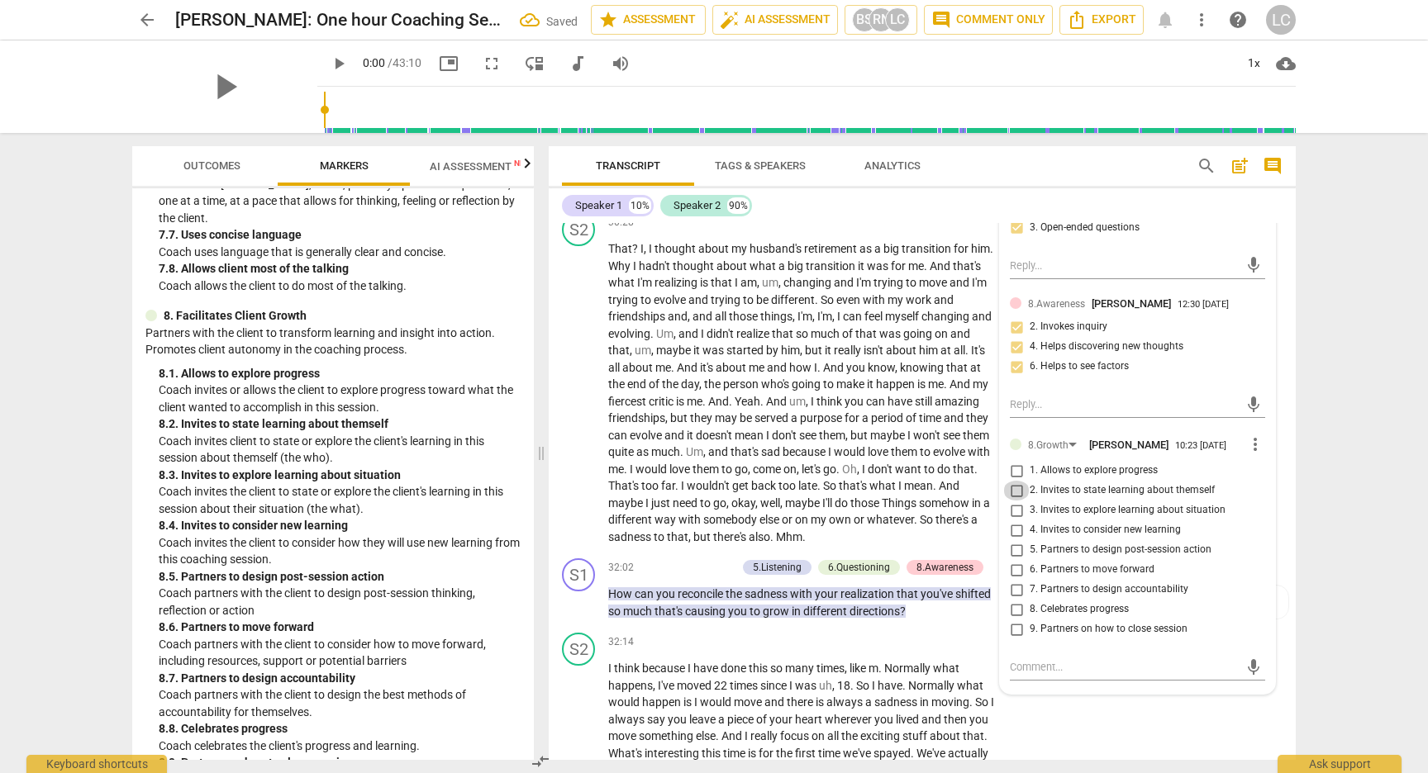
click at [1012, 501] on input "2. Invites to state learning about themself" at bounding box center [1016, 491] width 26 height 20
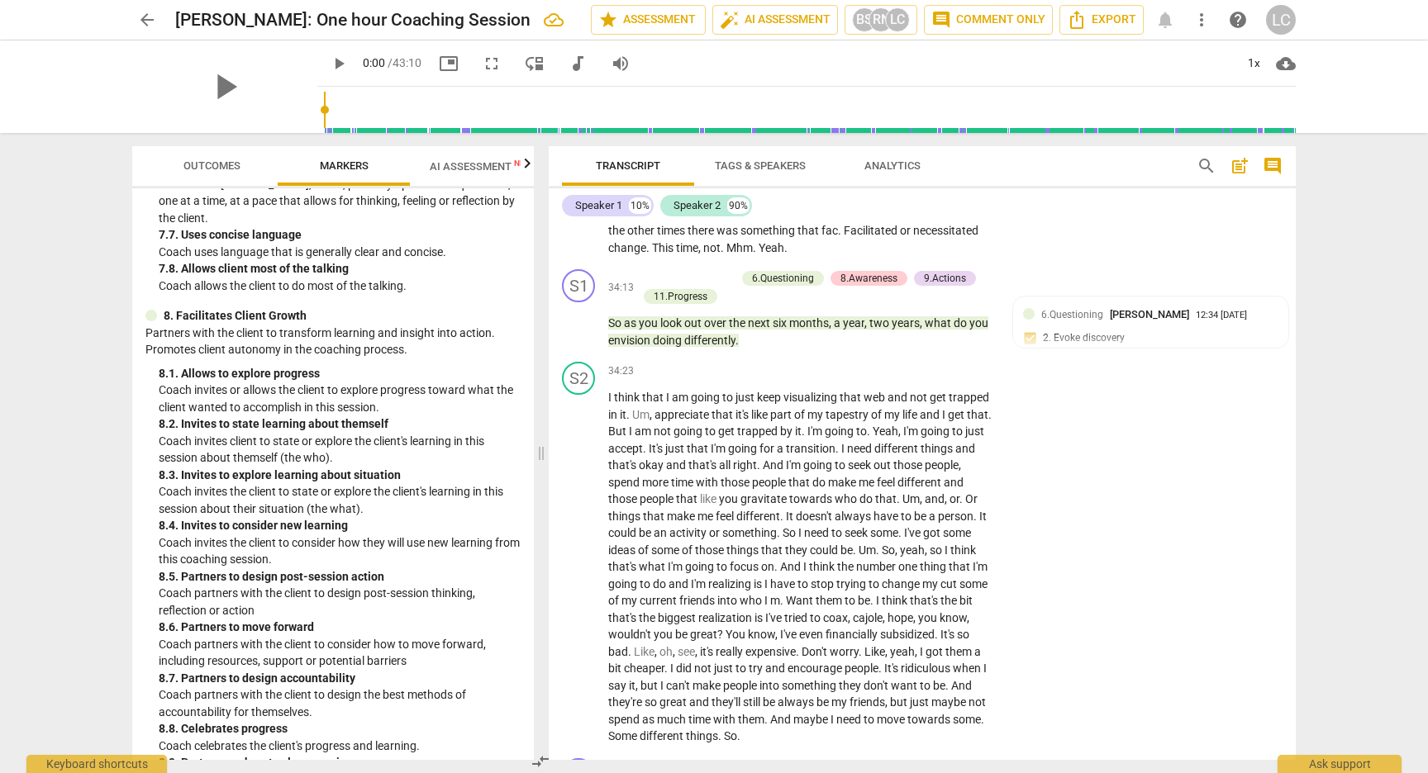
scroll to position [10111, 0]
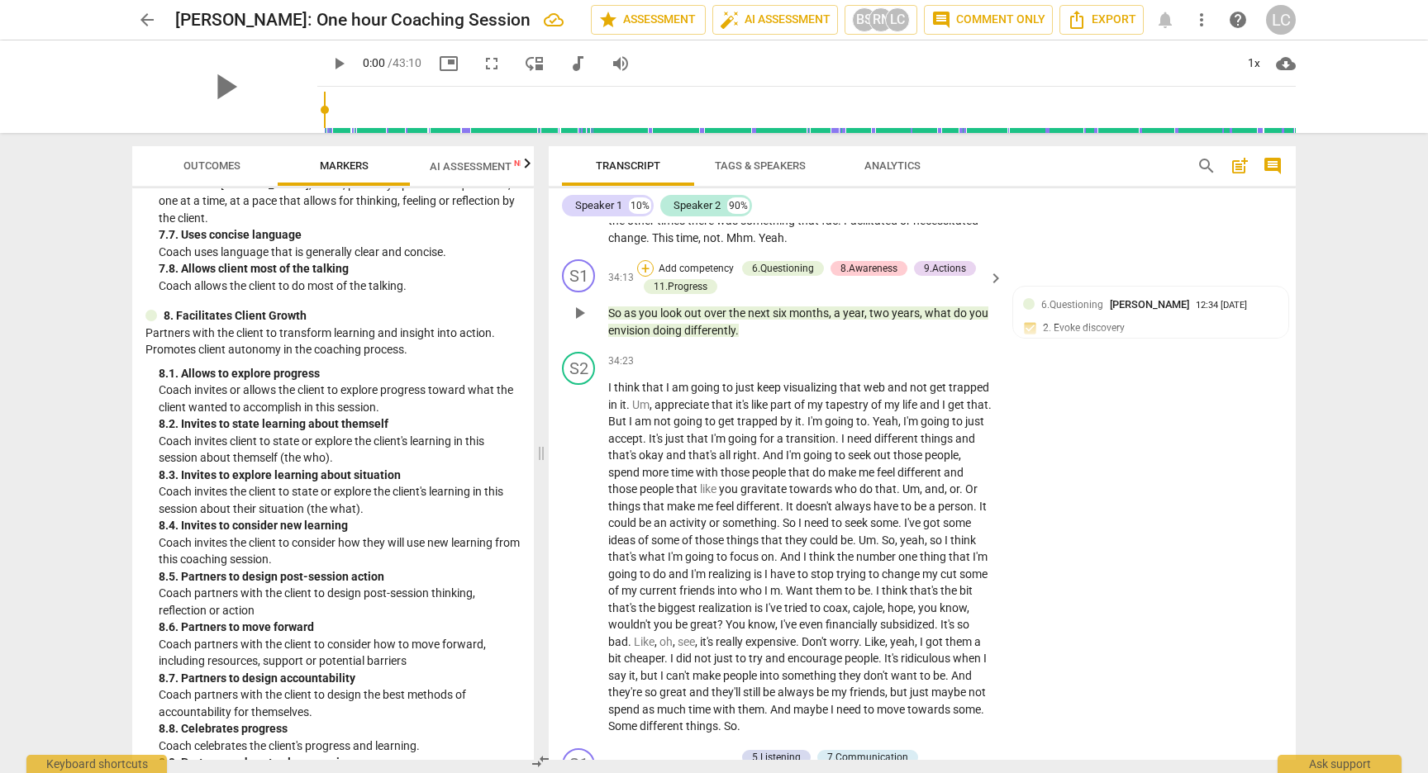
click at [647, 277] on div "+" at bounding box center [645, 268] width 17 height 17
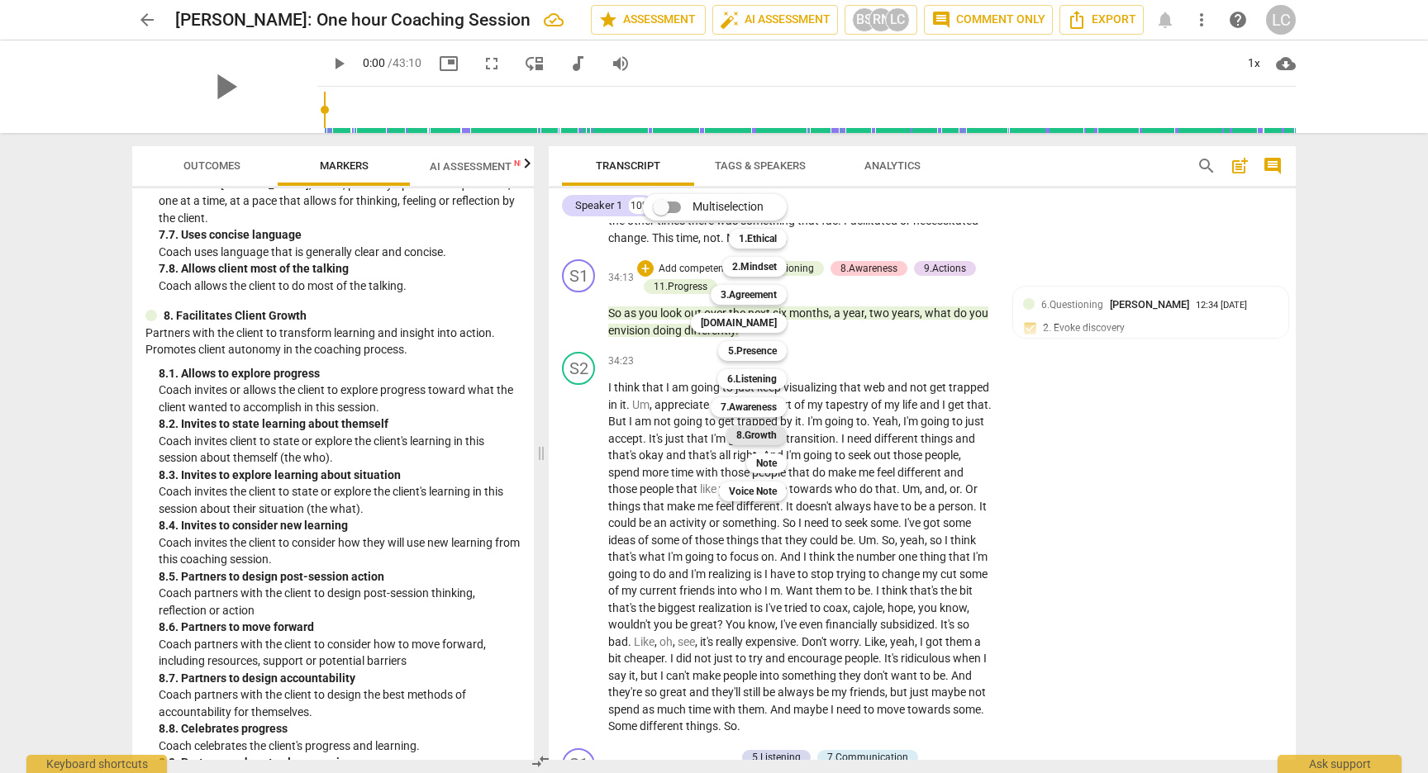
click at [747, 435] on b "8.Growth" at bounding box center [756, 436] width 40 height 20
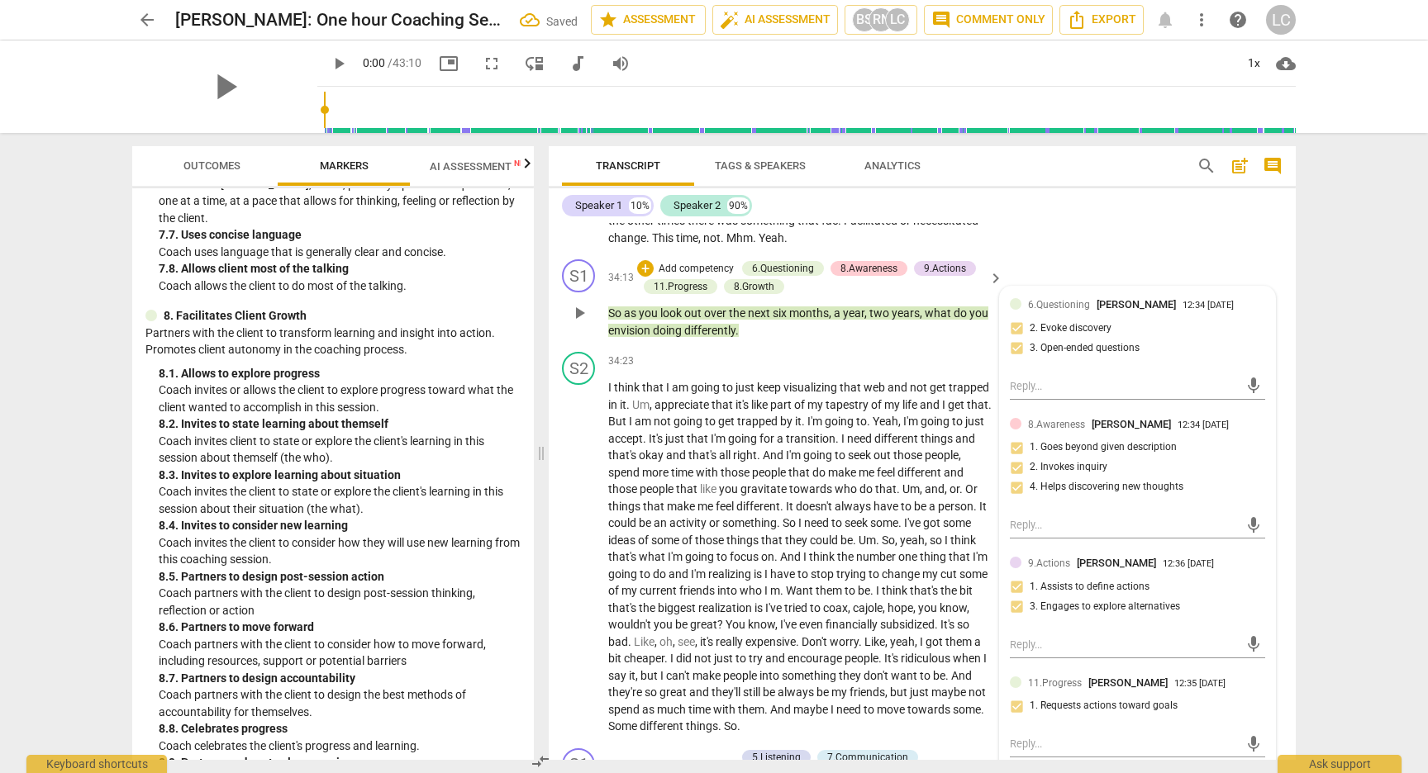
click at [1065, 625] on div "9.Actions [PERSON_NAME] 12:36 [DATE] 1. Assists to define actions 3. Engages to…" at bounding box center [1137, 590] width 255 height 70
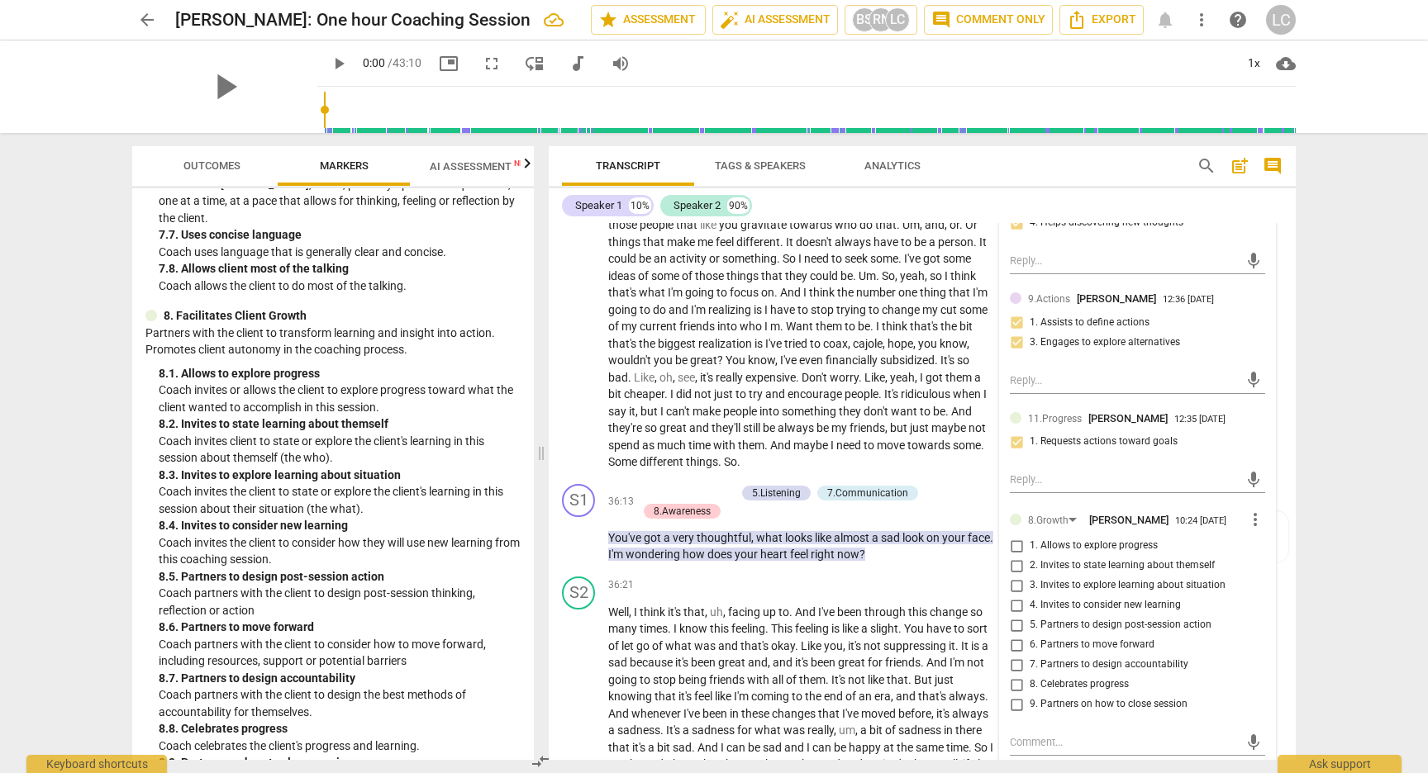
scroll to position [10409, 0]
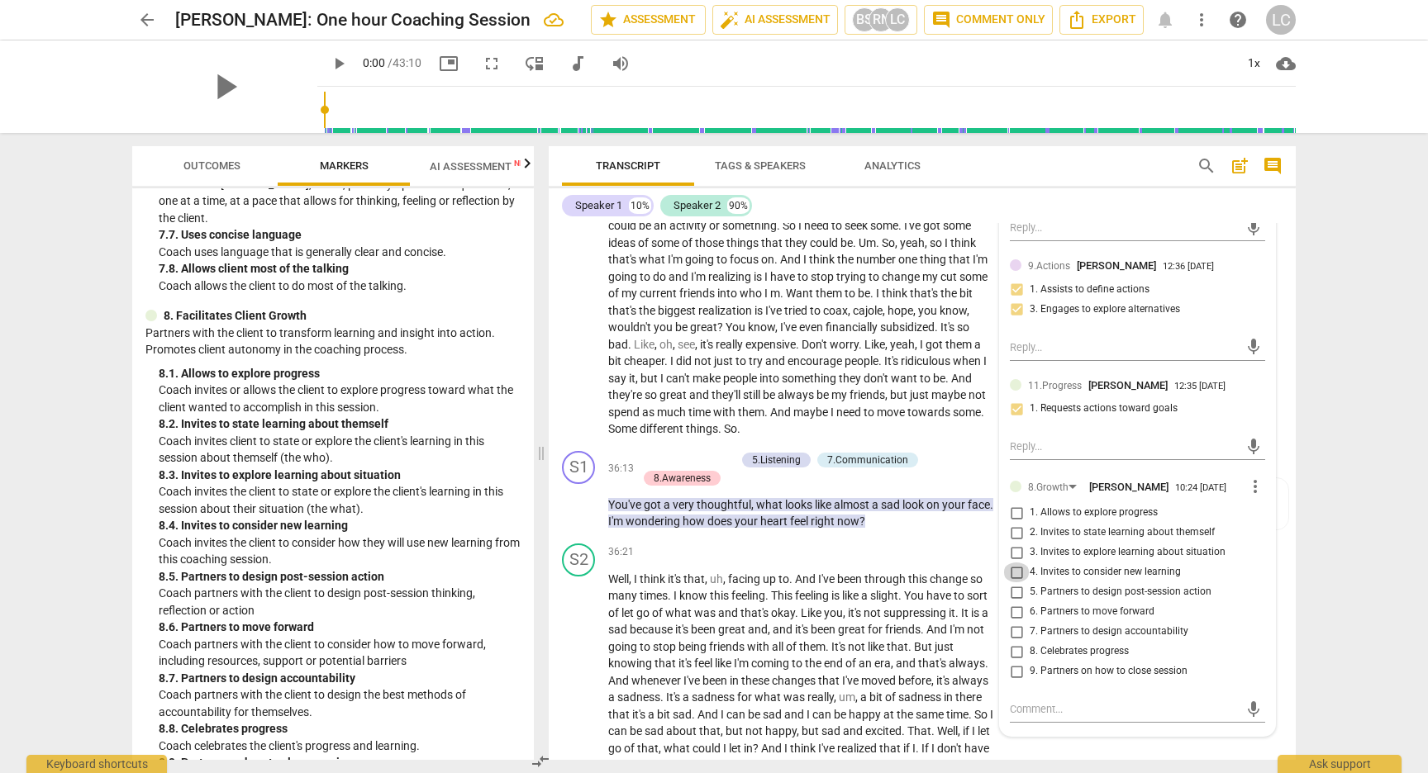
click at [1014, 582] on input "4. Invites to consider new learning" at bounding box center [1016, 573] width 26 height 20
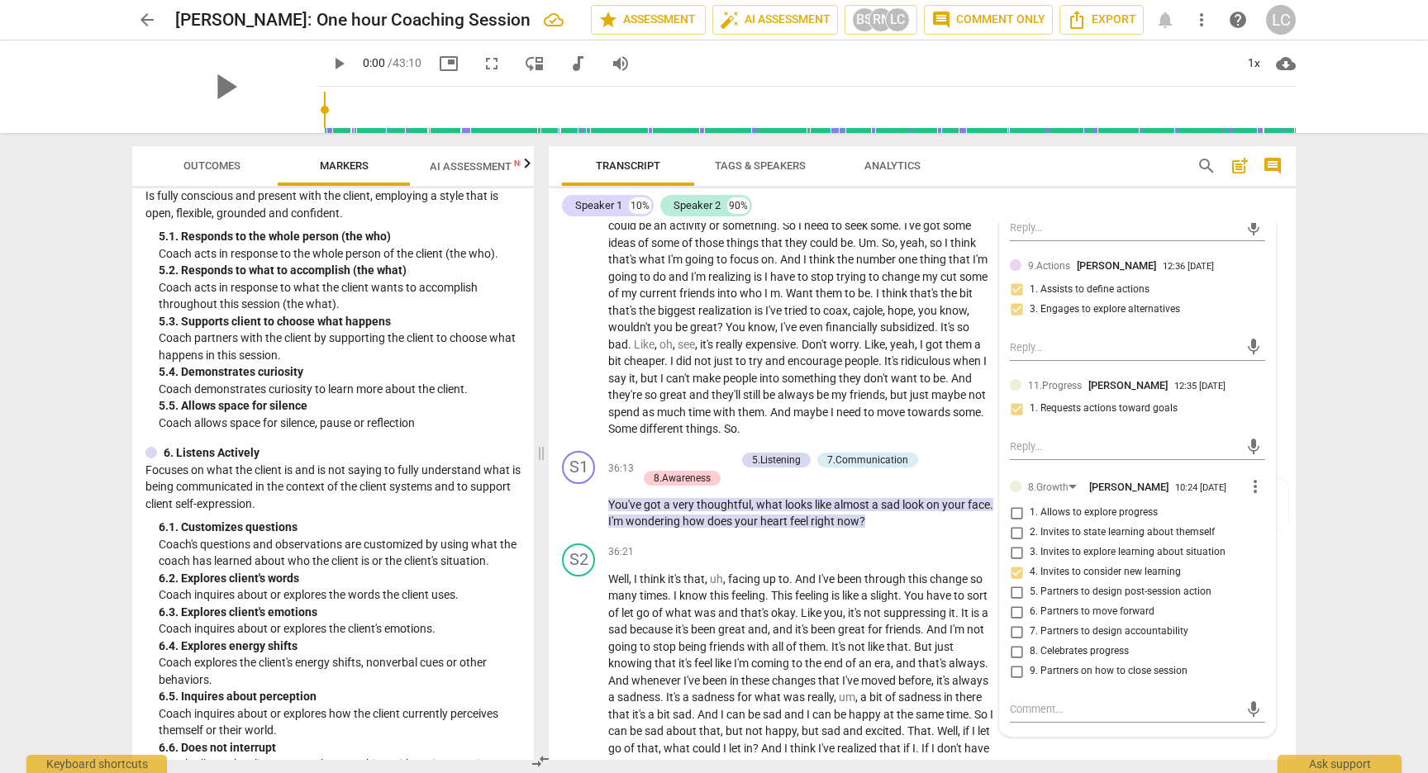
scroll to position [914, 0]
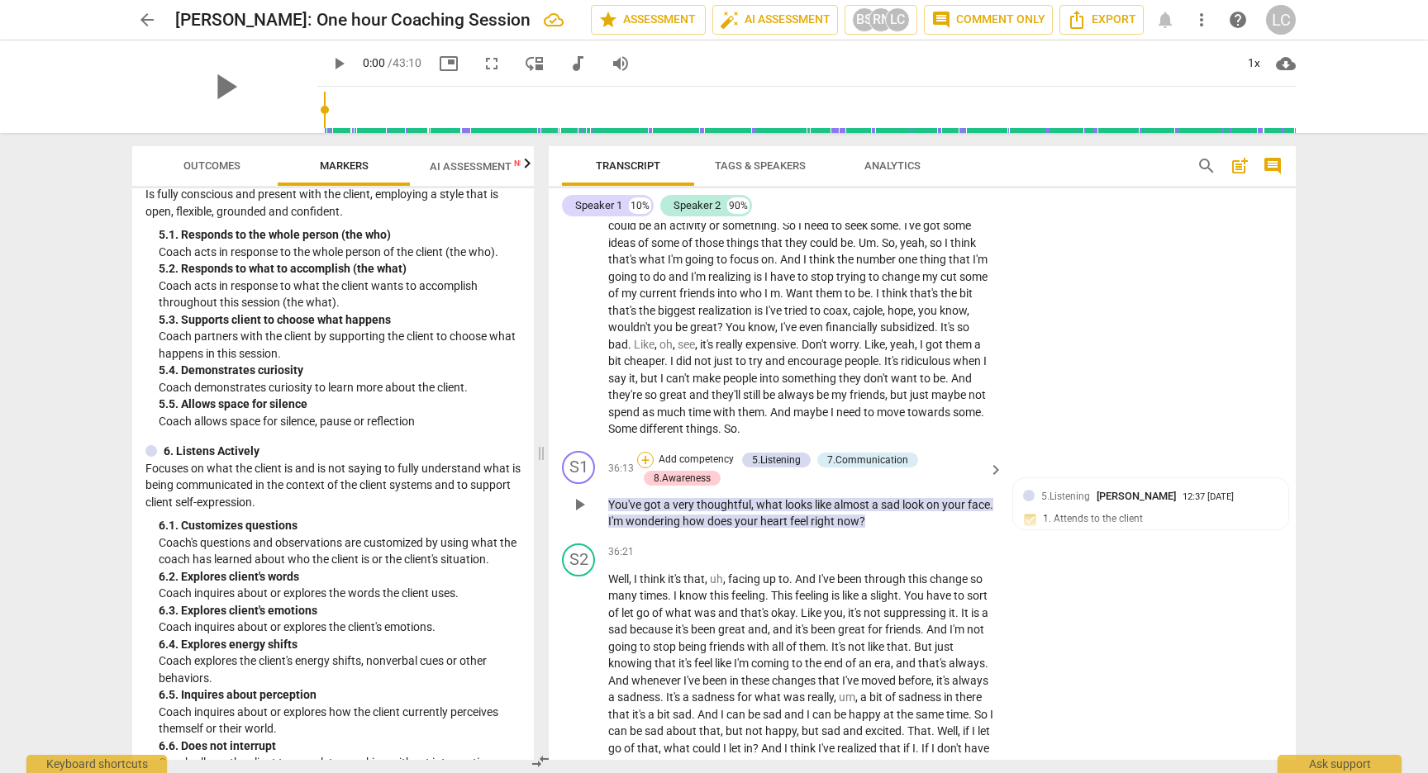
click at [640, 468] on div "+" at bounding box center [645, 460] width 17 height 17
click at [735, 573] on b "6.Listening" at bounding box center [752, 570] width 50 height 20
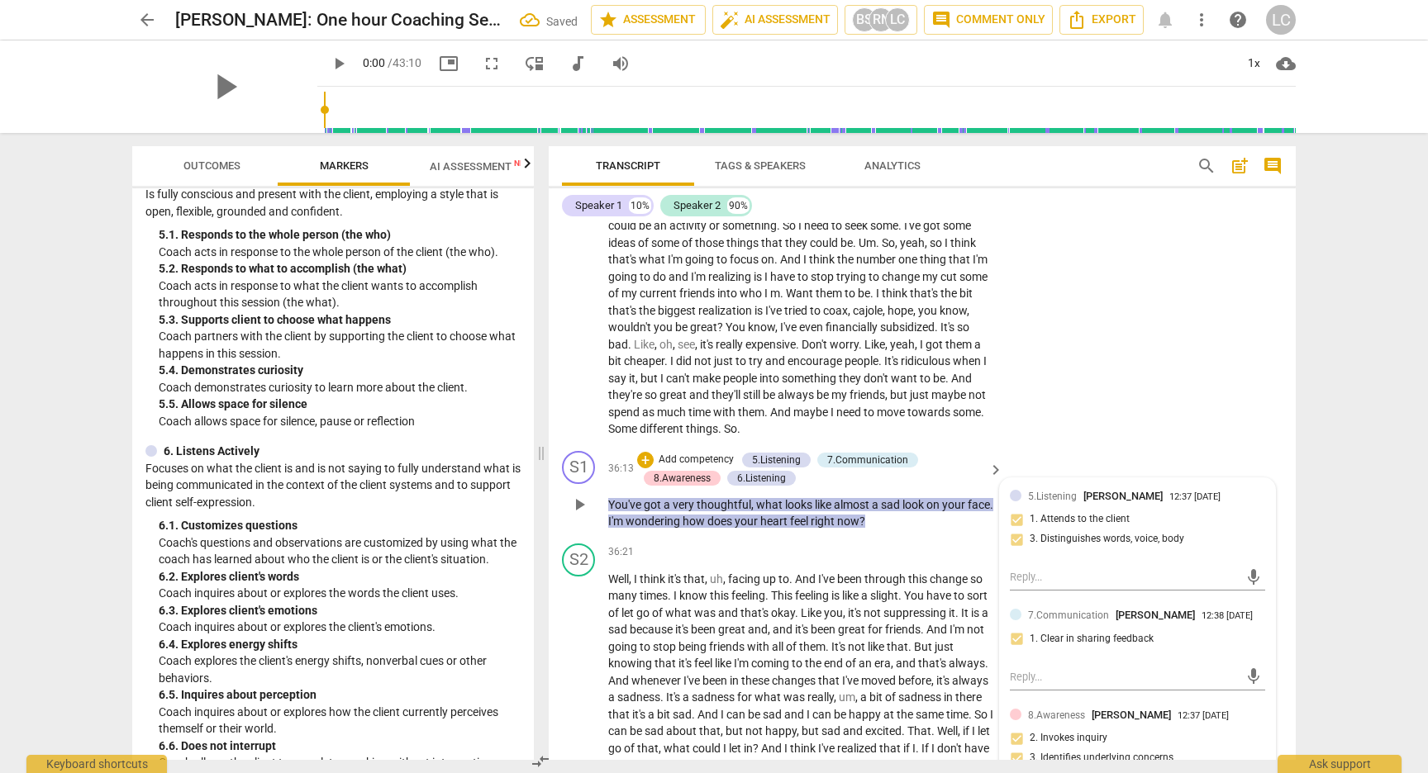
click at [1061, 658] on div "7.Communication [PERSON_NAME] 12:38 [DATE] 1. Clear in sharing feedback" at bounding box center [1137, 632] width 255 height 50
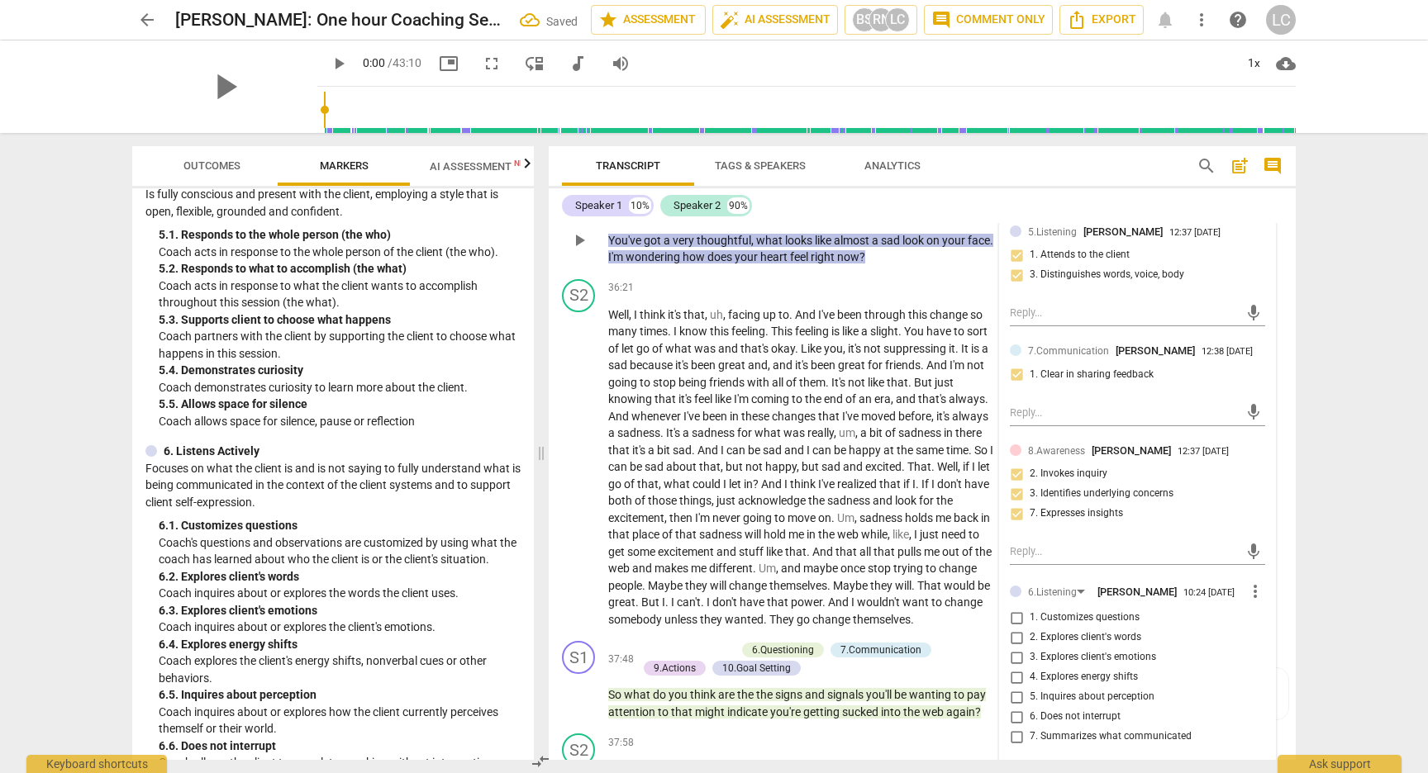
scroll to position [10706, 0]
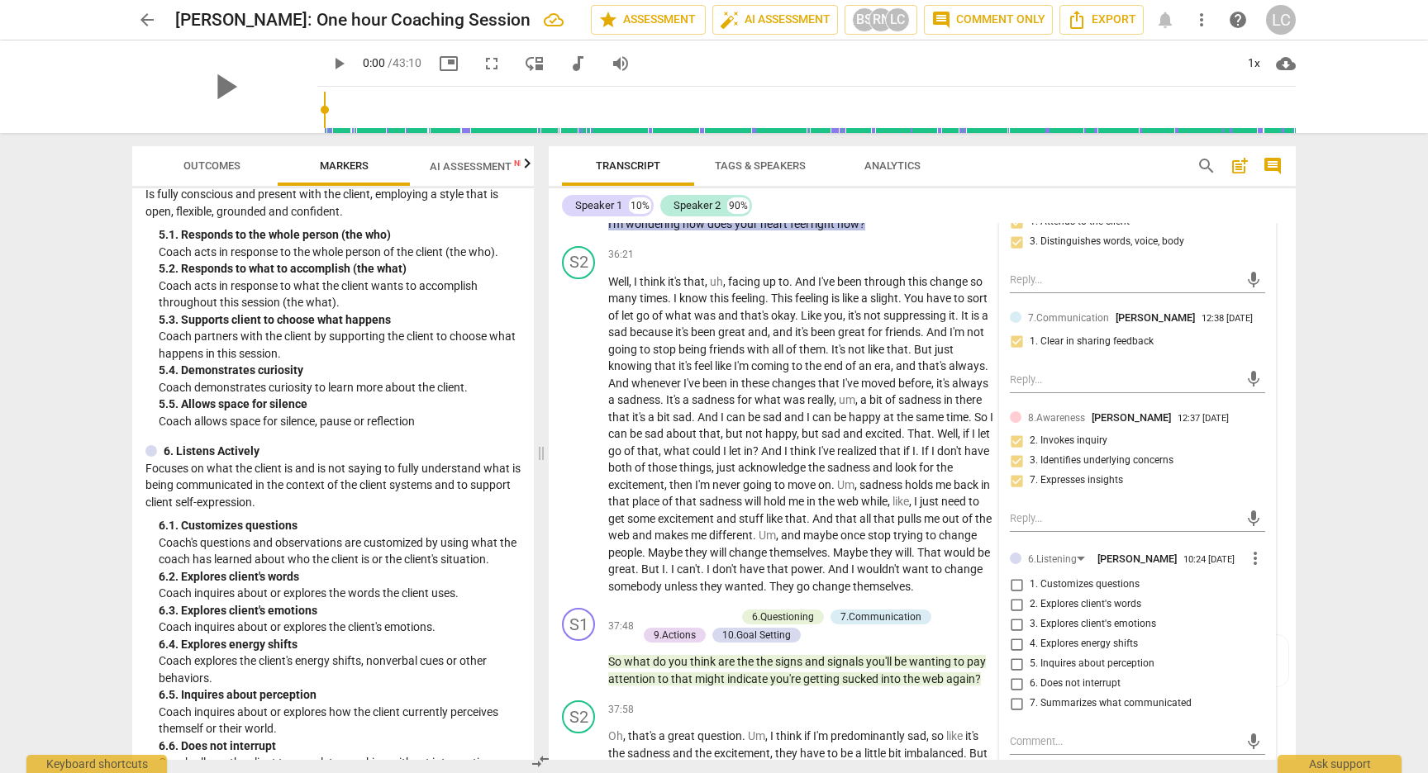
click at [1015, 635] on input "3. Explores client's emotions" at bounding box center [1016, 625] width 26 height 20
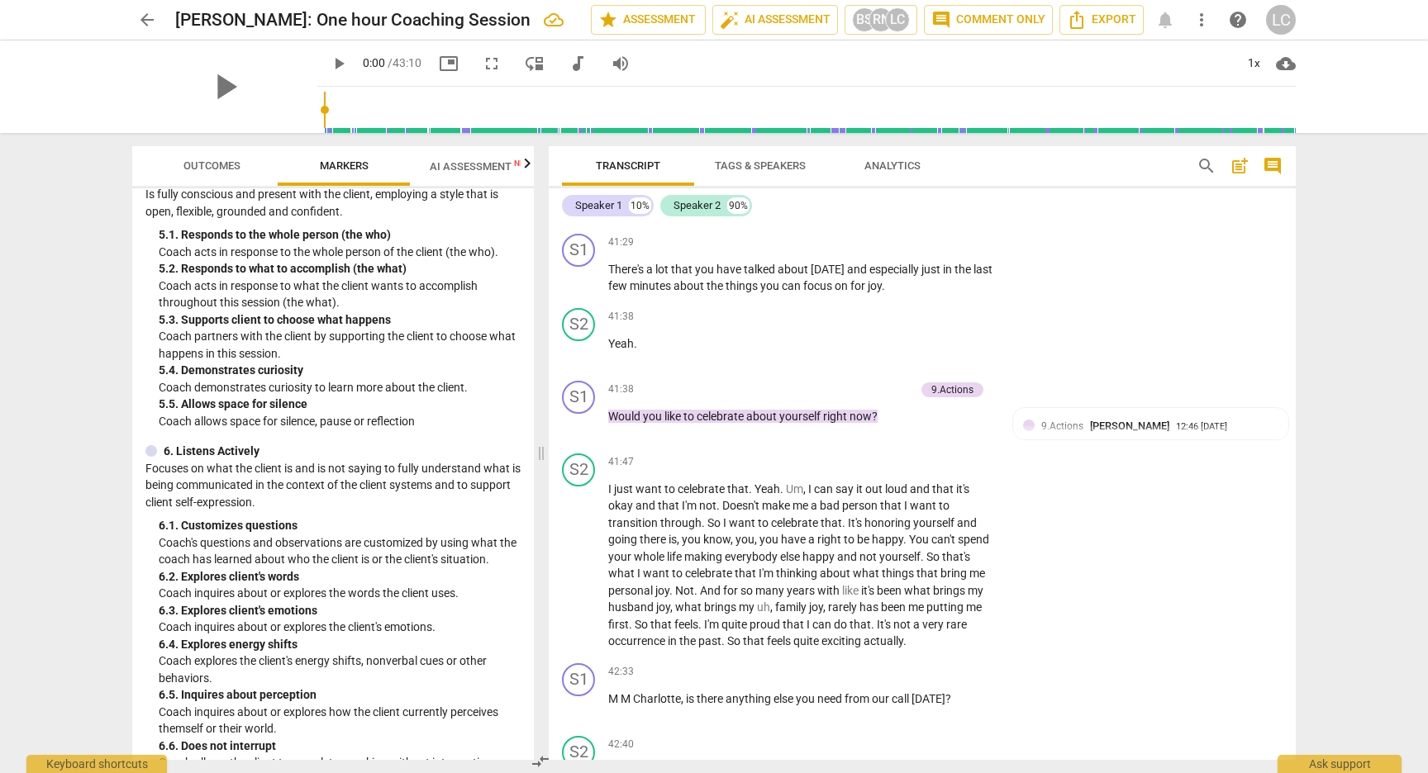
scroll to position [12210, 0]
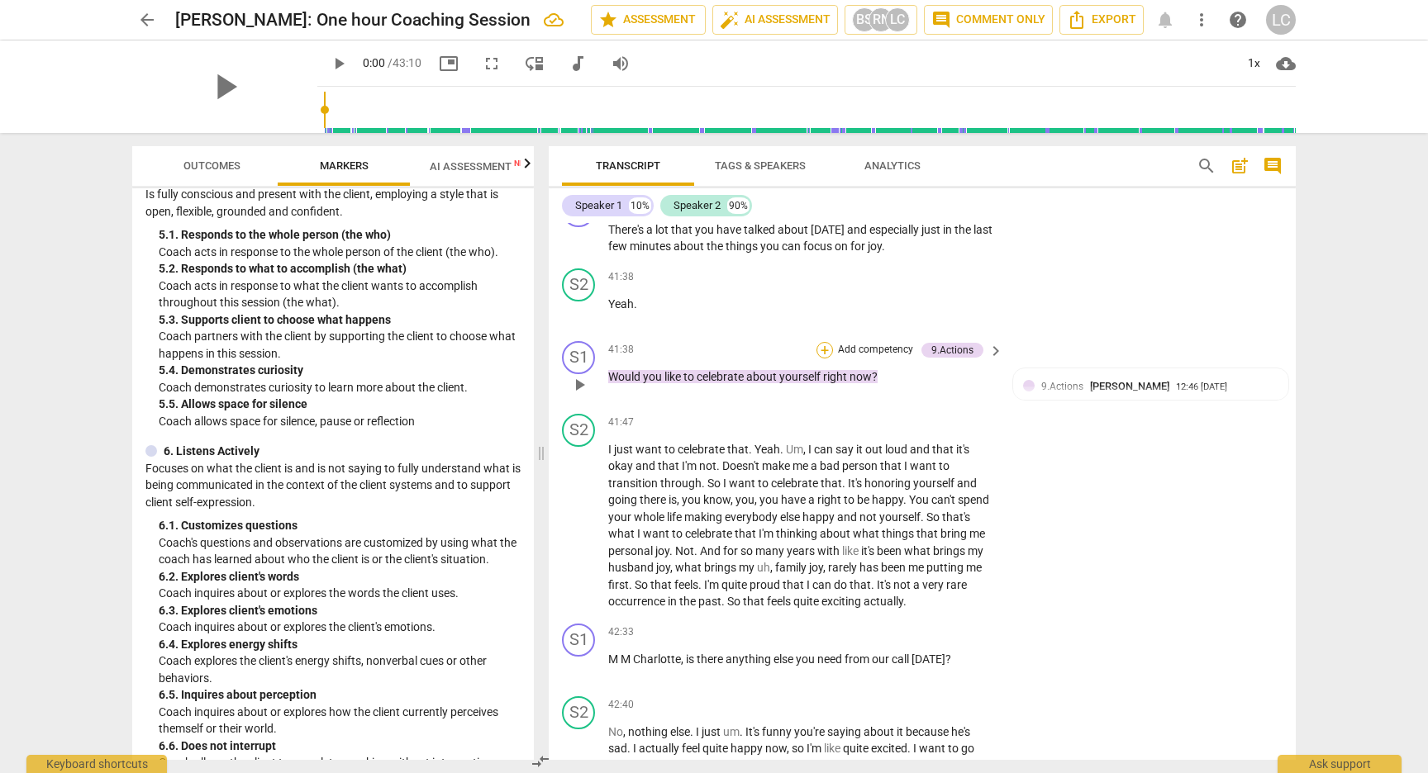
click at [825, 359] on div "+" at bounding box center [824, 350] width 17 height 17
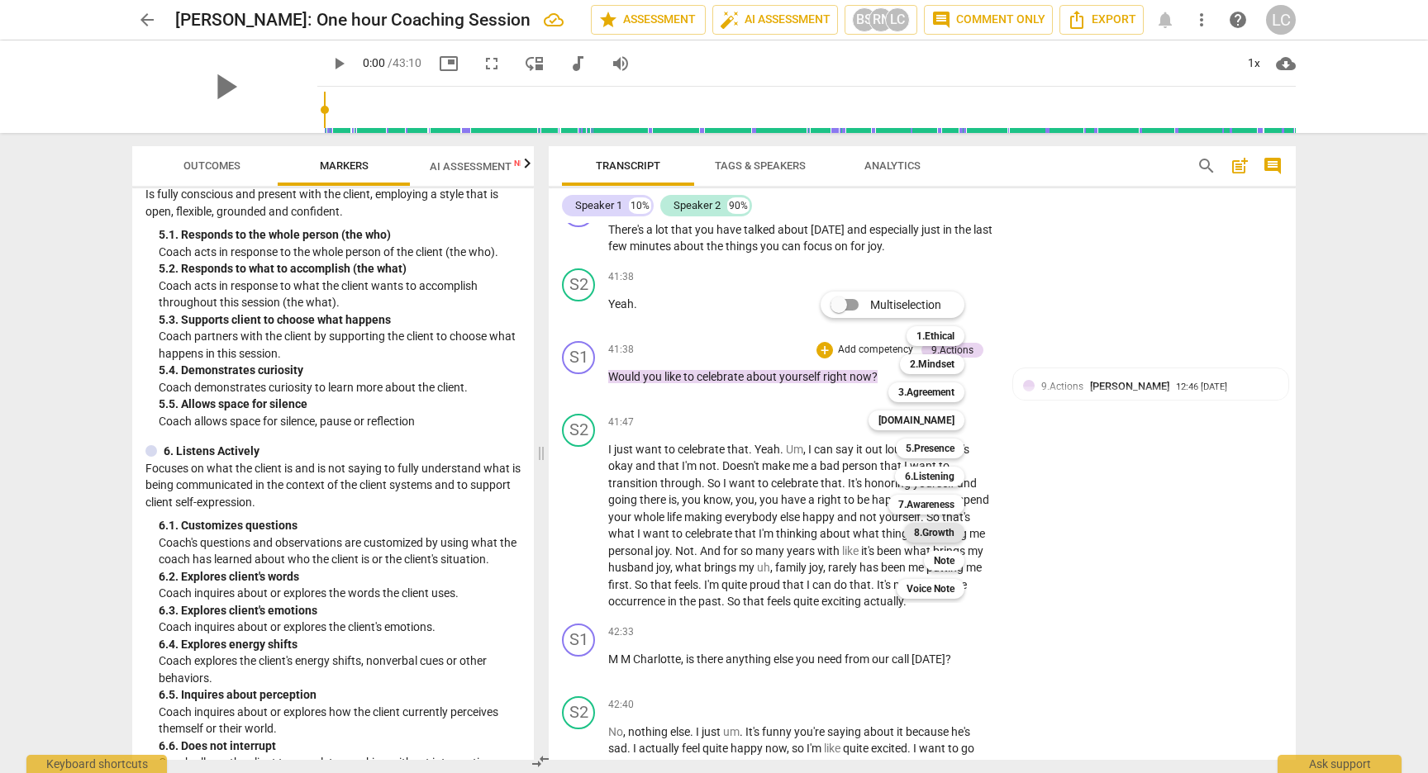
click at [930, 539] on b "8.Growth" at bounding box center [934, 533] width 40 height 20
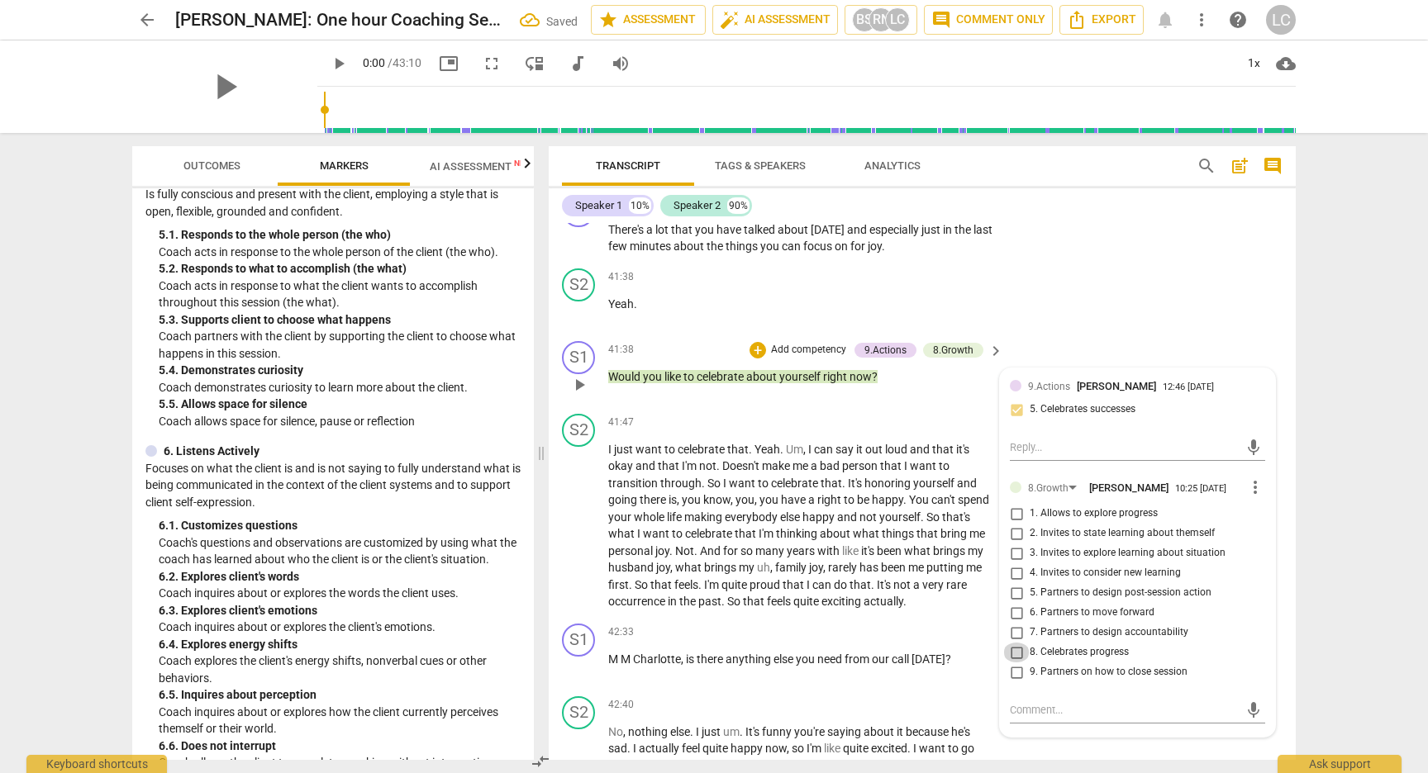
click at [1015, 663] on input "8. Celebrates progress" at bounding box center [1016, 653] width 26 height 20
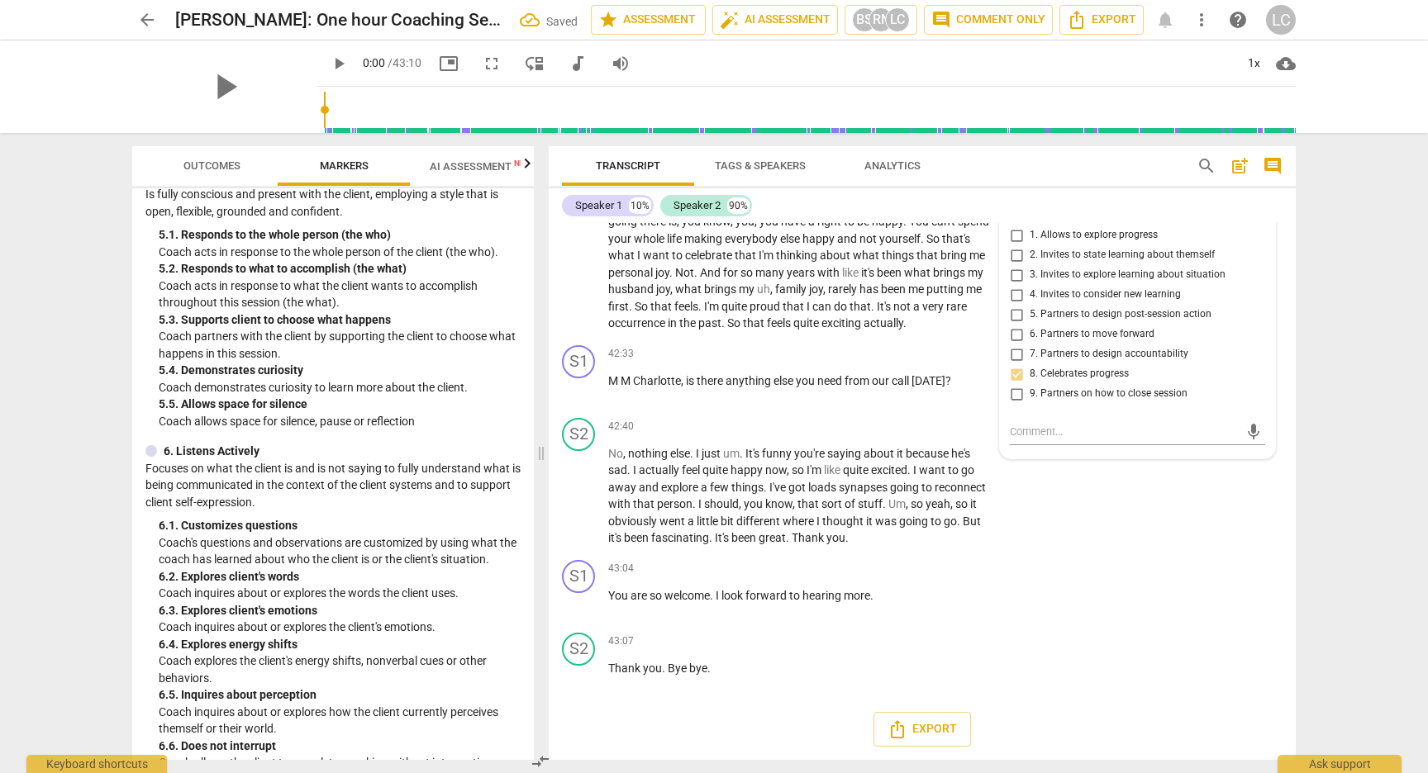
scroll to position [12574, 0]
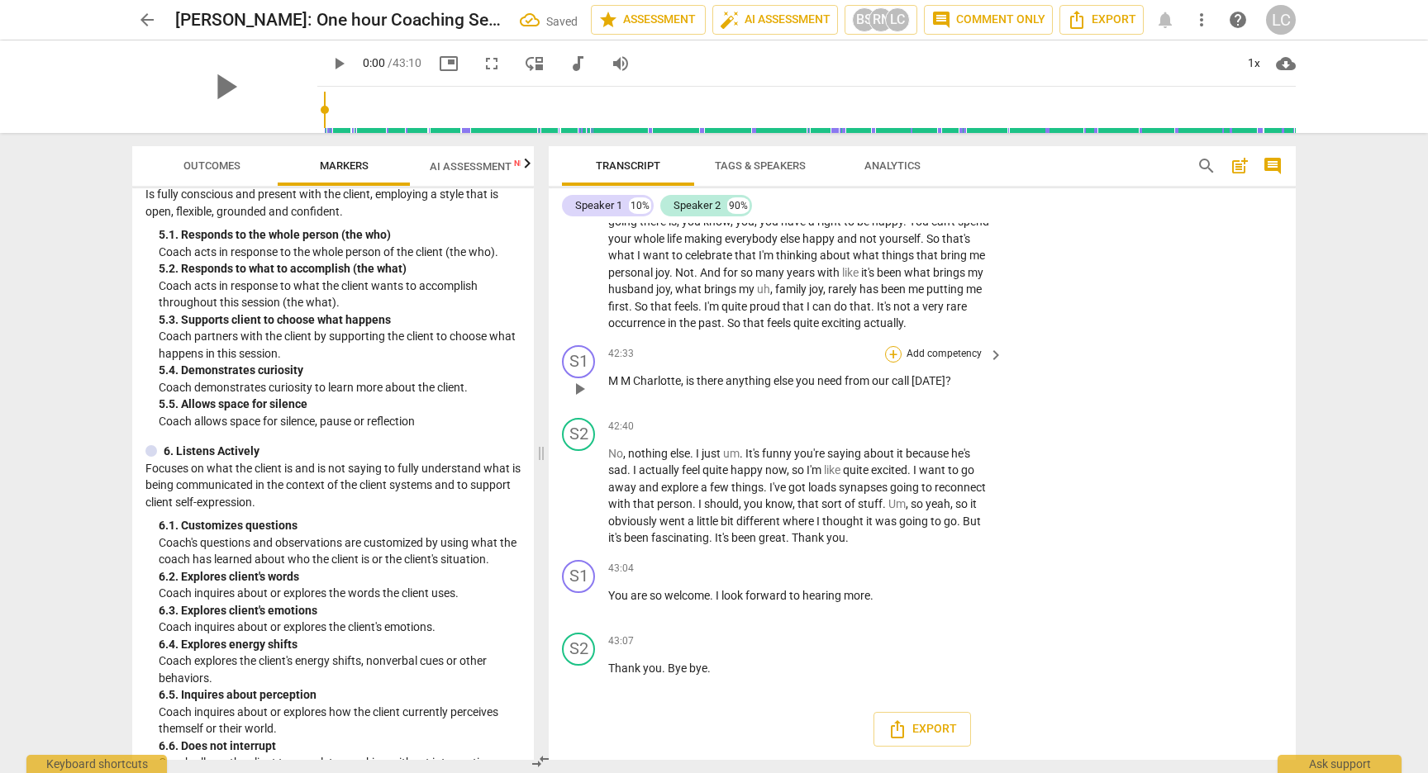
click at [887, 363] on div "+" at bounding box center [893, 354] width 17 height 17
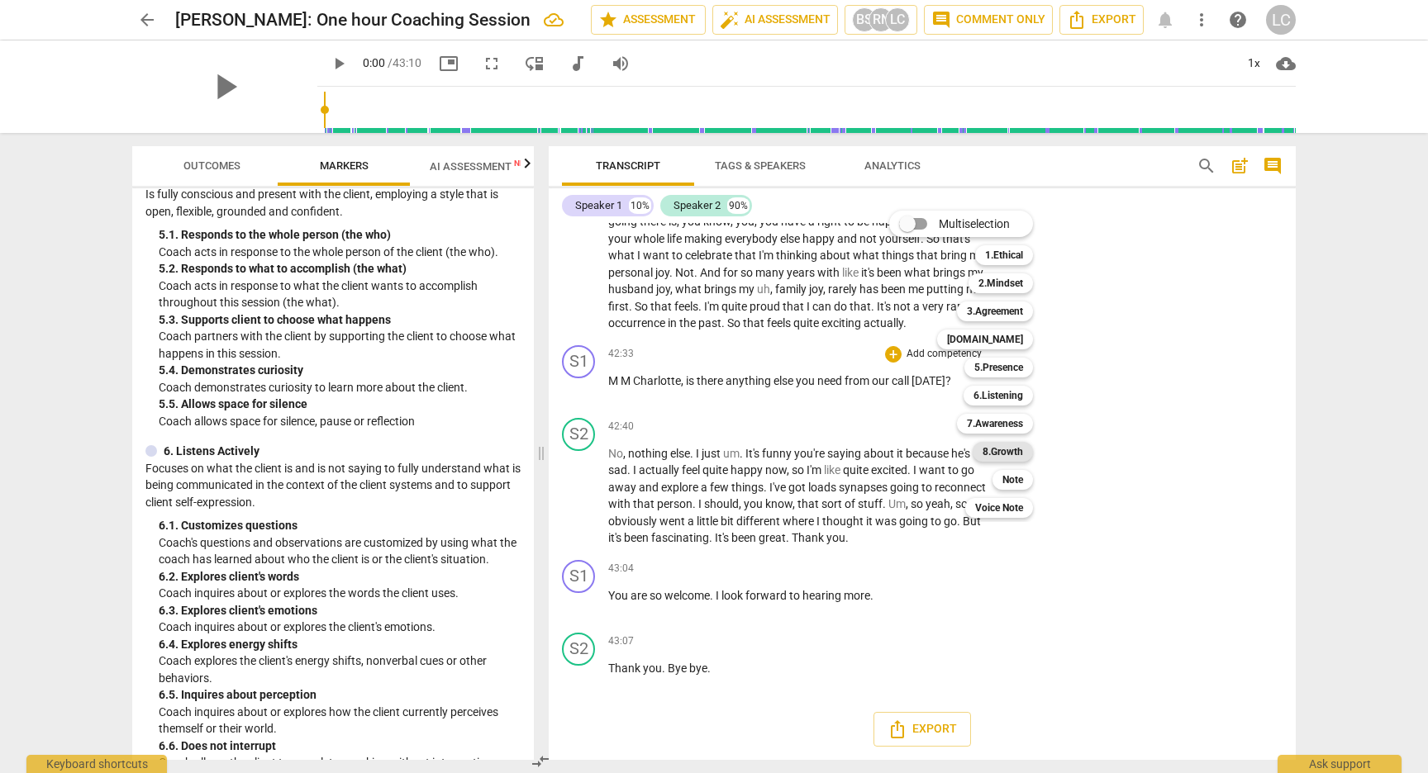
click at [987, 454] on b "8.Growth" at bounding box center [1002, 452] width 40 height 20
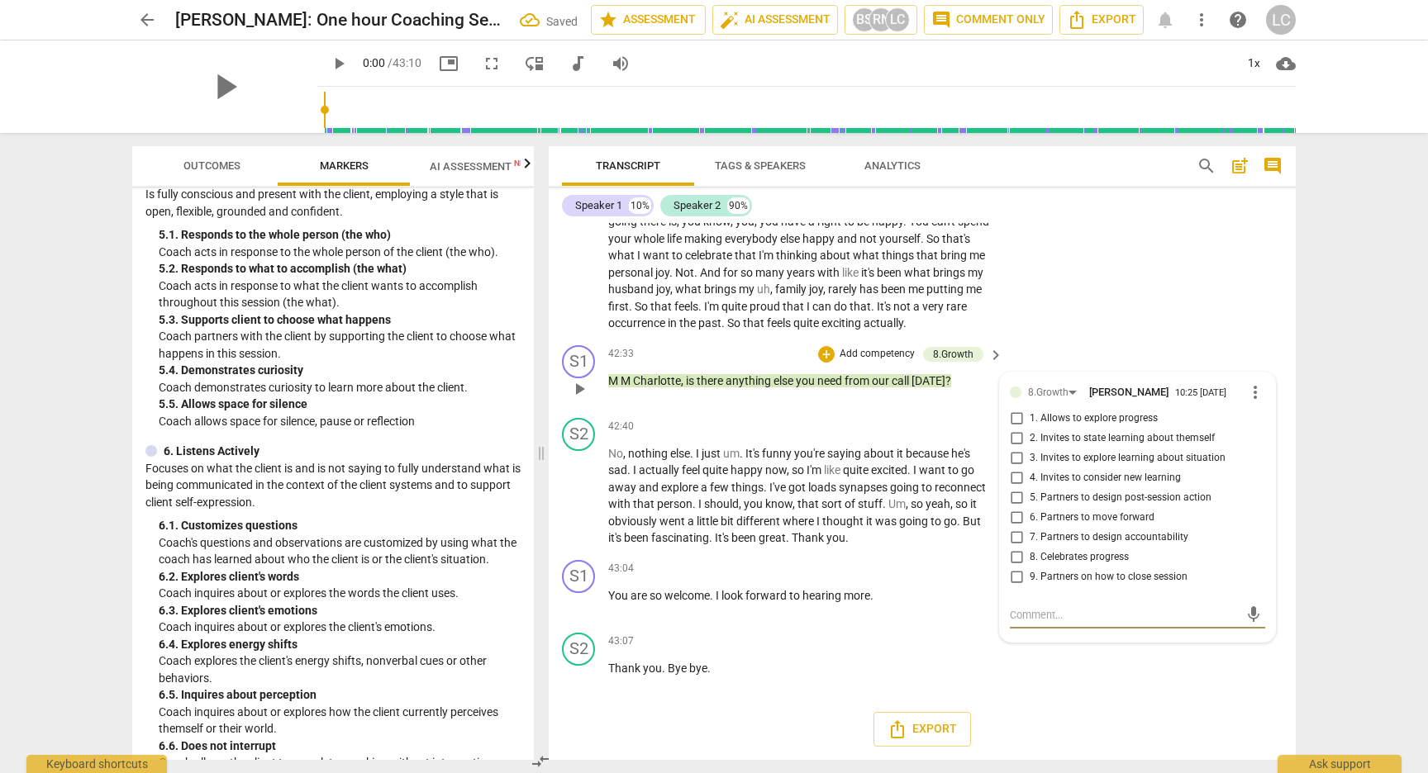
click at [1015, 587] on input "9. Partners on how to close session" at bounding box center [1016, 578] width 26 height 20
click at [1350, 464] on div "arrow_back [PERSON_NAME]: One hour Coaching Session Saved star Assessment auto_…" at bounding box center [714, 386] width 1428 height 773
